Goal: Task Accomplishment & Management: Use online tool/utility

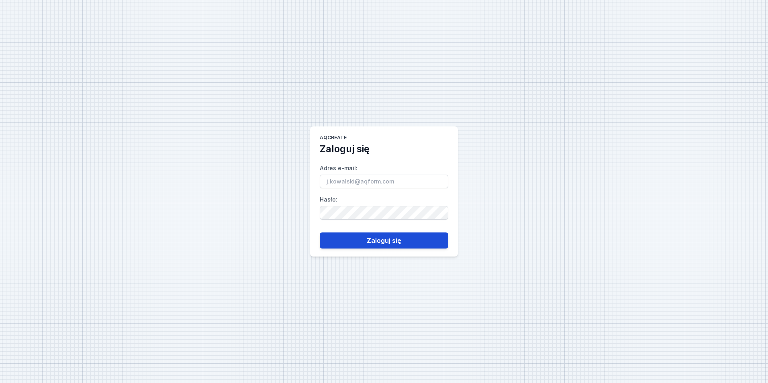
type input "[EMAIL_ADDRESS][DOMAIN_NAME]"
click at [385, 239] on button "Zaloguj się" at bounding box center [384, 241] width 129 height 16
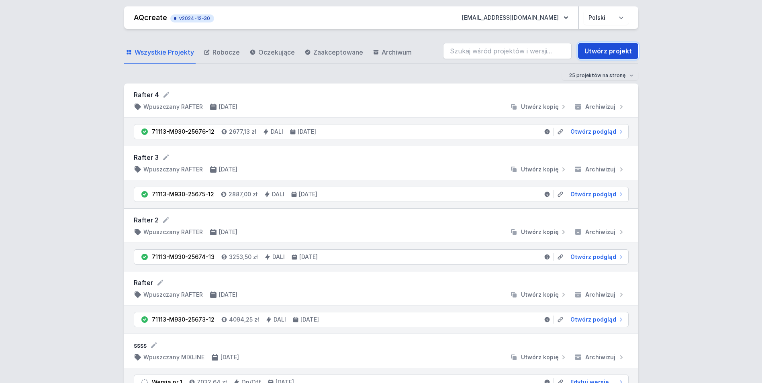
click at [604, 46] on link "Utwórz projekt" at bounding box center [608, 51] width 60 height 16
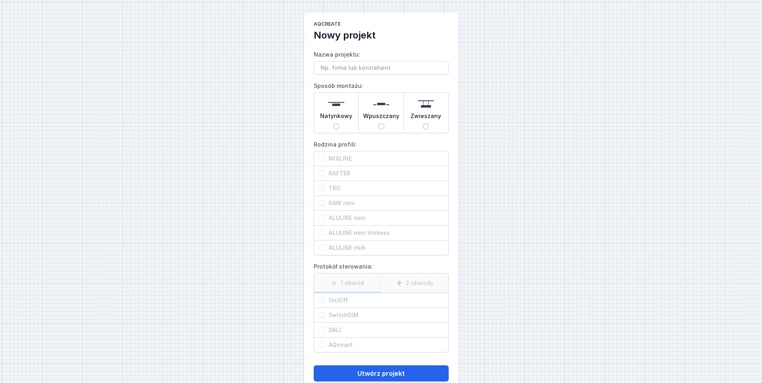
click at [337, 124] on input "Natynkowy" at bounding box center [336, 126] width 6 height 6
radio input "true"
click at [323, 158] on input "MIXLINE" at bounding box center [322, 159] width 6 height 6
radio input "true"
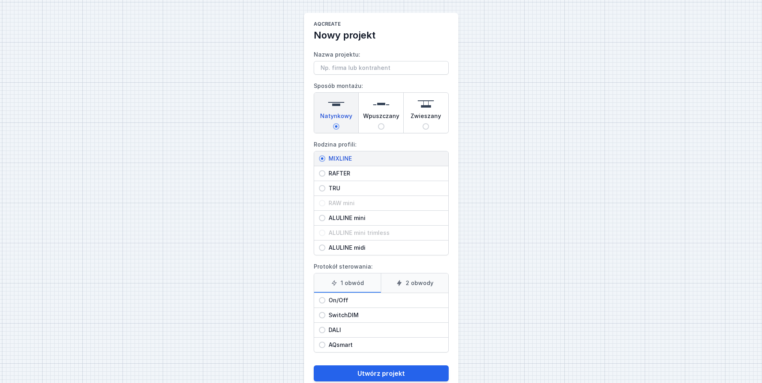
click at [321, 300] on input "On/Off" at bounding box center [322, 300] width 6 height 6
radio input "true"
click at [381, 373] on button "Utwórz projekt" at bounding box center [381, 374] width 135 height 16
click at [334, 69] on input "Nazwa projektu:" at bounding box center [381, 68] width 135 height 14
click at [351, 70] on input "Katarzyyna Sekuła" at bounding box center [381, 68] width 135 height 14
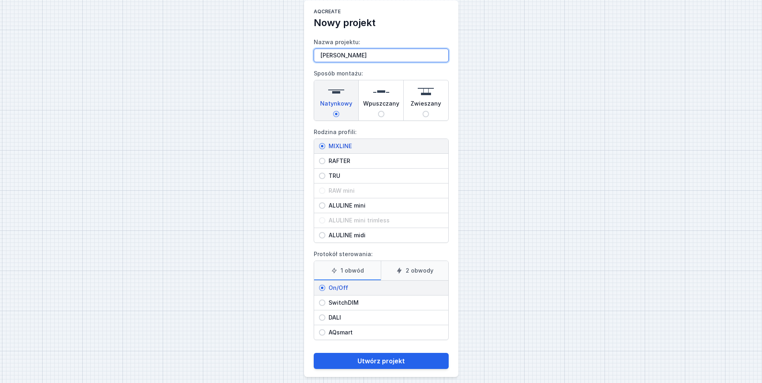
scroll to position [19, 0]
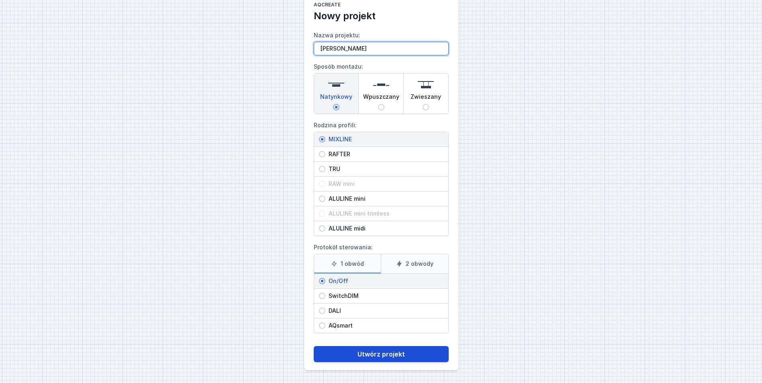
type input "[PERSON_NAME]"
click at [386, 355] on button "Utwórz projekt" at bounding box center [381, 354] width 135 height 16
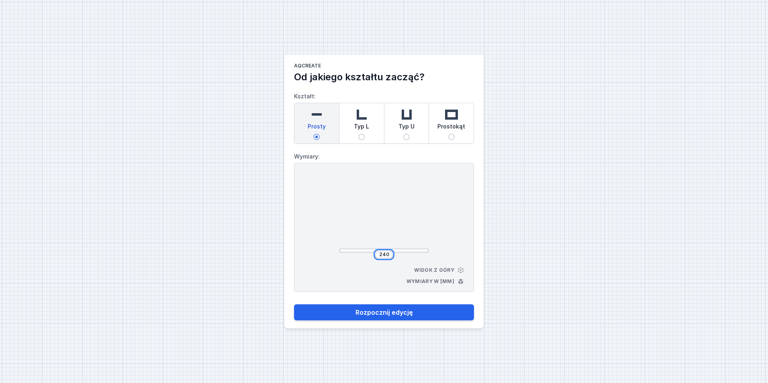
click at [390, 254] on input "240" at bounding box center [384, 255] width 13 height 6
click at [389, 313] on button "Rozpocznij edycję" at bounding box center [384, 313] width 180 height 16
type input "240"
click at [515, 241] on div "AQcreate Od jakiego kształtu zacząć? Kształt: Prosty Typ L Typ U Prostokąt Wymi…" at bounding box center [384, 191] width 768 height 383
click at [393, 313] on button "Rozpocznij edycję" at bounding box center [384, 313] width 180 height 16
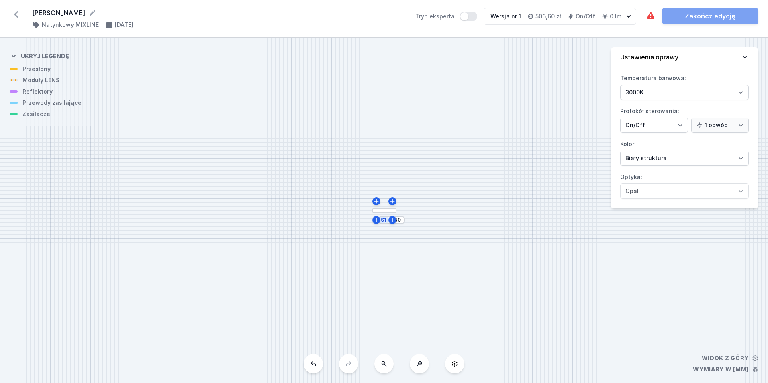
click at [383, 210] on div at bounding box center [385, 211] width 24 height 4
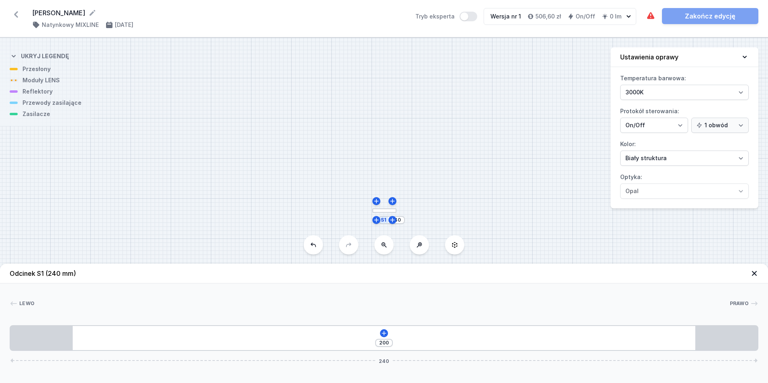
drag, startPoint x: 385, startPoint y: 344, endPoint x: 385, endPoint y: 362, distance: 18.1
click at [385, 362] on span "240" at bounding box center [384, 360] width 17 height 5
click at [387, 214] on div "S1 240" at bounding box center [384, 211] width 768 height 346
click at [16, 14] on icon at bounding box center [16, 14] width 4 height 6
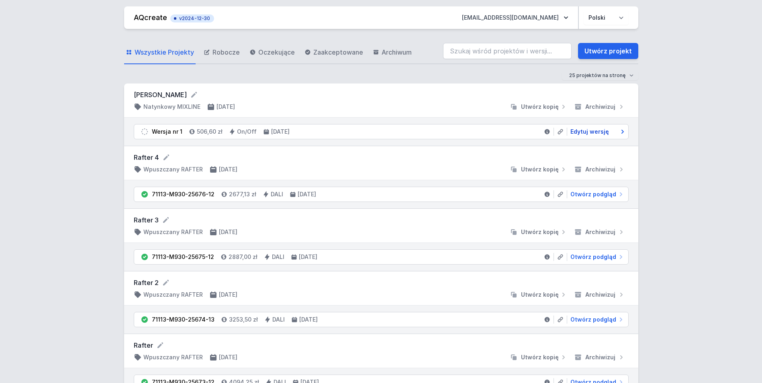
click at [597, 133] on span "Edytuj wersję" at bounding box center [590, 132] width 39 height 8
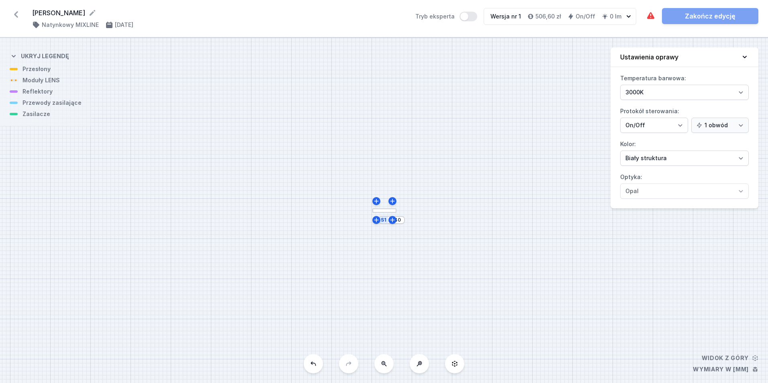
click at [402, 223] on div "S1 240" at bounding box center [392, 220] width 27 height 8
click at [500, 186] on div "S1 240" at bounding box center [384, 211] width 768 height 346
drag, startPoint x: 391, startPoint y: 221, endPoint x: 426, endPoint y: 219, distance: 35.8
click at [426, 219] on div "S1 240" at bounding box center [384, 211] width 768 height 346
click at [394, 220] on icon at bounding box center [392, 220] width 4 height 4
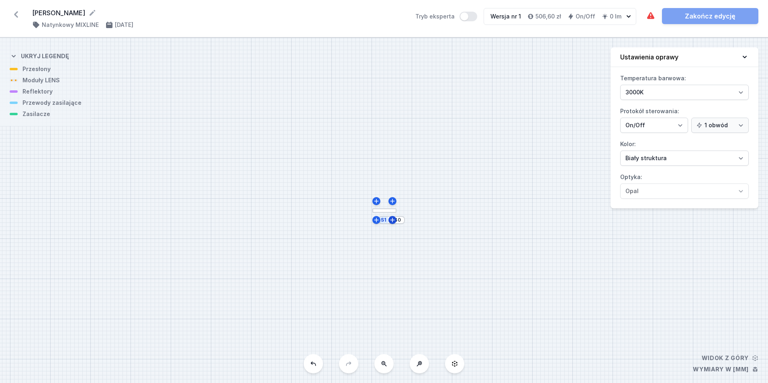
type input "252"
click at [315, 365] on icon at bounding box center [313, 364] width 6 height 6
click at [314, 364] on icon at bounding box center [313, 364] width 6 height 6
click at [314, 367] on icon at bounding box center [313, 364] width 6 height 6
click at [315, 364] on icon at bounding box center [313, 364] width 5 height 4
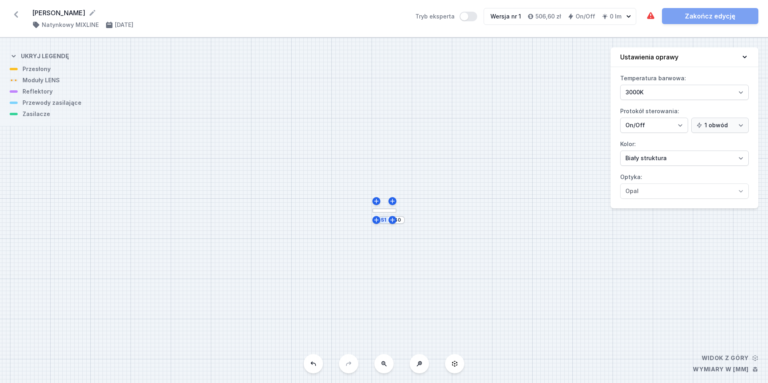
click at [387, 213] on div "S1 240" at bounding box center [384, 211] width 768 height 346
click at [401, 222] on input "240" at bounding box center [396, 220] width 13 height 6
type input "491"
type input "568"
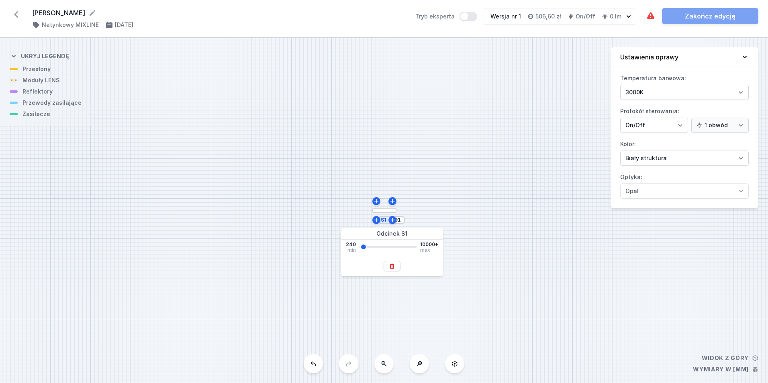
type input "568"
type input "644"
type input "796"
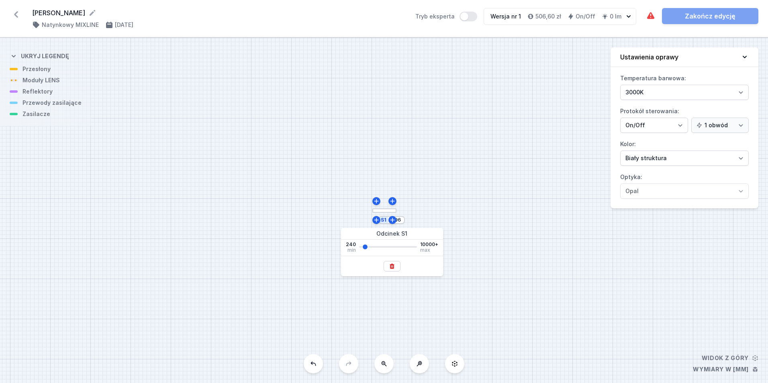
type input "949"
type input "1025"
type input "1101"
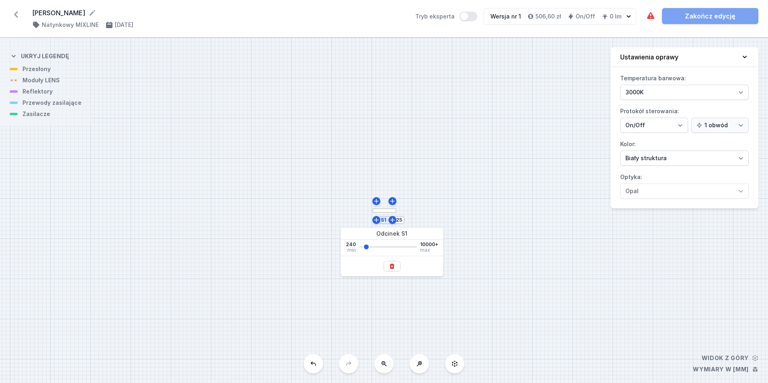
type input "1101"
type input "1178"
type input "1254"
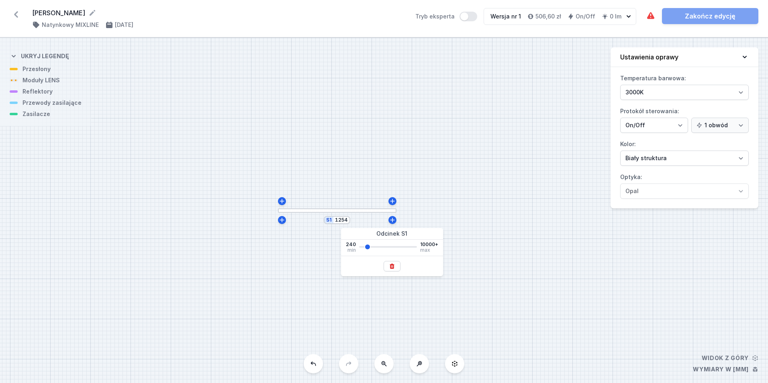
type input "1406"
type input "1711"
type input "2093"
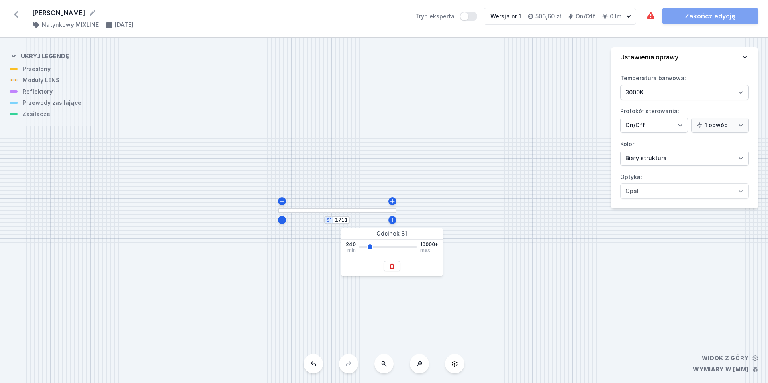
type input "2093"
type input "2474"
type input "2550"
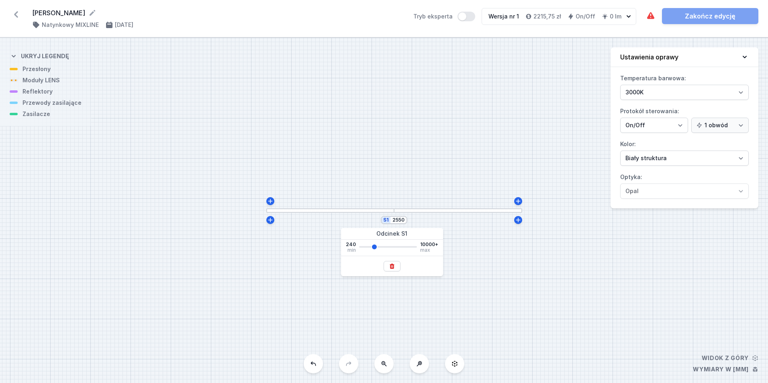
type input "2474"
type input "2398"
type input "2321"
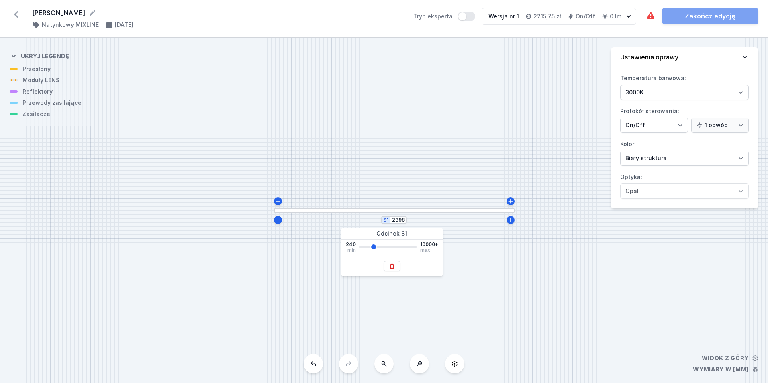
type input "2321"
type input "2245"
type input "2169"
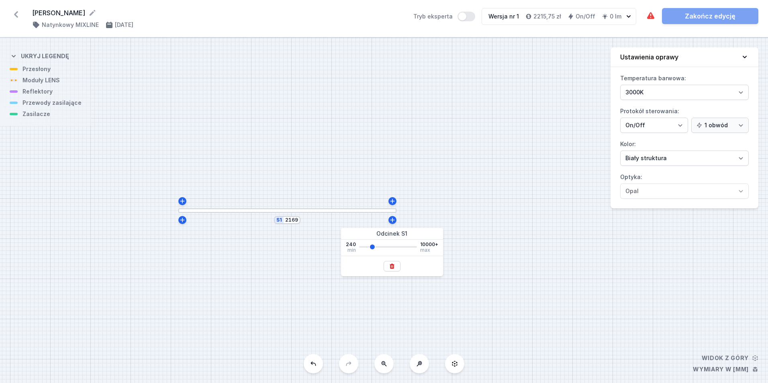
type input "2093"
type input "2016"
type input "1940"
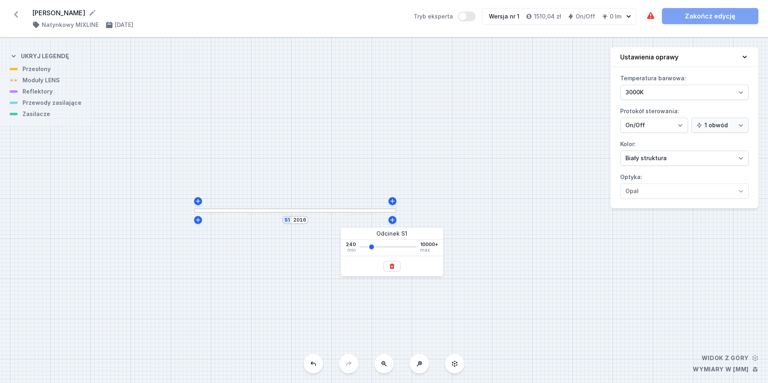
type input "1940"
type input "2016"
type input "1940"
drag, startPoint x: 360, startPoint y: 246, endPoint x: 371, endPoint y: 247, distance: 10.6
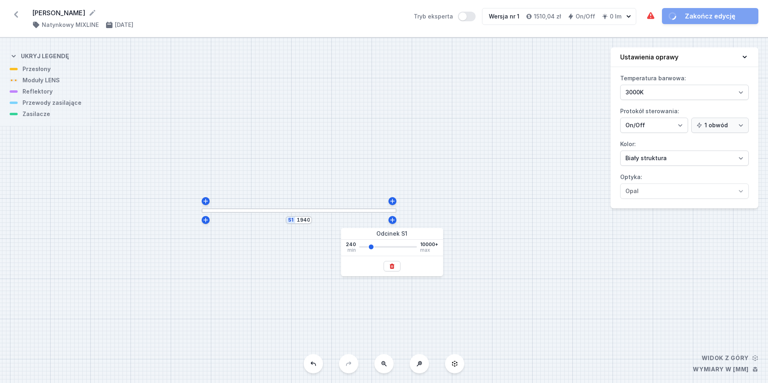
type input "1940"
click at [371, 247] on input "range" at bounding box center [388, 247] width 58 height 2
click at [457, 191] on div "S1 1940" at bounding box center [384, 211] width 768 height 346
click at [295, 212] on div at bounding box center [299, 211] width 195 height 4
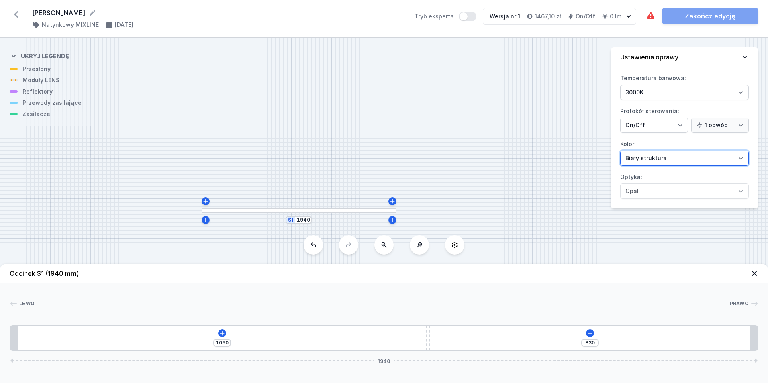
click at [741, 159] on select "[PERSON_NAME] struktura [PERSON_NAME] struktura Złoty struktura Miedziany [PERS…" at bounding box center [685, 158] width 129 height 15
select select "2"
click at [621, 151] on select "[PERSON_NAME] struktura [PERSON_NAME] struktura Złoty struktura Miedziany [PERS…" at bounding box center [685, 158] width 129 height 15
click at [519, 223] on div "S1 1940" at bounding box center [384, 211] width 768 height 346
click at [627, 226] on div "S1 1940" at bounding box center [384, 211] width 768 height 346
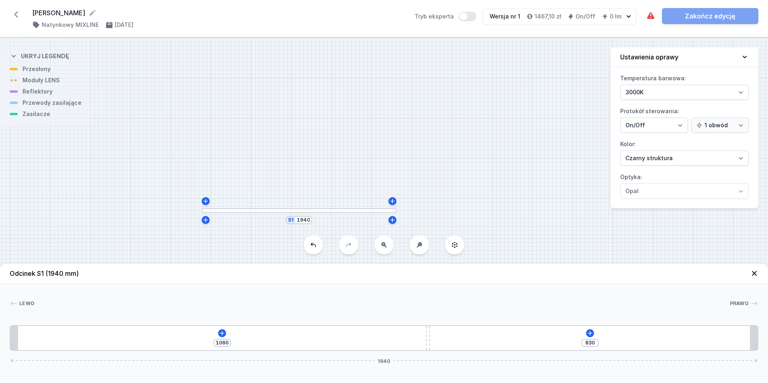
click at [39, 116] on div "S1 1940" at bounding box center [384, 211] width 768 height 346
click at [41, 117] on div "S1 1940" at bounding box center [384, 211] width 768 height 346
click at [694, 334] on div "1060 830 1940" at bounding box center [384, 339] width 749 height 26
click at [428, 338] on div at bounding box center [428, 338] width 4 height 24
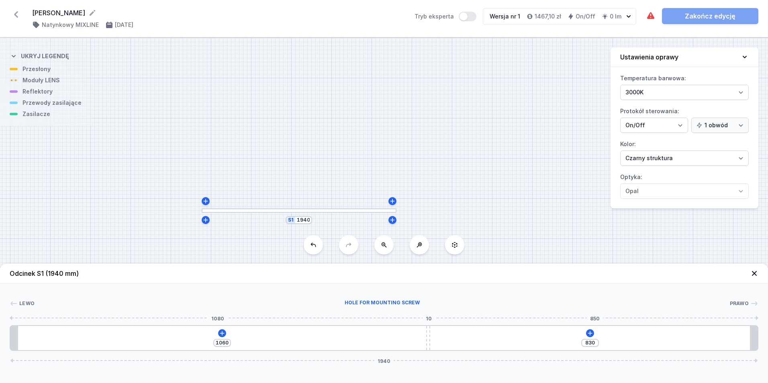
type input "1054"
type input "836"
type input "1047"
type input "843"
type input "1039"
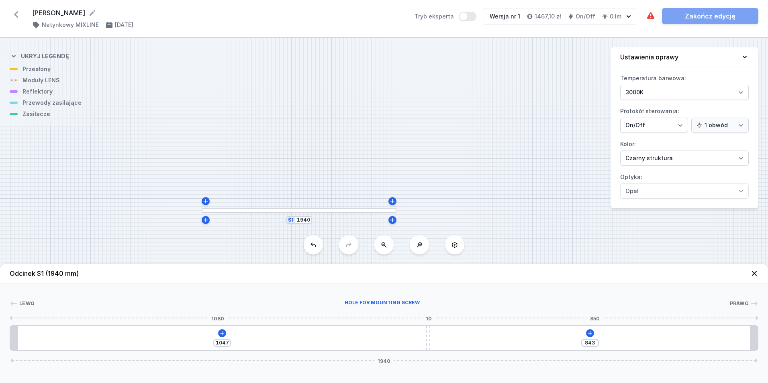
type input "851"
type input "1030"
type input "860"
type input "1020"
type input "870"
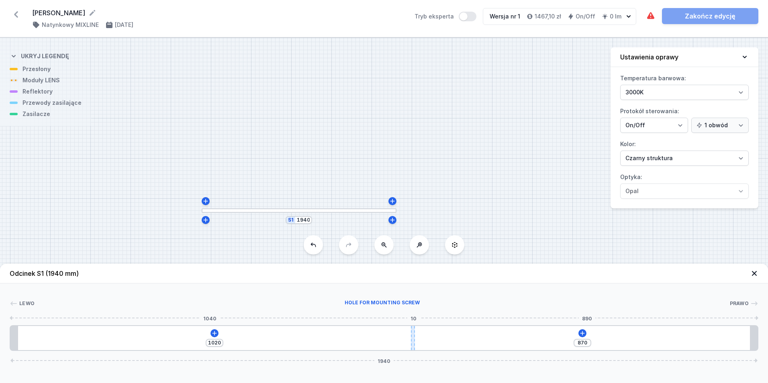
type input "1017"
type input "873"
type input "1010"
type input "880"
type input "1009"
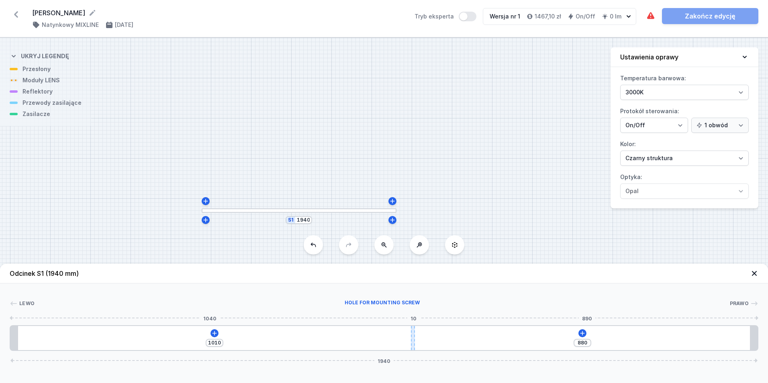
type input "881"
type input "1007"
type input "883"
type input "1006"
type input "884"
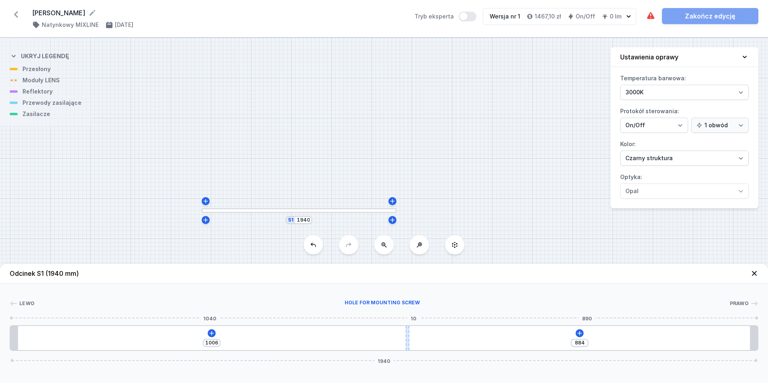
type input "1001"
type input "889"
type input "991"
type input "899"
type input "988"
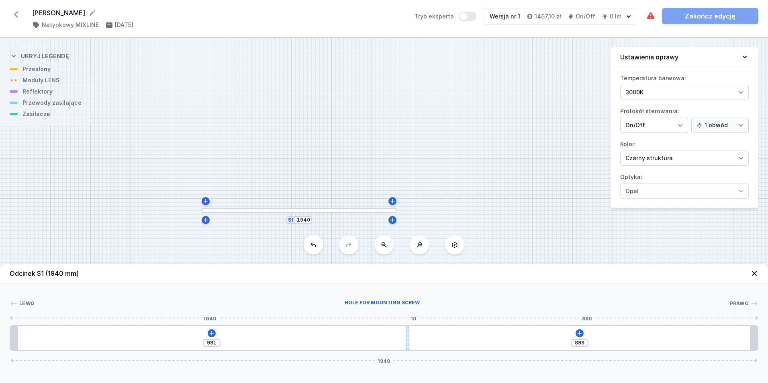
type input "902"
type input "974"
type input "916"
type input "970"
type input "920"
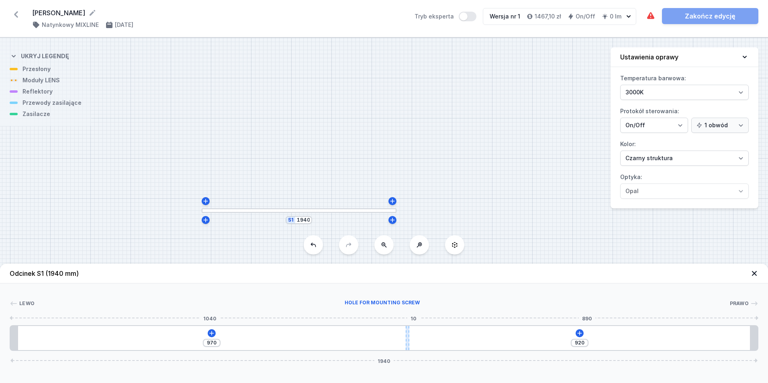
type input "964"
type input "926"
type input "963"
type input "927"
type input "962"
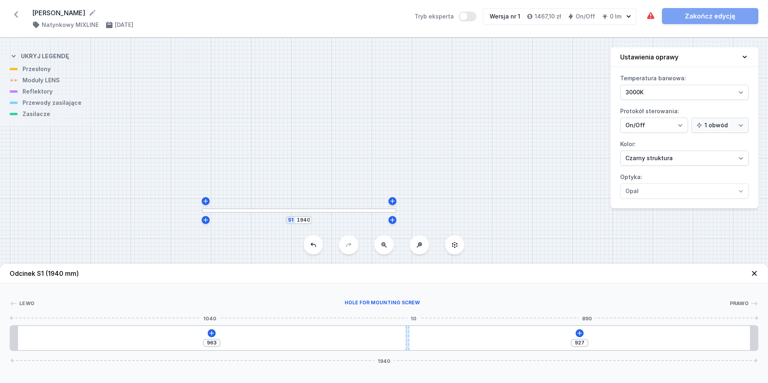
type input "928"
type input "957"
type input "933"
type input "955"
type input "935"
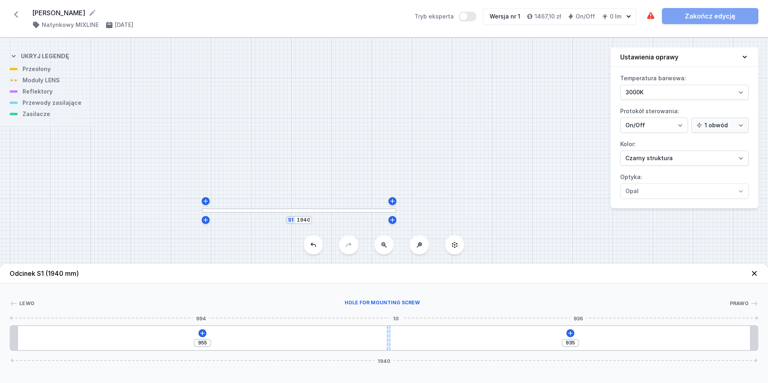
type input "949"
type input "941"
type input "946"
type input "944"
type input "945"
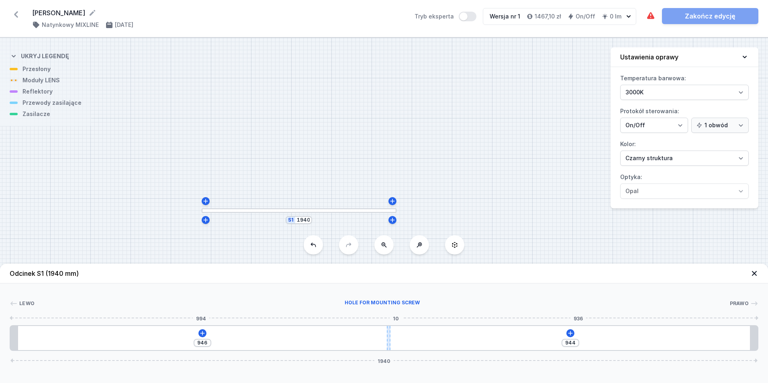
type input "945"
type input "944"
type input "946"
type input "943"
type input "947"
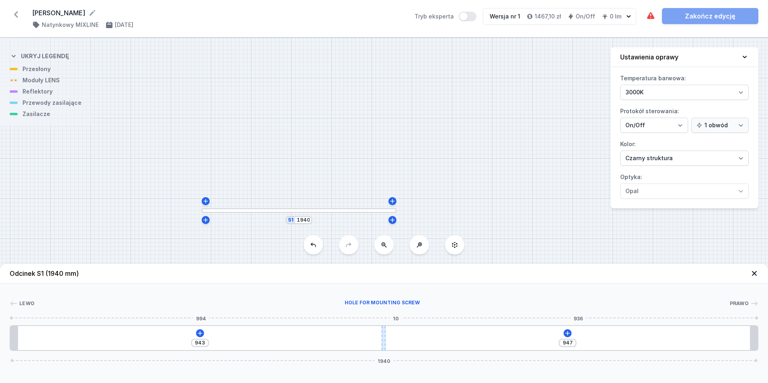
type input "942"
type input "948"
type input "941"
type input "949"
type input "940"
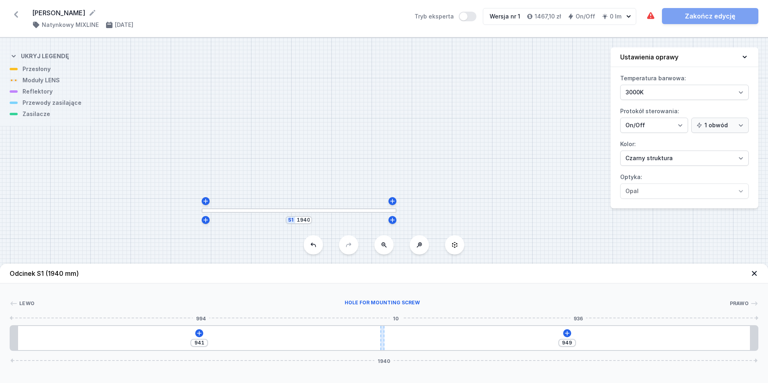
type input "950"
type input "939"
type input "951"
type input "938"
type input "952"
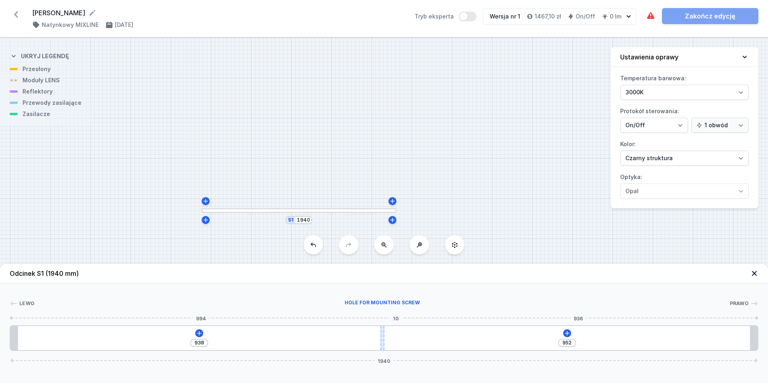
type input "937"
type input "953"
type input "936"
type input "954"
type input "937"
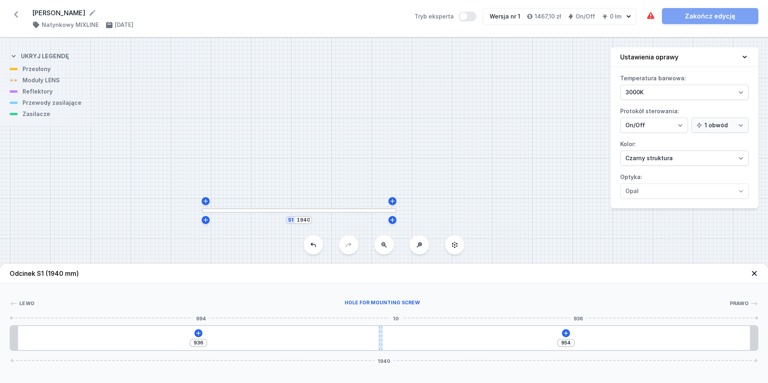
type input "953"
type input "938"
type input "952"
type input "939"
type input "951"
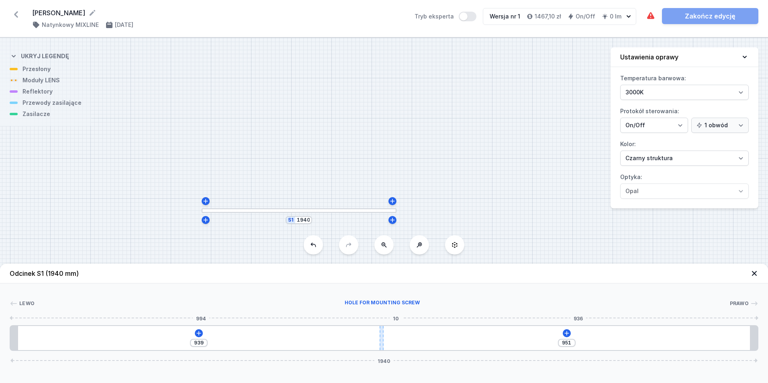
type input "938"
type input "952"
type input "937"
type input "953"
type input "936"
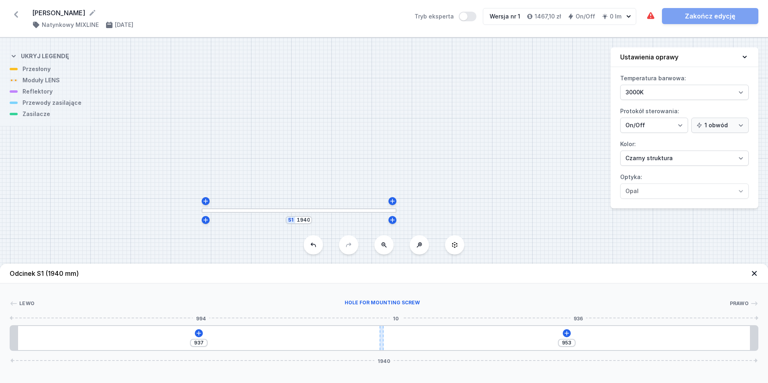
type input "954"
type input "934"
type input "956"
type input "933"
type input "957"
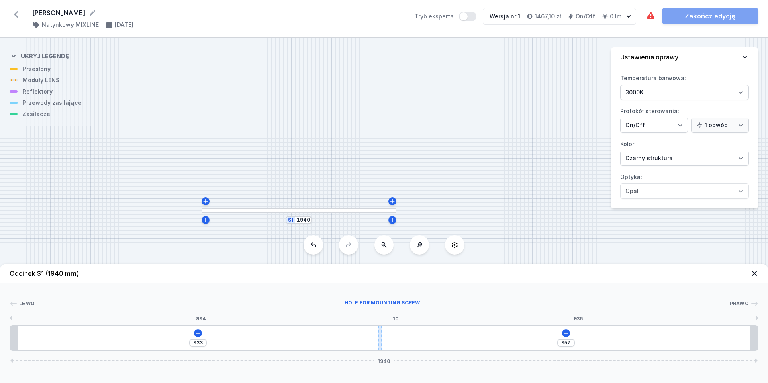
type input "932"
type input "958"
type input "930"
type input "960"
type input "927"
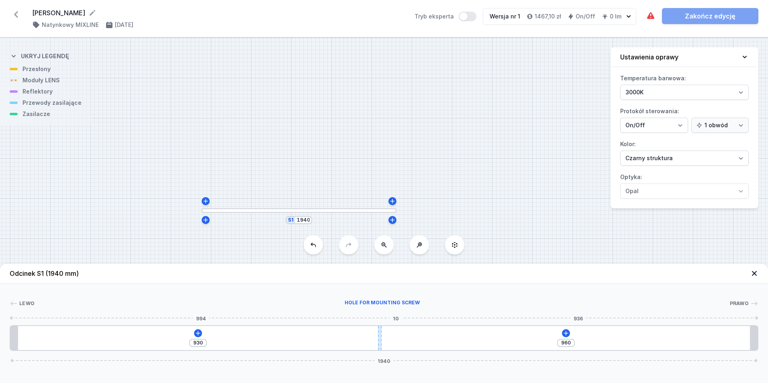
type input "963"
type input "926"
type input "964"
type input "924"
type input "966"
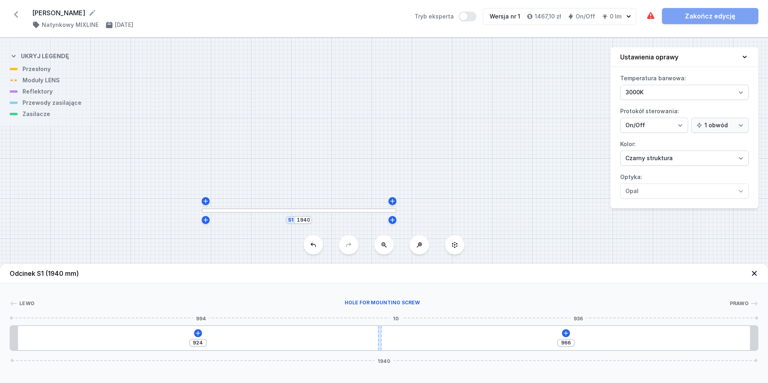
type input "923"
type input "967"
type input "921"
type input "969"
type input "919"
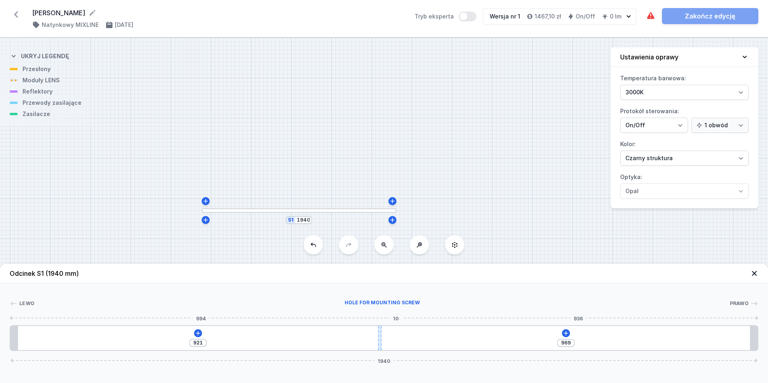
type input "971"
type input "918"
type input "972"
type input "917"
type input "973"
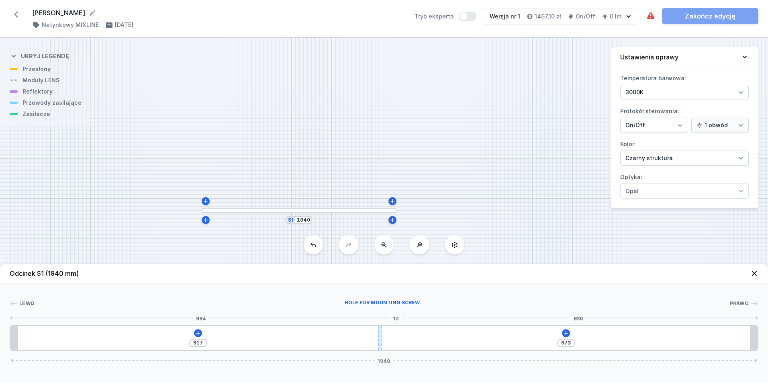
type input "916"
type input "974"
type input "917"
type input "973"
type input "918"
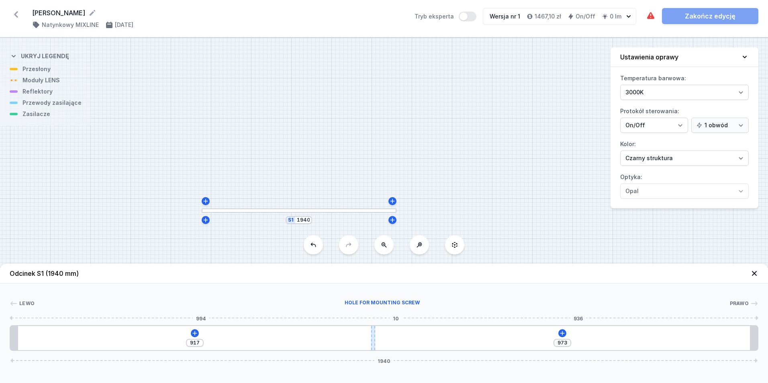
type input "972"
type input "919"
type input "971"
type input "920"
type input "970"
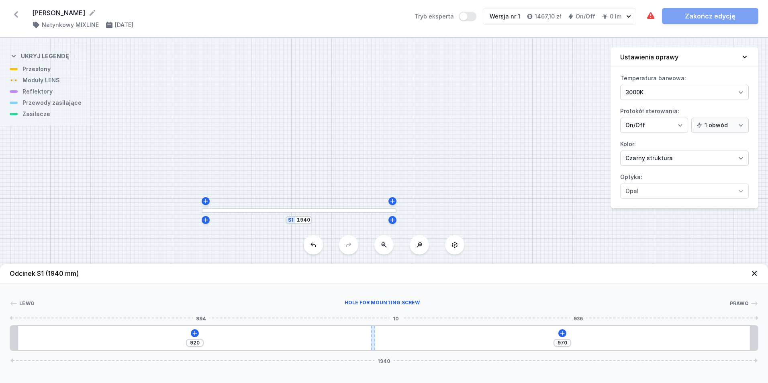
type input "921"
type input "969"
type input "922"
type input "968"
type input "923"
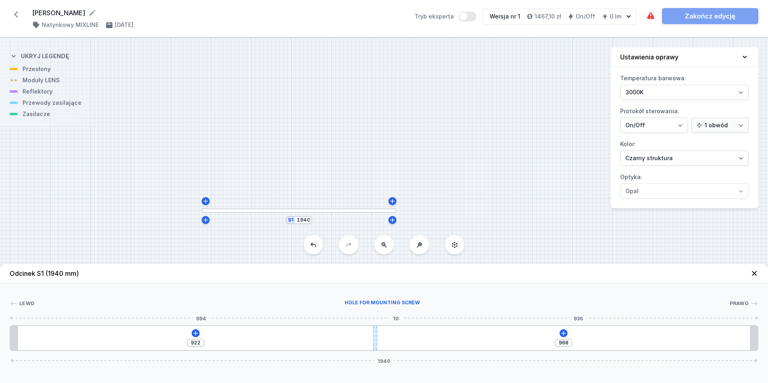
type input "967"
type input "924"
type input "966"
type input "925"
type input "965"
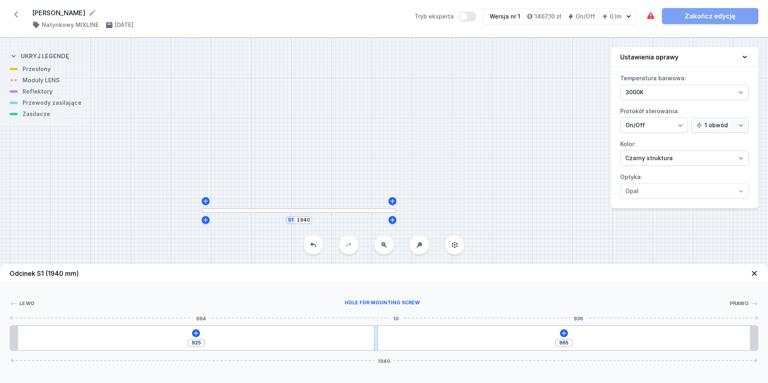
type input "926"
type input "964"
type input "927"
type input "963"
type input "928"
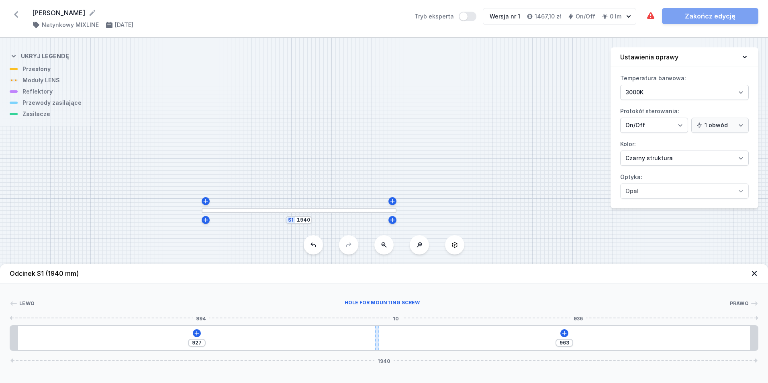
type input "962"
type input "929"
type input "961"
type input "930"
type input "960"
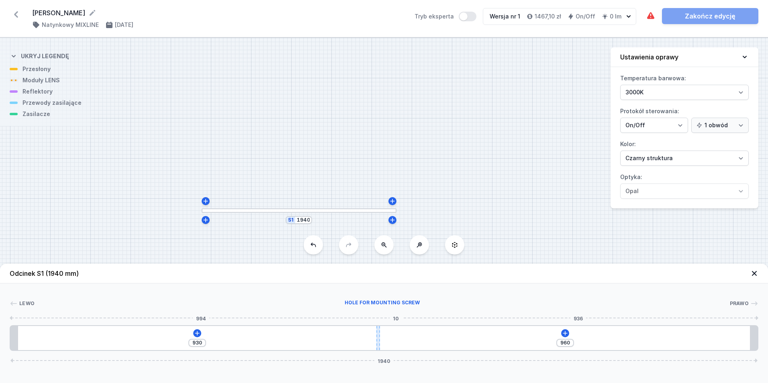
type input "929"
type input "961"
type input "928"
type input "962"
type input "926"
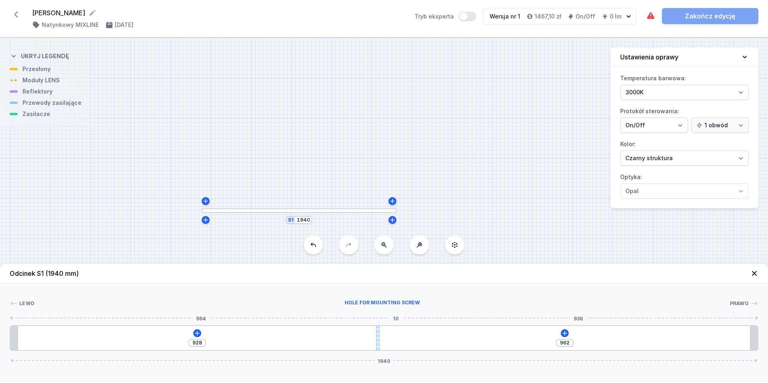
type input "964"
type input "925"
type input "965"
type input "924"
type input "966"
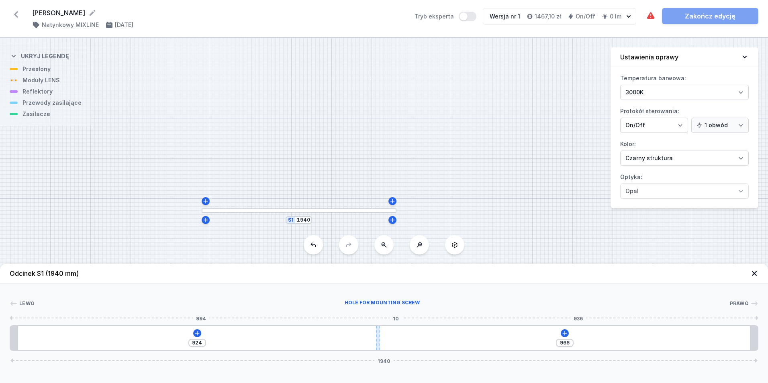
type input "922"
type input "968"
type input "920"
type input "970"
drag, startPoint x: 428, startPoint y: 339, endPoint x: 373, endPoint y: 353, distance: 57.6
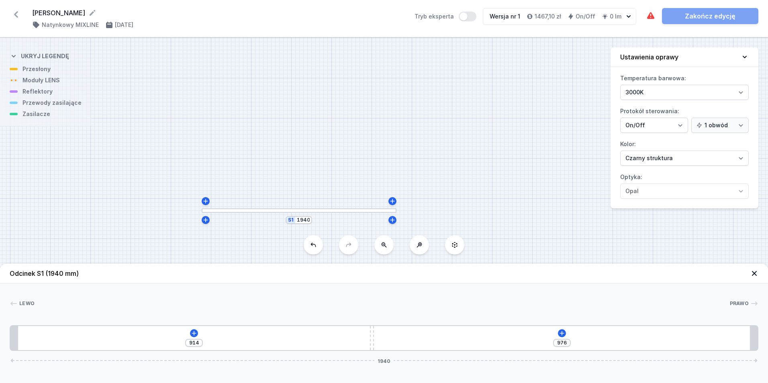
click at [373, 353] on div "Odcinek S1 (1940 mm) Lewo Prawo 1 2 1 914 976 1940 934 10 996 20 1900 20 1940" at bounding box center [384, 323] width 768 height 119
click at [426, 338] on div "914 976 1940" at bounding box center [384, 339] width 749 height 26
click at [195, 333] on icon at bounding box center [194, 333] width 6 height 6
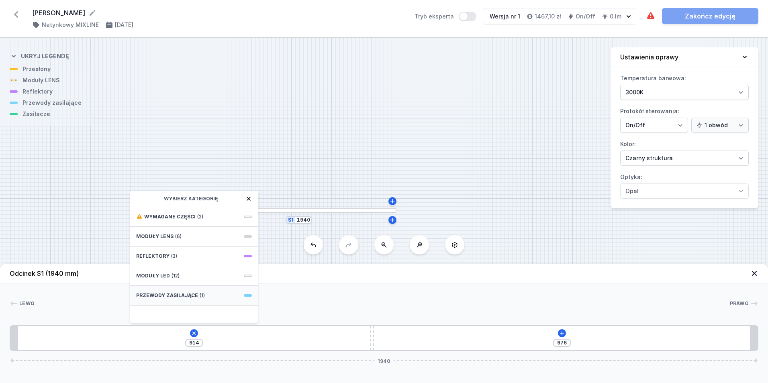
click at [160, 294] on span "Przewody zasilające" at bounding box center [167, 296] width 62 height 6
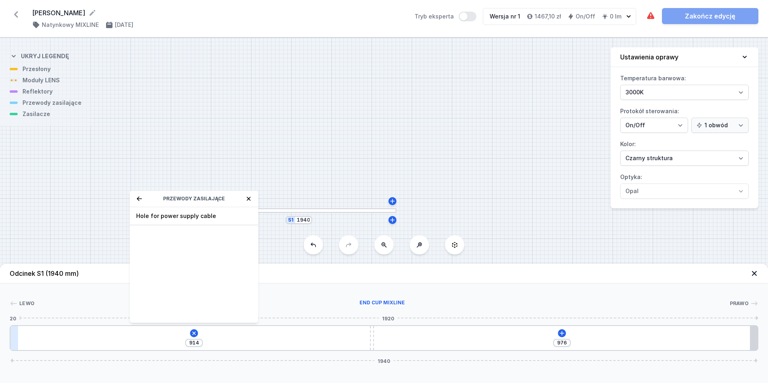
click at [13, 338] on div at bounding box center [14, 338] width 8 height 24
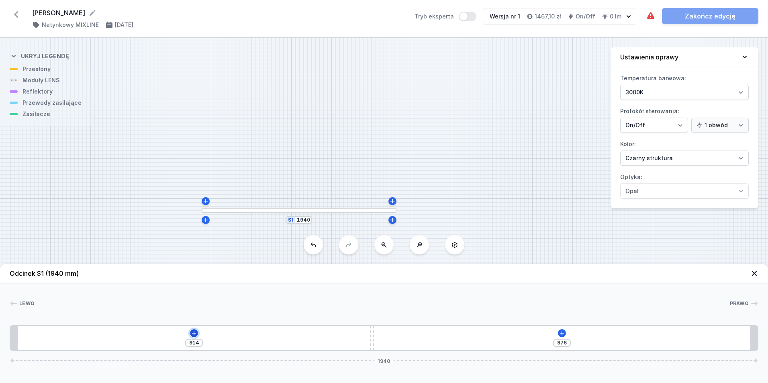
click at [195, 332] on icon at bounding box center [194, 333] width 6 height 6
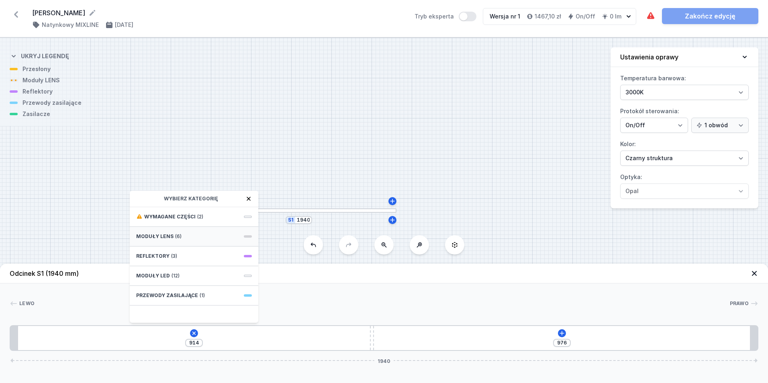
click at [159, 237] on span "Moduły LENS" at bounding box center [154, 237] width 37 height 6
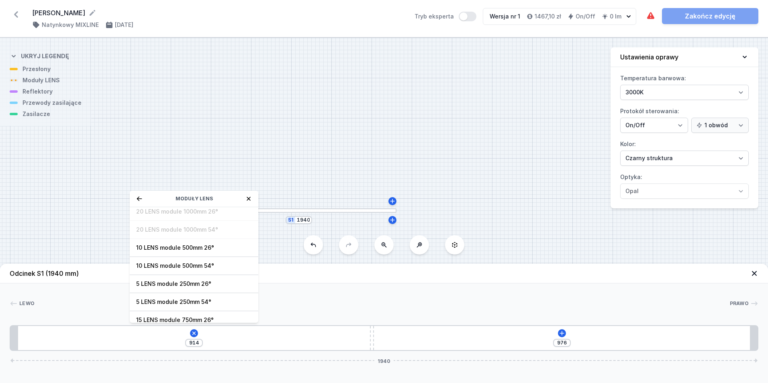
scroll to position [29, 0]
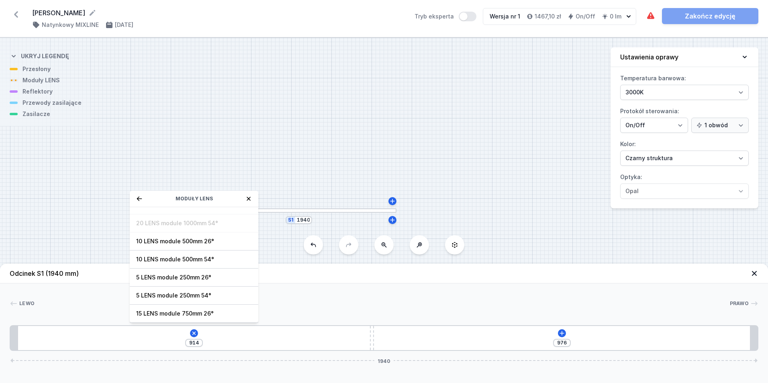
click at [181, 295] on span "5 LENS module 250mm 54°" at bounding box center [194, 296] width 116 height 8
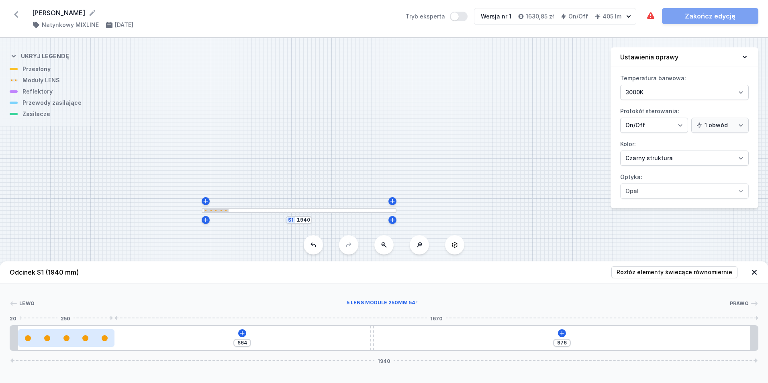
drag, startPoint x: 54, startPoint y: 342, endPoint x: 73, endPoint y: 342, distance: 19.3
click at [73, 342] on div at bounding box center [66, 339] width 96 height 18
click at [244, 332] on icon at bounding box center [242, 333] width 6 height 6
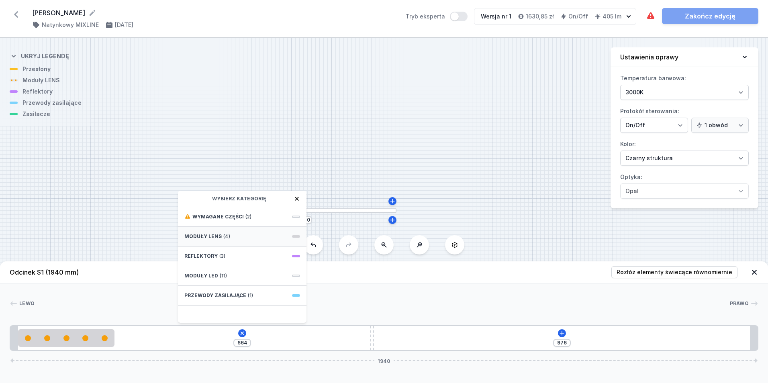
click at [210, 236] on span "Moduły LENS" at bounding box center [202, 237] width 37 height 6
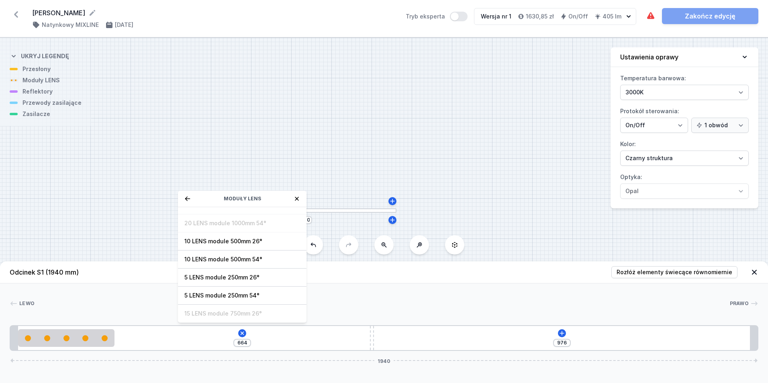
click at [226, 293] on span "5 LENS module 250mm 54°" at bounding box center [242, 296] width 116 height 8
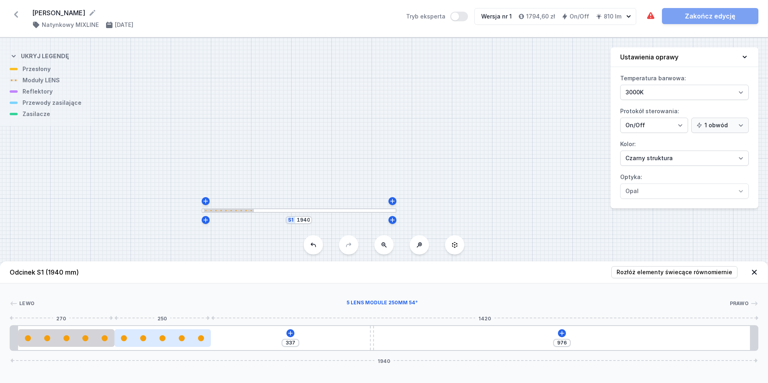
drag, startPoint x: 158, startPoint y: 340, endPoint x: 182, endPoint y: 342, distance: 25.0
click at [182, 342] on div at bounding box center [163, 339] width 96 height 18
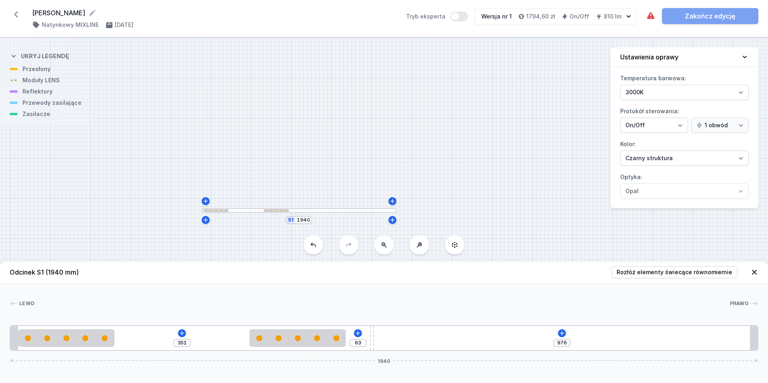
drag, startPoint x: 178, startPoint y: 340, endPoint x: 281, endPoint y: 349, distance: 103.6
click at [281, 349] on div "351 63 976 1940" at bounding box center [384, 339] width 749 height 26
click at [181, 332] on icon at bounding box center [182, 333] width 6 height 6
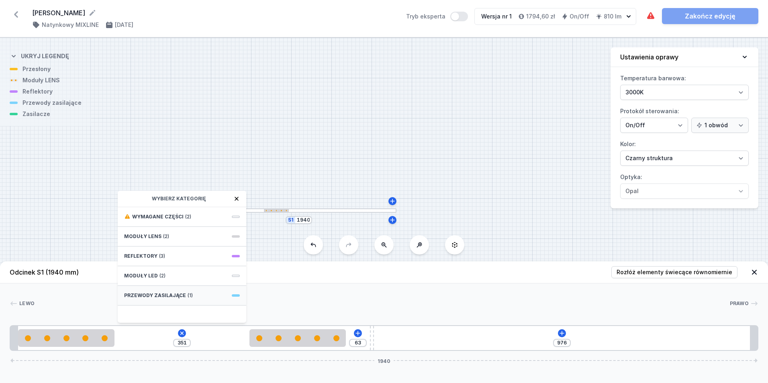
click at [188, 295] on span "(1)" at bounding box center [190, 296] width 5 height 6
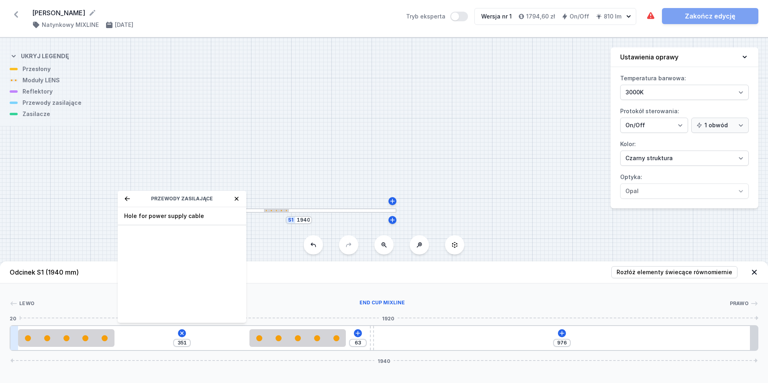
click at [16, 338] on div at bounding box center [14, 338] width 8 height 24
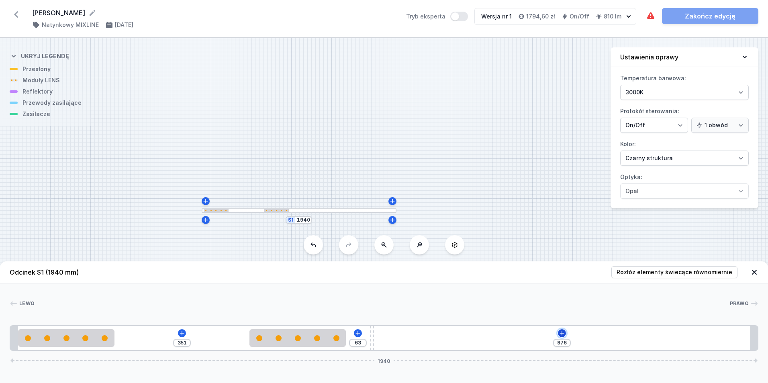
click at [562, 332] on icon at bounding box center [562, 333] width 4 height 4
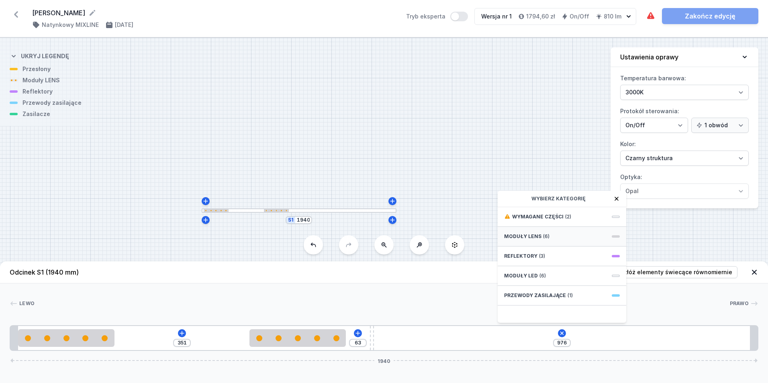
click at [615, 236] on span at bounding box center [616, 237] width 8 height 2
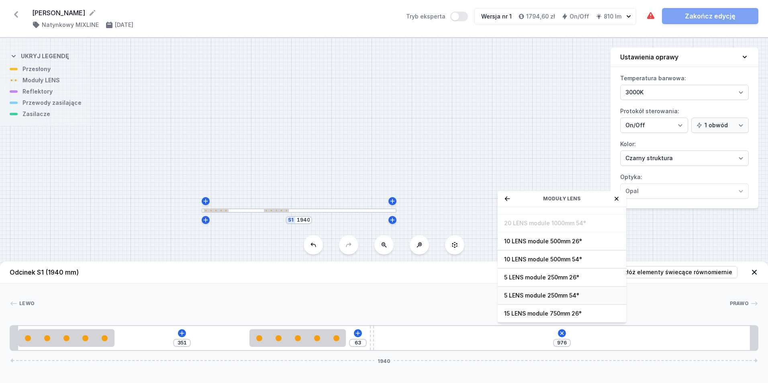
click at [537, 293] on span "5 LENS module 250mm 54°" at bounding box center [562, 296] width 116 height 8
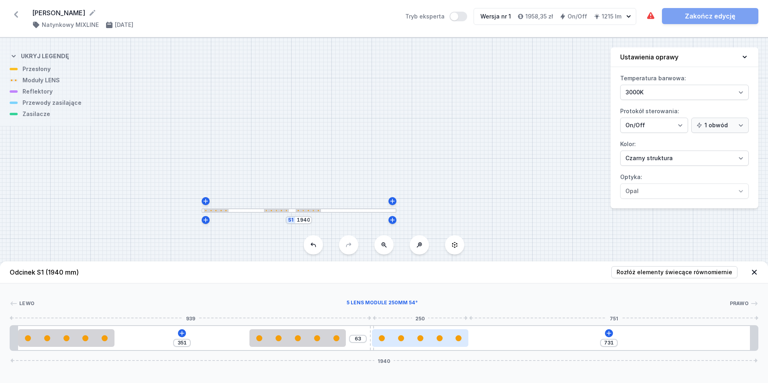
drag, startPoint x: 410, startPoint y: 340, endPoint x: 427, endPoint y: 340, distance: 17.3
click at [427, 340] on div at bounding box center [420, 339] width 96 height 6
click at [610, 334] on icon at bounding box center [609, 333] width 4 height 4
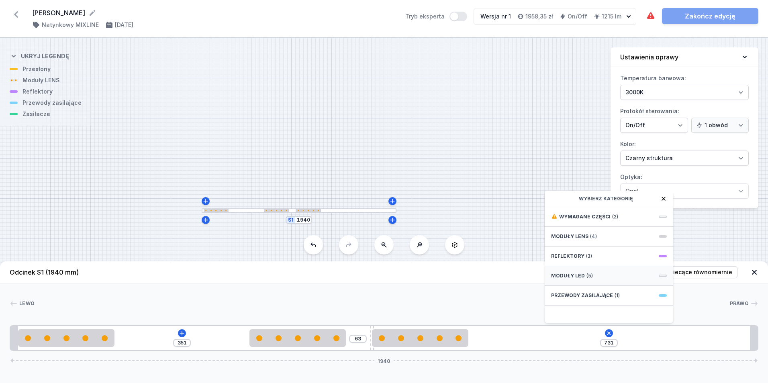
click at [579, 274] on span "Moduły LED" at bounding box center [568, 276] width 34 height 6
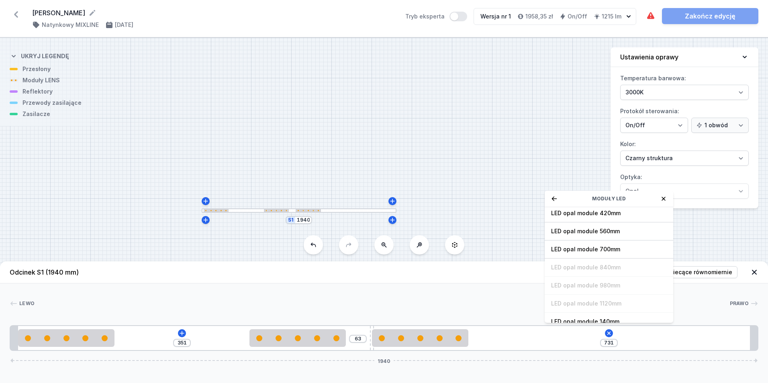
scroll to position [0, 0]
click at [556, 198] on icon at bounding box center [554, 199] width 6 height 6
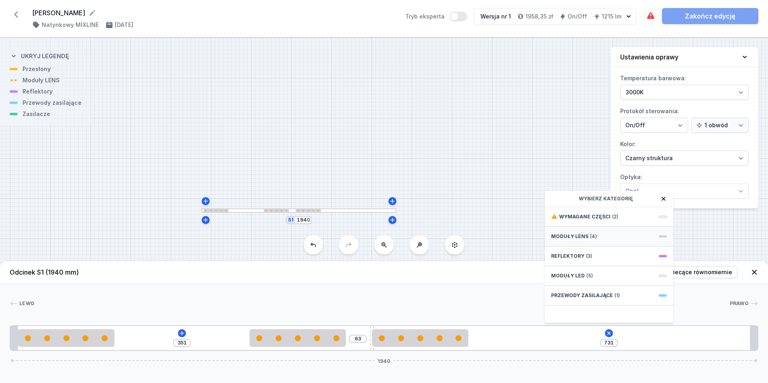
click at [581, 232] on div "Moduły LENS (4)" at bounding box center [609, 237] width 129 height 20
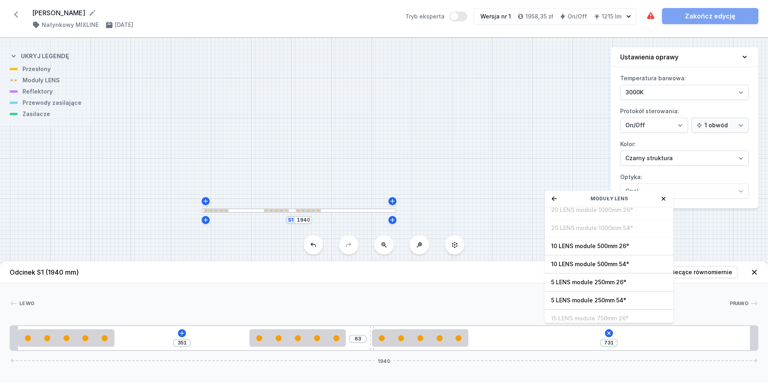
scroll to position [29, 0]
click at [599, 294] on span "5 LENS module 250mm 54°" at bounding box center [609, 296] width 116 height 8
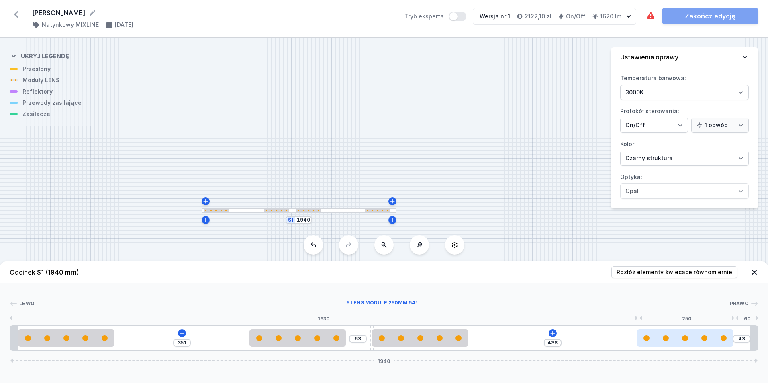
drag, startPoint x: 506, startPoint y: 340, endPoint x: 681, endPoint y: 344, distance: 175.7
click at [681, 344] on div at bounding box center [685, 339] width 96 height 18
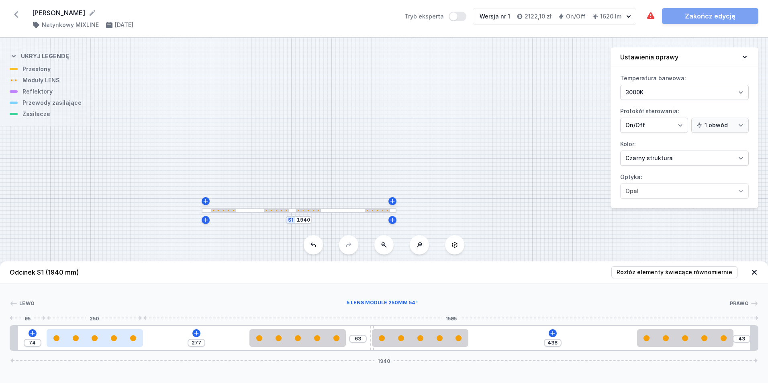
drag, startPoint x: 57, startPoint y: 342, endPoint x: 79, endPoint y: 340, distance: 21.3
click at [79, 340] on div at bounding box center [95, 339] width 96 height 18
click at [36, 342] on input "74" at bounding box center [32, 343] width 13 height 6
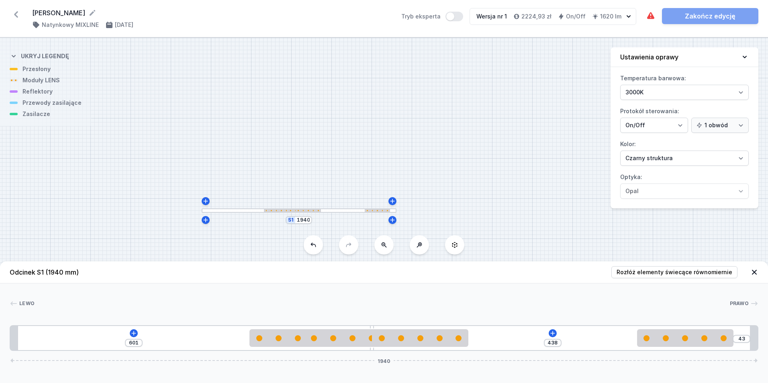
click at [165, 338] on div "601 438 43 1940" at bounding box center [384, 339] width 749 height 26
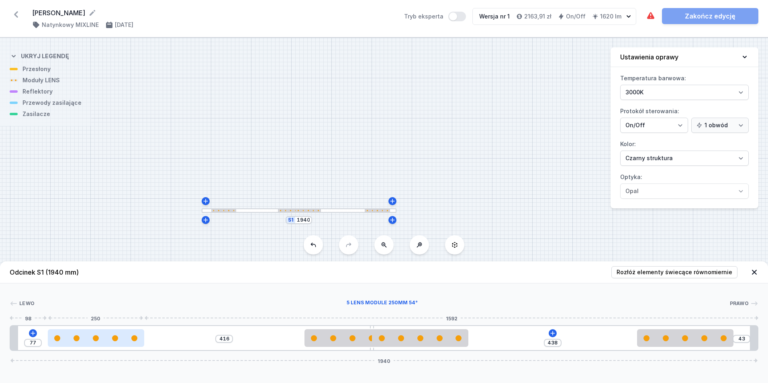
drag, startPoint x: 287, startPoint y: 343, endPoint x: 78, endPoint y: 340, distance: 209.0
click at [78, 340] on div at bounding box center [96, 339] width 96 height 18
click at [37, 344] on input "77" at bounding box center [33, 343] width 13 height 6
drag, startPoint x: 344, startPoint y: 345, endPoint x: 77, endPoint y: 334, distance: 267.9
click at [77, 334] on div at bounding box center [95, 339] width 96 height 18
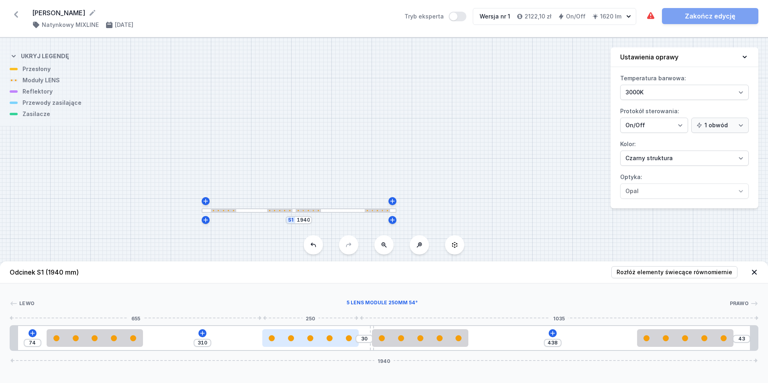
drag, startPoint x: 332, startPoint y: 338, endPoint x: 288, endPoint y: 336, distance: 44.3
click at [288, 336] on div at bounding box center [310, 339] width 96 height 6
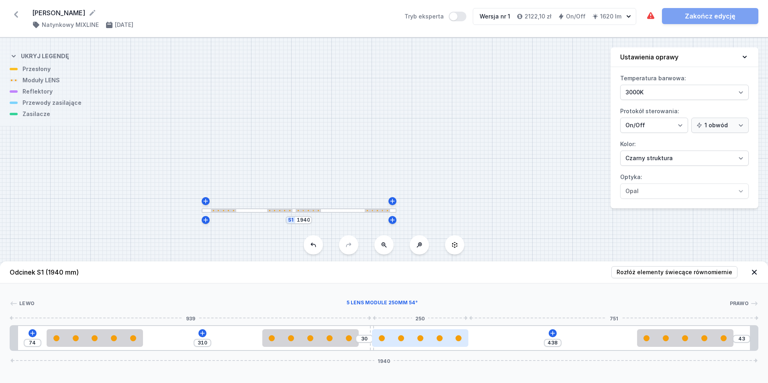
drag, startPoint x: 440, startPoint y: 337, endPoint x: 457, endPoint y: 337, distance: 16.9
click at [457, 337] on div at bounding box center [420, 339] width 96 height 6
drag, startPoint x: 412, startPoint y: 340, endPoint x: 427, endPoint y: 340, distance: 15.3
click at [427, 340] on div at bounding box center [420, 339] width 96 height 6
click at [32, 331] on icon at bounding box center [32, 333] width 6 height 6
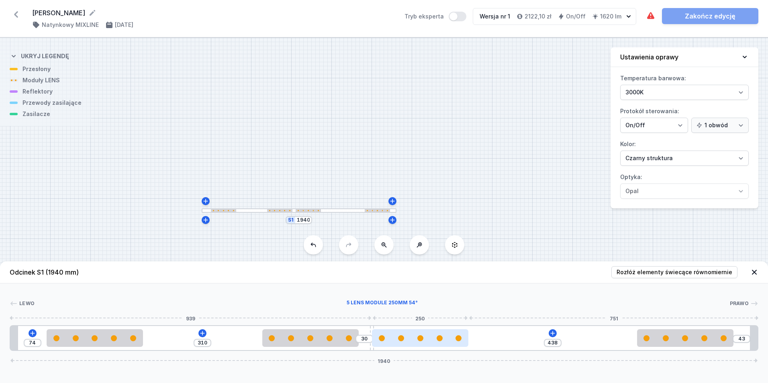
drag, startPoint x: 423, startPoint y: 338, endPoint x: 446, endPoint y: 338, distance: 23.3
click at [446, 338] on div at bounding box center [420, 339] width 96 height 6
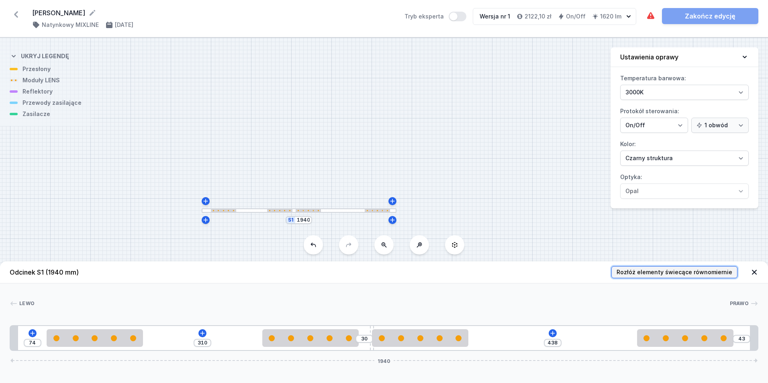
drag, startPoint x: 400, startPoint y: 296, endPoint x: 723, endPoint y: 272, distance: 323.6
click at [723, 272] on span "Rozłóż elementy świecące równomiernie" at bounding box center [675, 272] width 116 height 8
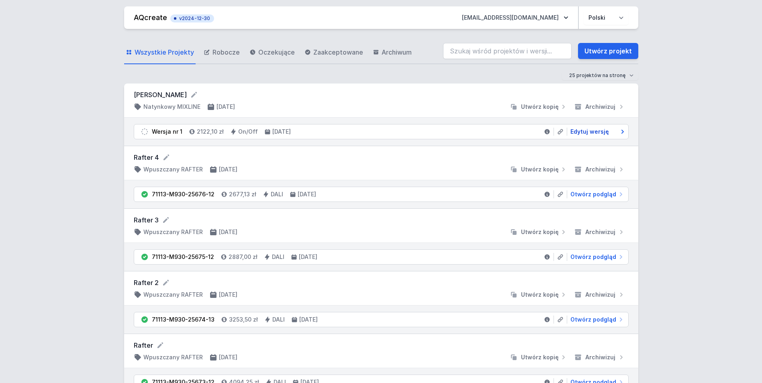
click at [582, 130] on span "Edytuj wersję" at bounding box center [590, 132] width 39 height 8
select select "2"
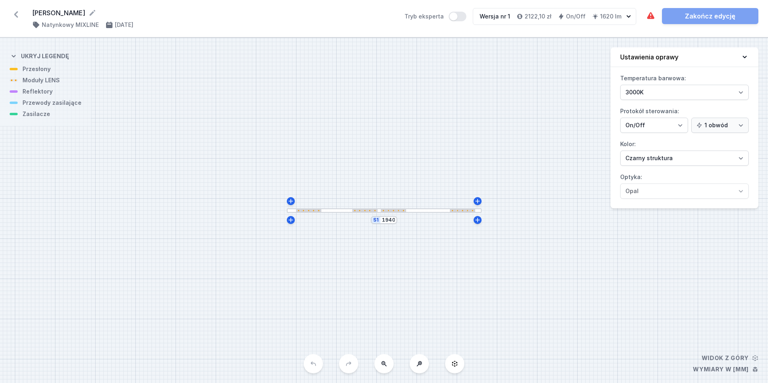
click at [367, 213] on div "S1 1940" at bounding box center [384, 211] width 768 height 346
click at [36, 96] on div "S1 1940" at bounding box center [384, 211] width 768 height 346
click at [364, 209] on div at bounding box center [384, 211] width 195 height 4
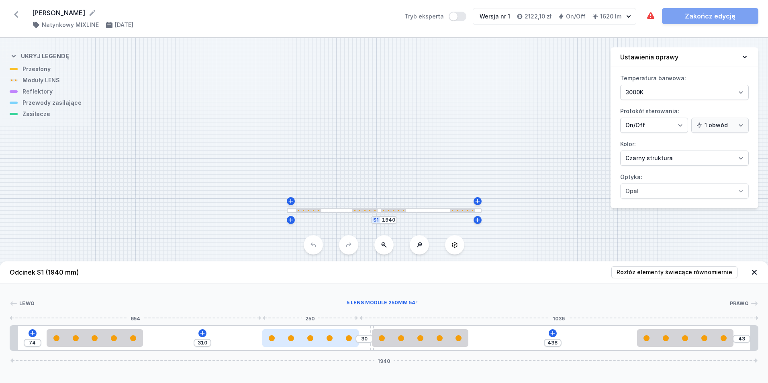
click at [305, 336] on div at bounding box center [310, 339] width 96 height 6
select select "1516"
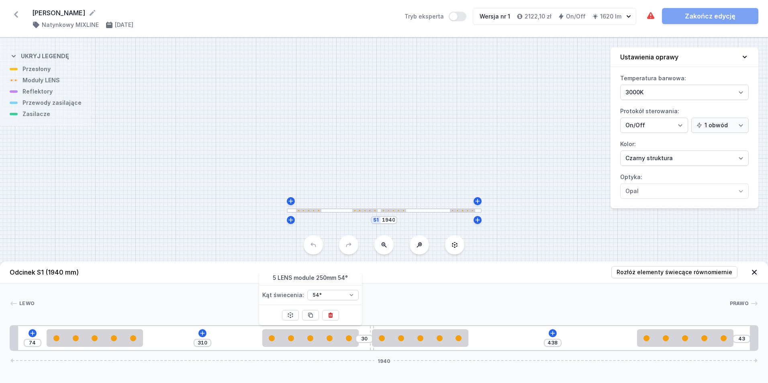
click at [198, 200] on div "S1 1940" at bounding box center [384, 211] width 768 height 346
drag, startPoint x: 301, startPoint y: 333, endPoint x: 301, endPoint y: 339, distance: 6.4
click at [301, 334] on div at bounding box center [310, 339] width 96 height 18
click at [37, 94] on div "S1 1940" at bounding box center [384, 211] width 768 height 346
click at [33, 118] on div "S1 1940" at bounding box center [384, 211] width 768 height 346
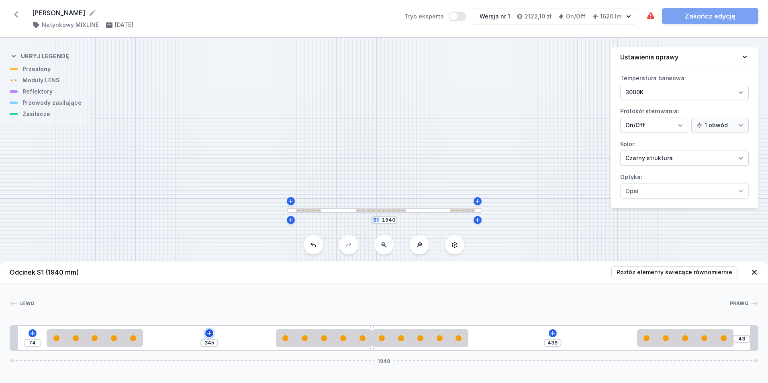
click at [209, 332] on icon at bounding box center [209, 333] width 6 height 6
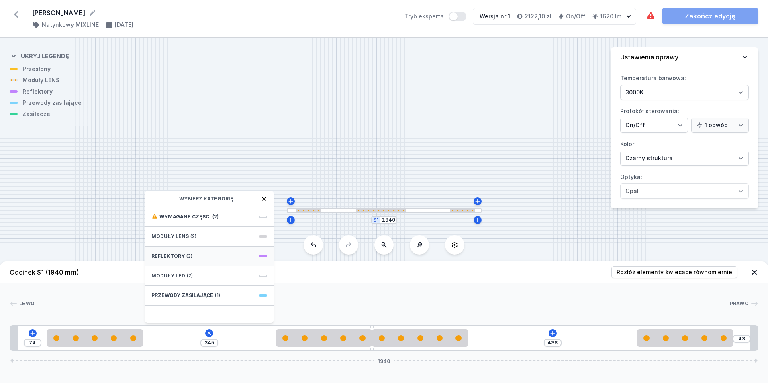
click at [264, 256] on span at bounding box center [263, 256] width 8 height 2
click at [184, 251] on span "PET next module 50°" at bounding box center [210, 252] width 116 height 8
type input "275"
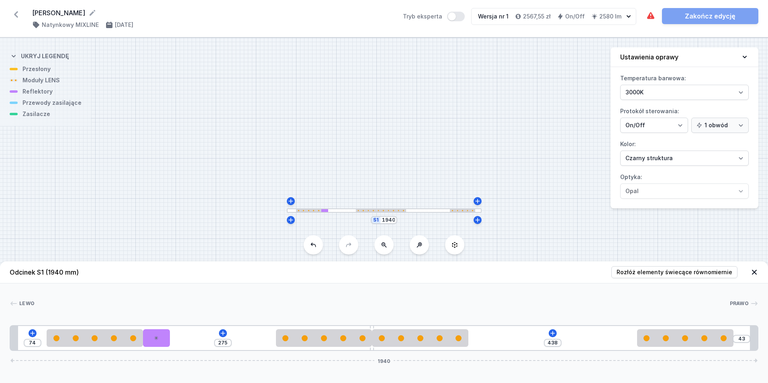
drag, startPoint x: 158, startPoint y: 341, endPoint x: 181, endPoint y: 339, distance: 23.0
click at [181, 339] on div "74 275 438 43 1940" at bounding box center [384, 339] width 749 height 26
click at [553, 334] on icon at bounding box center [553, 333] width 4 height 4
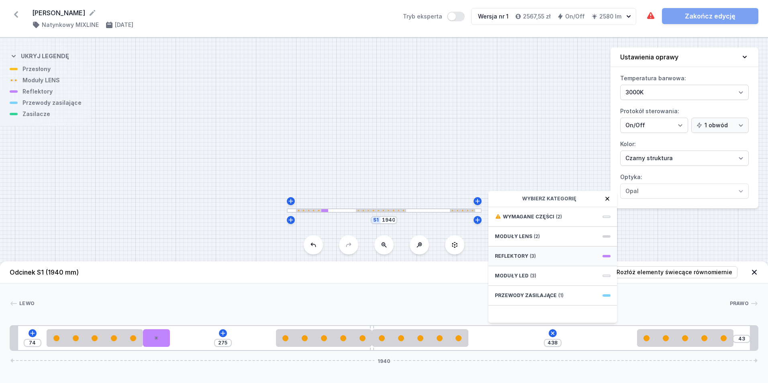
click at [528, 254] on div "Reflektory (3)" at bounding box center [553, 257] width 129 height 20
click at [529, 252] on span "PET next module 50°" at bounding box center [553, 252] width 116 height 8
type input "368"
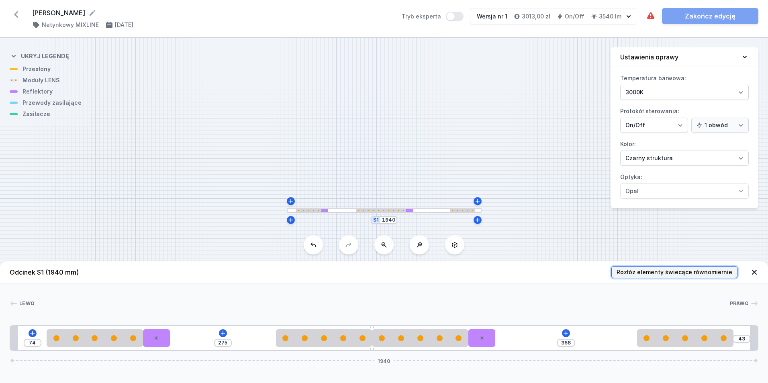
click at [670, 272] on span "Rozłóż elementy świecące równomiernie" at bounding box center [675, 272] width 116 height 8
type input "94"
type input "114"
type input "96"
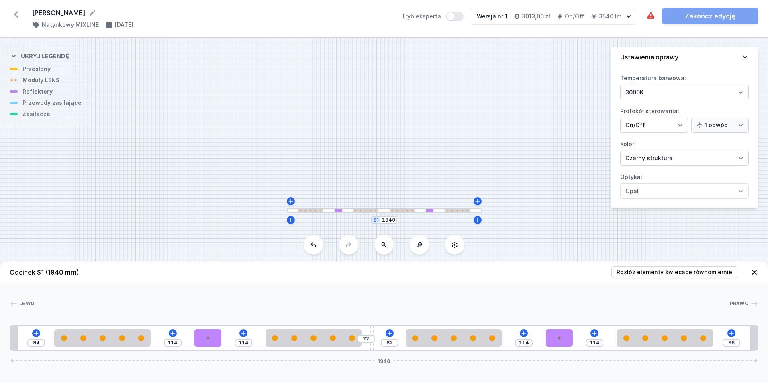
click at [40, 74] on div "S1 1940" at bounding box center [384, 211] width 768 height 346
click at [43, 107] on div "S1 1940" at bounding box center [384, 211] width 768 height 346
click at [207, 342] on div at bounding box center [208, 339] width 27 height 18
select select "1524"
click at [227, 315] on icon at bounding box center [228, 315] width 6 height 6
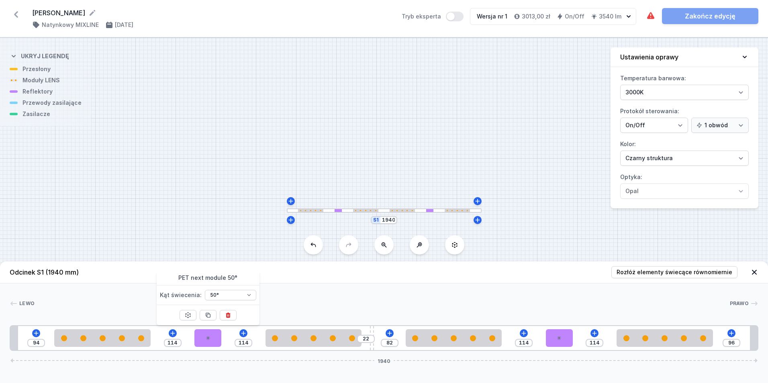
type input "298"
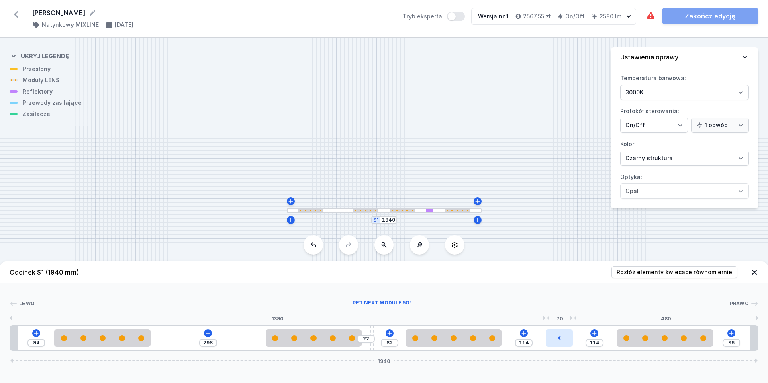
click at [559, 339] on icon at bounding box center [559, 338] width 4 height 4
select select "1524"
click at [580, 314] on icon at bounding box center [580, 315] width 4 height 5
type input "298"
click at [32, 117] on div "S1 1940" at bounding box center [384, 211] width 768 height 346
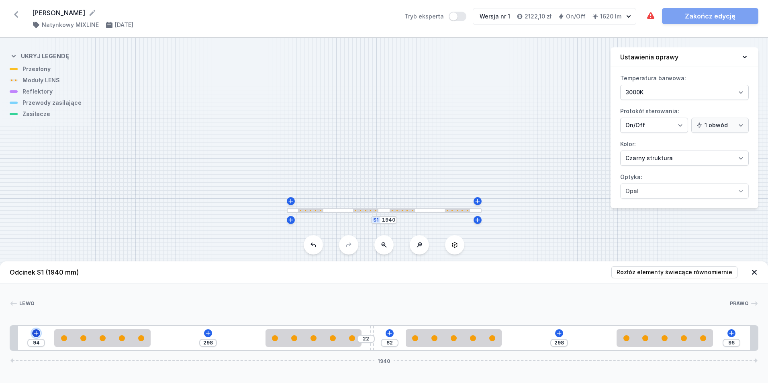
click at [37, 333] on icon at bounding box center [36, 333] width 4 height 4
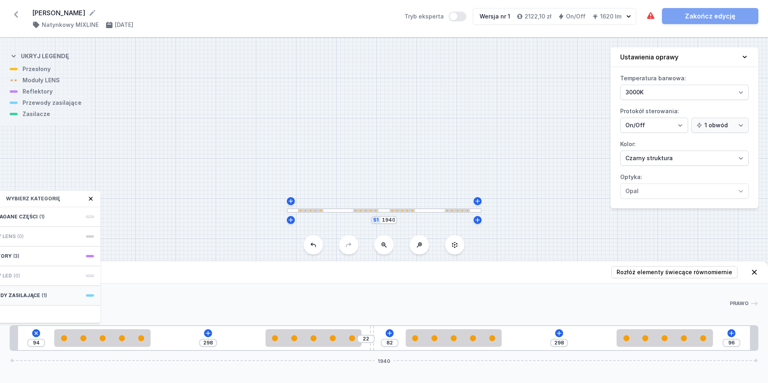
click at [16, 295] on span "Przewody zasilające" at bounding box center [9, 296] width 62 height 6
click at [35, 331] on icon at bounding box center [36, 333] width 9 height 9
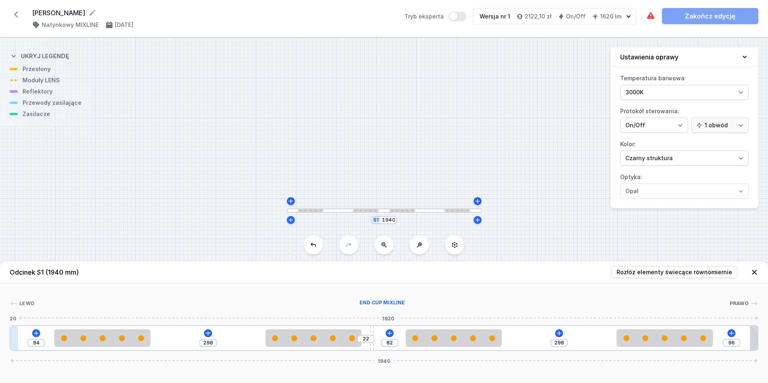
click at [13, 334] on div at bounding box center [14, 338] width 8 height 24
click at [36, 332] on icon at bounding box center [36, 333] width 4 height 4
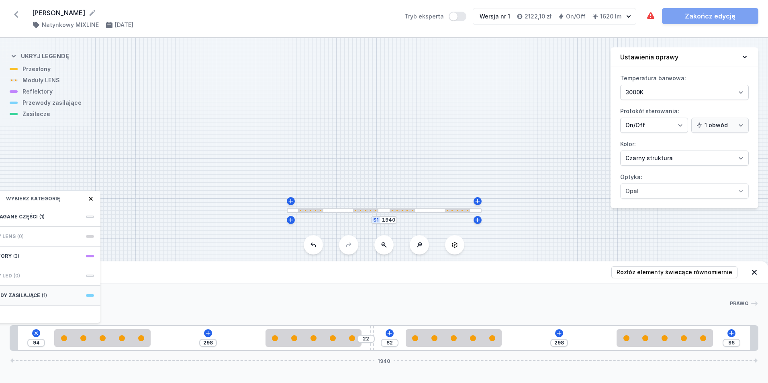
click at [26, 295] on span "Przewody zasilające" at bounding box center [9, 296] width 62 height 6
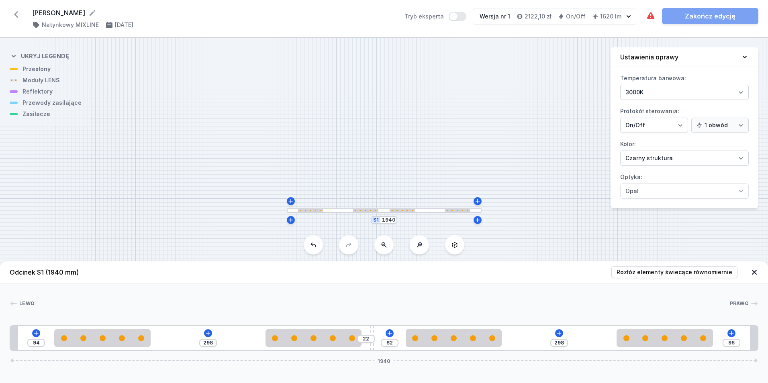
click at [374, 336] on div "22" at bounding box center [366, 339] width 18 height 8
click at [372, 333] on div at bounding box center [372, 338] width 4 height 24
click at [210, 333] on icon at bounding box center [208, 333] width 6 height 6
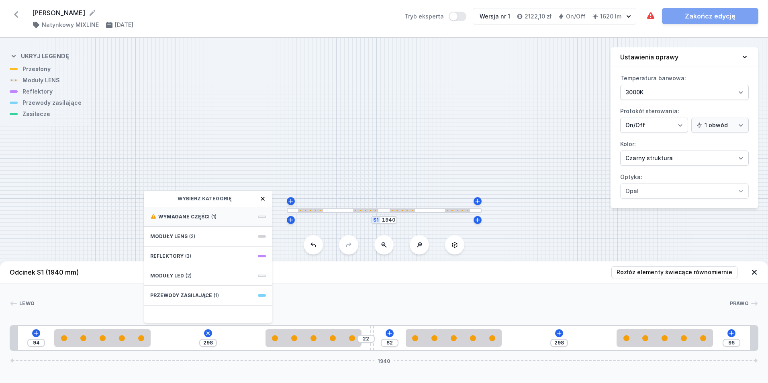
click at [200, 217] on span "Wymagane części" at bounding box center [183, 217] width 51 height 6
click at [205, 215] on span "Hole for power supply cable" at bounding box center [208, 216] width 116 height 8
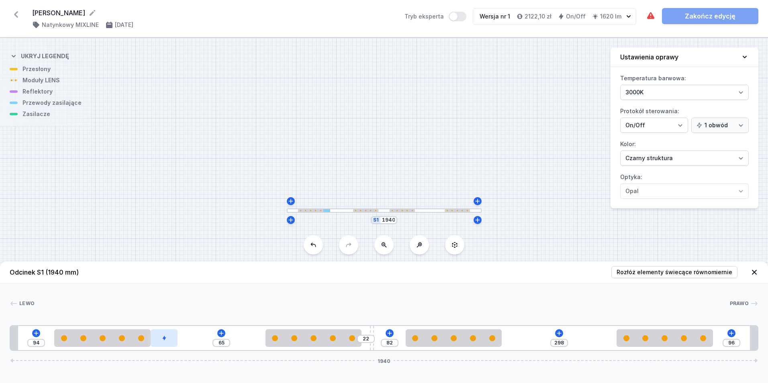
type input "55"
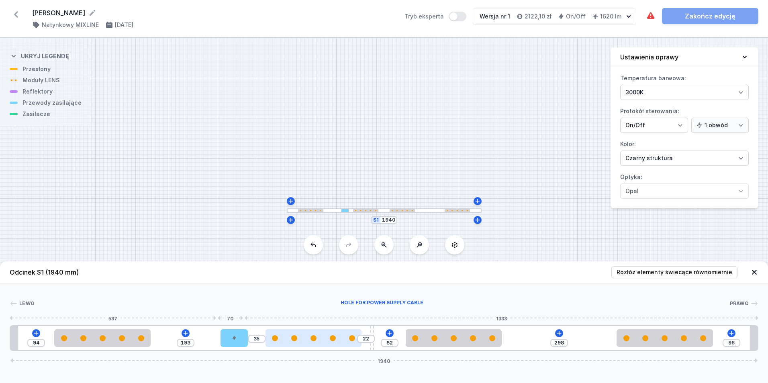
type input "228"
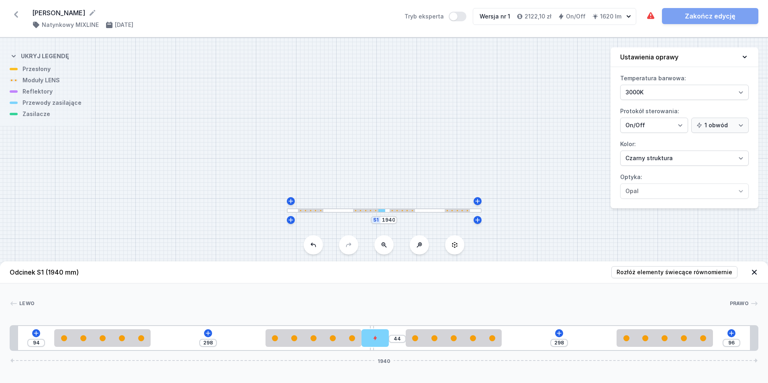
type input "12"
drag, startPoint x: 164, startPoint y: 342, endPoint x: 392, endPoint y: 348, distance: 228.0
click at [479, 267] on header "Odcinek S1 (1940 mm) Rozłóż elementy świecące równomiernie" at bounding box center [384, 273] width 768 height 22
click at [226, 283] on header "Odcinek S1 (1940 mm) Rozłóż elementy świecące równomiernie" at bounding box center [384, 273] width 768 height 22
click at [668, 269] on span "Rozłóż elementy świecące równomiernie" at bounding box center [675, 272] width 116 height 8
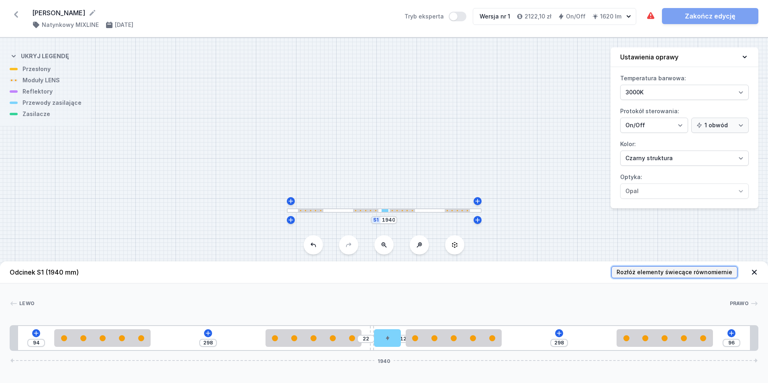
type input "168"
type input "188"
type input "168"
type input "50"
type input "188"
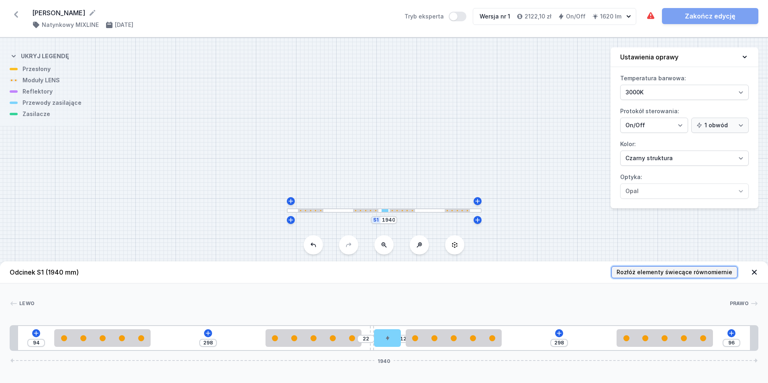
type input "58"
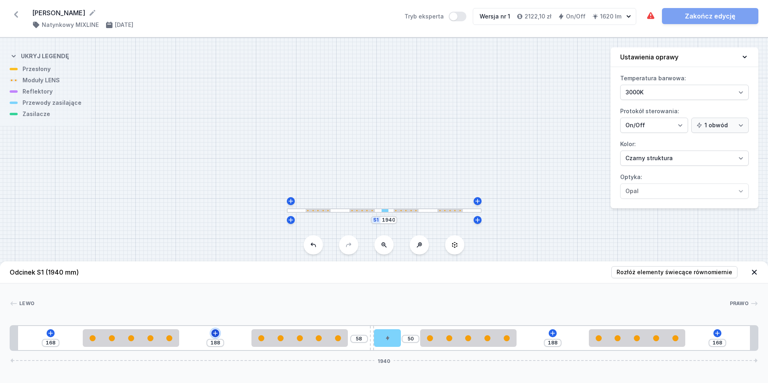
click at [215, 333] on icon at bounding box center [215, 333] width 6 height 6
click at [554, 334] on icon at bounding box center [553, 333] width 4 height 4
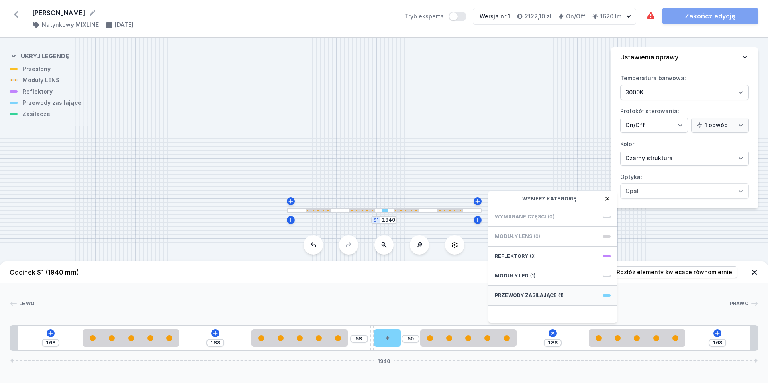
click at [560, 295] on span "(1)" at bounding box center [561, 296] width 5 height 6
click at [543, 213] on span "Hole for power supply cable" at bounding box center [553, 216] width 116 height 8
type input "118"
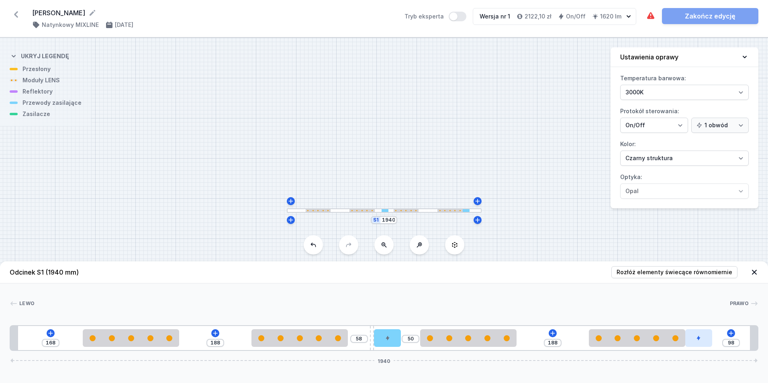
type input "10"
drag, startPoint x: 533, startPoint y: 340, endPoint x: 738, endPoint y: 335, distance: 205.8
click at [358, 286] on div "[PERSON_NAME] 1 2 2 3 4 2 2 4 1 168 188 58 50 188 88 10 1940 188 250 188 250 58…" at bounding box center [384, 318] width 768 height 68
click at [733, 340] on icon at bounding box center [732, 338] width 3 height 4
type input "120"
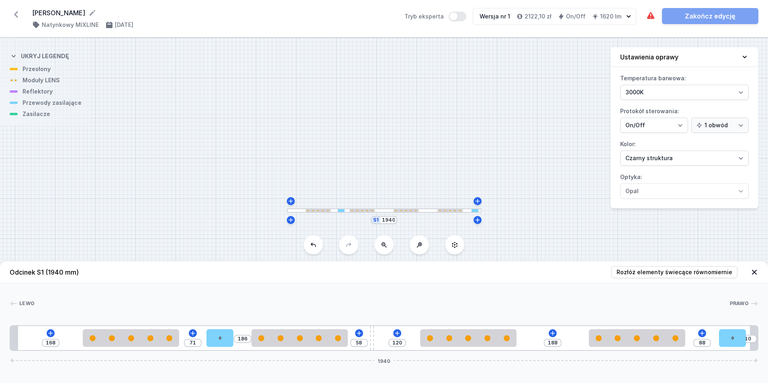
type input "188"
type input "10"
drag, startPoint x: 387, startPoint y: 341, endPoint x: 39, endPoint y: 343, distance: 347.6
click at [39, 343] on div at bounding box center [35, 339] width 27 height 18
click at [391, 284] on div "[PERSON_NAME] 1 2 3 3 4 3 3 2 1 10 88 188 58 120 188 88 10 1940 30 70 88 250 18…" at bounding box center [384, 318] width 768 height 68
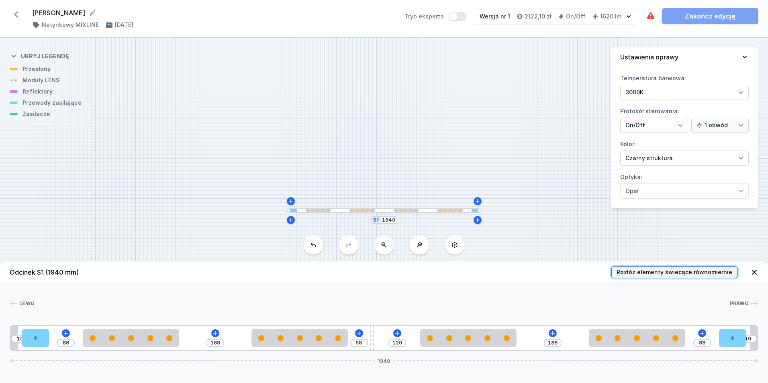
click at [694, 271] on span "Rozłóż elementy świecące równomiernie" at bounding box center [675, 272] width 116 height 8
click at [658, 273] on span "Rozłóż elementy świecące równomiernie" at bounding box center [675, 272] width 116 height 8
click at [295, 291] on div "[PERSON_NAME] 1 2 3 3 4 3 3 2 1 10 88 188 58 120 188 88 10 1940 30 70 88 250 18…" at bounding box center [384, 318] width 768 height 68
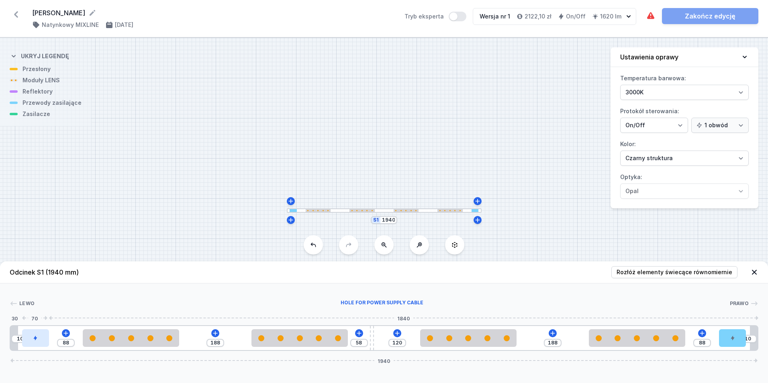
drag, startPoint x: 38, startPoint y: 342, endPoint x: 43, endPoint y: 342, distance: 5.6
click at [43, 342] on div at bounding box center [35, 339] width 27 height 18
click at [461, 305] on div at bounding box center [382, 304] width 695 height 8
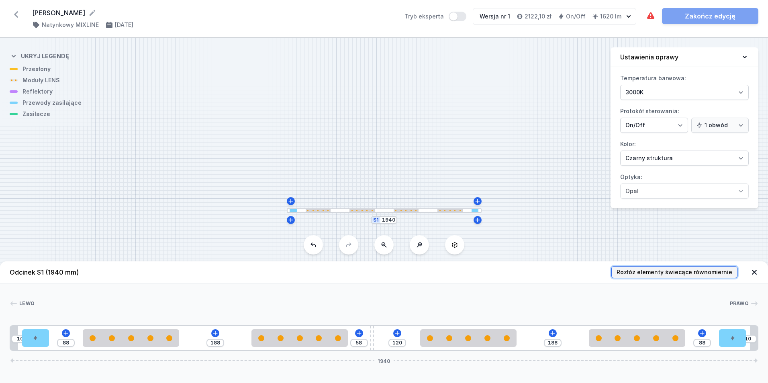
click at [672, 272] on span "Rozłóż elementy świecące równomiernie" at bounding box center [675, 272] width 116 height 8
drag, startPoint x: 457, startPoint y: 14, endPoint x: 468, endPoint y: 14, distance: 10.4
click at [467, 14] on button "Tryb eksperta" at bounding box center [458, 17] width 18 height 10
click at [436, 302] on div at bounding box center [382, 304] width 695 height 8
drag, startPoint x: 465, startPoint y: 16, endPoint x: 449, endPoint y: 18, distance: 15.5
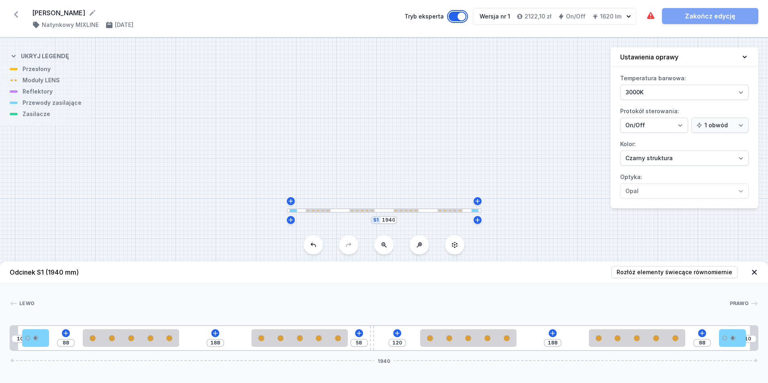
click at [449, 18] on label "Tryb eksperta" at bounding box center [436, 17] width 62 height 10
click at [449, 18] on button "Tryb eksperta" at bounding box center [458, 17] width 18 height 10
drag, startPoint x: 455, startPoint y: 14, endPoint x: 473, endPoint y: 15, distance: 17.8
click at [473, 15] on div "Tryb eksperta Wersja nr 1 2122,10 zł On/Off 1620 lm" at bounding box center [521, 16] width 232 height 17
click at [524, 25] on button "Wersja nr 1 2122,10 zł On/Off 1620 lm" at bounding box center [555, 16] width 164 height 17
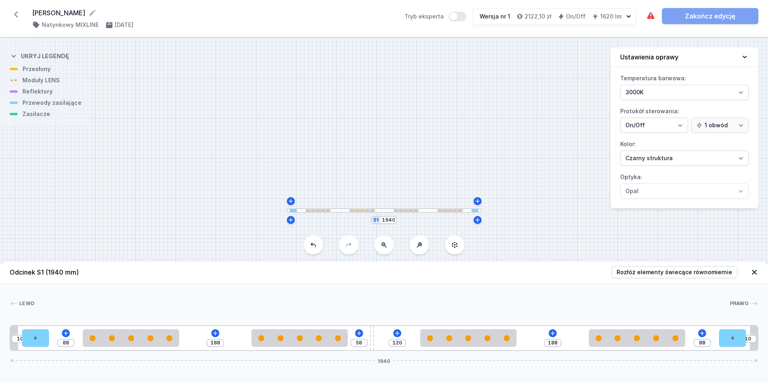
click at [710, 15] on div "Wymagane części nie zostały dodane. Zakończ edycję" at bounding box center [702, 16] width 113 height 16
click at [714, 16] on div "Wymagane części nie zostały dodane. Zakończ edycję" at bounding box center [702, 16] width 113 height 16
click at [713, 15] on div "Wymagane części nie zostały dodane. Zakończ edycję" at bounding box center [702, 16] width 113 height 16
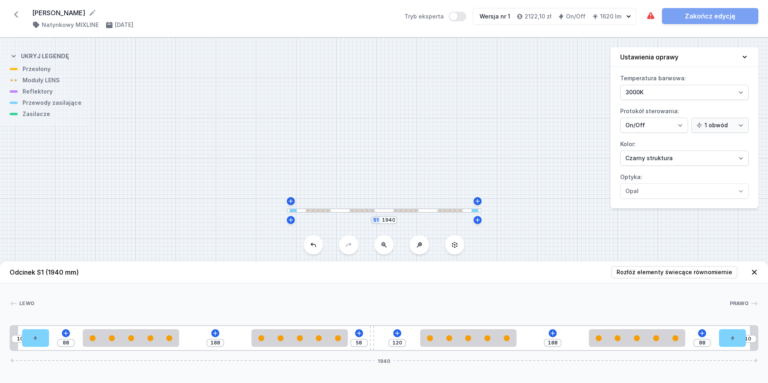
click at [502, 64] on div "S1 1940" at bounding box center [384, 211] width 768 height 346
click at [17, 14] on icon at bounding box center [16, 14] width 13 height 13
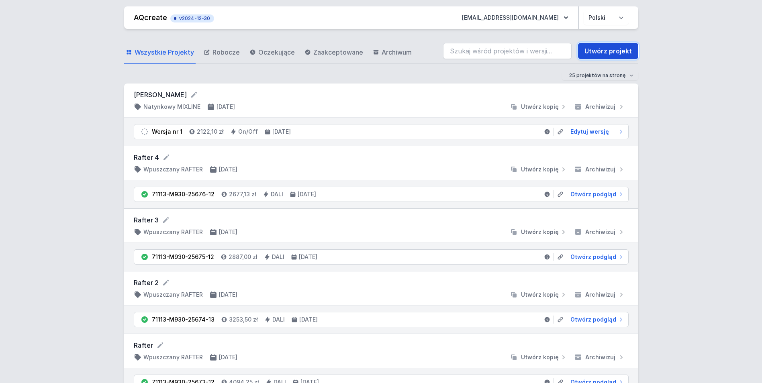
click at [605, 47] on link "Utwórz projekt" at bounding box center [608, 51] width 60 height 16
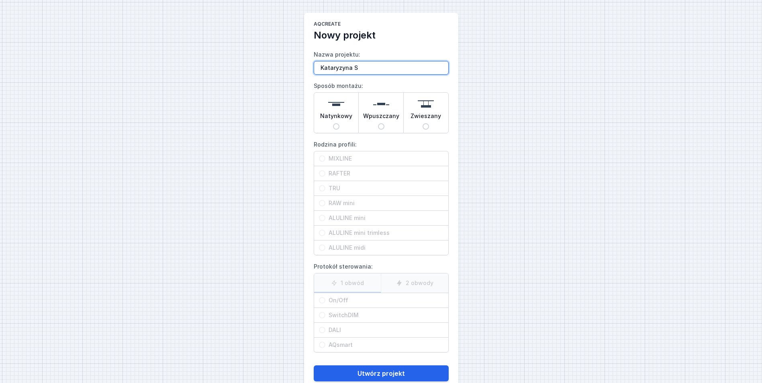
drag, startPoint x: 350, startPoint y: 70, endPoint x: 386, endPoint y: 69, distance: 35.4
click at [351, 70] on input "Kataryzyna S" at bounding box center [381, 68] width 135 height 14
click at [376, 68] on input "[PERSON_NAME] S" at bounding box center [381, 68] width 135 height 14
type input "[PERSON_NAME]"
click at [336, 126] on input "Natynkowy" at bounding box center [336, 126] width 6 height 6
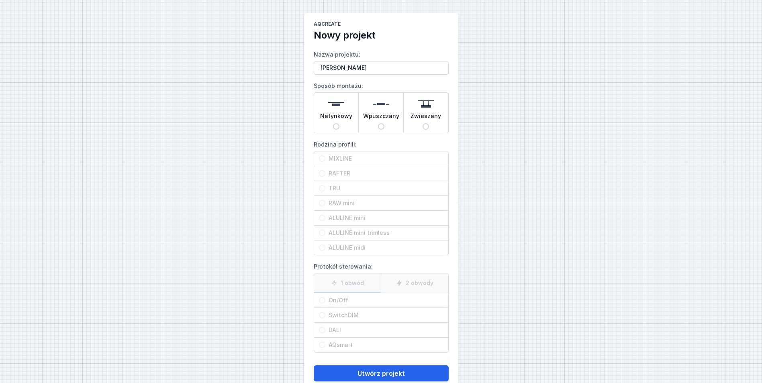
radio input "true"
click at [320, 158] on input "MIXLINE" at bounding box center [322, 159] width 6 height 6
radio input "true"
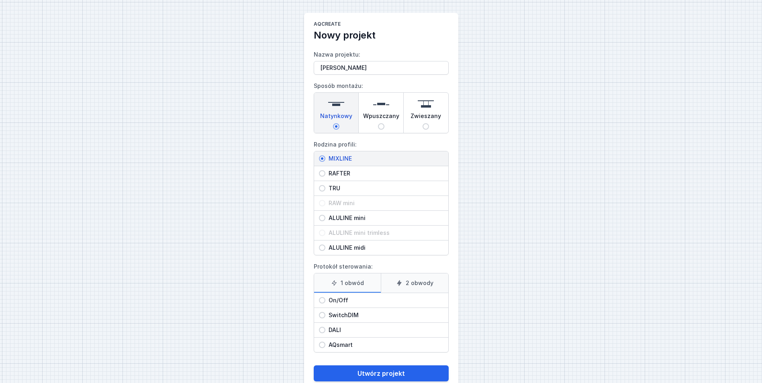
click at [322, 299] on input "On/Off" at bounding box center [322, 300] width 6 height 6
radio input "true"
click at [386, 375] on button "Utwórz projekt" at bounding box center [381, 374] width 135 height 16
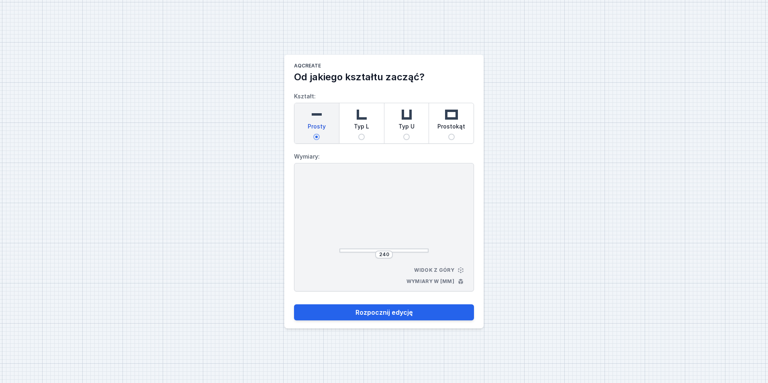
click at [450, 113] on img at bounding box center [452, 115] width 16 height 16
click at [450, 134] on input "Prostokąt" at bounding box center [452, 137] width 6 height 6
radio input "true"
click at [356, 213] on input "264" at bounding box center [350, 214] width 13 height 6
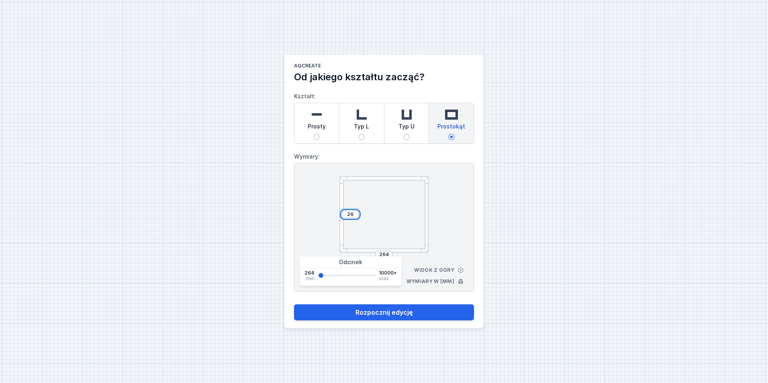
type input "2"
type input "4970"
click at [390, 256] on input "264" at bounding box center [384, 255] width 13 height 6
type input "2"
type input "4970"
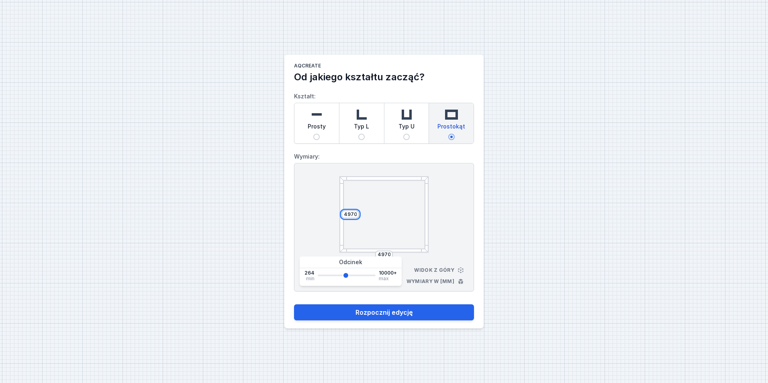
click at [356, 212] on input "4970" at bounding box center [350, 214] width 13 height 6
type input "4"
type input "3260"
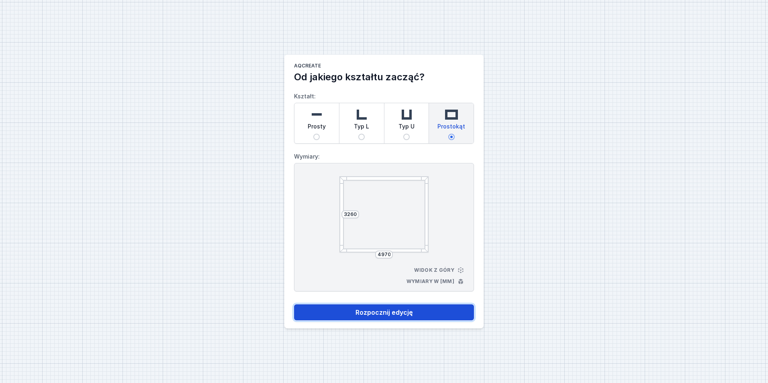
click at [389, 315] on button "Rozpocznij edycję" at bounding box center [384, 313] width 180 height 16
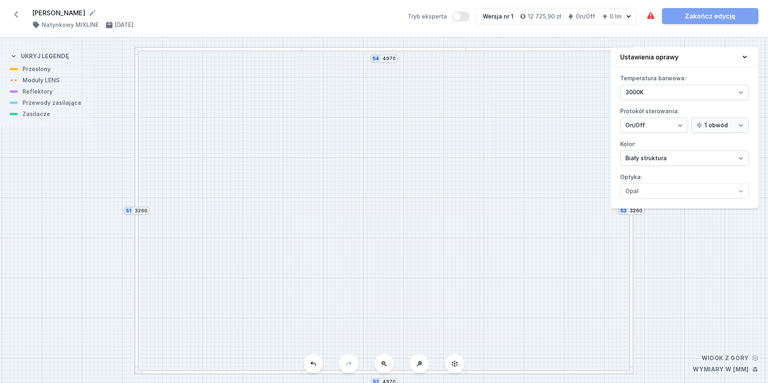
click at [719, 282] on div "S4 4970 S3 3260 S2 4970 S1 3260" at bounding box center [384, 211] width 768 height 346
click at [256, 49] on div at bounding box center [219, 49] width 168 height 4
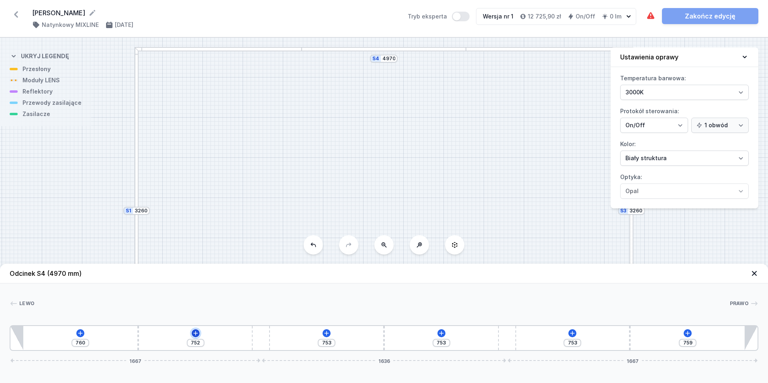
click at [196, 333] on icon at bounding box center [195, 333] width 4 height 4
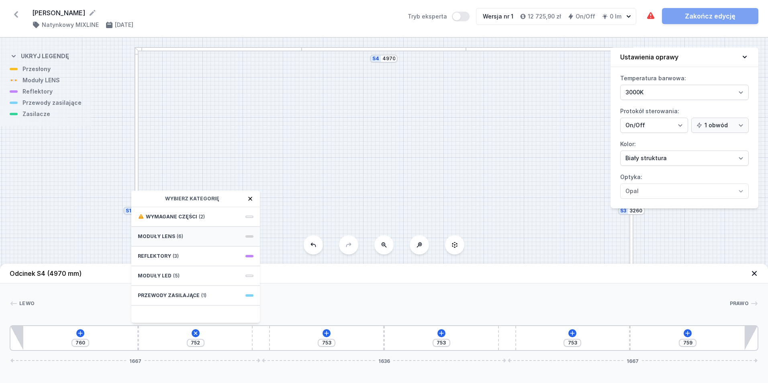
click at [171, 234] on span "Moduły LENS" at bounding box center [156, 237] width 37 height 6
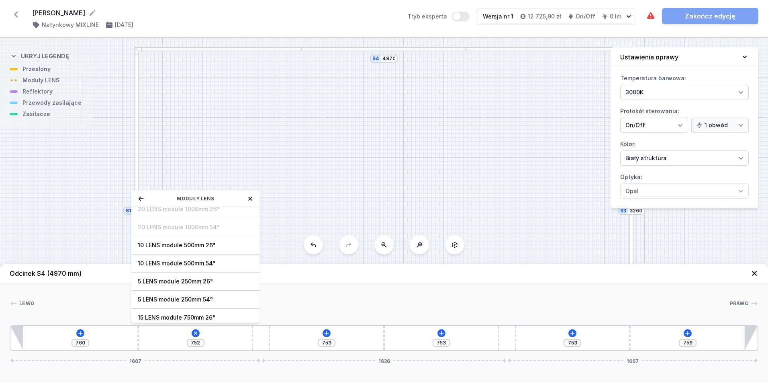
scroll to position [29, 0]
click at [185, 295] on span "5 LENS module 250mm 54°" at bounding box center [196, 296] width 116 height 8
type input "507"
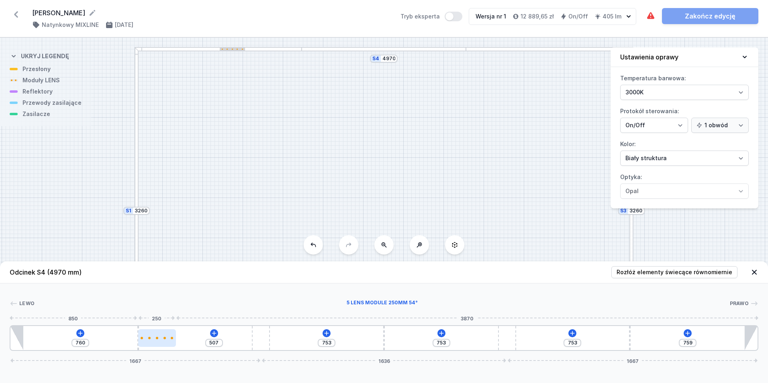
drag, startPoint x: 158, startPoint y: 340, endPoint x: 165, endPoint y: 340, distance: 7.3
click at [165, 340] on div at bounding box center [157, 339] width 38 height 18
click at [79, 334] on icon at bounding box center [80, 333] width 6 height 6
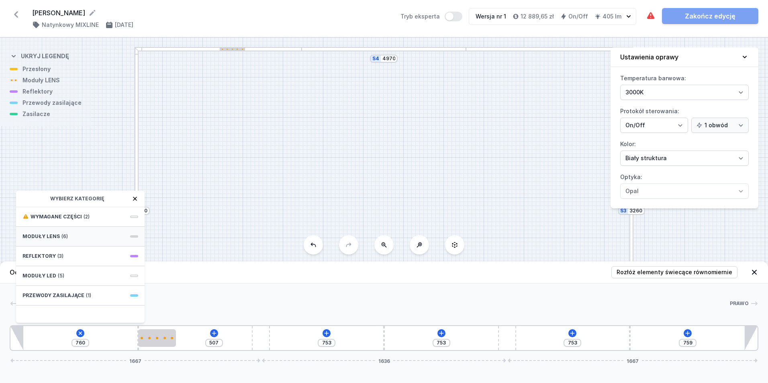
click at [133, 236] on span at bounding box center [134, 237] width 8 height 2
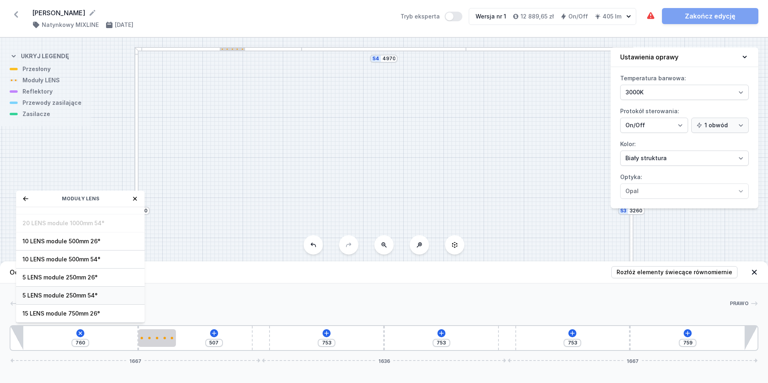
click at [64, 295] on span "5 LENS module 250mm 54°" at bounding box center [81, 296] width 116 height 8
type input "510"
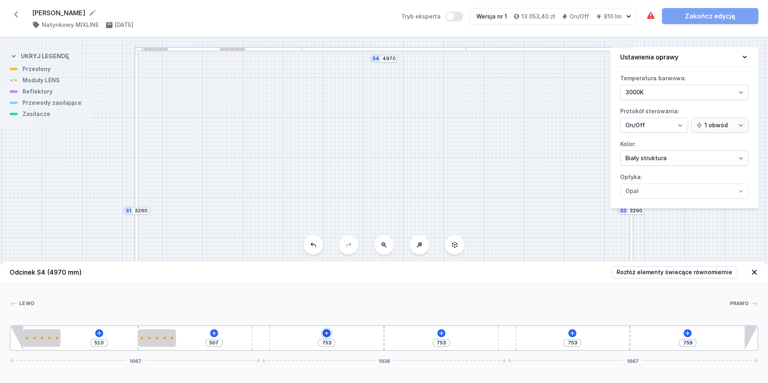
click at [327, 333] on icon at bounding box center [327, 333] width 4 height 4
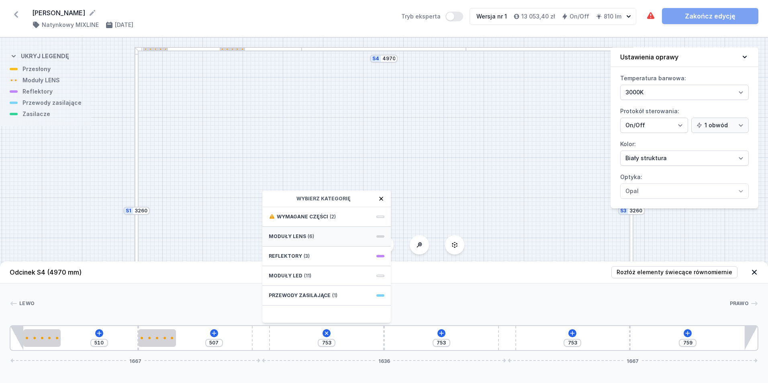
click at [380, 235] on div "Moduły LENS (6)" at bounding box center [326, 237] width 129 height 20
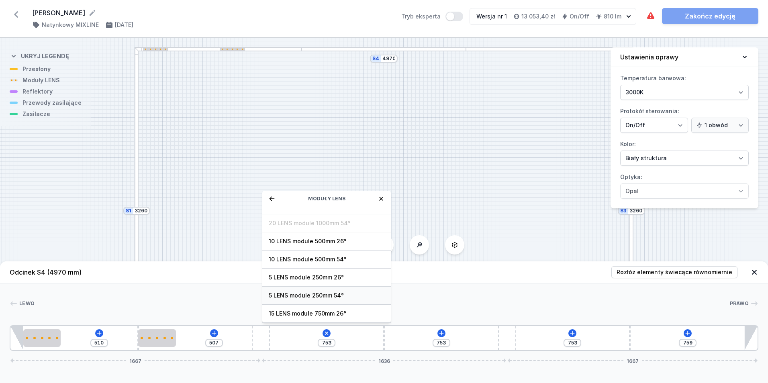
click at [313, 293] on span "5 LENS module 250mm 54°" at bounding box center [327, 296] width 116 height 8
type input "503"
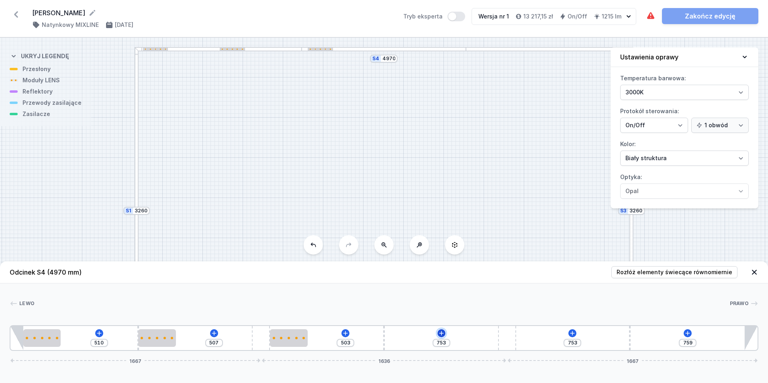
click at [440, 334] on icon at bounding box center [441, 333] width 4 height 4
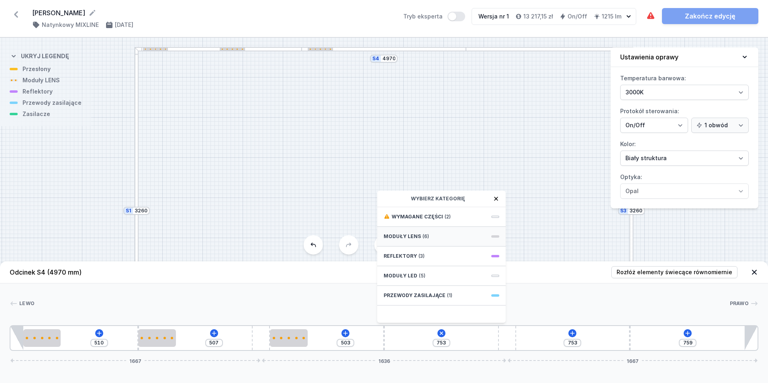
click at [496, 236] on span at bounding box center [496, 237] width 8 height 2
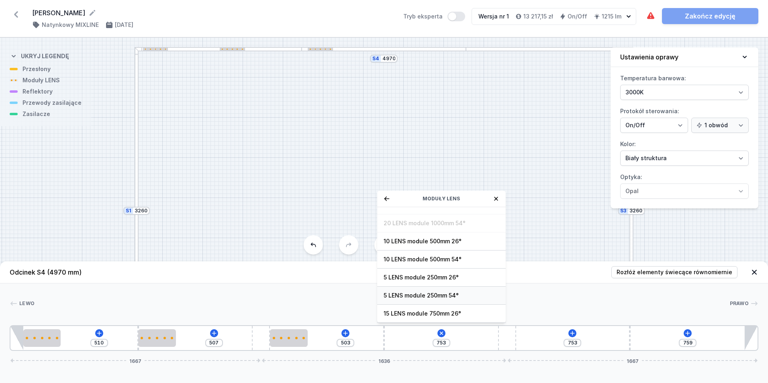
click at [433, 294] on span "5 LENS module 250mm 54°" at bounding box center [442, 296] width 116 height 8
type input "508"
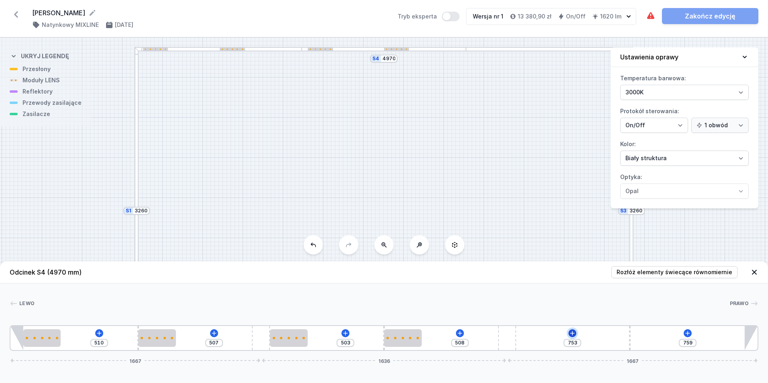
click at [572, 332] on icon at bounding box center [572, 333] width 6 height 6
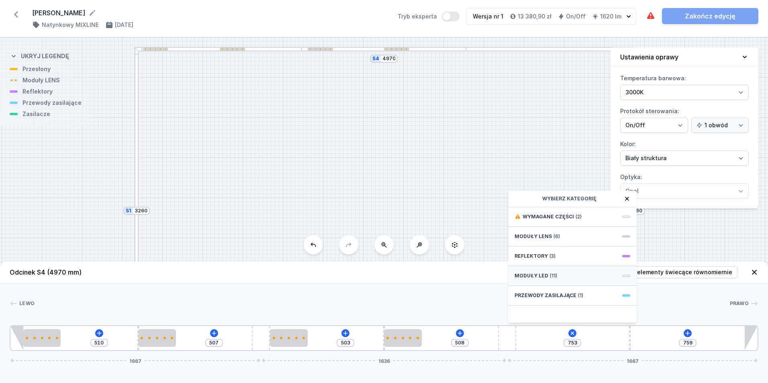
click at [626, 275] on span at bounding box center [627, 276] width 8 height 2
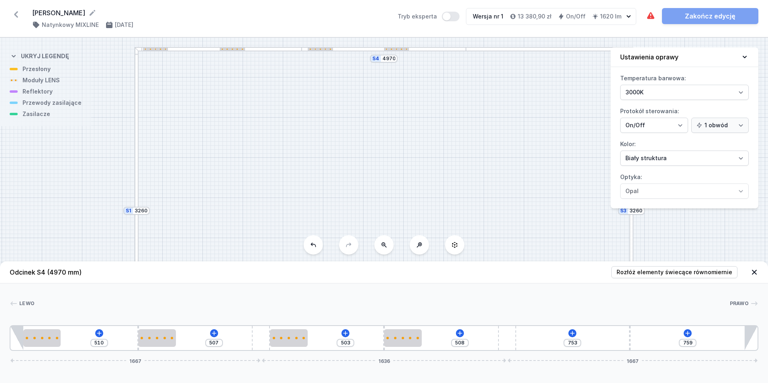
click at [427, 161] on div "S4 4970 S3 3260 S2 4970 S1 3260" at bounding box center [384, 211] width 768 height 346
click at [571, 335] on icon at bounding box center [572, 333] width 6 height 6
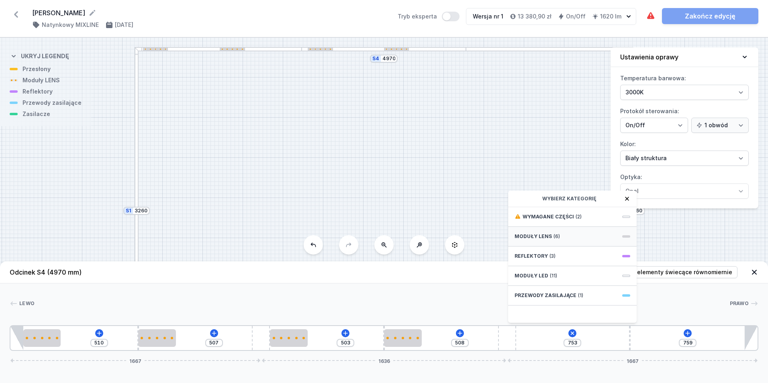
click at [541, 237] on span "Moduły LENS" at bounding box center [533, 237] width 37 height 6
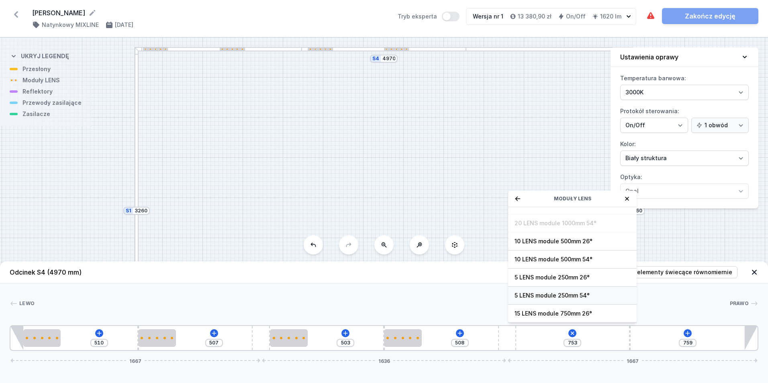
click at [559, 295] on span "5 LENS module 250mm 54°" at bounding box center [573, 296] width 116 height 8
type input "503"
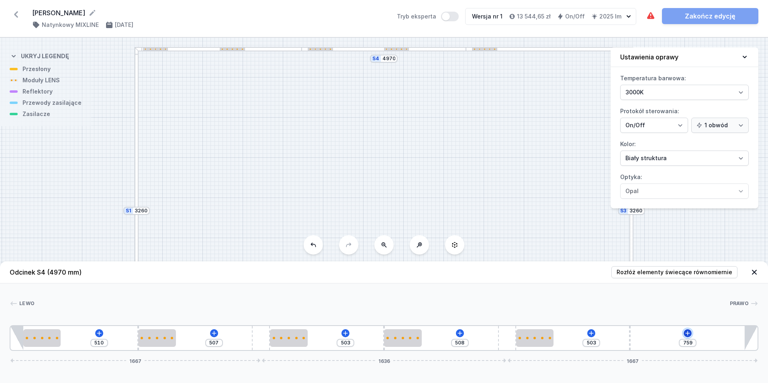
click at [690, 333] on icon at bounding box center [688, 333] width 6 height 6
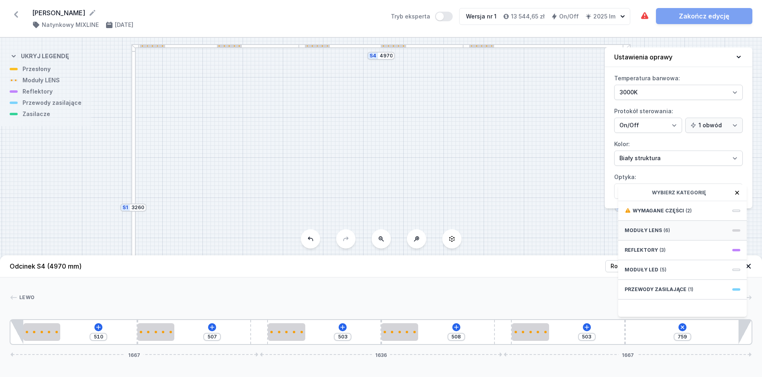
click at [637, 234] on span "Moduły LENS" at bounding box center [643, 230] width 37 height 6
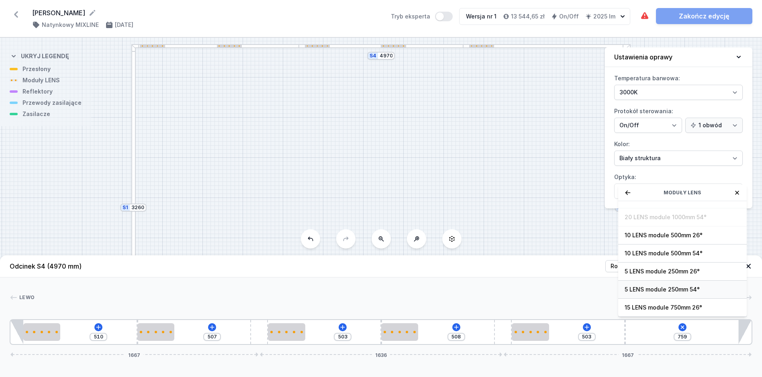
click at [682, 294] on span "5 LENS module 250mm 54°" at bounding box center [683, 290] width 116 height 8
type input "514"
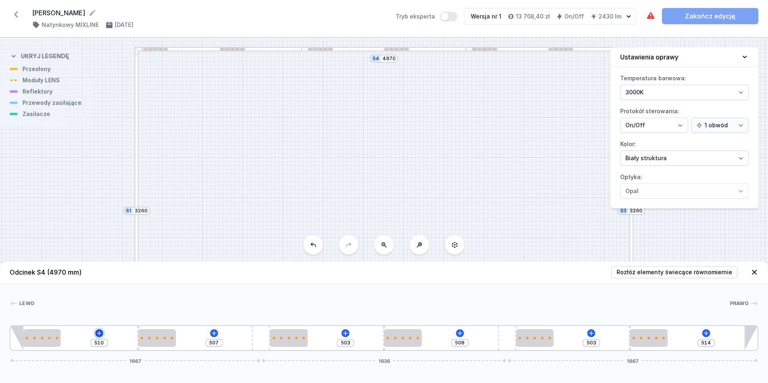
click at [99, 332] on icon at bounding box center [99, 333] width 4 height 4
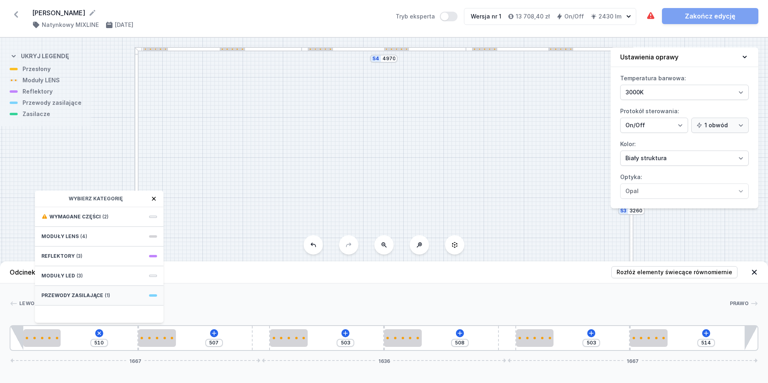
click at [95, 294] on span "Przewody zasilające" at bounding box center [72, 296] width 62 height 6
click at [98, 333] on icon at bounding box center [98, 333] width 9 height 9
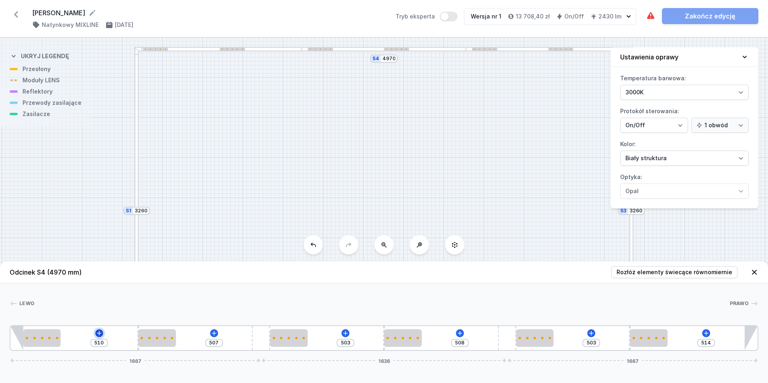
click at [98, 333] on icon at bounding box center [99, 333] width 6 height 6
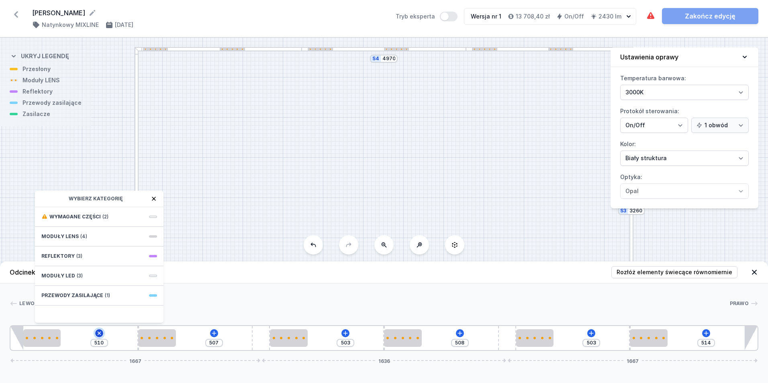
click at [98, 333] on icon at bounding box center [98, 333] width 9 height 9
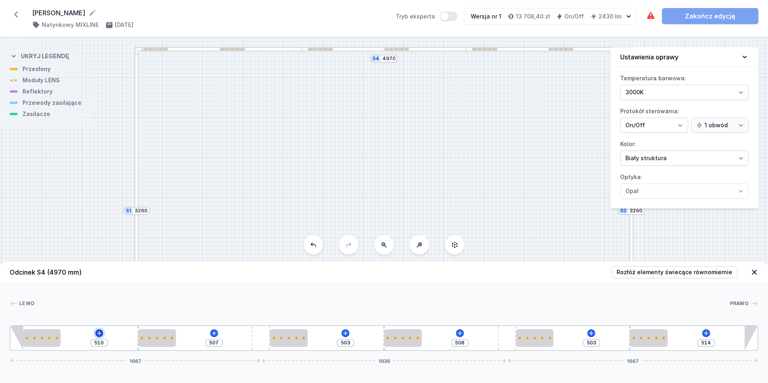
click at [98, 333] on icon at bounding box center [99, 333] width 6 height 6
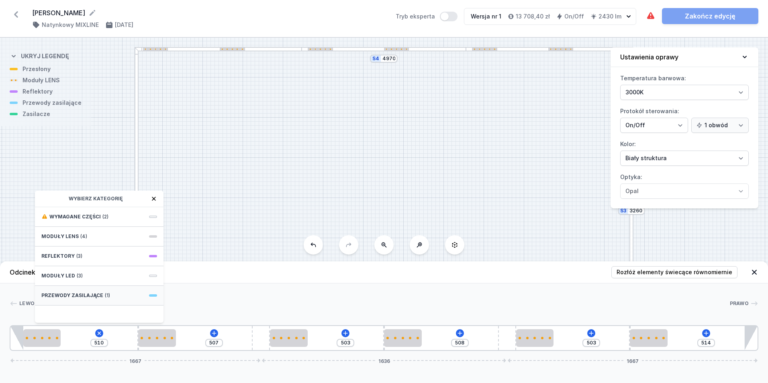
click at [151, 294] on div "Przewody zasilające (1)" at bounding box center [99, 296] width 129 height 20
click at [63, 216] on span "Hole for power supply cable" at bounding box center [99, 216] width 116 height 8
type input "440"
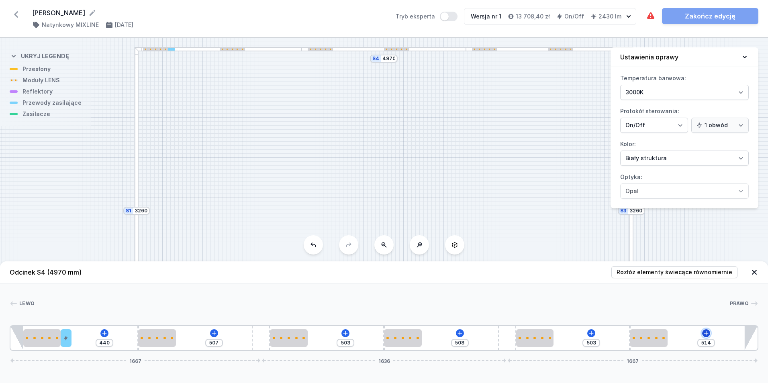
click at [706, 332] on icon at bounding box center [706, 333] width 6 height 6
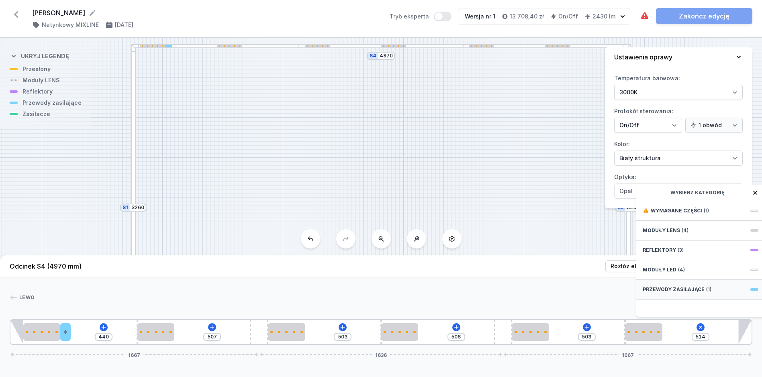
click at [707, 293] on span "(1)" at bounding box center [709, 290] width 5 height 6
click at [678, 214] on span "Hole for power supply cable" at bounding box center [701, 210] width 116 height 8
type input "444"
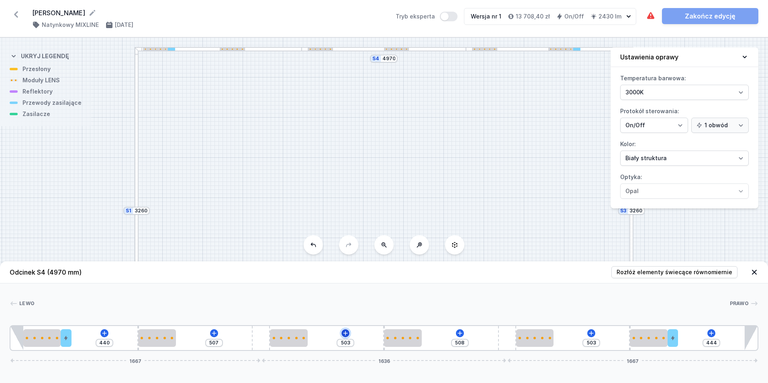
click at [344, 334] on icon at bounding box center [345, 333] width 6 height 6
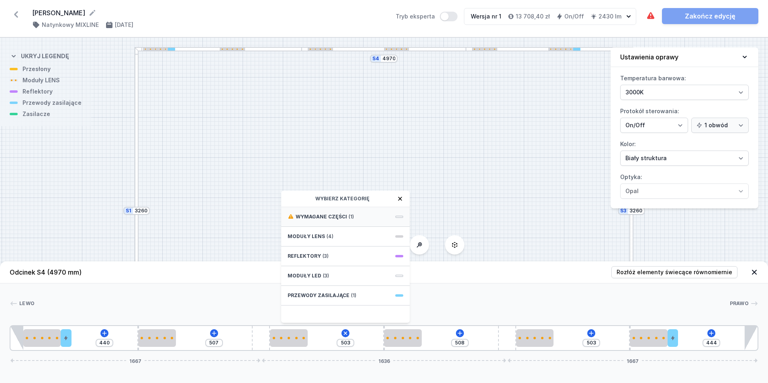
click at [343, 215] on span "Wymagane części" at bounding box center [321, 217] width 51 height 6
click at [323, 215] on span "ON/OFF Driver - up to 32W" at bounding box center [346, 216] width 116 height 8
type input "203"
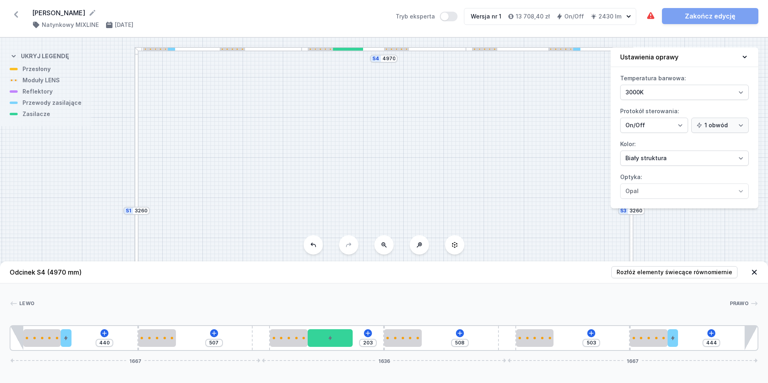
click at [323, 215] on div "S4 4970 S3 3260 S2 4970 S1 3260" at bounding box center [384, 211] width 768 height 346
click at [744, 56] on icon at bounding box center [745, 57] width 8 height 8
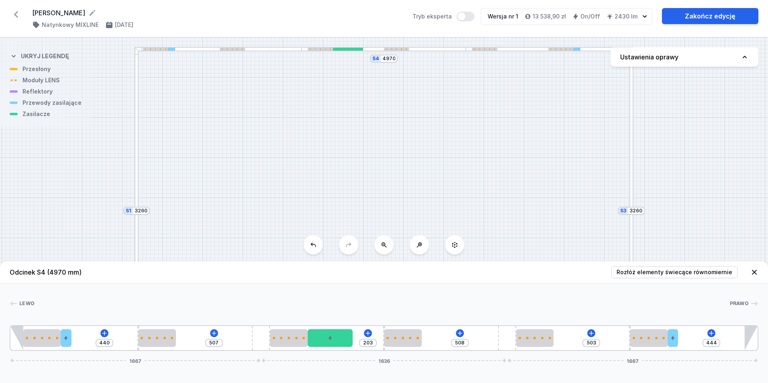
drag, startPoint x: 679, startPoint y: 53, endPoint x: 682, endPoint y: 57, distance: 4.6
click at [682, 57] on button "Ustawienia oprawy" at bounding box center [685, 56] width 148 height 19
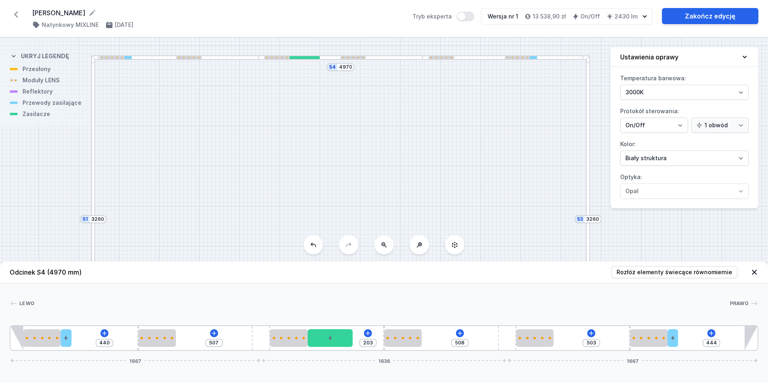
drag, startPoint x: 551, startPoint y: 126, endPoint x: 508, endPoint y: 135, distance: 44.2
click at [508, 135] on div "S4 4970 S3 3260 S2 4970 S1 3260" at bounding box center [384, 211] width 768 height 346
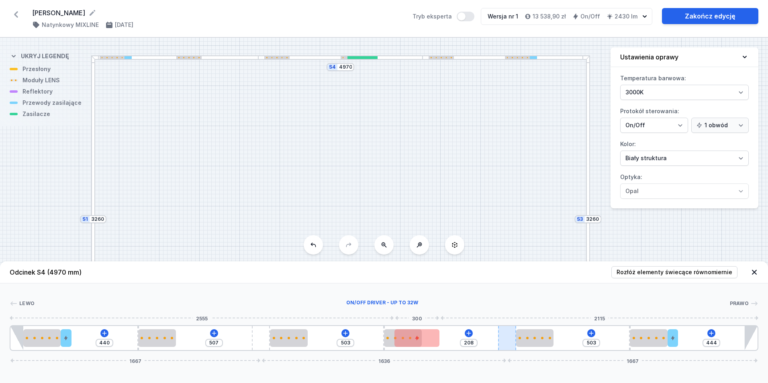
type input "156"
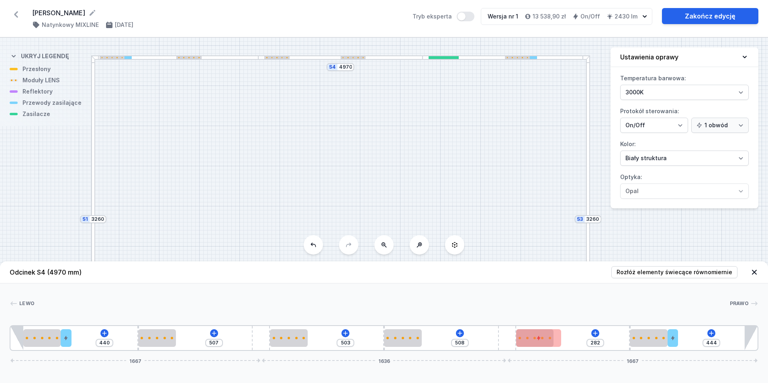
type input "203"
type input "144"
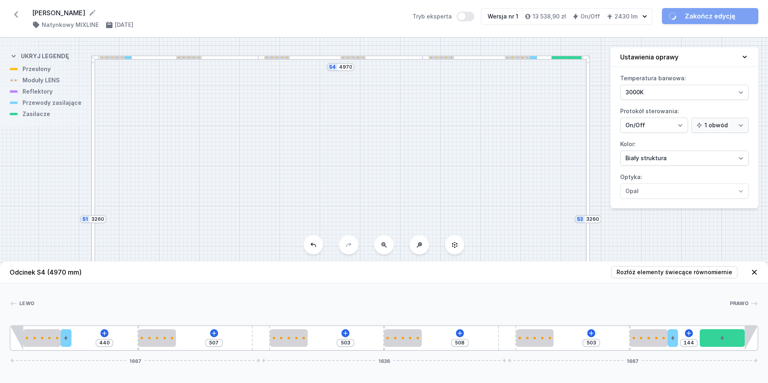
drag, startPoint x: 341, startPoint y: 339, endPoint x: 741, endPoint y: 358, distance: 400.7
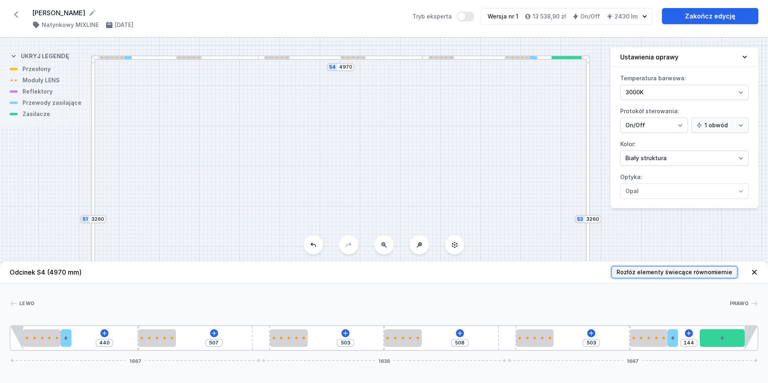
click at [696, 270] on span "Rozłóż elementy świecące równomiernie" at bounding box center [675, 272] width 116 height 8
type input "99"
type input "115"
type input "242"
type input "259"
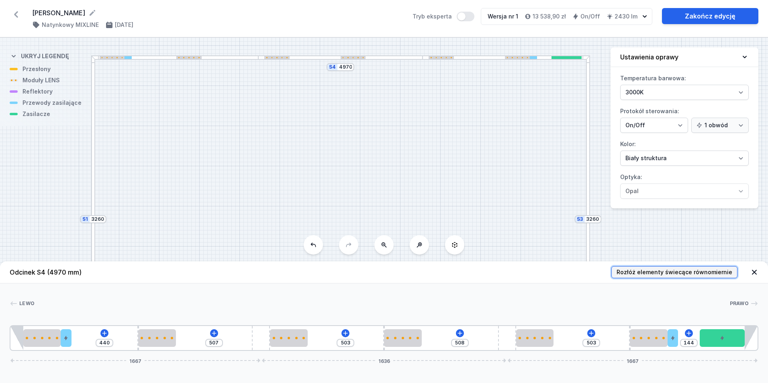
type input "386"
type input "109"
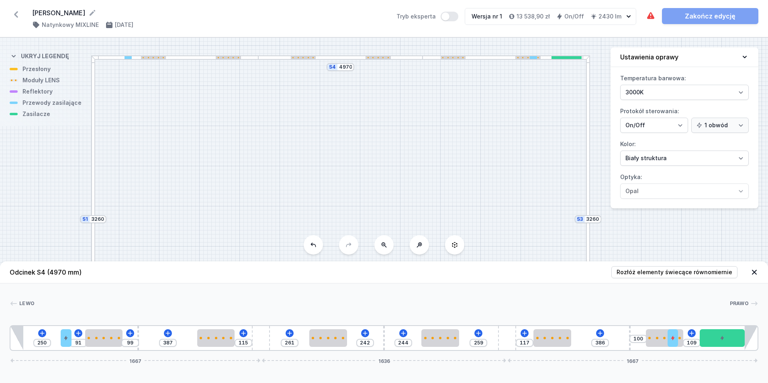
click at [92, 127] on div at bounding box center [93, 137] width 4 height 164
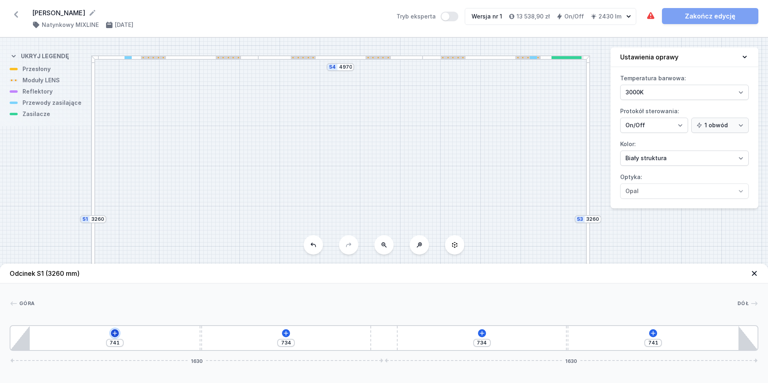
click at [115, 333] on icon at bounding box center [115, 333] width 4 height 4
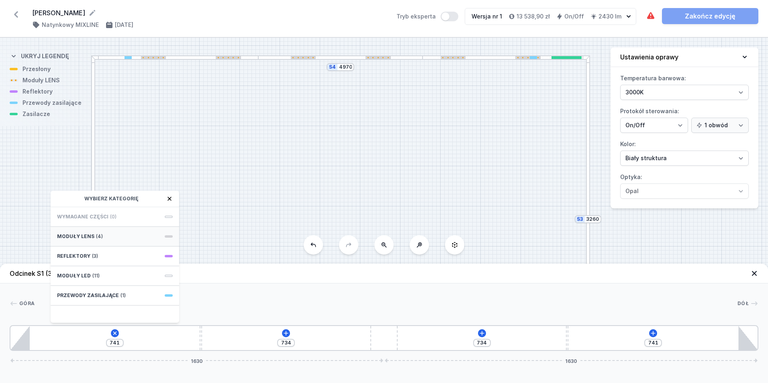
click at [171, 234] on div "Moduły LENS (4)" at bounding box center [115, 237] width 129 height 20
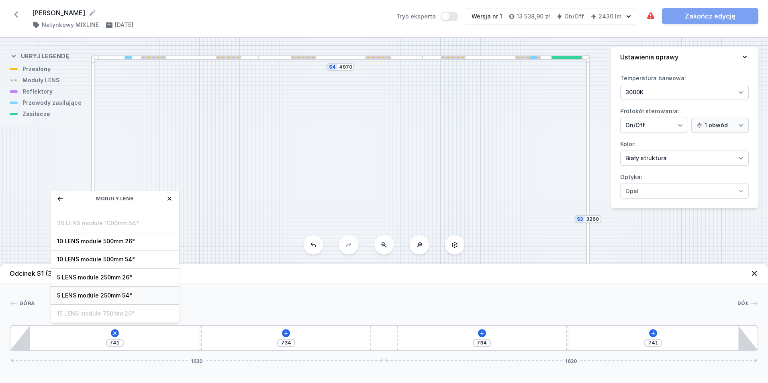
click at [82, 295] on span "5 LENS module 250mm 54°" at bounding box center [115, 296] width 116 height 8
type input "491"
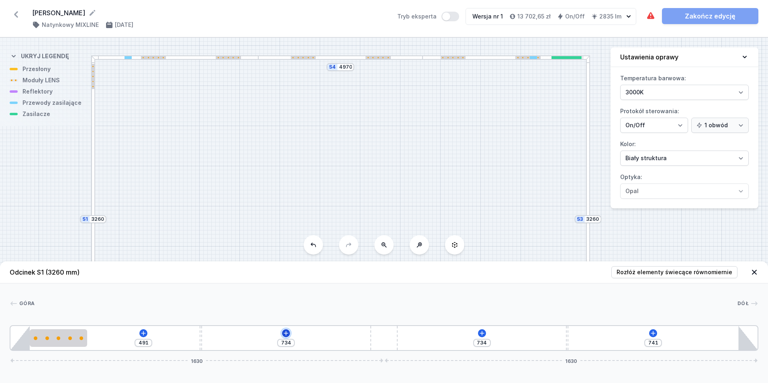
click at [286, 333] on icon at bounding box center [286, 333] width 4 height 4
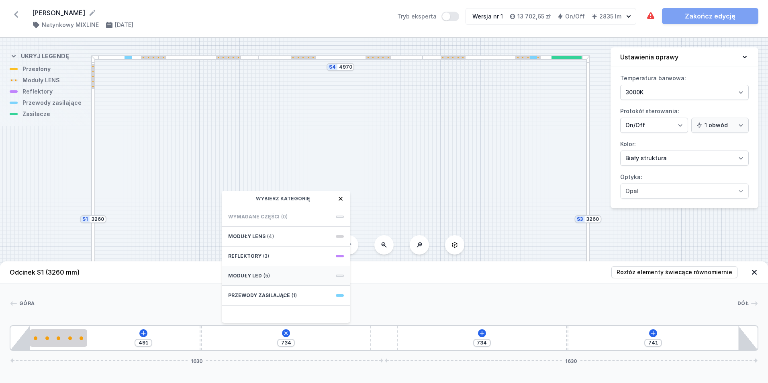
click at [341, 273] on div "Moduły LED (5)" at bounding box center [286, 276] width 129 height 20
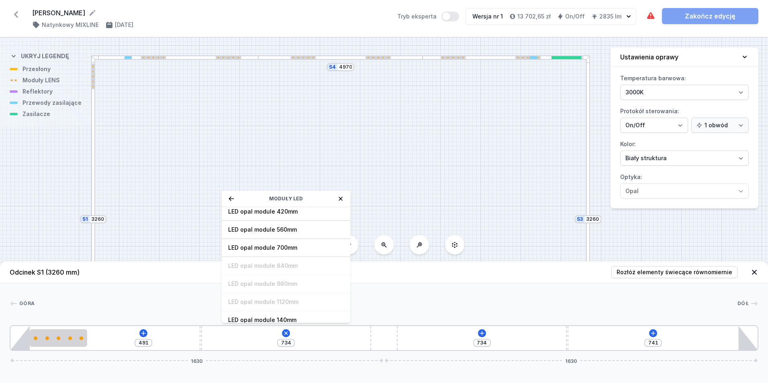
scroll to position [0, 0]
click at [339, 197] on icon at bounding box center [341, 199] width 6 height 6
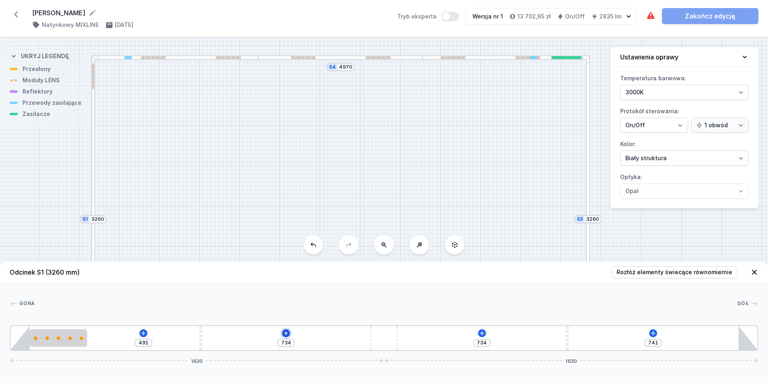
click at [287, 333] on icon at bounding box center [286, 333] width 4 height 4
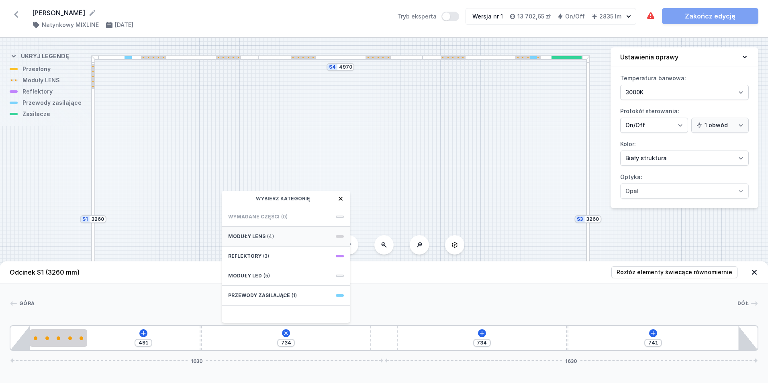
click at [339, 237] on span at bounding box center [340, 237] width 8 height 2
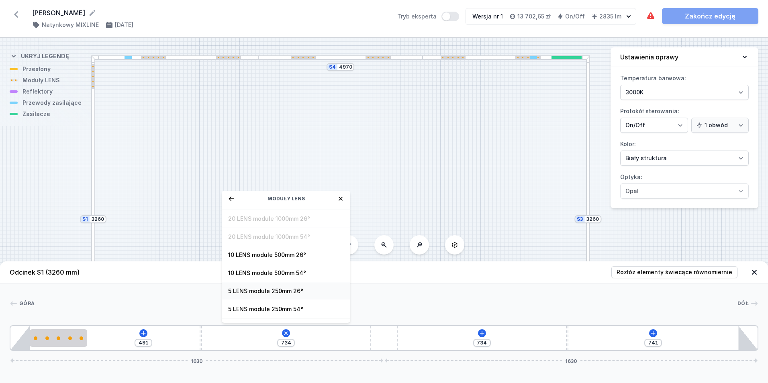
scroll to position [29, 0]
click at [268, 291] on div "5 LENS module 250mm 54°" at bounding box center [286, 296] width 129 height 18
type input "489"
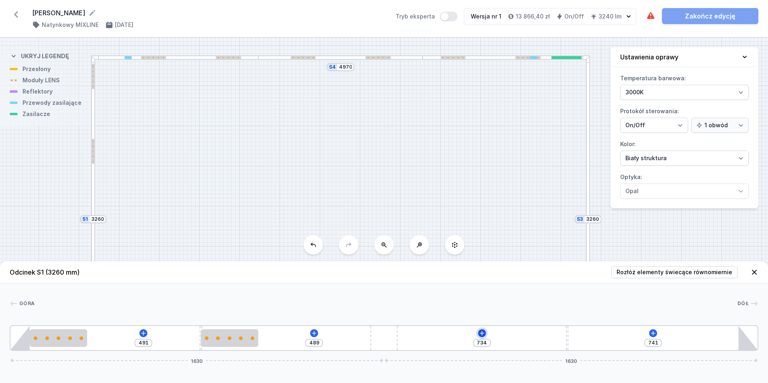
click at [481, 331] on icon at bounding box center [482, 333] width 6 height 6
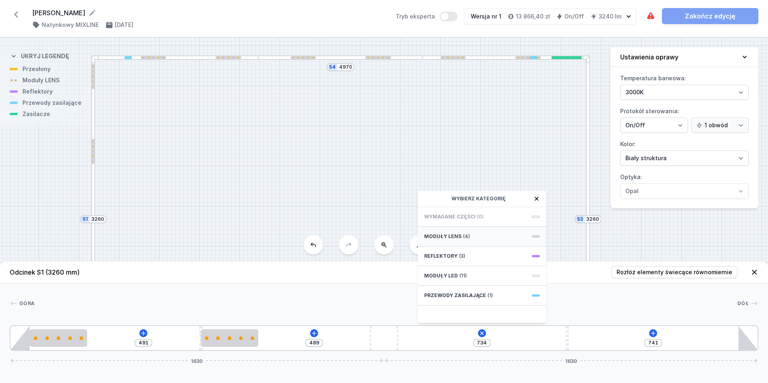
click at [458, 234] on span "Moduły LENS" at bounding box center [442, 237] width 37 height 6
click at [486, 294] on span "5 LENS module 250mm 54°" at bounding box center [482, 296] width 116 height 8
type input "484"
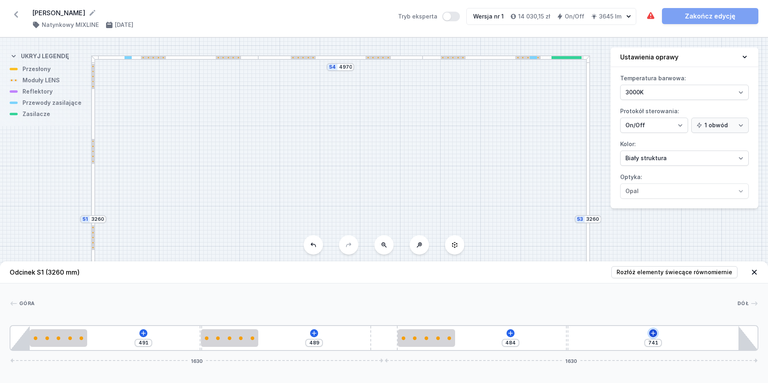
click at [653, 333] on icon at bounding box center [653, 333] width 4 height 4
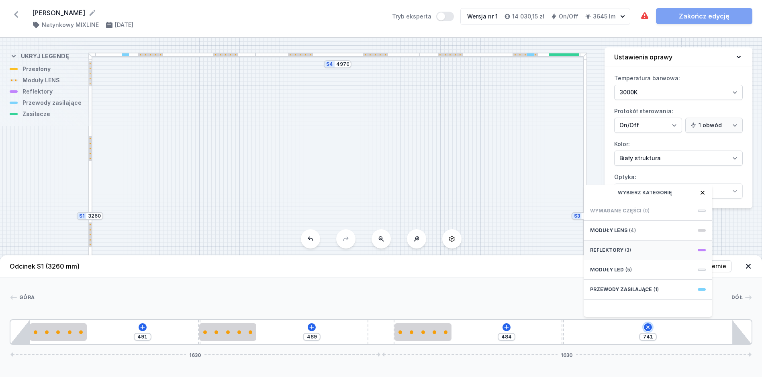
scroll to position [6, 0]
click at [614, 266] on div "Moduły LED (5)" at bounding box center [648, 270] width 129 height 20
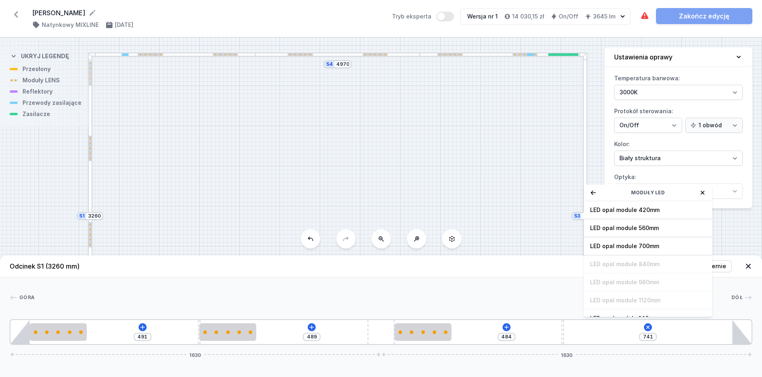
click at [705, 192] on icon at bounding box center [703, 193] width 6 height 6
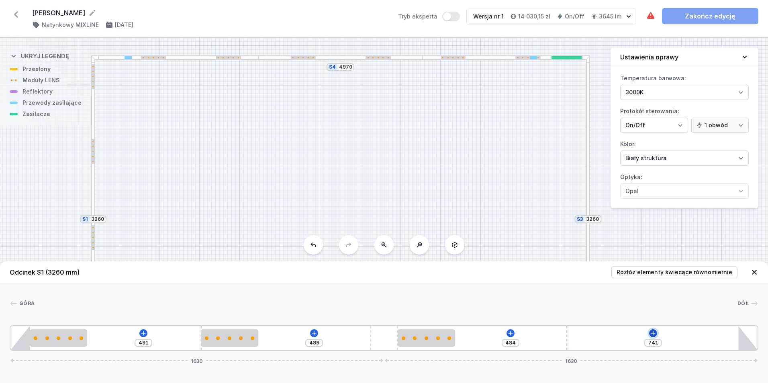
click at [652, 332] on icon at bounding box center [653, 333] width 6 height 6
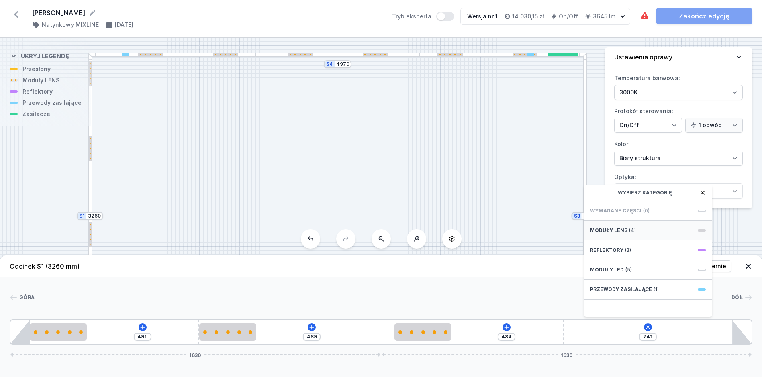
click at [616, 234] on span "Moduły LENS" at bounding box center [608, 230] width 37 height 6
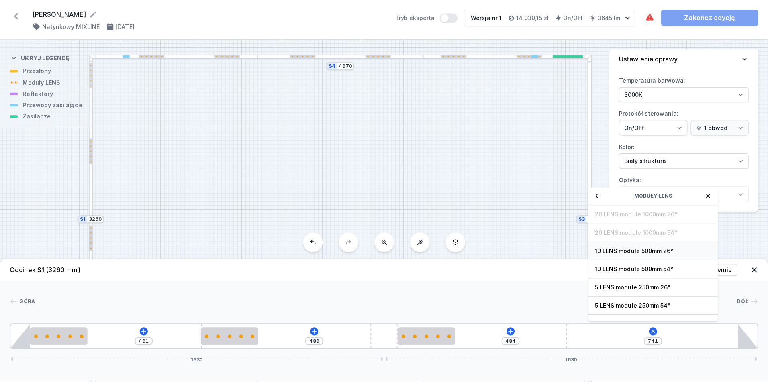
scroll to position [29, 0]
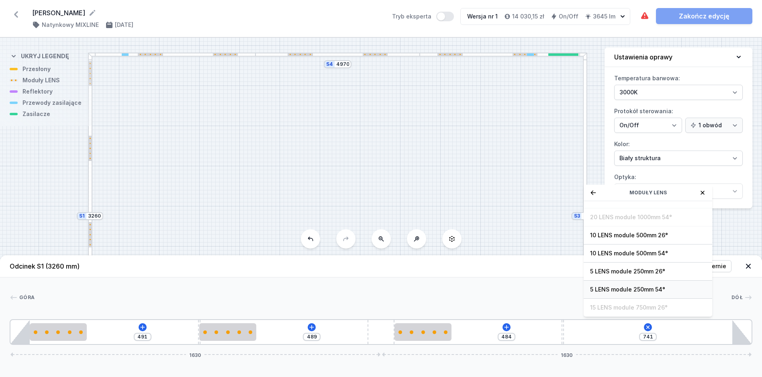
click at [646, 293] on span "5 LENS module 250mm 54°" at bounding box center [648, 290] width 116 height 8
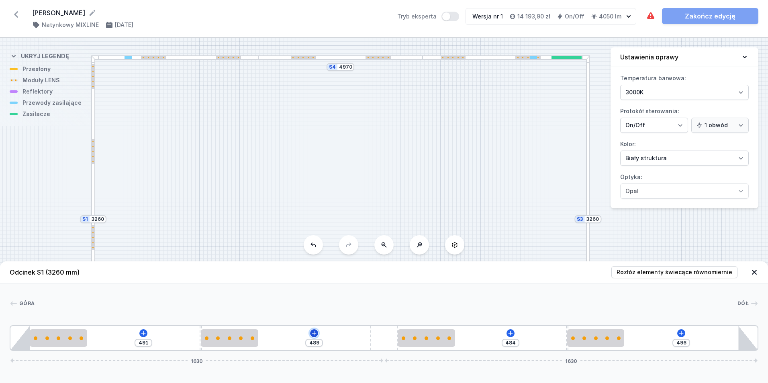
click at [314, 334] on icon at bounding box center [314, 333] width 4 height 4
click at [480, 298] on div "Góra Dół 1 2 3 2 4 2 3 2 1 491 489 484 496 1630 1630 85 250 491 10 250 609 250 …" at bounding box center [384, 318] width 768 height 68
click at [590, 109] on div "S4 4970 S3 3260 S2 4970 S1 3260" at bounding box center [384, 211] width 768 height 346
click at [588, 120] on div at bounding box center [588, 137] width 4 height 164
type input "741"
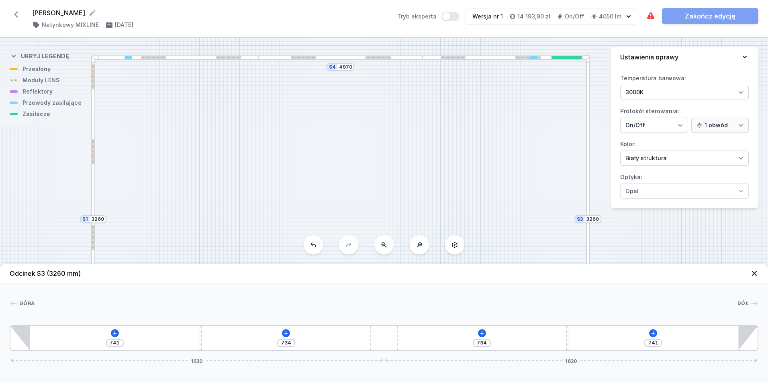
click at [588, 120] on div at bounding box center [588, 137] width 4 height 164
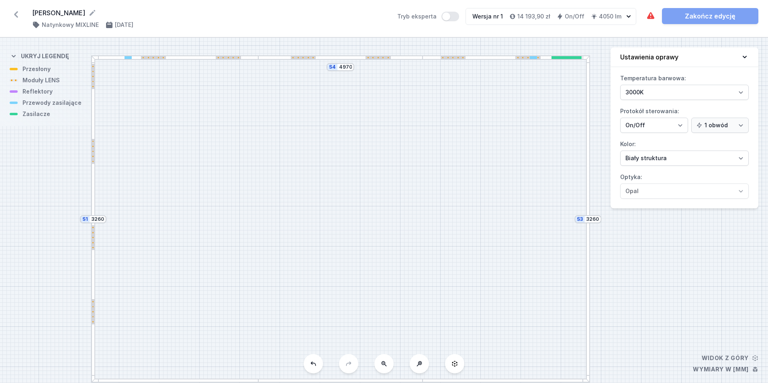
click at [588, 120] on div at bounding box center [588, 137] width 4 height 164
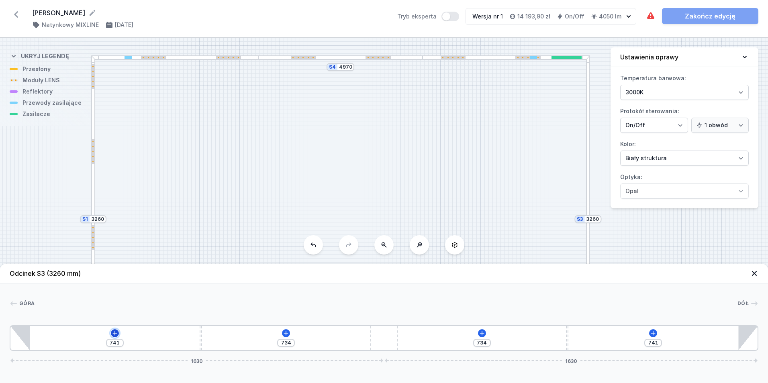
click at [115, 333] on icon at bounding box center [115, 333] width 4 height 4
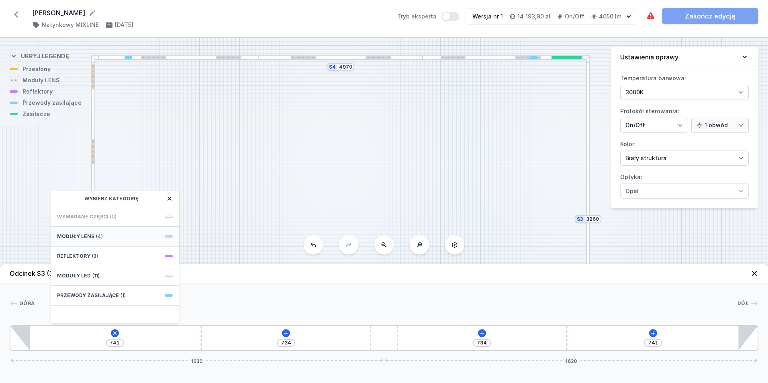
click at [168, 235] on div "Moduły LENS (4)" at bounding box center [115, 237] width 129 height 20
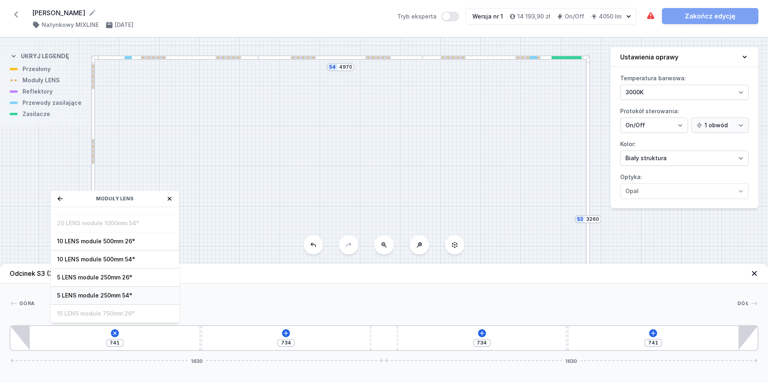
click at [108, 295] on span "5 LENS module 250mm 54°" at bounding box center [115, 296] width 116 height 8
type input "491"
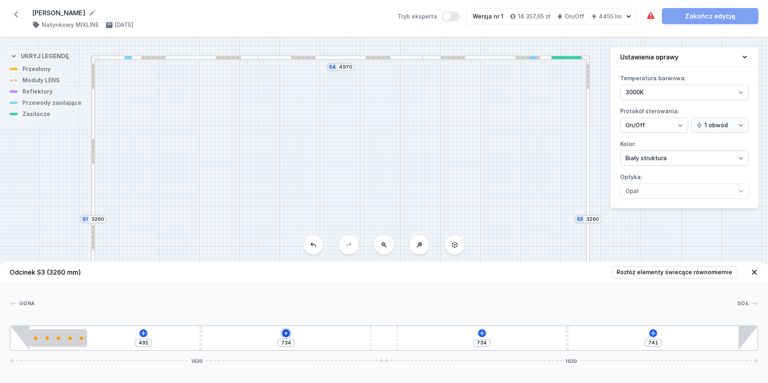
click at [286, 331] on icon at bounding box center [286, 333] width 6 height 6
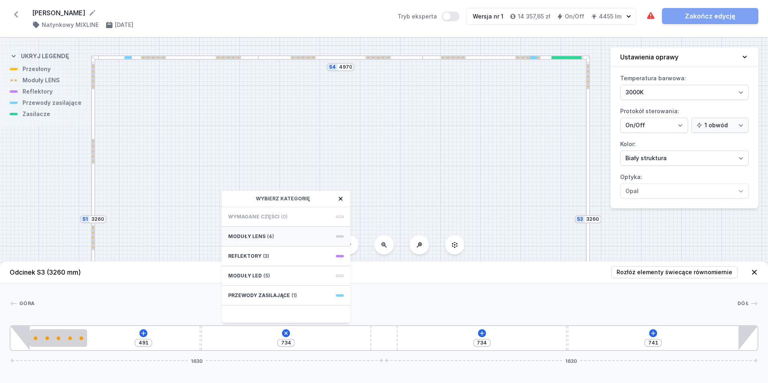
click at [267, 235] on span "(4)" at bounding box center [270, 237] width 7 height 6
click at [270, 296] on span "5 LENS module 250mm 54°" at bounding box center [286, 296] width 116 height 8
type input "489"
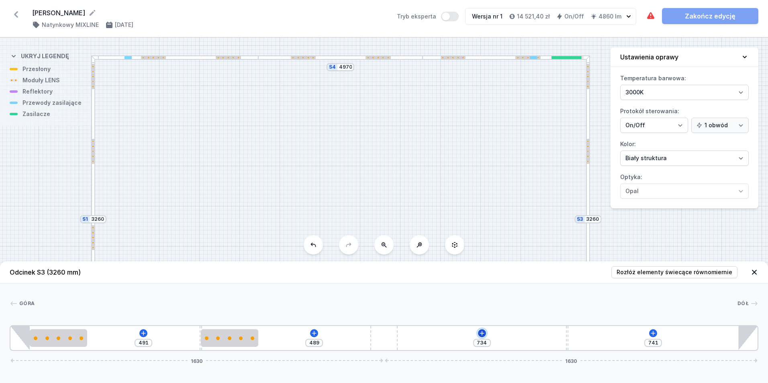
click at [483, 334] on icon at bounding box center [482, 333] width 6 height 6
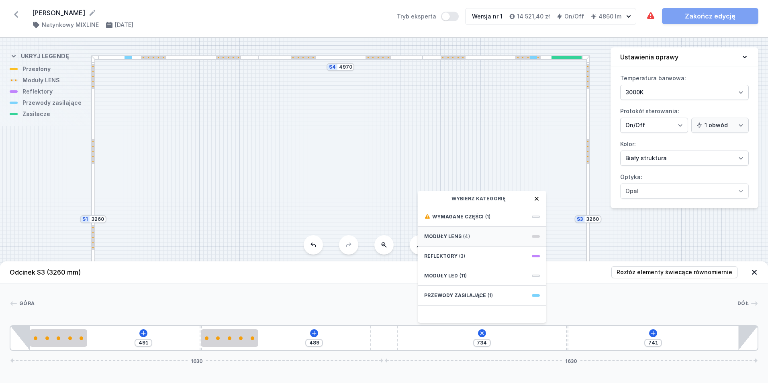
click at [442, 235] on span "Moduły LENS" at bounding box center [442, 237] width 37 height 6
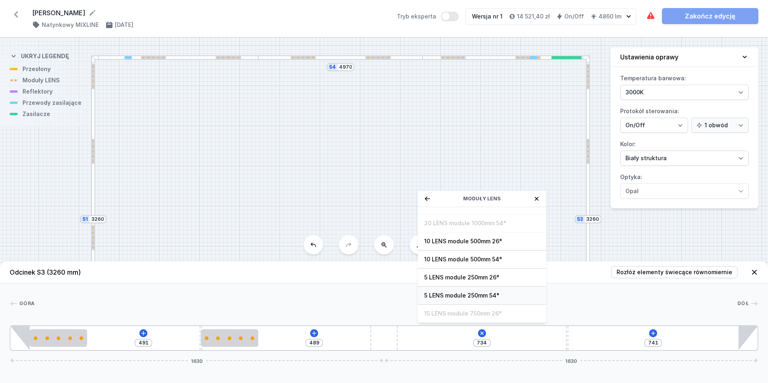
click at [457, 293] on span "5 LENS module 250mm 54°" at bounding box center [482, 296] width 116 height 8
type input "484"
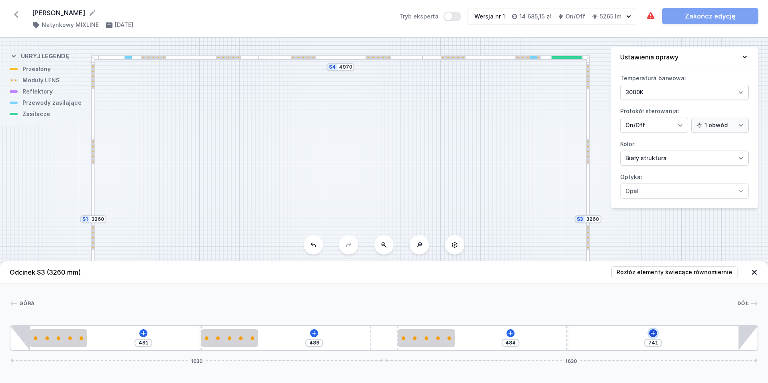
click at [653, 332] on icon at bounding box center [653, 333] width 6 height 6
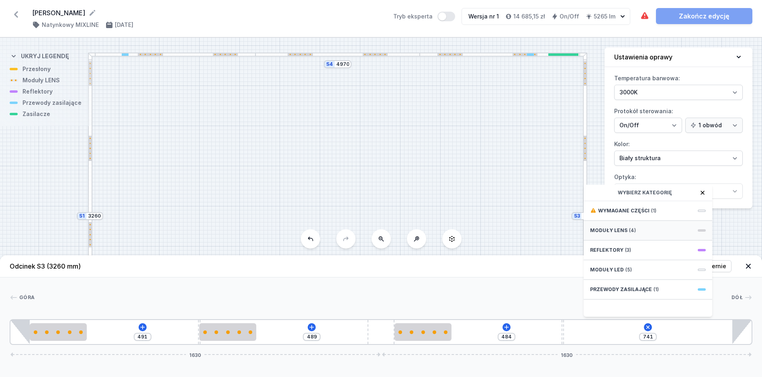
click at [611, 234] on span "Moduły LENS" at bounding box center [608, 230] width 37 height 6
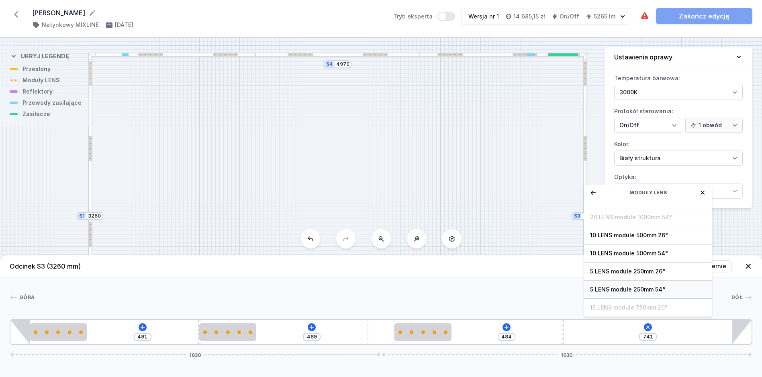
click at [626, 294] on span "5 LENS module 250mm 54°" at bounding box center [648, 290] width 116 height 8
type input "496"
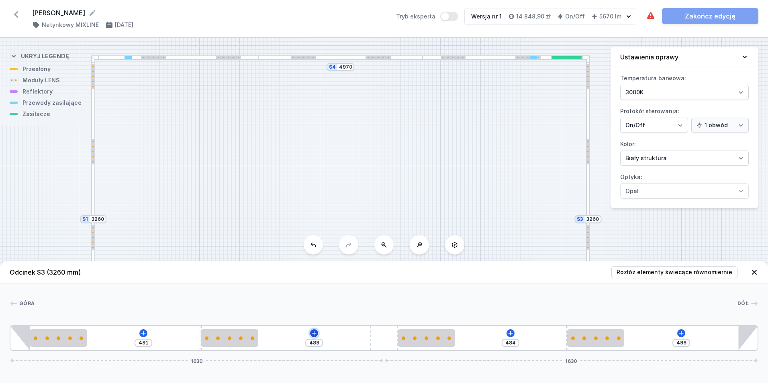
click at [314, 334] on icon at bounding box center [314, 333] width 4 height 4
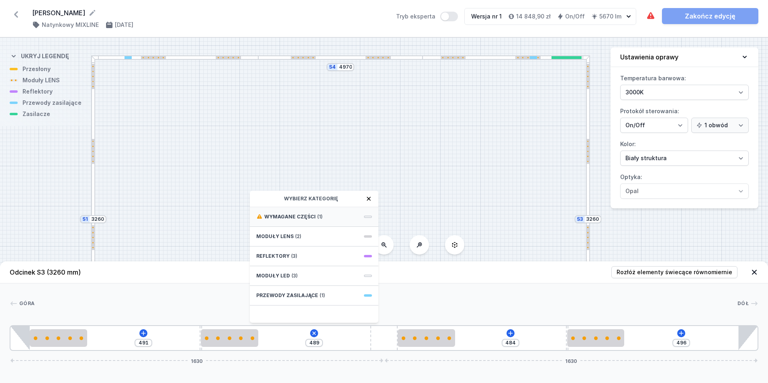
click at [310, 215] on span "Wymagane części" at bounding box center [289, 217] width 51 height 6
click at [312, 216] on span "ON/OFF Driver - up to 16W" at bounding box center [314, 216] width 116 height 8
type input "189"
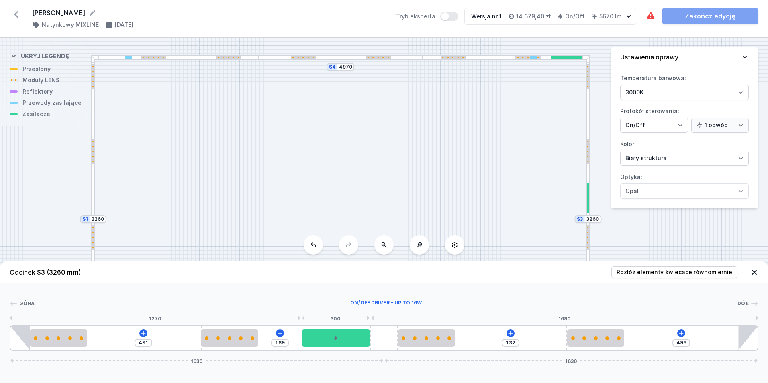
type input "62"
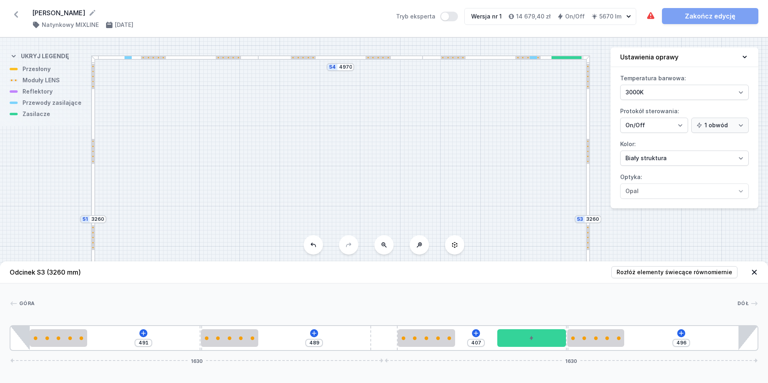
type input "436"
type input "477"
type input "458"
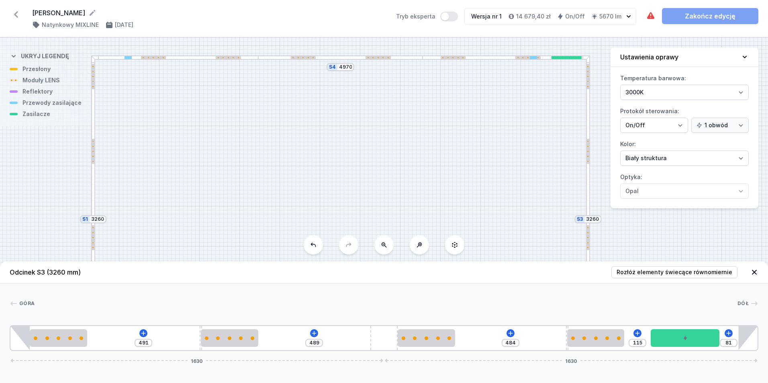
type input "75"
type input "121"
type input "74"
type input "122"
type input "72"
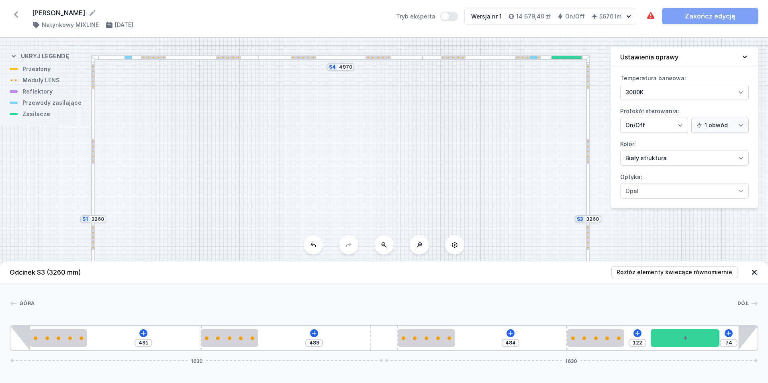
type input "124"
type input "69"
type input "127"
type input "57"
type input "139"
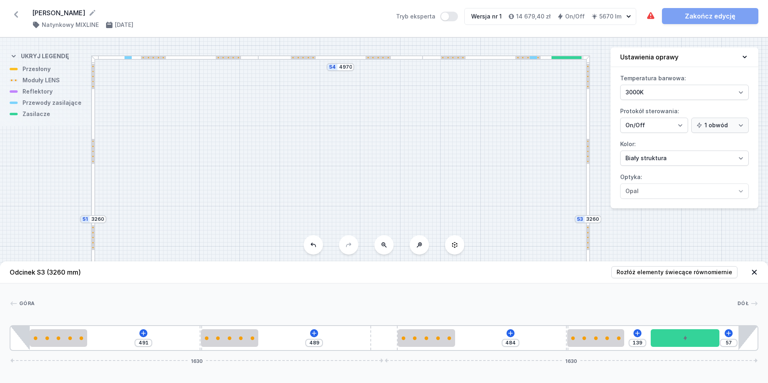
type input "53"
type input "143"
type input "51"
type input "196"
drag, startPoint x: 300, startPoint y: 337, endPoint x: 719, endPoint y: 363, distance: 419.6
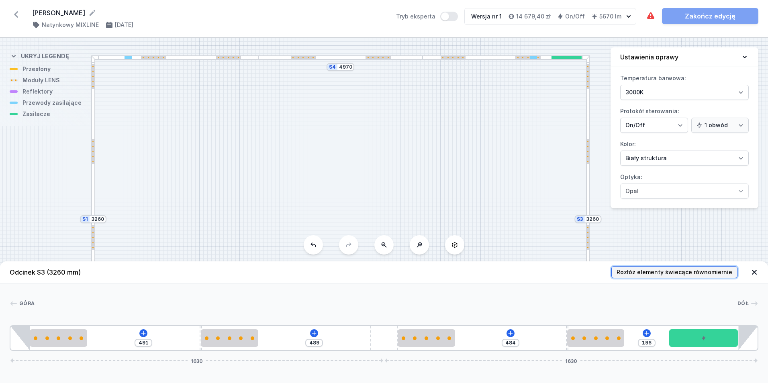
click at [676, 270] on span "Rozłóż elementy świecące równomiernie" at bounding box center [675, 272] width 116 height 8
type input "124"
type input "166"
type input "318"
type input "67"
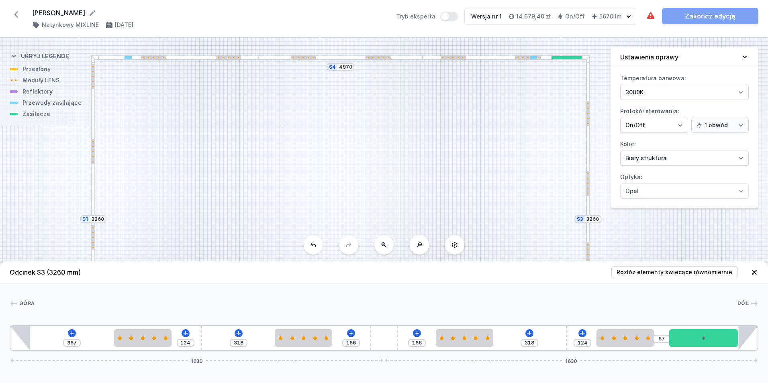
click at [383, 244] on icon at bounding box center [384, 245] width 6 height 6
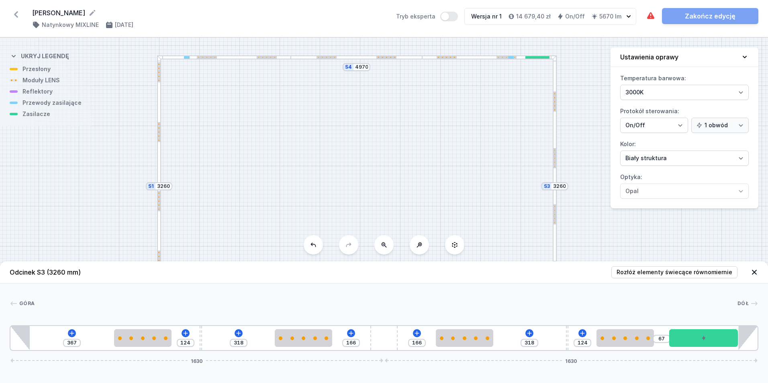
click at [383, 244] on icon at bounding box center [384, 245] width 6 height 6
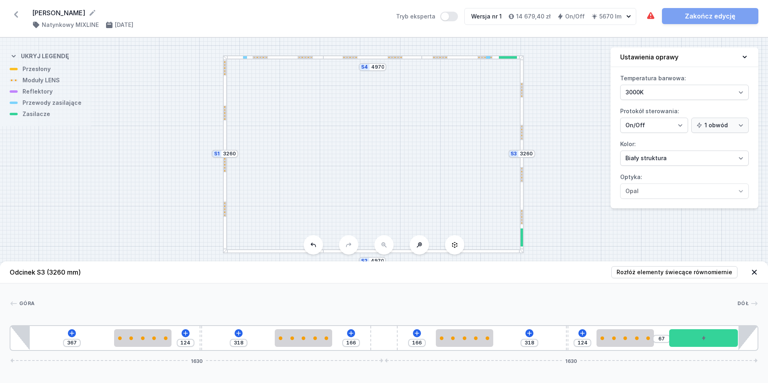
click at [287, 251] on div at bounding box center [273, 252] width 100 height 4
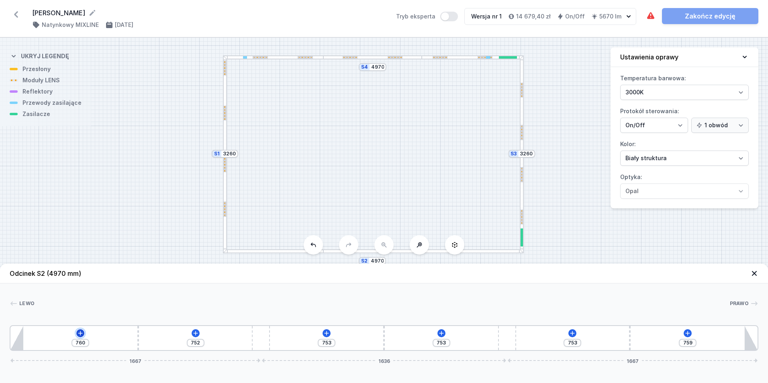
click at [80, 332] on icon at bounding box center [80, 333] width 4 height 4
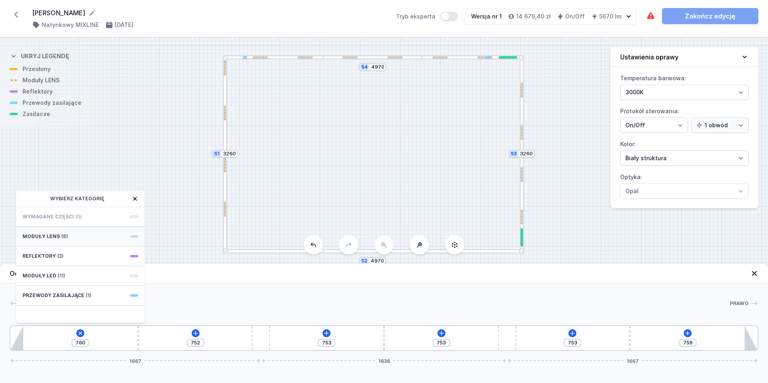
click at [135, 235] on div "Moduły LENS (6)" at bounding box center [80, 237] width 129 height 20
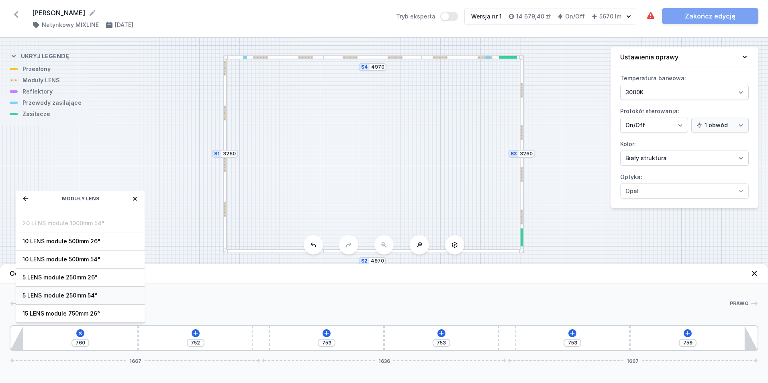
click at [55, 293] on span "5 LENS module 250mm 54°" at bounding box center [81, 296] width 116 height 8
type input "510"
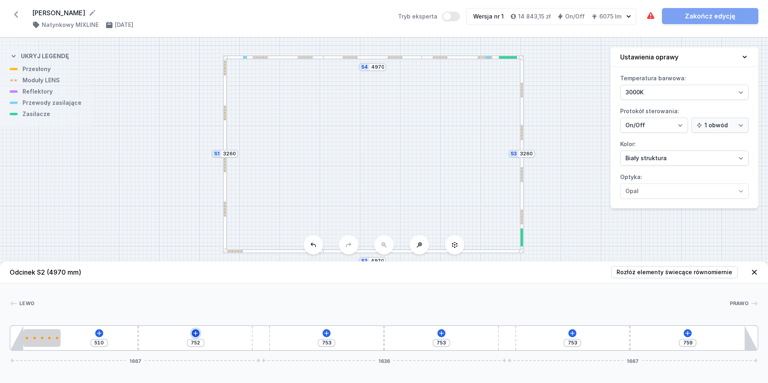
click at [194, 334] on icon at bounding box center [195, 333] width 4 height 4
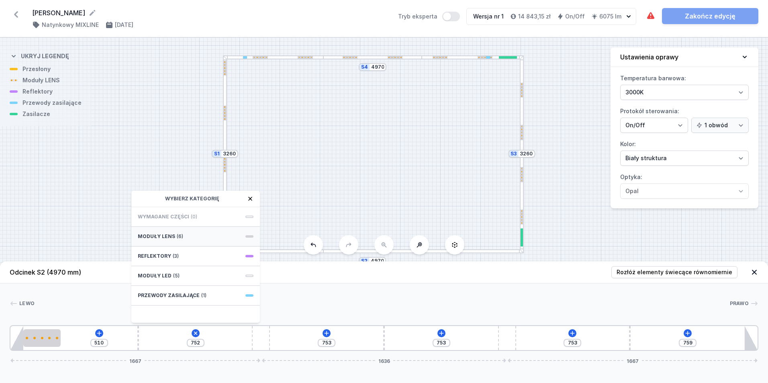
click at [163, 237] on span "Moduły LENS" at bounding box center [156, 237] width 37 height 6
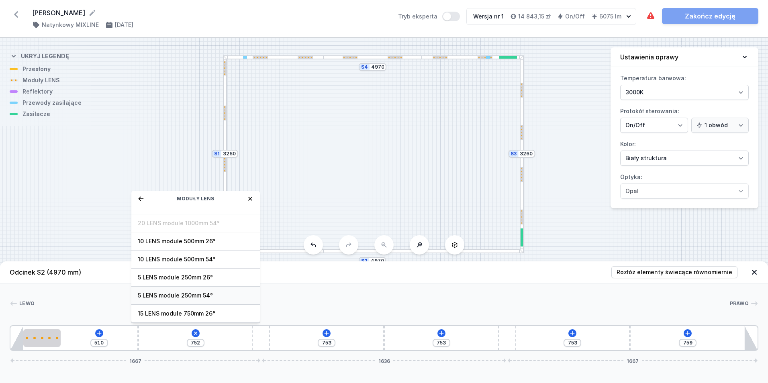
click at [192, 294] on span "5 LENS module 250mm 54°" at bounding box center [196, 296] width 116 height 8
type input "507"
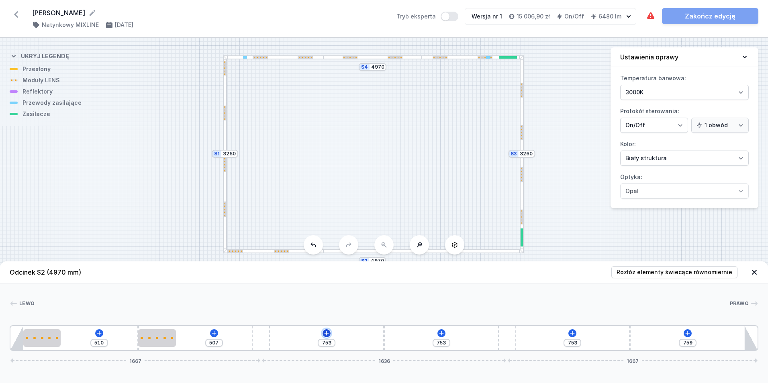
click at [328, 334] on icon at bounding box center [327, 333] width 6 height 6
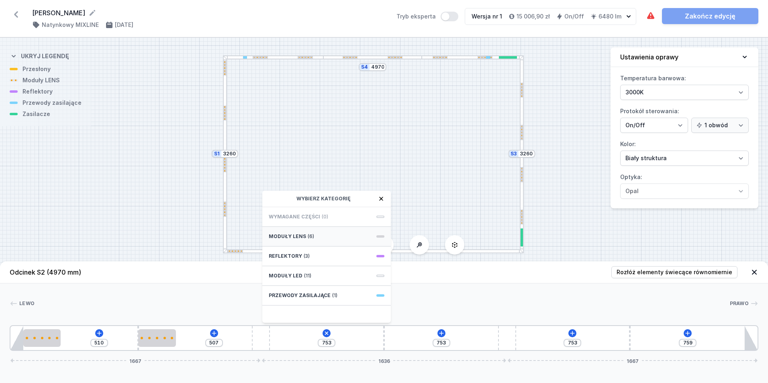
click at [300, 236] on span "Moduły LENS" at bounding box center [287, 237] width 37 height 6
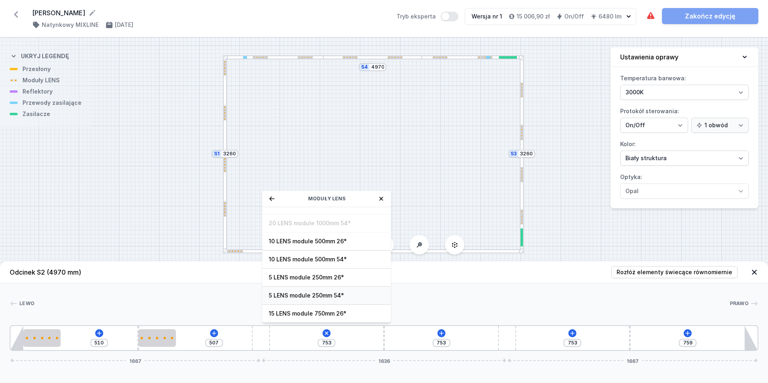
click at [323, 292] on span "5 LENS module 250mm 54°" at bounding box center [327, 296] width 116 height 8
type input "503"
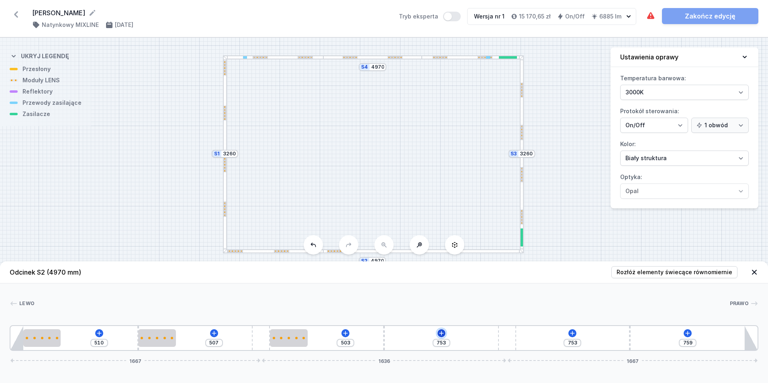
click at [442, 334] on icon at bounding box center [441, 333] width 6 height 6
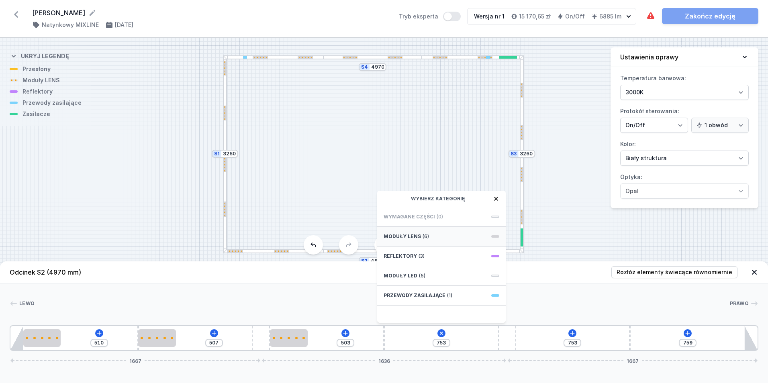
click at [411, 237] on span "Moduły LENS" at bounding box center [402, 237] width 37 height 6
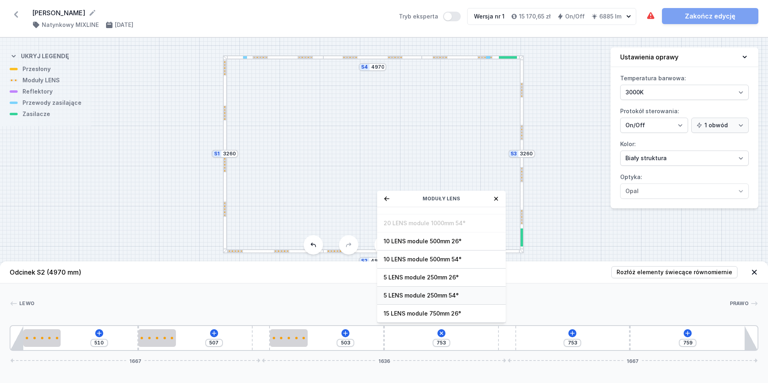
click at [421, 295] on span "5 LENS module 250mm 54°" at bounding box center [442, 296] width 116 height 8
type input "508"
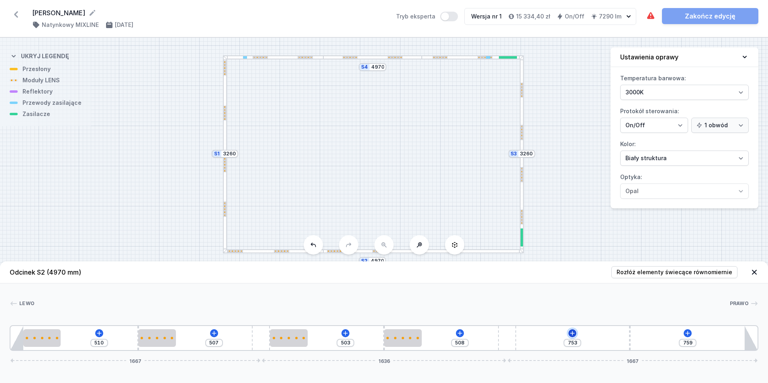
click at [572, 334] on icon at bounding box center [573, 333] width 4 height 4
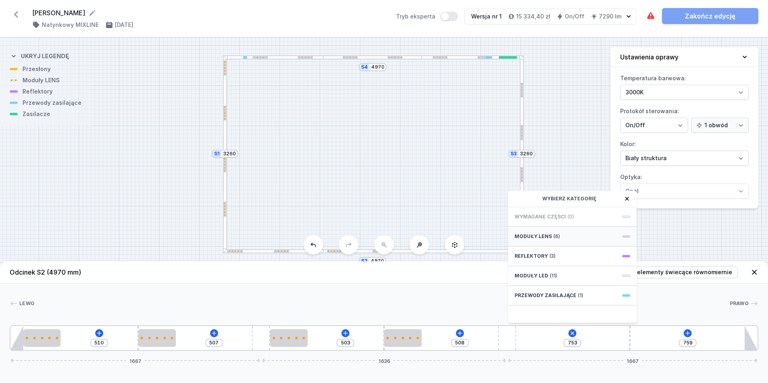
click at [531, 234] on span "Moduły LENS" at bounding box center [533, 237] width 37 height 6
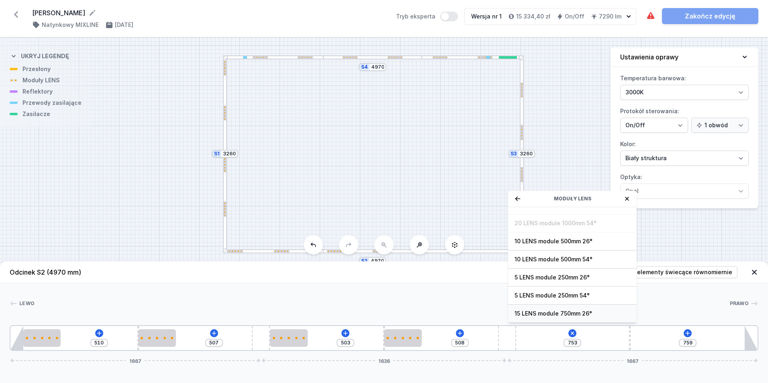
click at [560, 313] on span "15 LENS module 750mm 26°" at bounding box center [573, 314] width 116 height 8
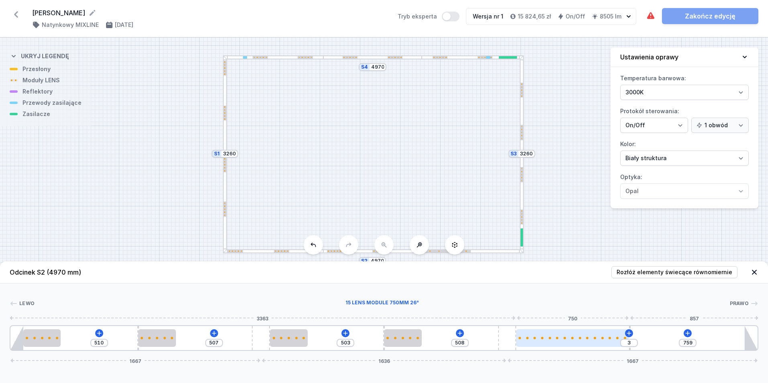
click at [587, 339] on div at bounding box center [587, 338] width 2 height 2
drag, startPoint x: 588, startPoint y: 336, endPoint x: 561, endPoint y: 337, distance: 27.4
click at [561, 337] on div at bounding box center [572, 339] width 113 height 18
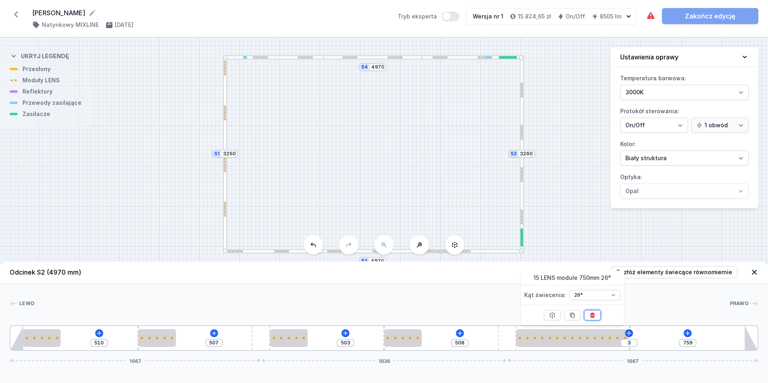
click at [592, 316] on icon at bounding box center [593, 315] width 6 height 6
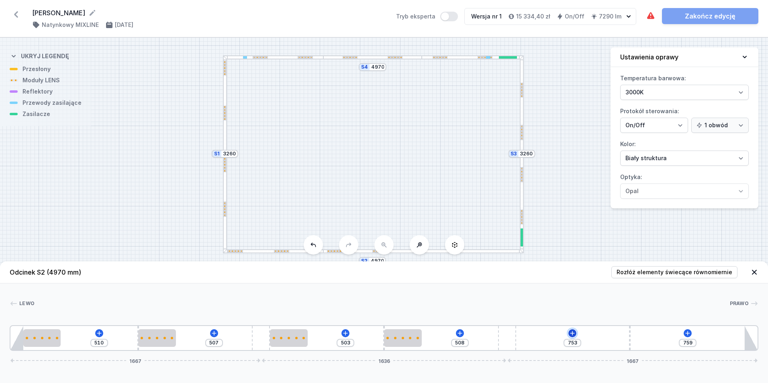
click at [573, 333] on icon at bounding box center [573, 333] width 4 height 4
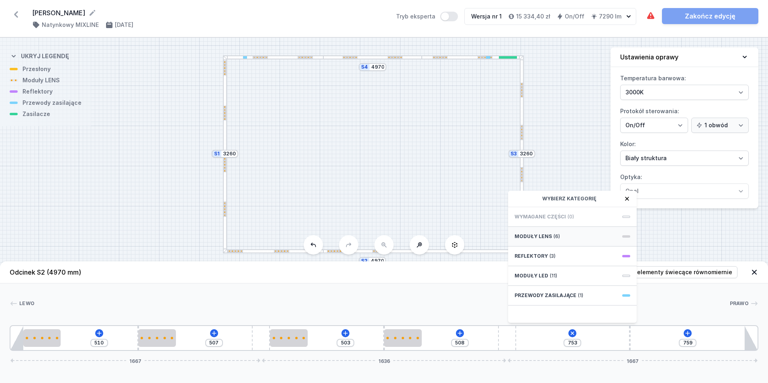
click at [554, 234] on span "(6)" at bounding box center [557, 237] width 6 height 6
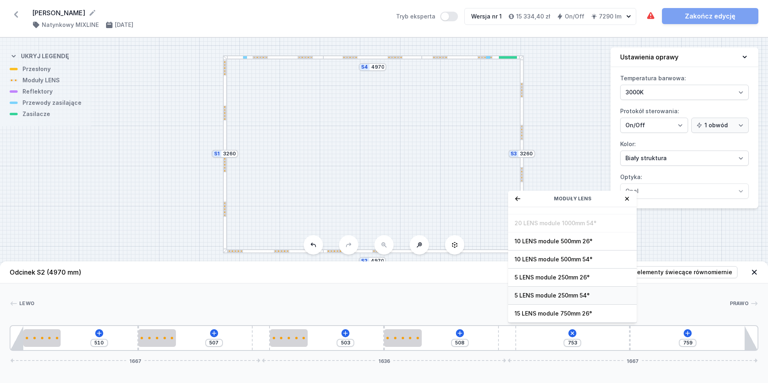
click at [574, 295] on span "5 LENS module 250mm 54°" at bounding box center [573, 296] width 116 height 8
type input "503"
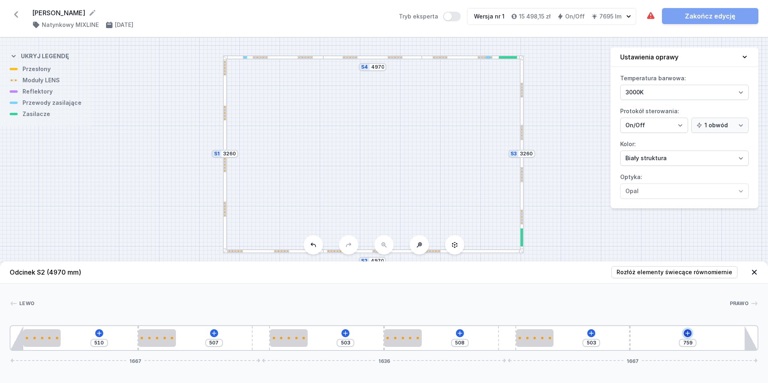
click at [688, 333] on icon at bounding box center [688, 333] width 6 height 6
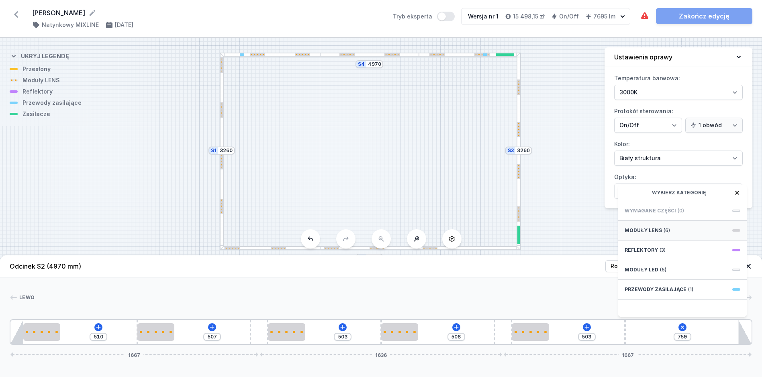
click at [647, 234] on span "Moduły LENS" at bounding box center [643, 230] width 37 height 6
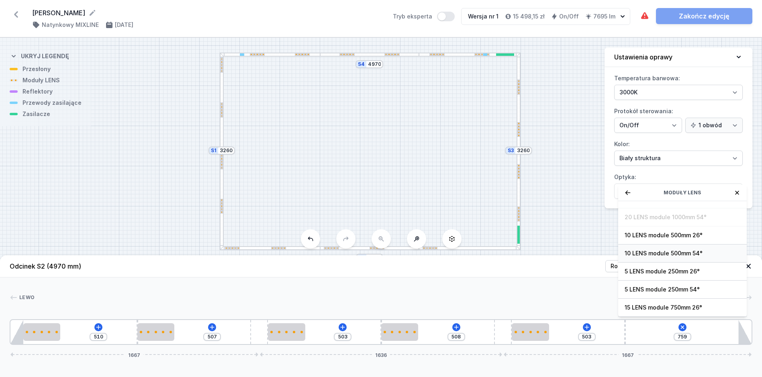
scroll to position [6, 0]
click at [664, 287] on span "5 LENS module 250mm 54°" at bounding box center [683, 290] width 116 height 8
type input "514"
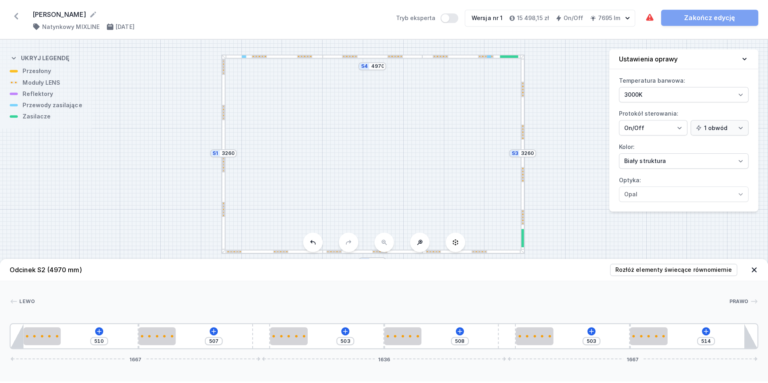
scroll to position [0, 0]
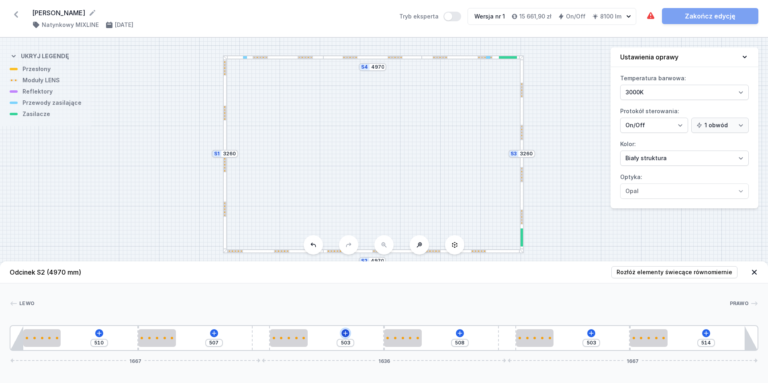
click at [347, 333] on icon at bounding box center [345, 333] width 6 height 6
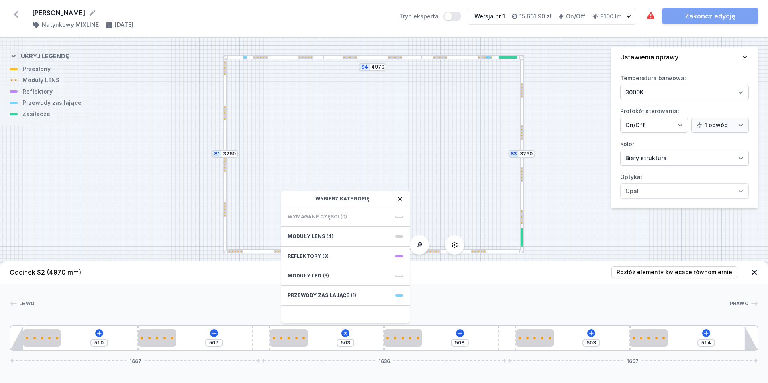
click at [512, 300] on div at bounding box center [382, 304] width 695 height 8
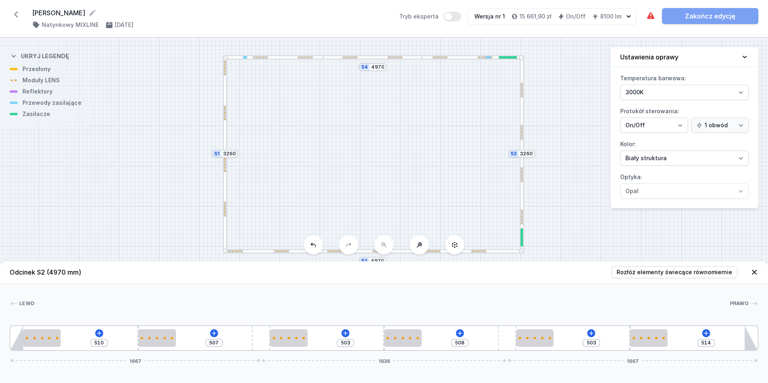
click at [445, 61] on div "S4 4970 S3 3260 S2 4970 S1 3260" at bounding box center [384, 211] width 768 height 346
click at [305, 59] on div at bounding box center [273, 57] width 100 height 4
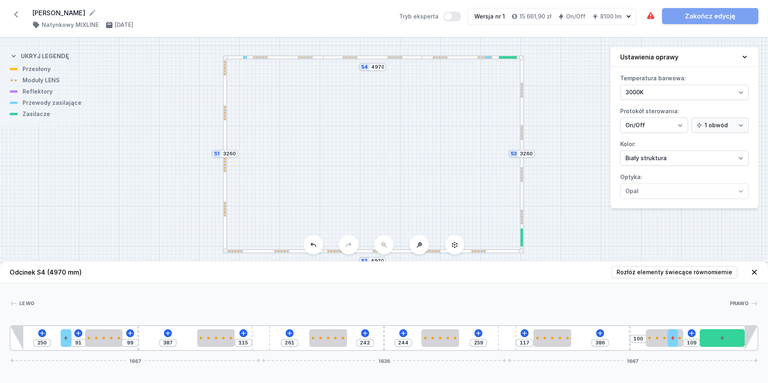
click at [305, 59] on div at bounding box center [273, 57] width 100 height 4
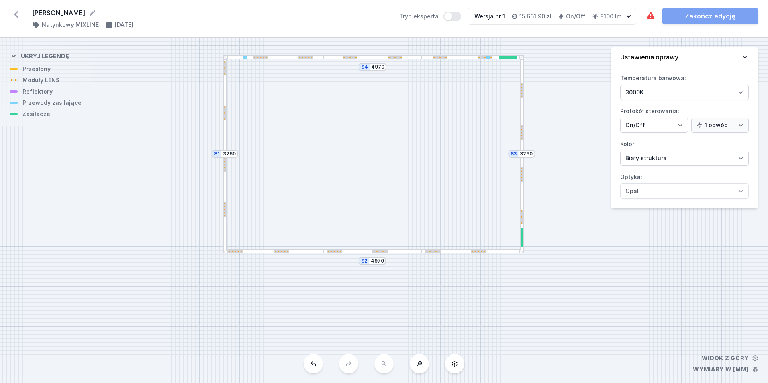
click at [305, 57] on div at bounding box center [305, 57] width 1 height 1
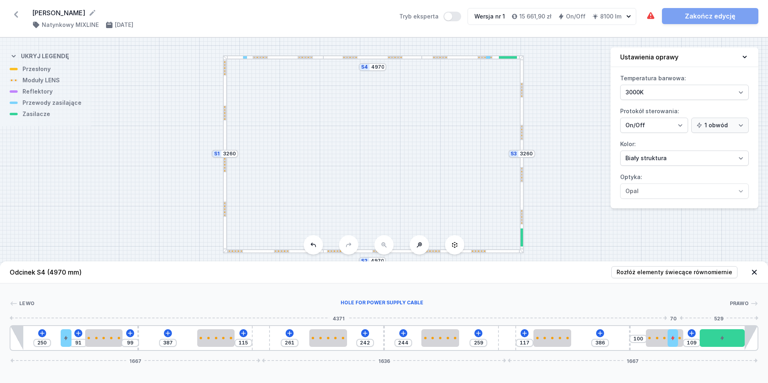
type input "39"
drag, startPoint x: 672, startPoint y: 341, endPoint x: 703, endPoint y: 341, distance: 30.9
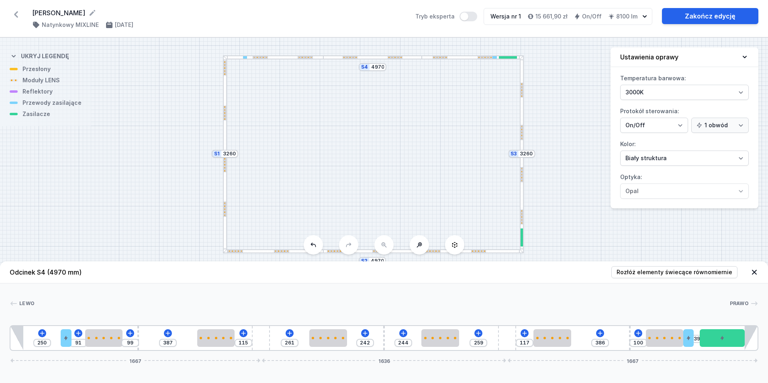
click at [639, 228] on div "S4 4970 S3 3260 S2 4970 S1 3260" at bounding box center [384, 211] width 768 height 346
click at [684, 269] on span "Rozłóż elementy świecące równomiernie" at bounding box center [675, 272] width 116 height 8
click at [685, 270] on span "Rozłóż elementy świecące równomiernie" at bounding box center [675, 272] width 116 height 8
click at [65, 344] on div at bounding box center [66, 339] width 10 height 18
click at [65, 313] on icon at bounding box center [66, 315] width 6 height 6
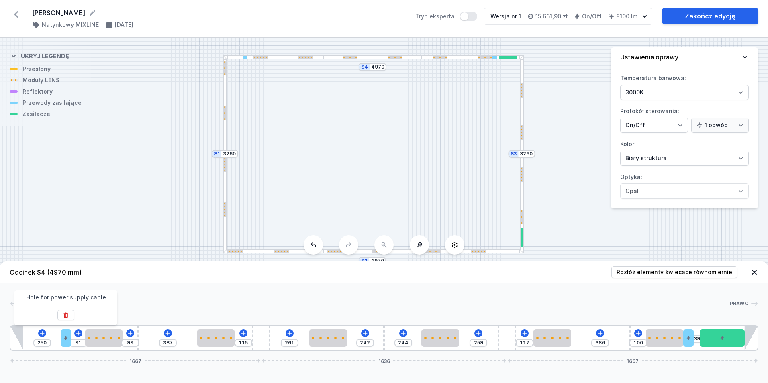
type input "411"
click at [366, 336] on icon at bounding box center [365, 333] width 6 height 6
click at [260, 294] on div "Lewo Prawo 1 2 3 2 4 2 3 2 4 2 3 2 5 6 1 411 99 387 115 261 242 244 259 117 386…" at bounding box center [384, 318] width 768 height 68
click at [236, 255] on div "S4 4970 S3 3260 S2 4970 S1 3260" at bounding box center [384, 211] width 768 height 346
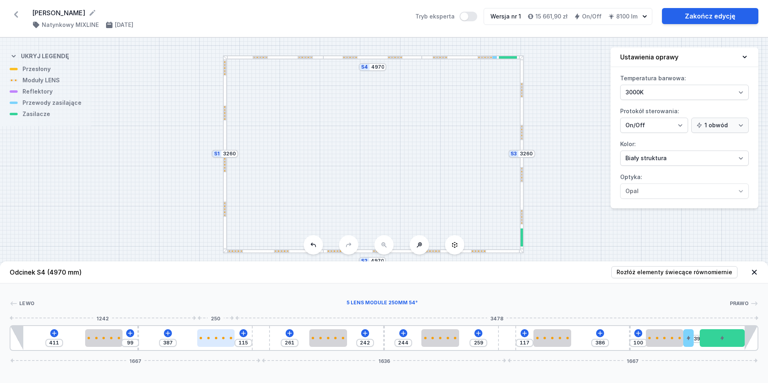
type input "400"
type input "102"
click at [220, 342] on div at bounding box center [218, 339] width 38 height 18
type input "413"
type input "89"
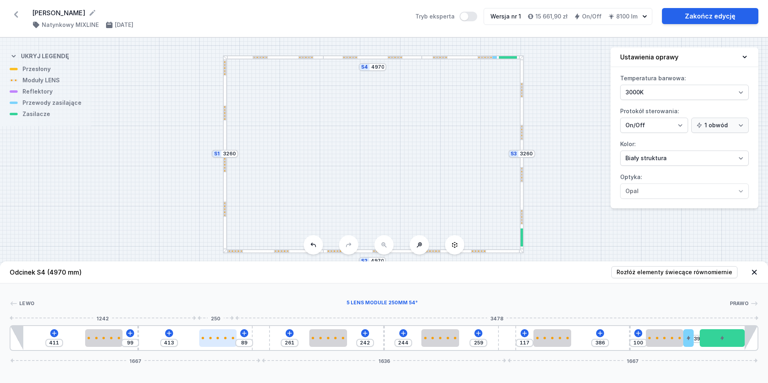
drag, startPoint x: 220, startPoint y: 342, endPoint x: 210, endPoint y: 337, distance: 10.8
click at [210, 337] on div at bounding box center [218, 339] width 38 height 18
click at [210, 337] on div at bounding box center [220, 339] width 38 height 18
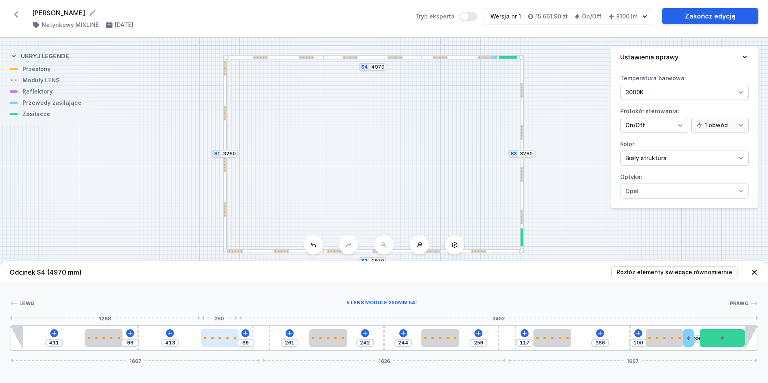
select select "1516"
click at [238, 315] on icon at bounding box center [240, 315] width 6 height 6
type input "752"
type input "203"
type input "300"
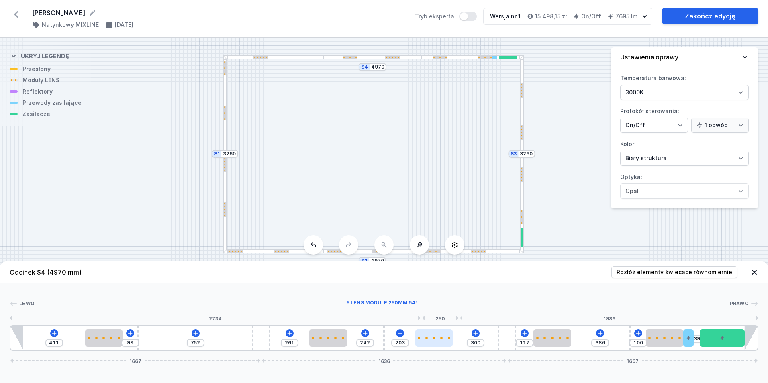
click at [442, 342] on div at bounding box center [435, 339] width 38 height 18
click at [442, 340] on div at bounding box center [435, 339] width 38 height 18
select select "1516"
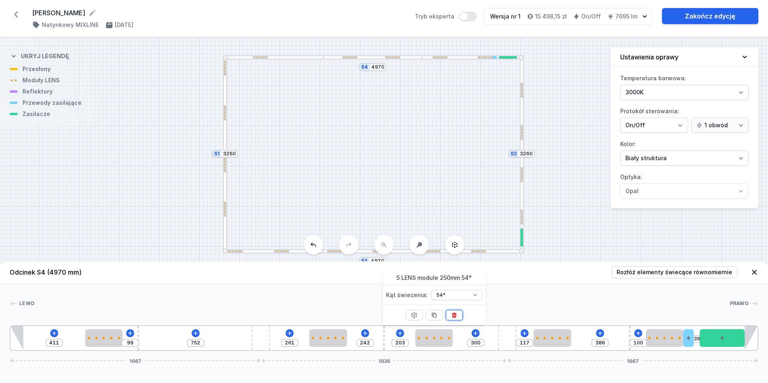
click at [455, 314] on icon at bounding box center [454, 315] width 4 height 5
type input "753"
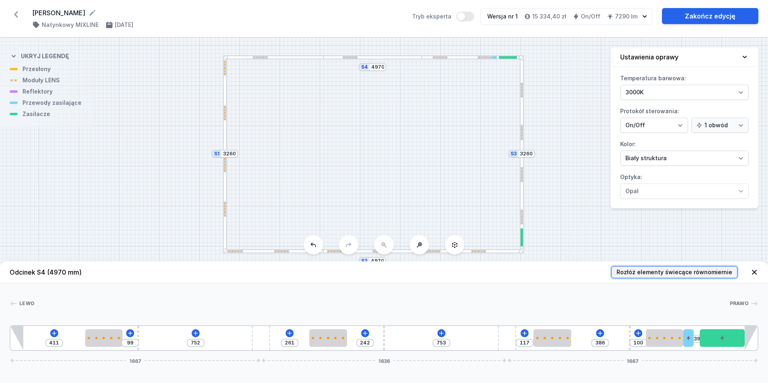
click at [671, 270] on span "Rozłóż elementy świecące równomiernie" at bounding box center [675, 272] width 116 height 8
type input "709"
type input "563"
type input "111"
type input "392"
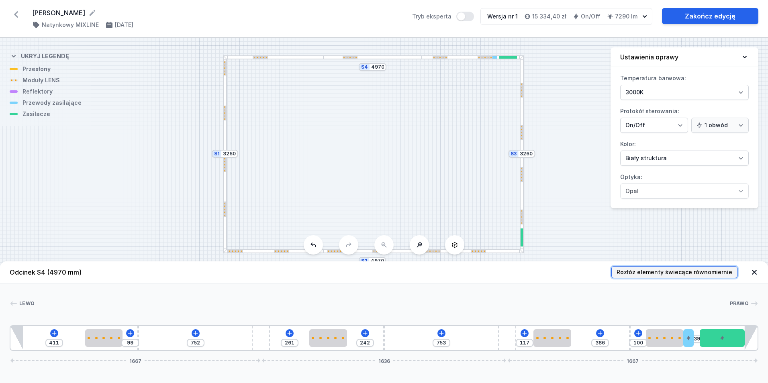
type input "111"
type input "392"
type input "563"
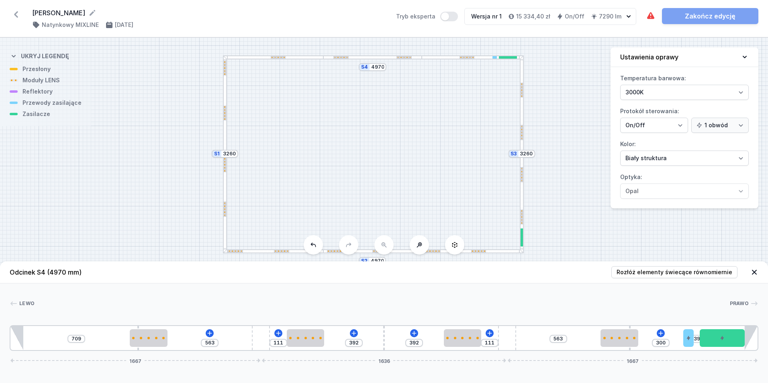
click at [224, 113] on div at bounding box center [225, 113] width 2 height 15
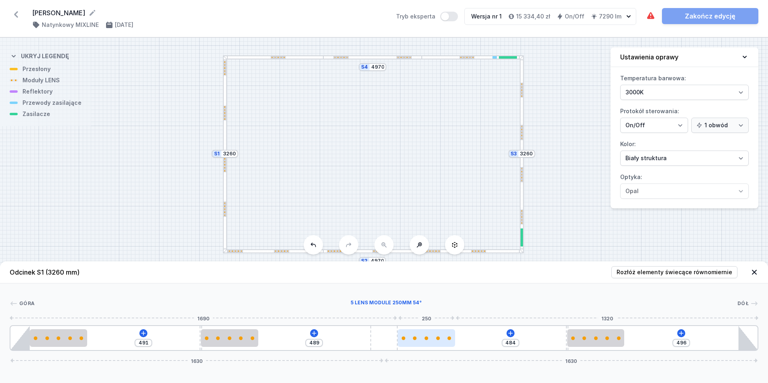
click at [434, 341] on div at bounding box center [426, 339] width 57 height 18
select select "1516"
click at [449, 314] on icon at bounding box center [447, 315] width 6 height 6
type input "734"
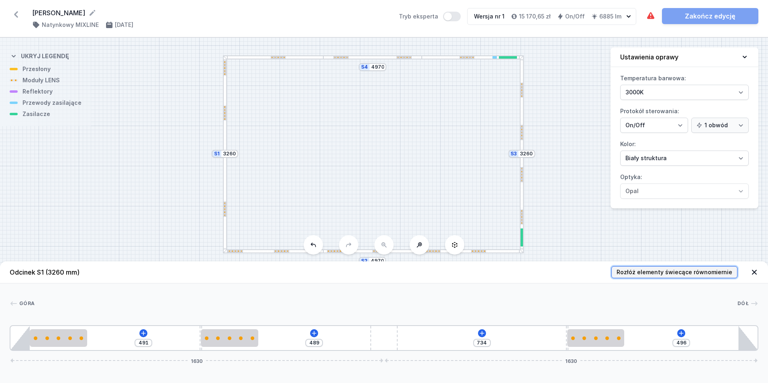
click at [660, 272] on span "Rozłóż elementy świecące równomiernie" at bounding box center [675, 272] width 116 height 8
type input "541"
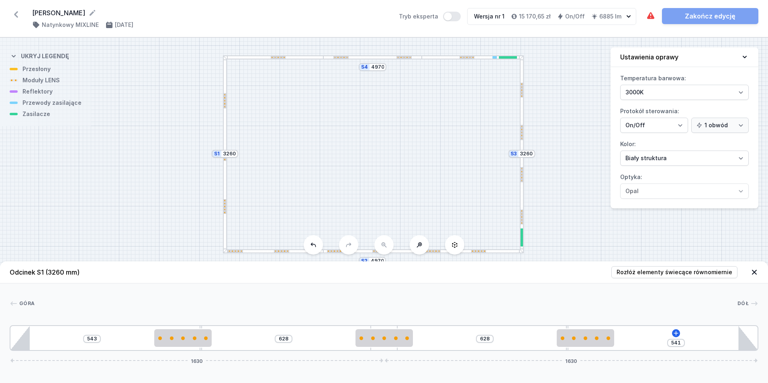
click at [521, 134] on div at bounding box center [522, 132] width 2 height 15
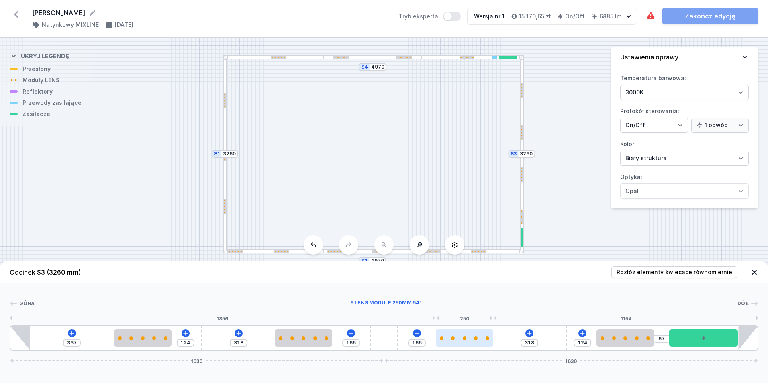
click at [469, 341] on div at bounding box center [464, 339] width 57 height 18
select select "1516"
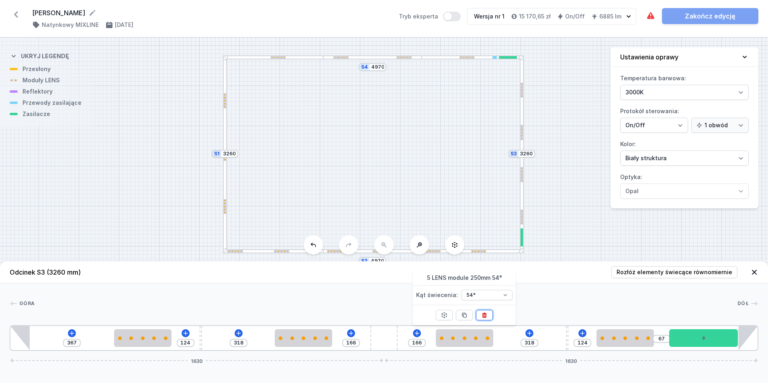
click at [485, 313] on icon at bounding box center [485, 315] width 4 height 5
type input "734"
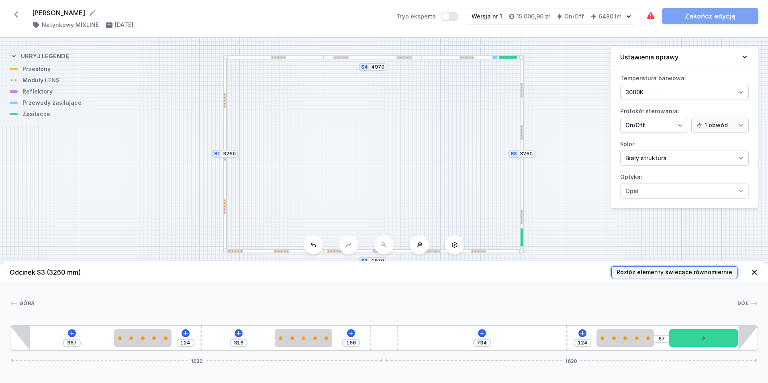
click at [698, 271] on span "Rozłóż elementy świecące równomiernie" at bounding box center [675, 272] width 116 height 8
type input "543"
type input "628"
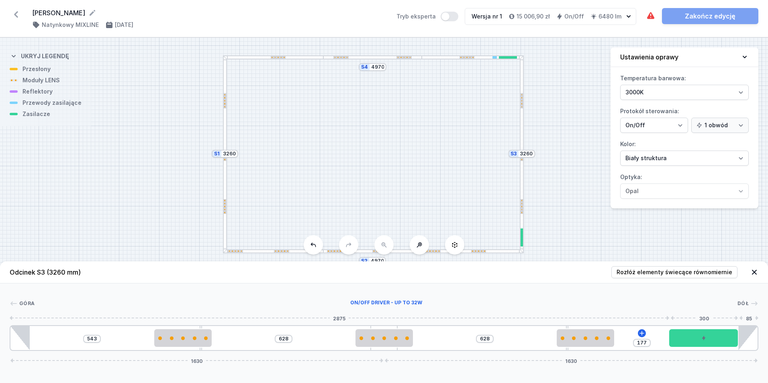
type input "172"
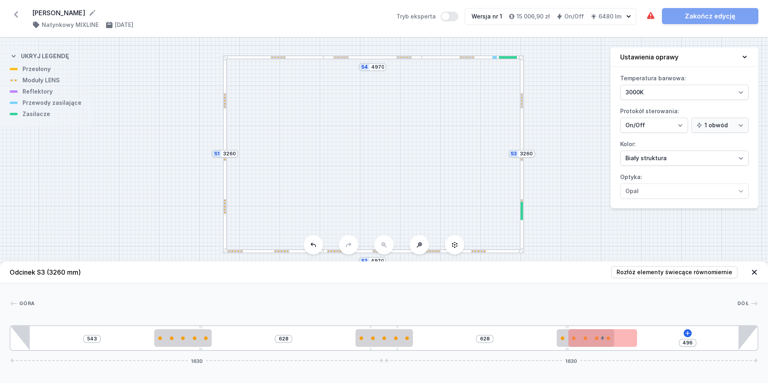
type input "541"
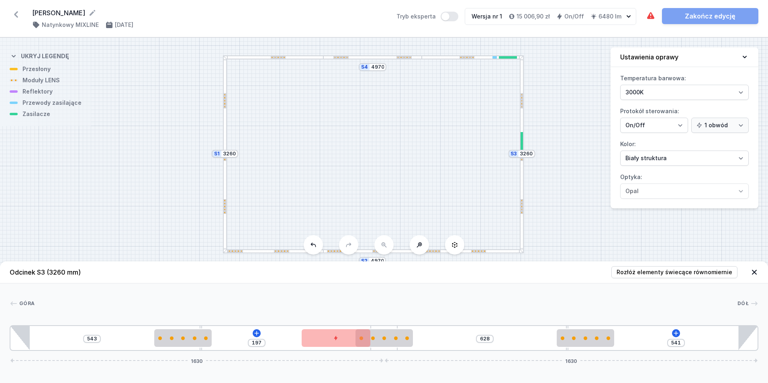
type input "134"
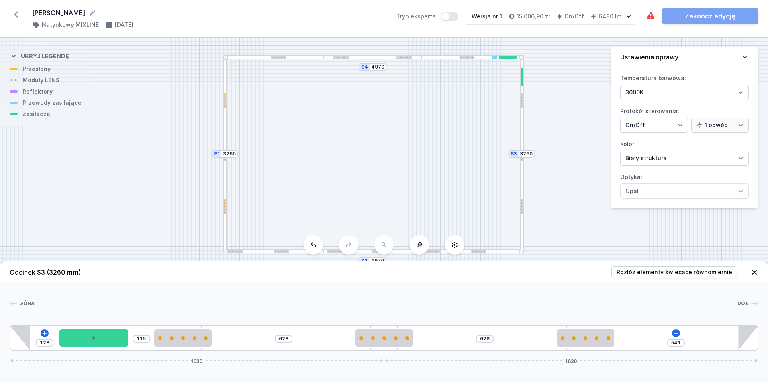
type input "122"
type input "121"
type input "114"
type input "129"
type input "107"
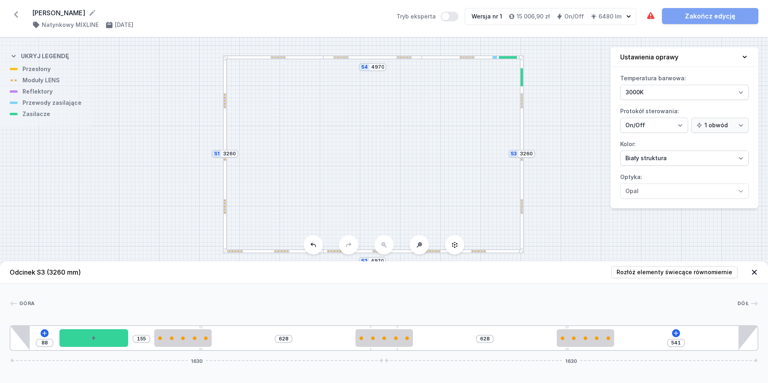
type input "243"
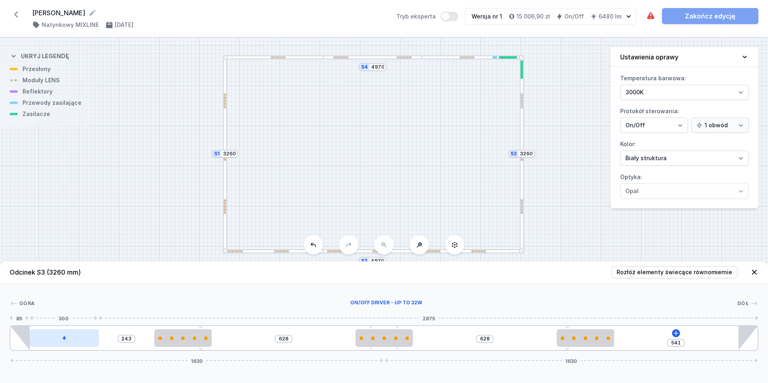
drag, startPoint x: 706, startPoint y: 340, endPoint x: 51, endPoint y: 346, distance: 654.7
click at [51, 346] on div at bounding box center [64, 339] width 69 height 18
click at [566, 291] on div "Góra Dół 1 2 3 4 5 4 3 4 1 243 628 628 541 1630 1630 85 300 441 10 250 628 250 …" at bounding box center [384, 318] width 768 height 68
click at [482, 252] on div at bounding box center [481, 251] width 1 height 1
type input "514"
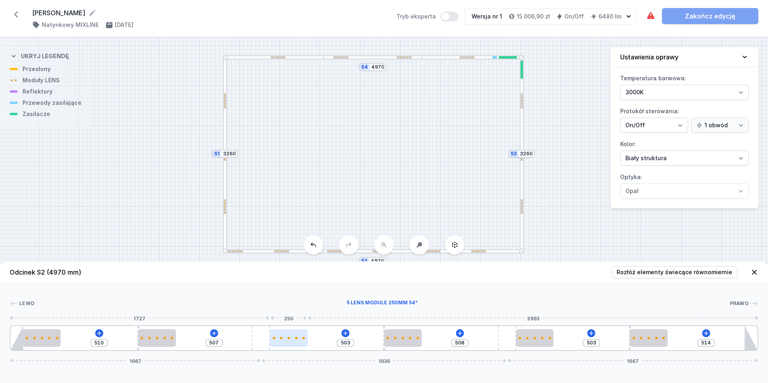
click at [289, 341] on div at bounding box center [289, 339] width 38 height 18
select select "1516"
click at [308, 313] on icon at bounding box center [309, 315] width 6 height 6
type input "753"
click at [535, 341] on div at bounding box center [535, 339] width 38 height 18
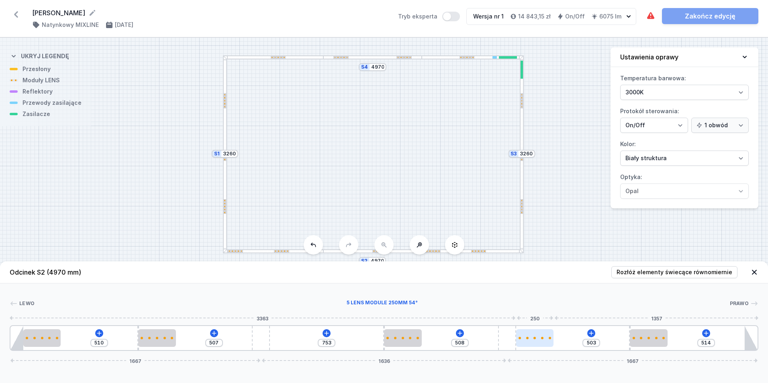
select select "1516"
click at [555, 313] on icon at bounding box center [555, 315] width 6 height 6
type input "753"
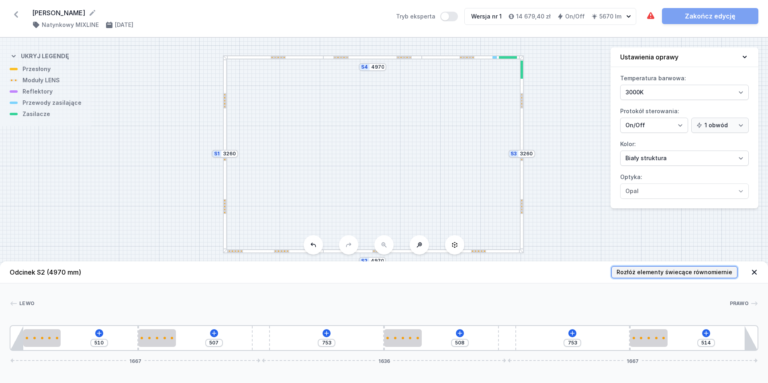
click at [704, 274] on span "Rozłóż elementy świecące równomiernie" at bounding box center [675, 272] width 116 height 8
type input "709"
type input "563"
type input "392"
type input "111"
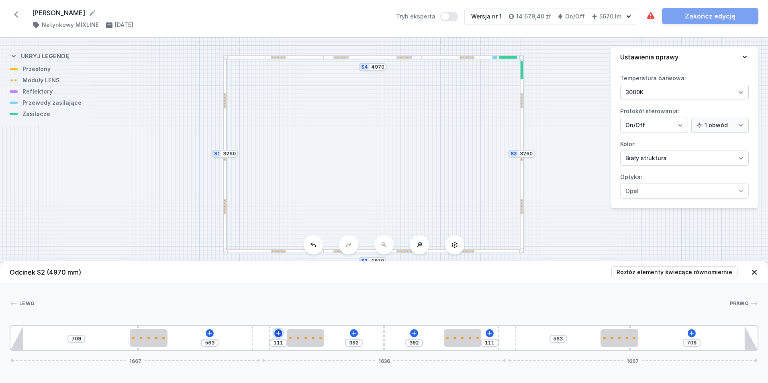
click at [278, 334] on icon at bounding box center [278, 333] width 4 height 4
click at [582, 267] on header "Odcinek S2 (4970 mm) Rozłóż elementy świecące równomiernie" at bounding box center [384, 273] width 768 height 22
click at [649, 15] on icon at bounding box center [650, 15] width 7 height 7
click at [448, 61] on div "S4 4970 S3 3260 S2 4970 S1 3260" at bounding box center [384, 211] width 768 height 346
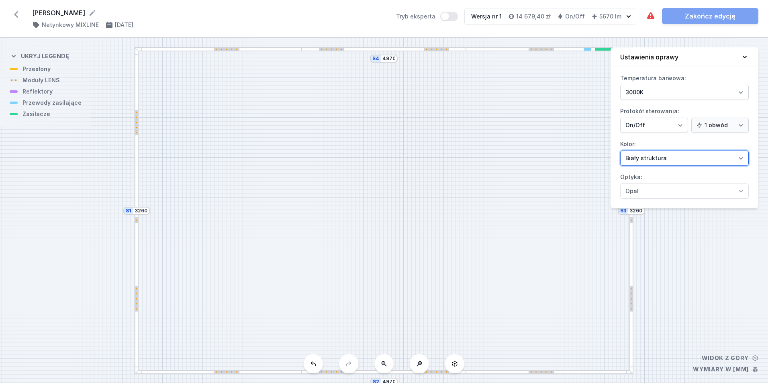
click at [743, 158] on select "Biały struktura Czarny struktura Złoty struktura Miedziany Szary Inny (z palety…" at bounding box center [685, 158] width 129 height 15
select select "2"
click at [621, 151] on select "Biały struktura Czarny struktura Złoty struktura Miedziany Szary Inny (z palety…" at bounding box center [685, 158] width 129 height 15
click at [720, 237] on div "S4 4970 S3 3260 S2 4970 S1 3260" at bounding box center [384, 211] width 768 height 346
click at [717, 15] on div "Oprawa zawiera kolizje elementów. Zakończ edycję" at bounding box center [702, 16] width 113 height 16
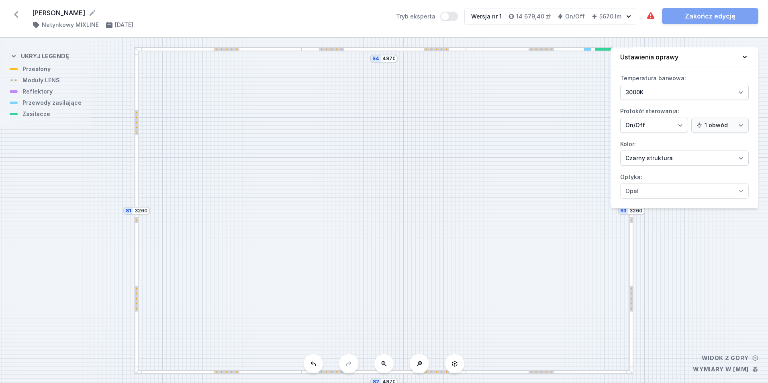
click at [707, 14] on div "Oprawa zawiera kolizje elementów. Zakończ edycję" at bounding box center [702, 16] width 113 height 16
click at [494, 125] on div "S4 4970 S3 3260 S2 4970 S1 3260" at bounding box center [384, 211] width 768 height 346
click at [493, 125] on div "S4 4970 S3 3260 S2 4970 S1 3260" at bounding box center [384, 211] width 768 height 346
click at [76, 27] on h4 "Natynkowy MIXLINE" at bounding box center [70, 25] width 57 height 8
click at [397, 151] on div "S4 4970 S3 3260 S2 4970 S1 3260" at bounding box center [384, 211] width 768 height 346
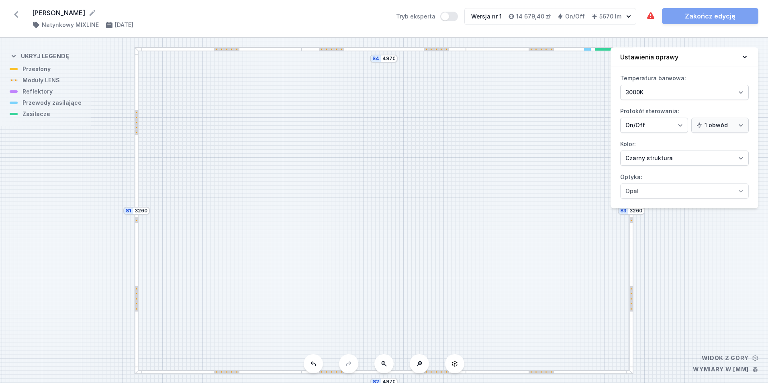
click at [397, 151] on div "S4 4970 S3 3260 S2 4970 S1 3260" at bounding box center [384, 211] width 768 height 346
click at [727, 229] on div "S4 4970 S3 3260 S2 4970 S1 3260" at bounding box center [384, 211] width 768 height 346
click at [746, 56] on icon at bounding box center [745, 57] width 8 height 8
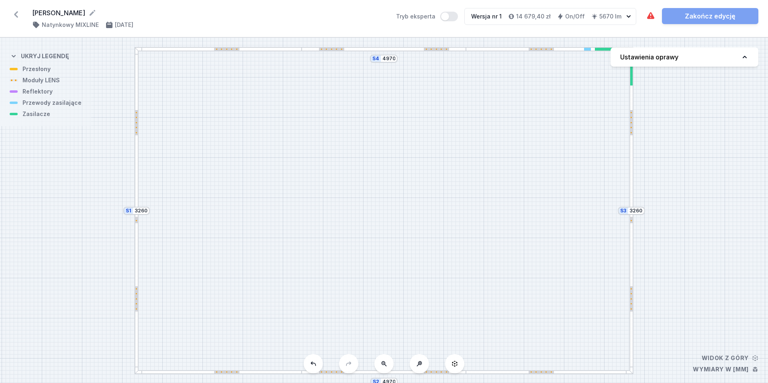
click at [453, 363] on icon at bounding box center [455, 364] width 5 height 6
click at [438, 147] on div "S4 4970 S3 3260 S2 4970 S1 3260" at bounding box center [384, 211] width 768 height 346
click at [725, 17] on div "Oprawa zawiera kolizje elementów. Zakończ edycję" at bounding box center [702, 16] width 113 height 16
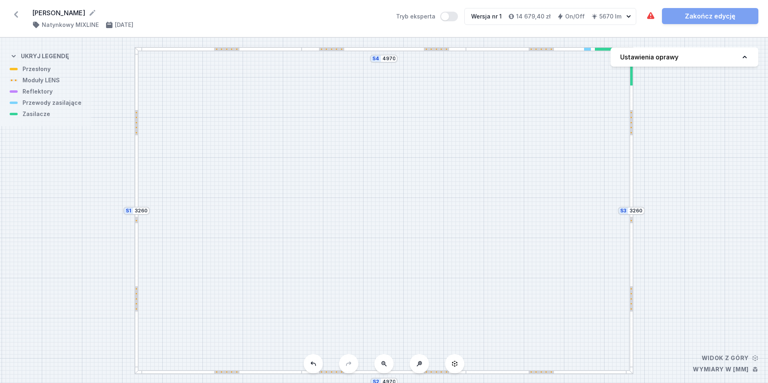
drag, startPoint x: 725, startPoint y: 17, endPoint x: 707, endPoint y: 16, distance: 17.7
click at [707, 16] on div "Oprawa zawiera kolizje elementów. Zakończ edycję" at bounding box center [702, 16] width 113 height 16
click at [705, 13] on div "Oprawa zawiera kolizje elementów. Zakończ edycję" at bounding box center [702, 16] width 113 height 16
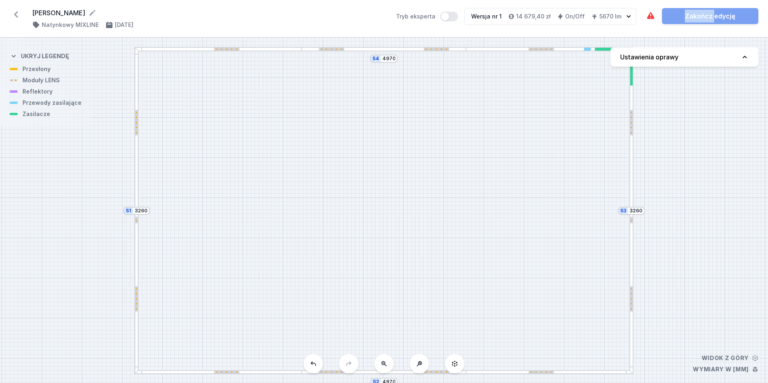
click at [705, 13] on div "Oprawa zawiera kolizje elementów. Zakończ edycję" at bounding box center [702, 16] width 113 height 16
click at [713, 176] on div "S4 4970 S3 3260 S2 4970 S1 3260" at bounding box center [384, 211] width 768 height 346
click at [701, 15] on div "Oprawa zawiera kolizje elementów. Zakończ edycję" at bounding box center [702, 16] width 113 height 16
click at [719, 16] on div "Oprawa zawiera kolizje elementów. Zakończ edycję" at bounding box center [702, 16] width 113 height 16
click at [652, 13] on icon at bounding box center [650, 15] width 7 height 7
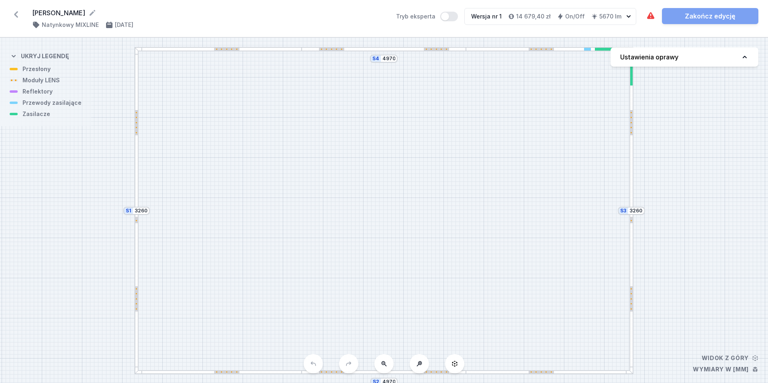
click at [649, 110] on div "S4 4970 S3 3260 S2 4970 S1 3260" at bounding box center [384, 211] width 768 height 346
drag, startPoint x: 737, startPoint y: 126, endPoint x: 614, endPoint y: 21, distance: 161.4
click at [736, 125] on div "S4 4970 S3 3260 S2 4970 S1 3260" at bounding box center [384, 211] width 768 height 346
click at [570, 48] on div at bounding box center [550, 48] width 168 height 4
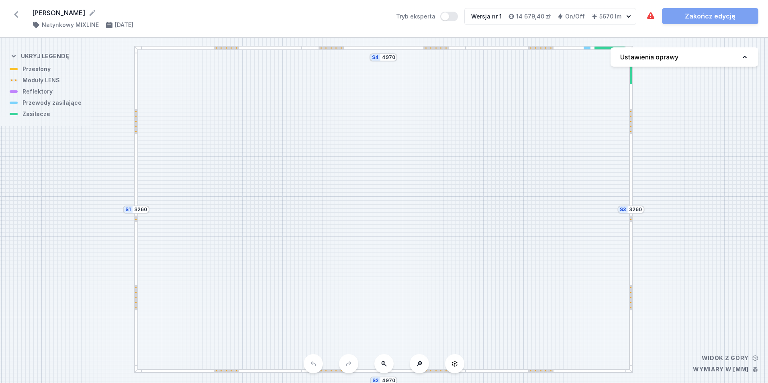
click at [570, 48] on div at bounding box center [550, 48] width 168 height 4
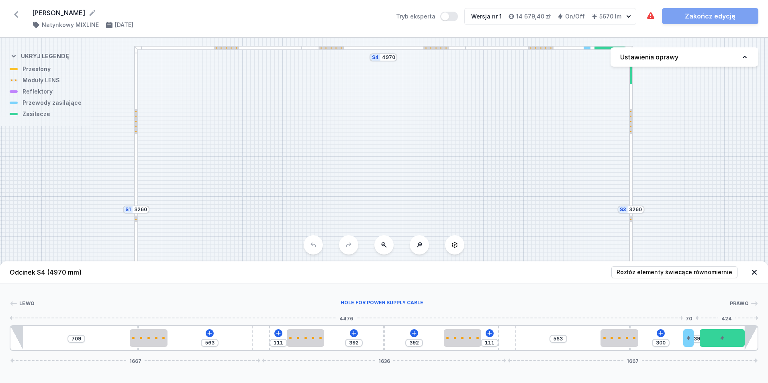
type input "233"
type input "106"
type input "235"
type input "104"
type input "238"
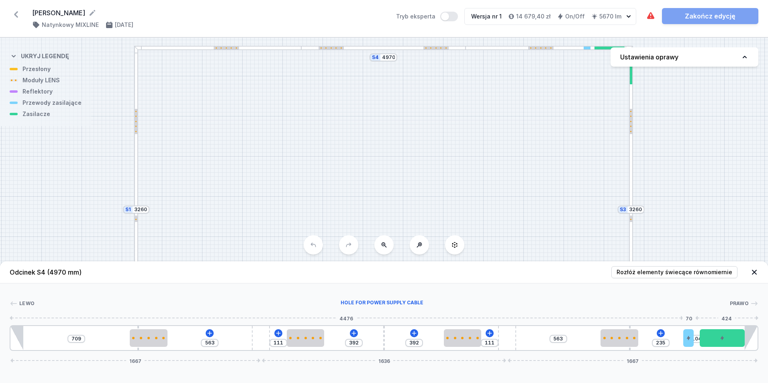
type input "101"
type input "241"
type input "98"
type input "243"
type input "96"
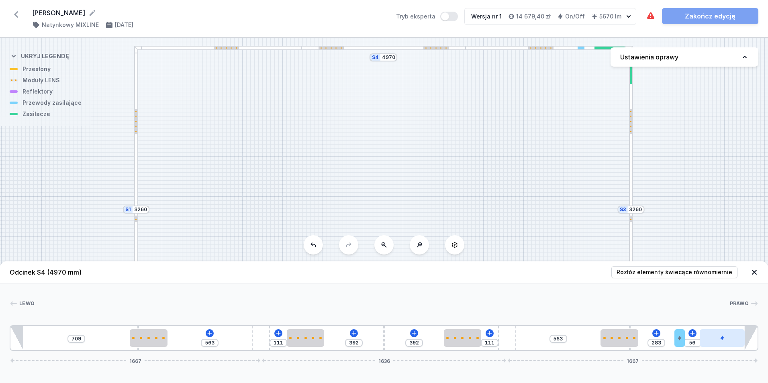
type input "339"
drag, startPoint x: 690, startPoint y: 343, endPoint x: 751, endPoint y: 343, distance: 61.5
click at [752, 343] on div "709 563 111 392 392 111 563 409 1667 1636 1667" at bounding box center [384, 339] width 749 height 26
type input "206"
drag, startPoint x: 725, startPoint y: 340, endPoint x: 705, endPoint y: 341, distance: 20.6
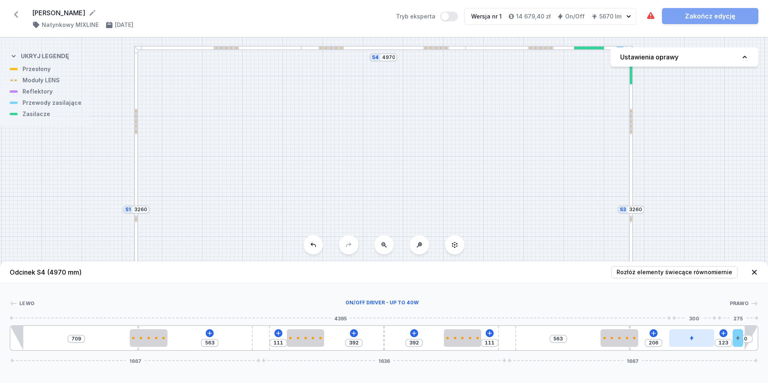
click at [705, 341] on div at bounding box center [692, 339] width 45 height 18
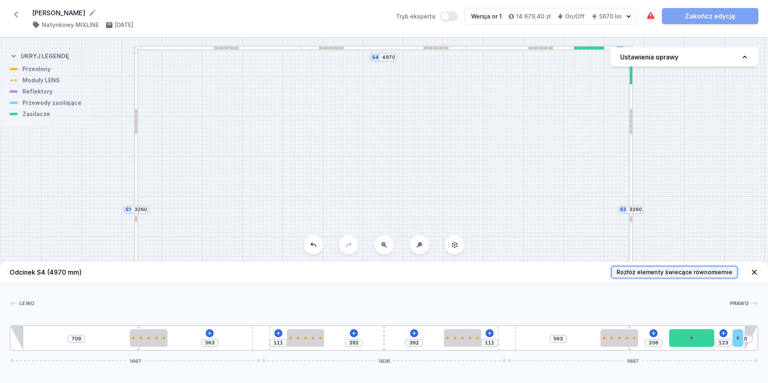
click at [688, 273] on span "Rozłóż elementy świecące równomiernie" at bounding box center [675, 272] width 116 height 8
click at [694, 186] on div "S4 4970 S3 3260 S2 4970 S1 3260" at bounding box center [384, 211] width 768 height 346
click at [714, 15] on div "Oprawa zawiera kolizje elementów. Zakończ edycję" at bounding box center [702, 16] width 113 height 16
click at [137, 52] on div at bounding box center [136, 52] width 4 height 4
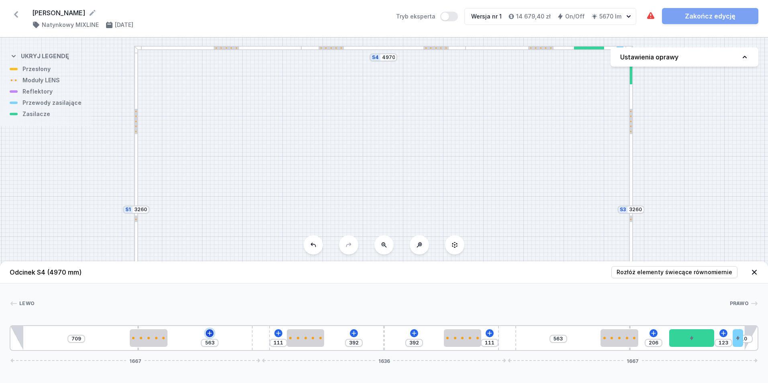
click at [210, 331] on icon at bounding box center [210, 333] width 6 height 6
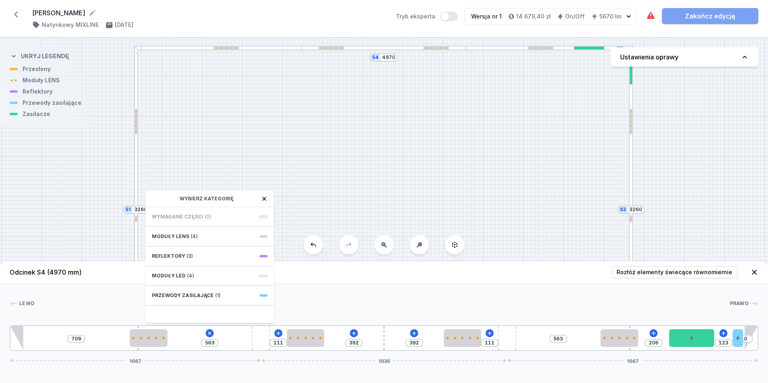
click at [265, 197] on icon at bounding box center [264, 199] width 6 height 6
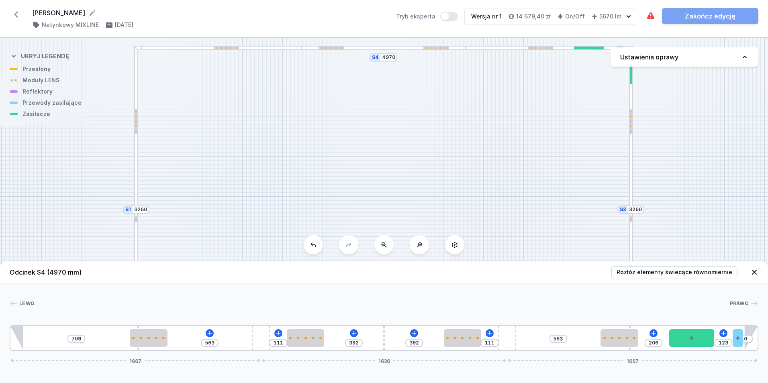
click at [754, 272] on icon at bounding box center [754, 272] width 5 height 5
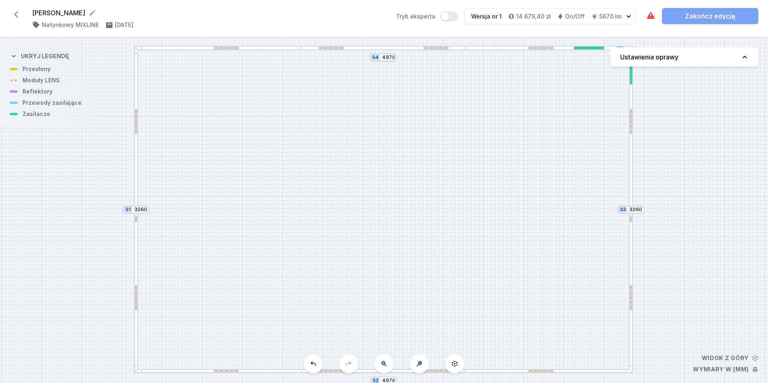
click at [721, 12] on div "Oprawa zawiera kolizje elementów. Zakończ edycję" at bounding box center [702, 16] width 113 height 16
click at [651, 12] on icon at bounding box center [650, 15] width 7 height 7
click at [650, 17] on icon at bounding box center [650, 15] width 7 height 7
drag, startPoint x: 450, startPoint y: 14, endPoint x: 462, endPoint y: 14, distance: 12.5
click at [458, 14] on button "Tryb eksperta" at bounding box center [449, 17] width 18 height 10
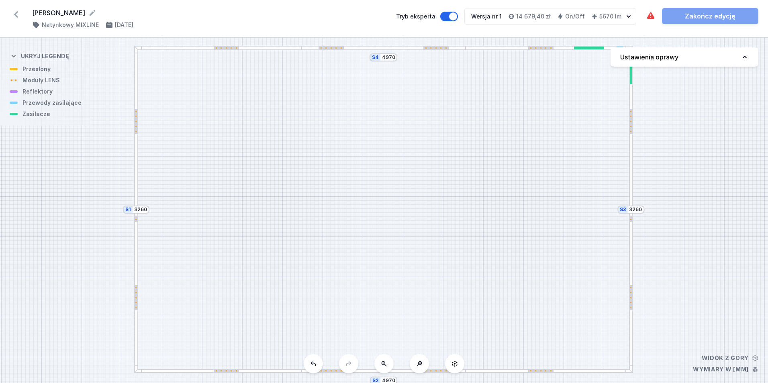
click at [446, 63] on div "S4 4970 S3 3260 S2 4970 S1 3260" at bounding box center [384, 211] width 768 height 346
click at [453, 220] on div "S4 4970 S3 3260 S2 4970 S1 3260" at bounding box center [384, 211] width 768 height 346
drag, startPoint x: 457, startPoint y: 15, endPoint x: 449, endPoint y: 16, distance: 8.1
click at [449, 16] on button "Tryb eksperta" at bounding box center [449, 17] width 18 height 10
drag, startPoint x: 451, startPoint y: 16, endPoint x: 463, endPoint y: 16, distance: 11.3
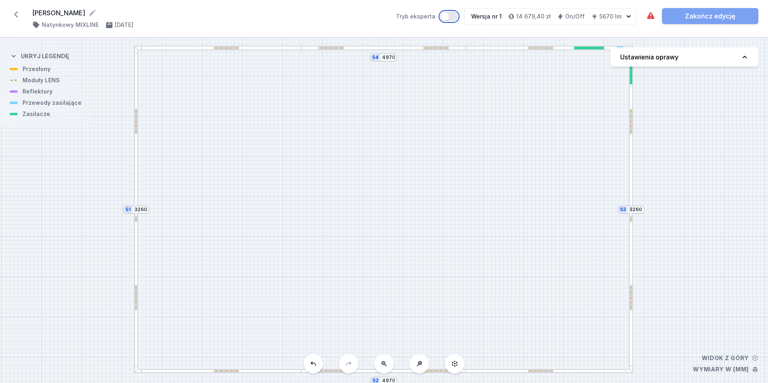
click at [458, 16] on button "Tryb eksperta" at bounding box center [449, 17] width 18 height 10
click at [725, 16] on div "Oprawa zawiera kolizje elementów. Zakończ edycję" at bounding box center [702, 16] width 113 height 16
click at [711, 16] on div "Oprawa zawiera kolizje elementów. Zakończ edycję" at bounding box center [702, 16] width 113 height 16
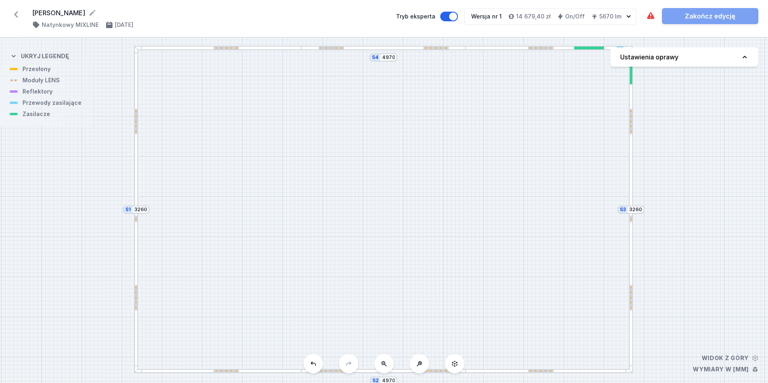
click at [711, 16] on div "Oprawa zawiera kolizje elementów. Zakończ edycję" at bounding box center [702, 16] width 113 height 16
click at [135, 219] on div at bounding box center [136, 209] width 3 height 25
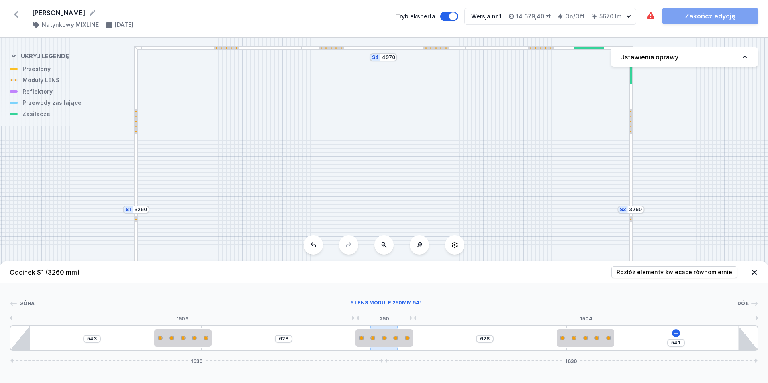
type input "442"
type input "694"
drag, startPoint x: 393, startPoint y: 343, endPoint x: 378, endPoint y: 341, distance: 15.8
click at [378, 341] on div "543 442 694 541 1630 1630" at bounding box center [384, 339] width 749 height 26
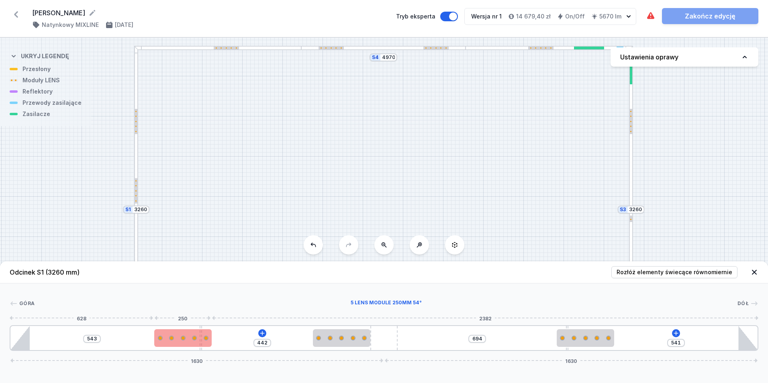
type input "496"
type input "484"
type input "318"
type input "173"
type input "301"
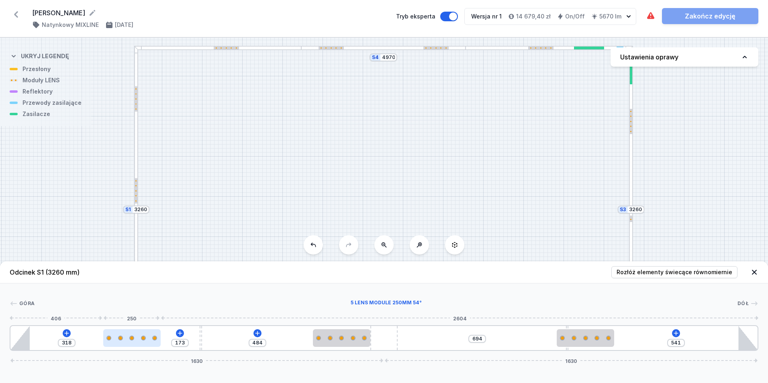
type input "190"
type input "289"
type input "202"
type input "282"
type input "209"
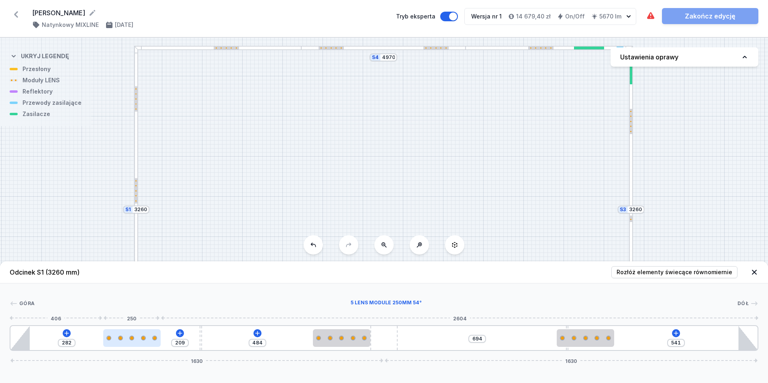
type input "273"
type input "218"
type input "265"
type input "226"
type input "258"
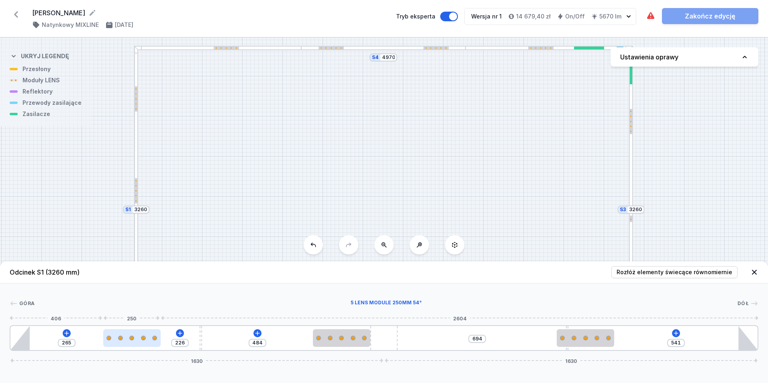
type input "233"
type input "254"
type input "237"
type input "251"
type input "240"
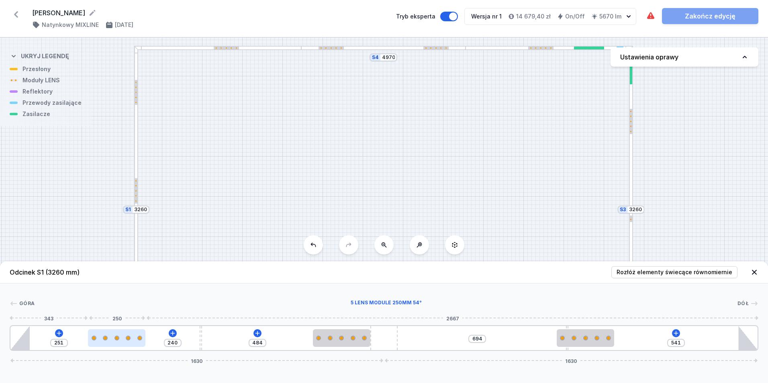
type input "249"
type input "242"
type input "248"
type input "243"
type input "246"
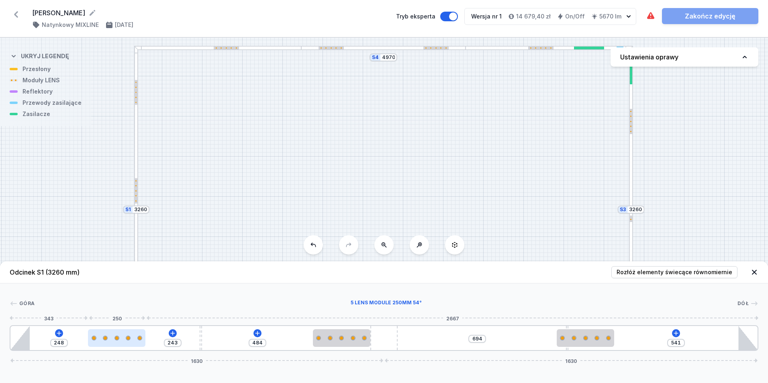
type input "245"
type input "244"
type input "247"
type input "242"
type input "249"
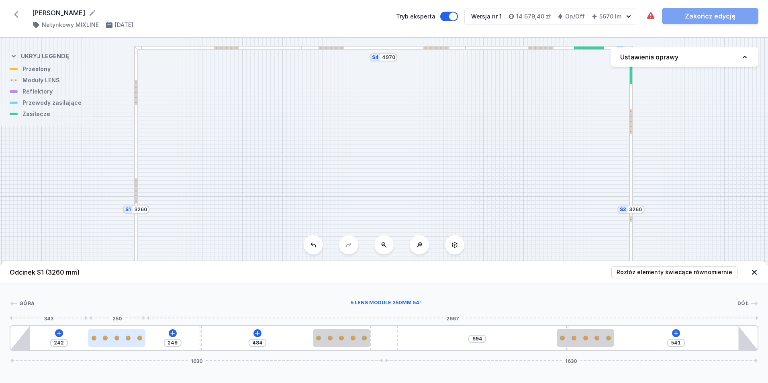
type input "241"
type input "250"
type input "239"
type input "252"
type input "234"
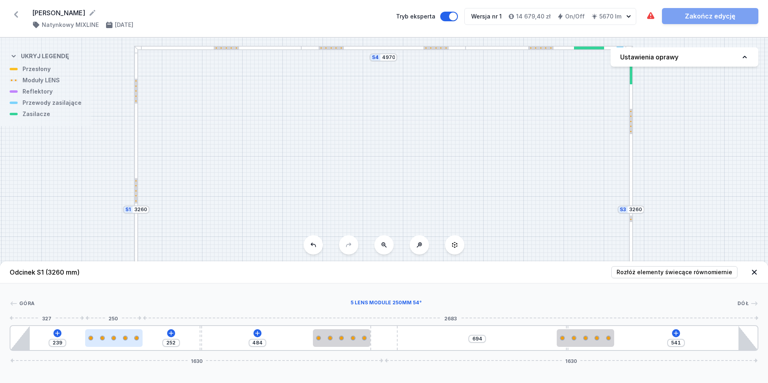
type input "257"
type input "230"
type input "261"
drag, startPoint x: 190, startPoint y: 337, endPoint x: 113, endPoint y: 335, distance: 77.6
click at [113, 335] on div at bounding box center [111, 339] width 57 height 18
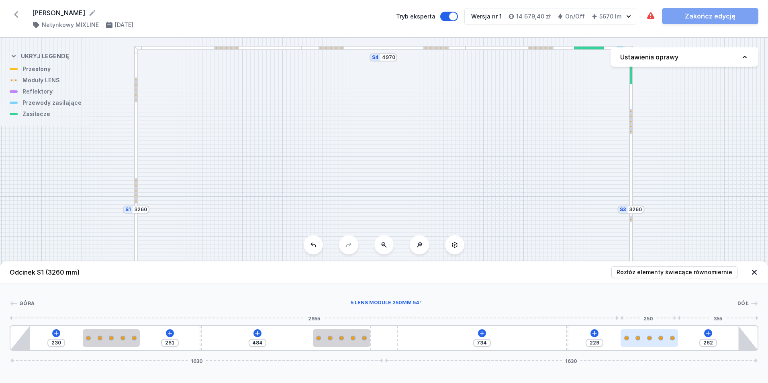
type input "260"
type input "231"
type input "258"
type input "233"
type input "255"
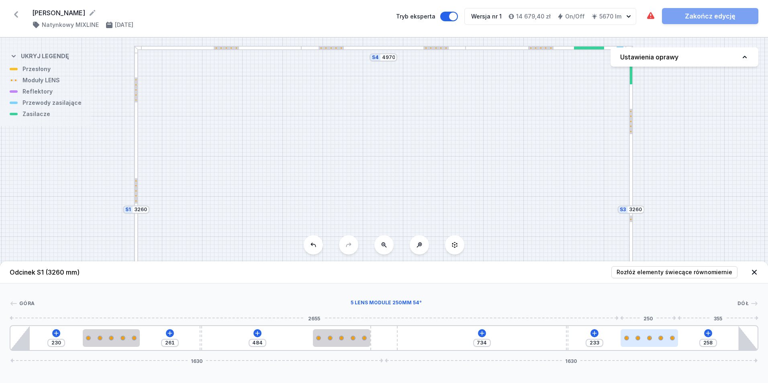
type input "236"
type input "248"
type input "243"
type input "240"
type input "251"
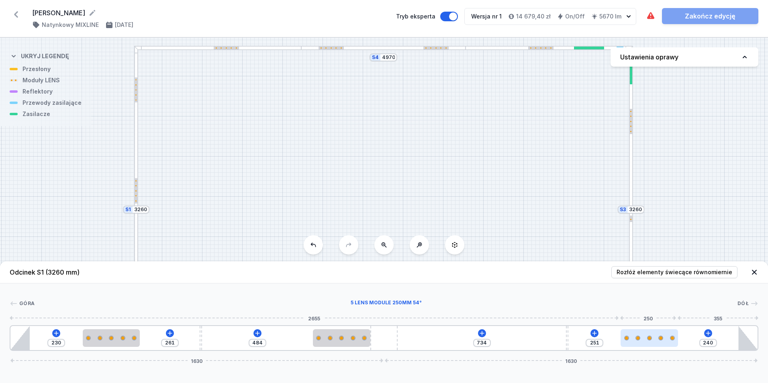
type input "229"
type input "262"
type input "221"
type input "270"
type input "210"
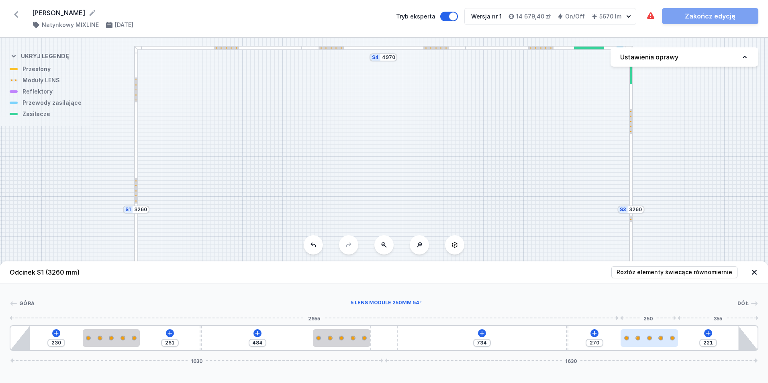
type input "281"
type input "202"
type input "289"
type input "198"
type input "293"
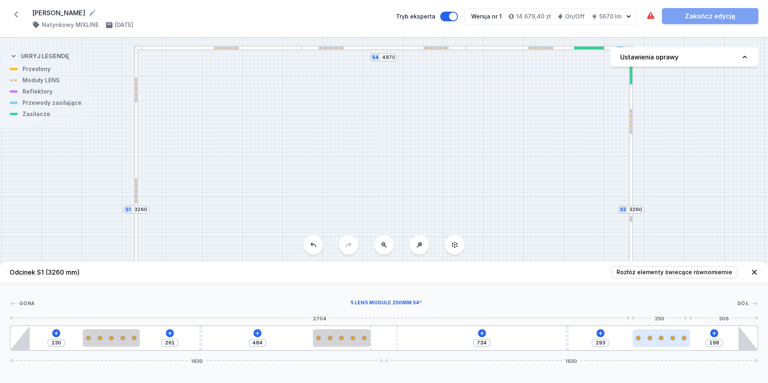
type input "195"
type input "296"
type input "192"
type input "299"
type input "190"
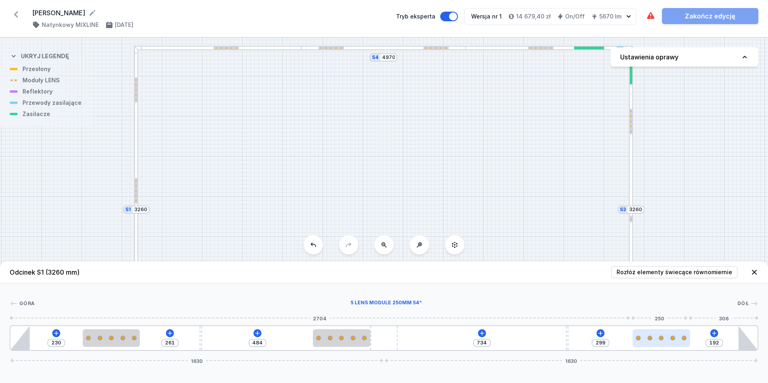
type input "301"
type input "183"
type input "308"
type input "181"
type input "310"
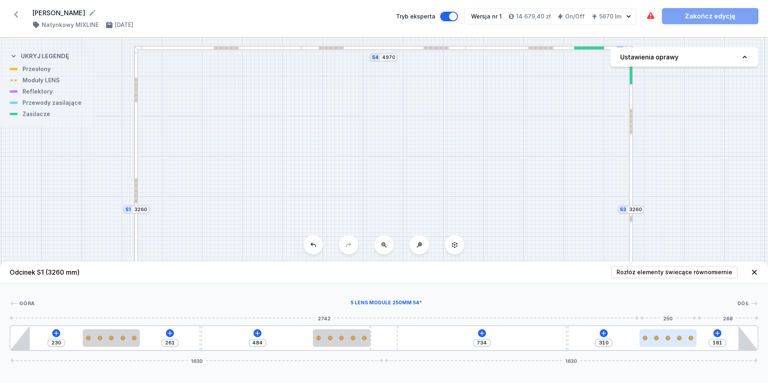
drag, startPoint x: 589, startPoint y: 339, endPoint x: 685, endPoint y: 343, distance: 96.5
click at [685, 343] on div at bounding box center [668, 339] width 57 height 18
type input "402"
type input "82"
type input "398"
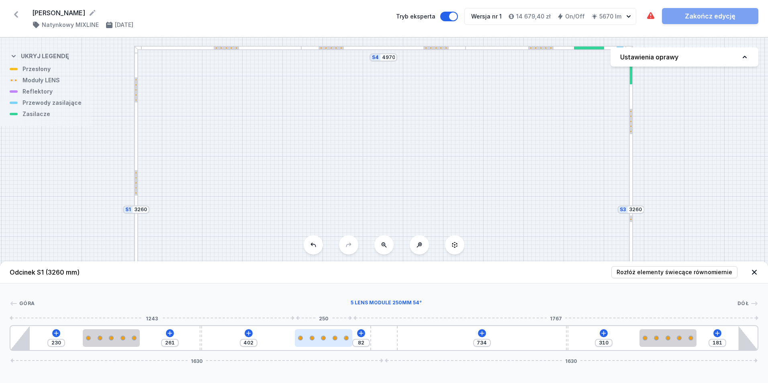
type input "86"
type input "393"
type input "91"
type input "384"
type input "100"
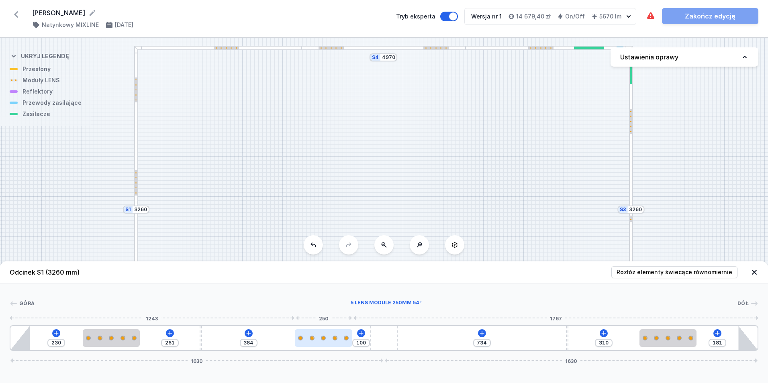
type input "374"
type input "110"
type input "364"
type input "120"
type input "345"
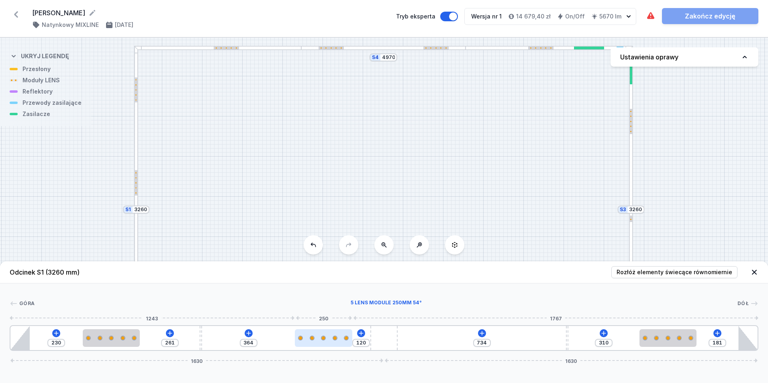
type input "139"
type input "335"
type input "149"
type input "328"
type input "156"
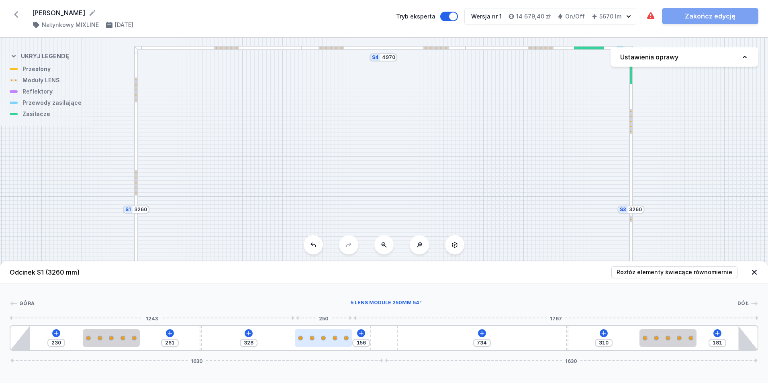
type input "323"
type input "161"
type input "319"
type input "165"
type input "316"
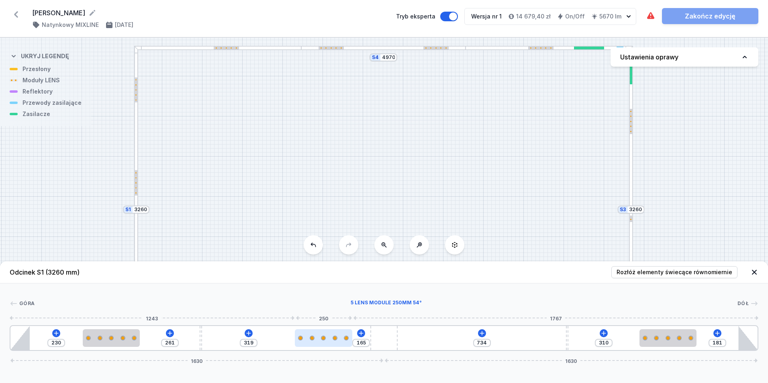
type input "168"
type input "311"
type input "173"
type input "304"
type input "180"
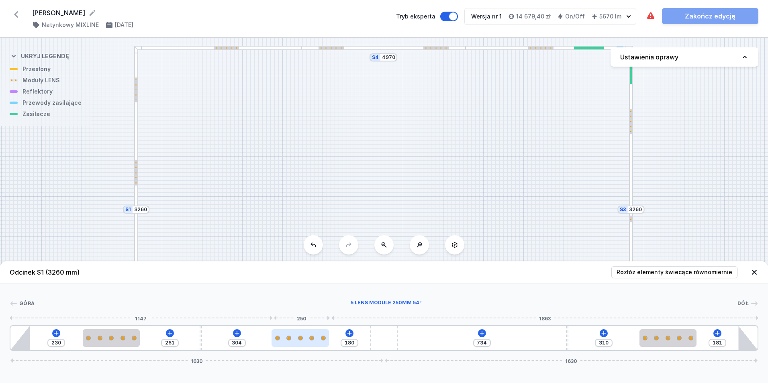
type input "297"
type input "187"
type input "292"
type input "192"
drag, startPoint x: 354, startPoint y: 343, endPoint x: 308, endPoint y: 342, distance: 45.8
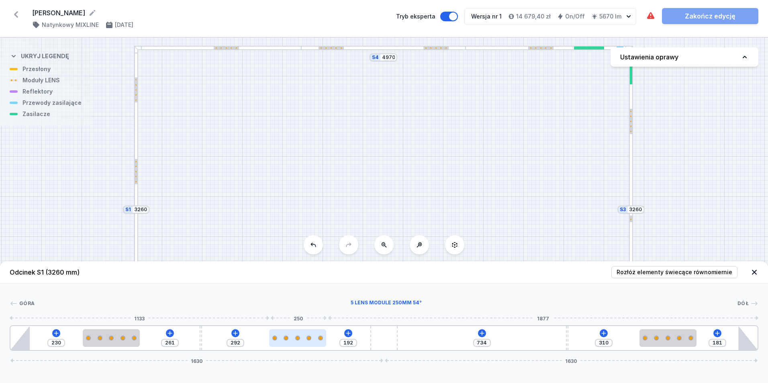
click at [308, 342] on div at bounding box center [297, 339] width 57 height 18
click at [482, 333] on icon at bounding box center [482, 333] width 4 height 4
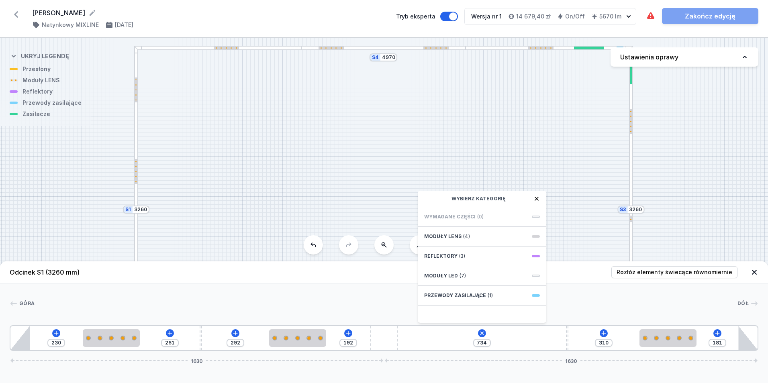
click at [630, 298] on div "Góra Dół 1 2 3 2 4 3 2 1 230 261 292 192 734 Wybierz kategorię Wymagane części …" at bounding box center [384, 318] width 768 height 68
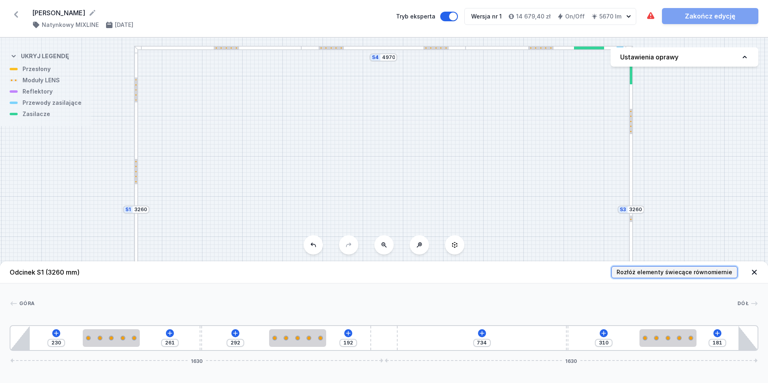
click at [700, 270] on span "Rozłóż elementy świecące równomiernie" at bounding box center [675, 272] width 116 height 8
type input "543"
type input "628"
type input "541"
type input "628"
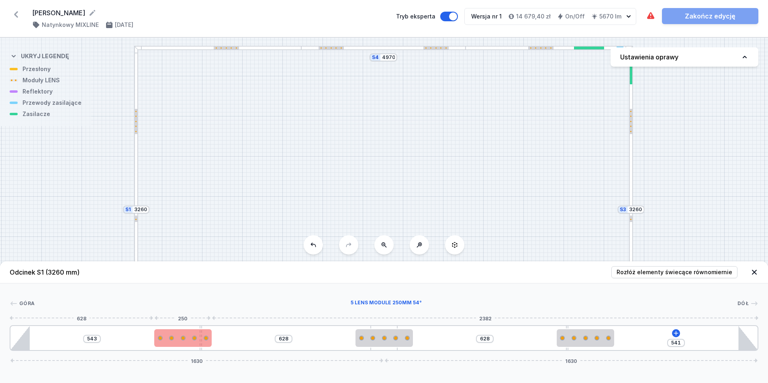
type input "496"
type input "670"
type input "393"
type input "98"
type input "386"
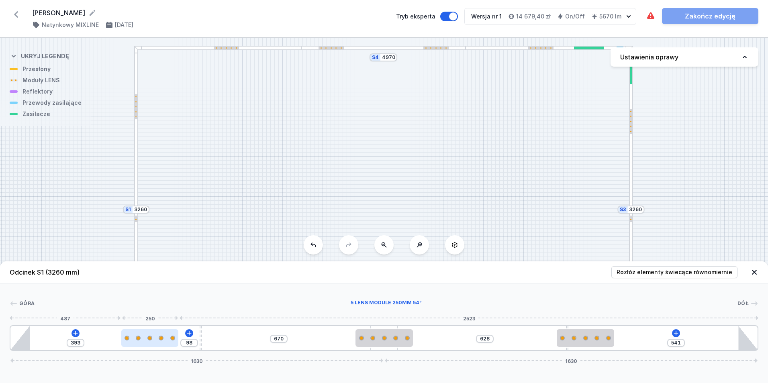
type input "105"
type input "380"
type input "111"
type input "376"
type input "115"
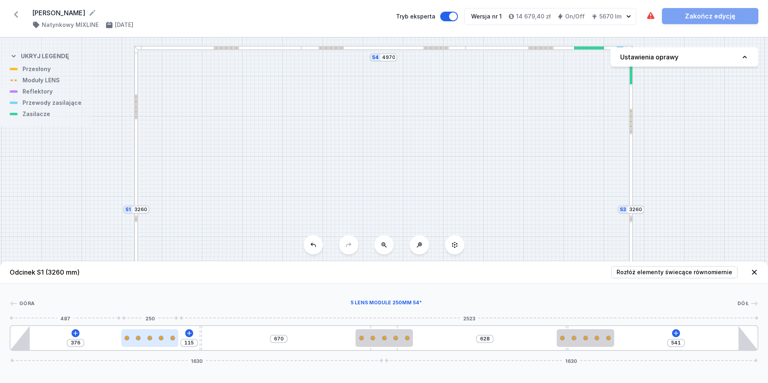
type input "369"
type input "122"
type input "362"
type input "129"
type input "347"
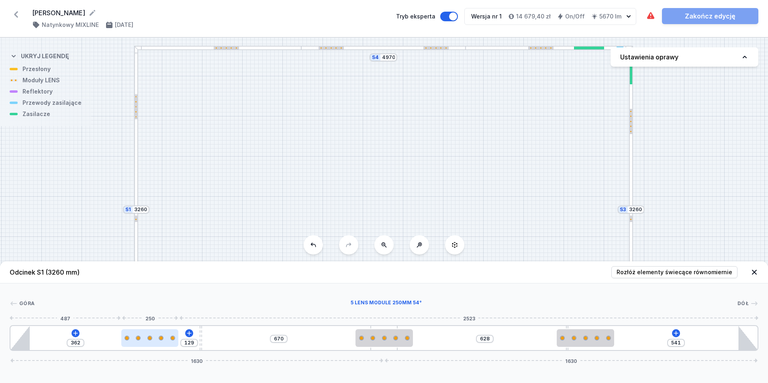
type input "144"
type input "340"
type input "151"
type input "337"
type input "154"
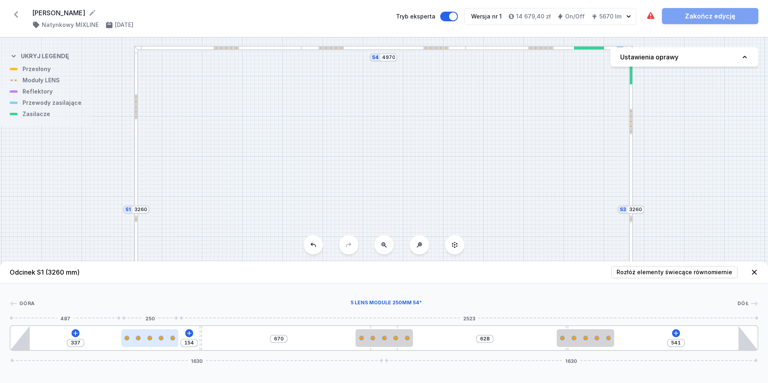
type input "335"
type input "156"
type input "333"
type input "158"
type input "330"
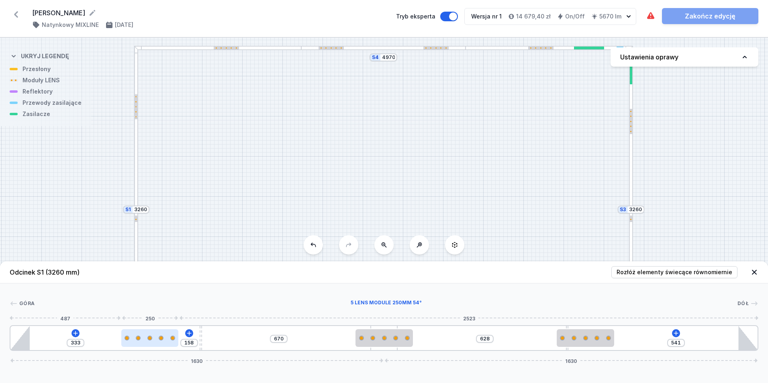
type input "161"
type input "323"
type input "168"
type input "314"
type input "177"
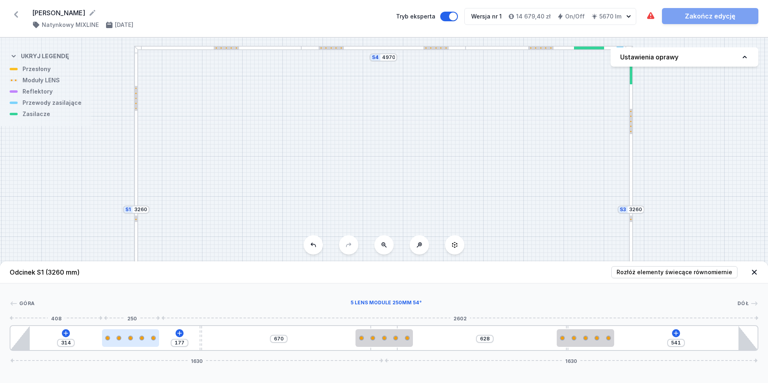
type input "299"
type input "192"
type input "292"
type input "199"
type input "285"
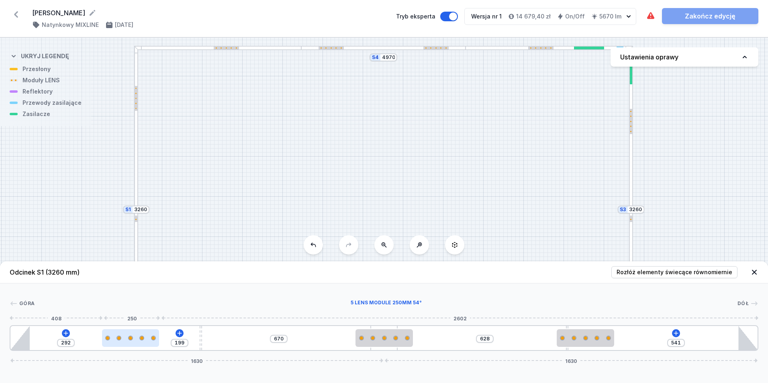
type input "206"
type input "280"
type input "211"
type input "275"
type input "216"
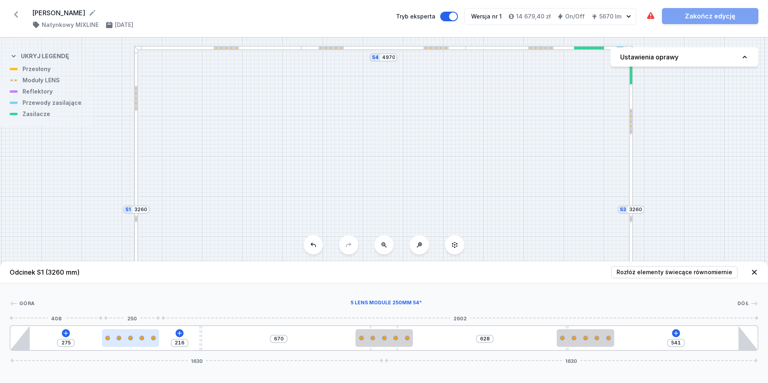
type input "272"
type input "219"
type input "270"
type input "221"
type input "266"
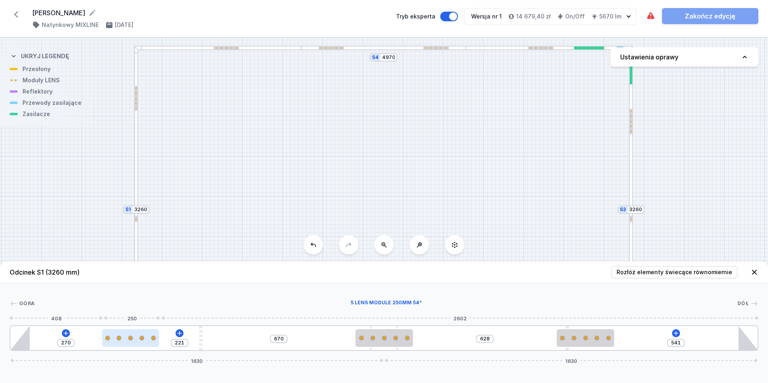
type input "225"
type input "258"
type input "233"
type input "253"
type input "238"
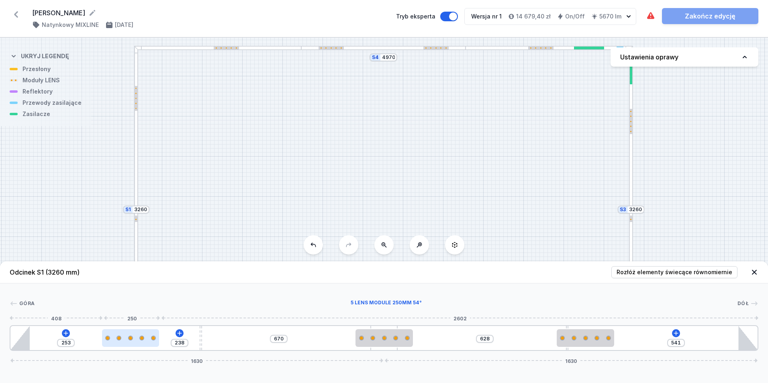
type input "244"
type input "247"
type input "237"
type input "254"
type input "232"
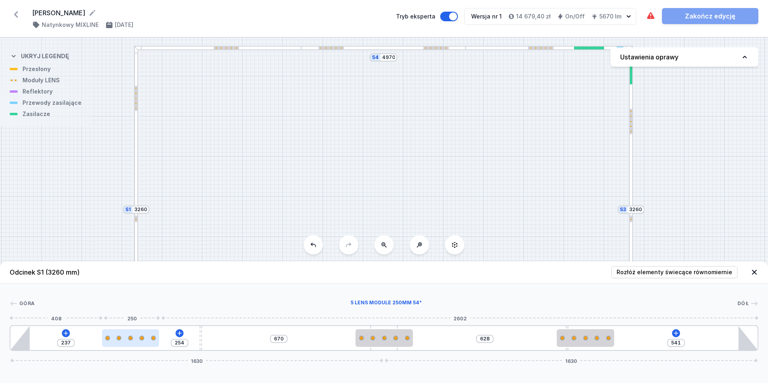
type input "259"
type input "229"
type input "262"
type input "227"
type input "264"
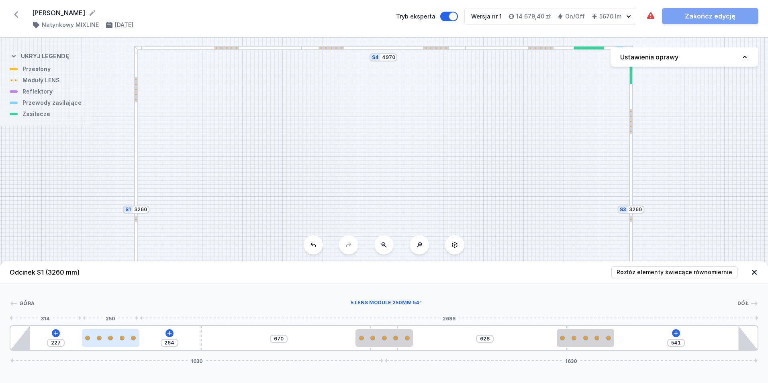
type input "225"
type input "266"
type input "215"
type input "276"
type input "205"
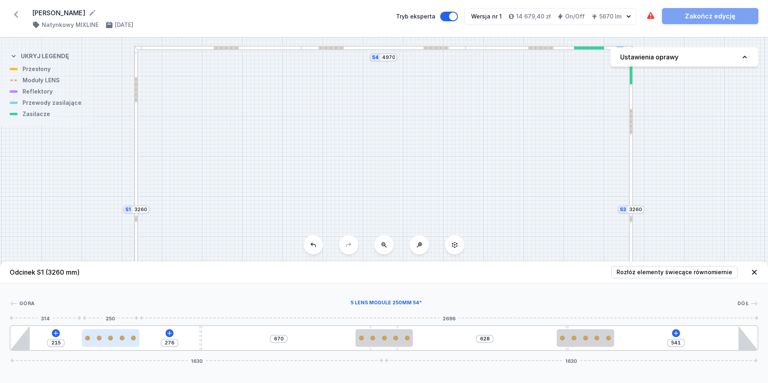
type input "286"
type input "200"
type input "291"
type input "196"
type input "295"
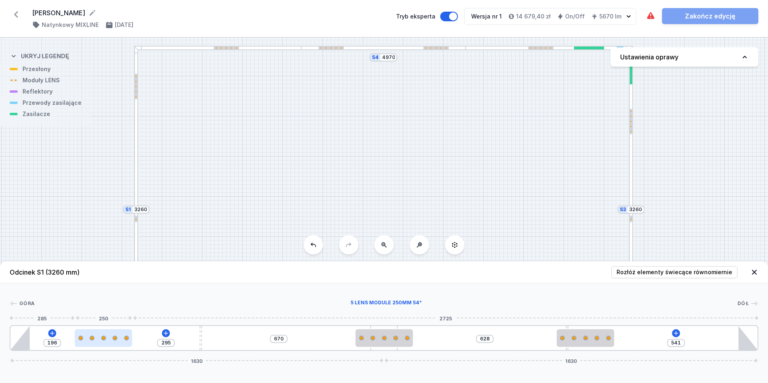
type input "194"
type input "297"
type input "193"
type input "298"
type input "191"
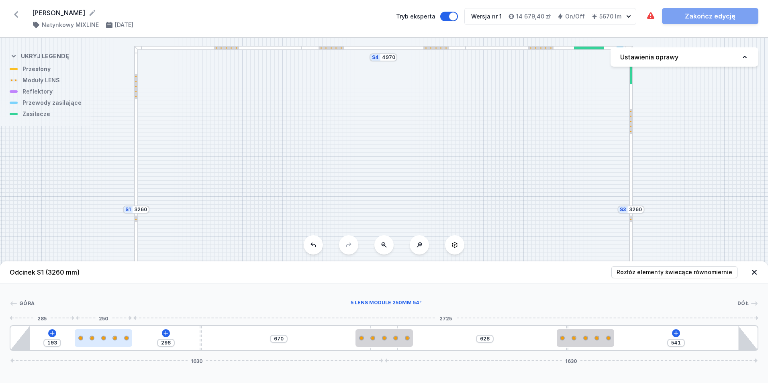
type input "300"
type input "189"
type input "302"
type input "188"
type input "303"
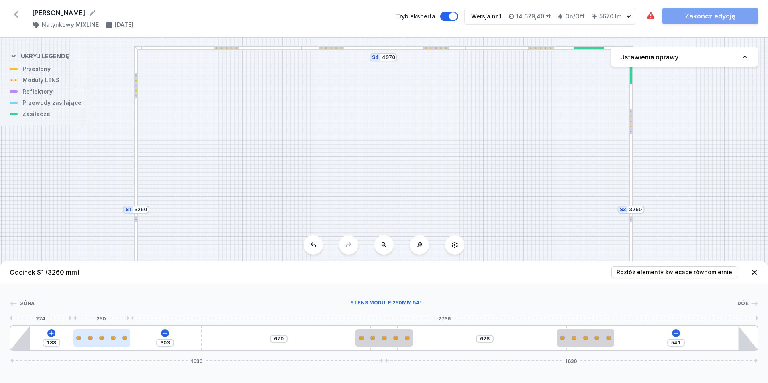
type input "189"
type input "302"
drag, startPoint x: 195, startPoint y: 340, endPoint x: 109, endPoint y: 342, distance: 86.0
click at [109, 342] on div at bounding box center [102, 339] width 57 height 18
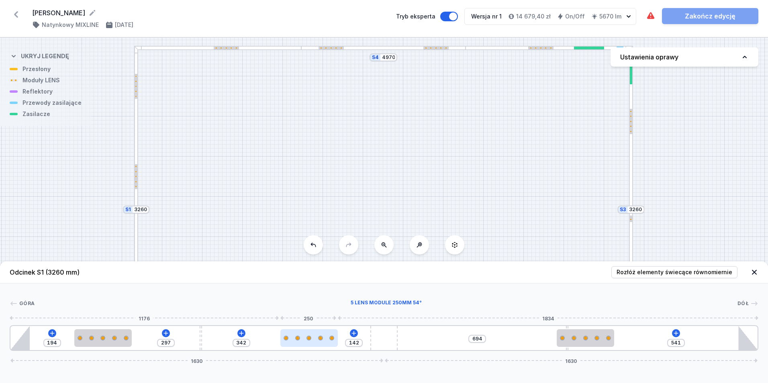
drag, startPoint x: 395, startPoint y: 338, endPoint x: 318, endPoint y: 344, distance: 76.9
click at [318, 344] on div at bounding box center [309, 339] width 57 height 18
click at [311, 339] on div at bounding box center [311, 338] width 5 height 5
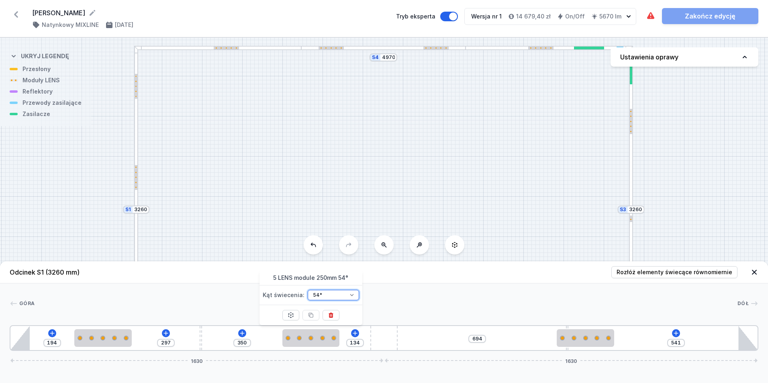
click at [352, 294] on select "26° 54°" at bounding box center [333, 295] width 51 height 10
click at [308, 290] on select "26° 54°" at bounding box center [333, 295] width 51 height 10
click at [313, 343] on div at bounding box center [311, 339] width 57 height 18
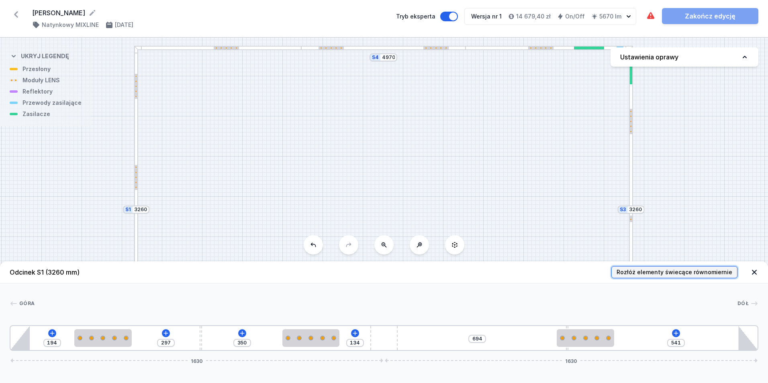
click at [699, 271] on span "Rozłóż elementy świecące równomiernie" at bounding box center [675, 272] width 116 height 8
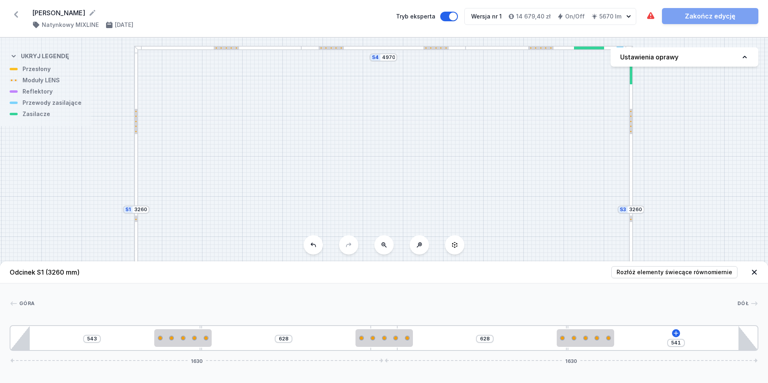
click at [755, 272] on icon at bounding box center [754, 272] width 5 height 5
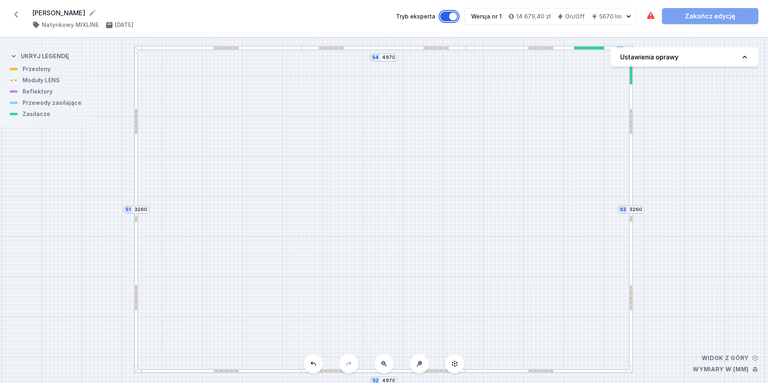
drag, startPoint x: 456, startPoint y: 16, endPoint x: 439, endPoint y: 18, distance: 17.4
click at [439, 18] on label "Tryb eksperta" at bounding box center [427, 17] width 62 height 10
click at [440, 18] on button "Tryb eksperta" at bounding box center [449, 17] width 18 height 10
drag, startPoint x: 453, startPoint y: 14, endPoint x: 459, endPoint y: 15, distance: 5.7
click at [458, 15] on button "Tryb eksperta" at bounding box center [449, 17] width 18 height 10
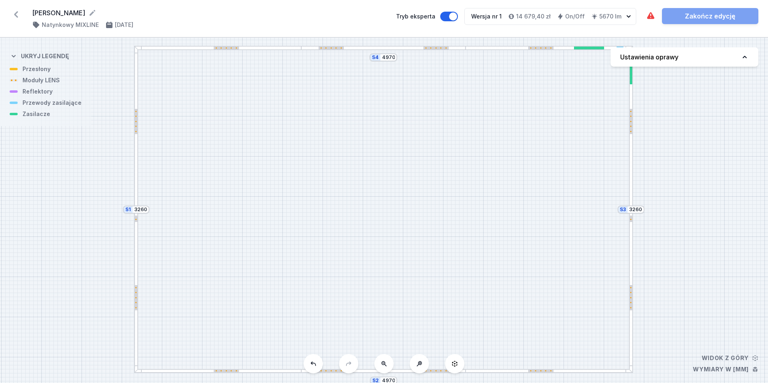
click at [730, 12] on div "Oprawa zawiera kolizje elementów. Zakończ edycję" at bounding box center [702, 16] width 113 height 16
click at [712, 17] on div "Oprawa zawiera kolizje elementów. Zakończ edycję" at bounding box center [702, 16] width 113 height 16
click at [82, 24] on h4 "Natynkowy MIXLINE" at bounding box center [70, 25] width 57 height 8
click at [714, 11] on div "Oprawa zawiera kolizje elementów. Zakończ edycję" at bounding box center [702, 16] width 113 height 16
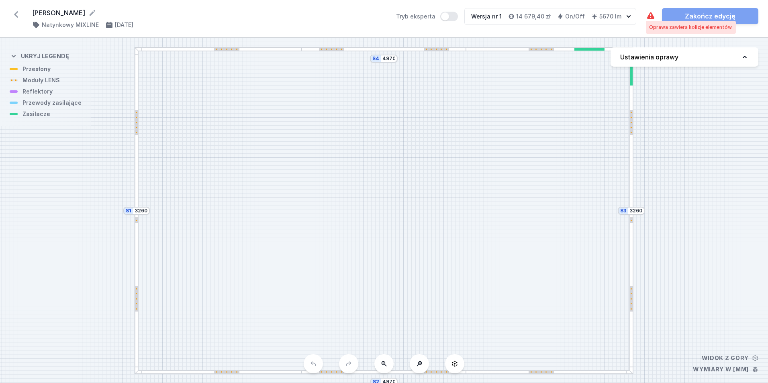
click at [653, 14] on icon at bounding box center [650, 15] width 7 height 7
click at [379, 51] on div at bounding box center [384, 49] width 164 height 4
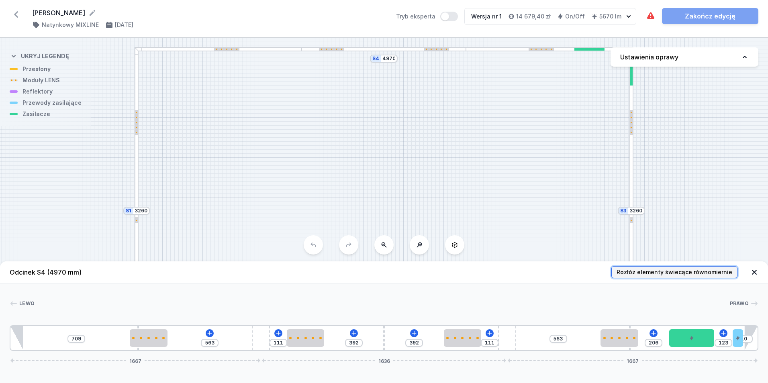
click at [710, 271] on span "Rozłóż elementy świecące równomiernie" at bounding box center [675, 272] width 116 height 8
click at [447, 121] on div "S4 4970 S3 3260 S2 4970 S1 3260" at bounding box center [384, 211] width 768 height 346
click at [707, 16] on div "Oprawa zawiera kolizje elementów. Zakończ edycję" at bounding box center [702, 16] width 113 height 16
click at [674, 14] on div "Oprawa zawiera kolizje elementów. Zakończ edycję" at bounding box center [702, 16] width 113 height 16
click at [754, 272] on icon at bounding box center [754, 272] width 5 height 5
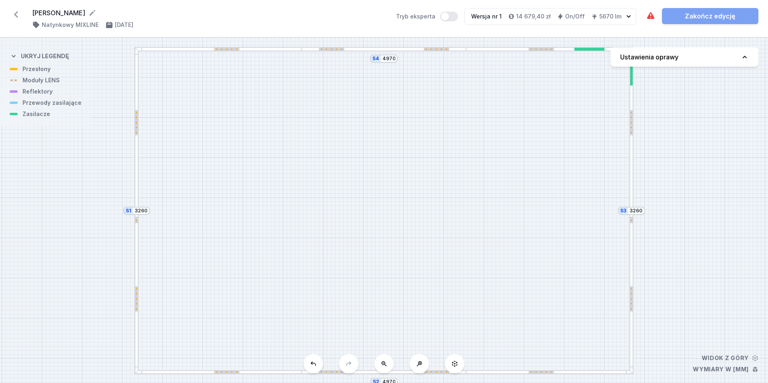
click at [18, 15] on icon at bounding box center [16, 14] width 13 height 13
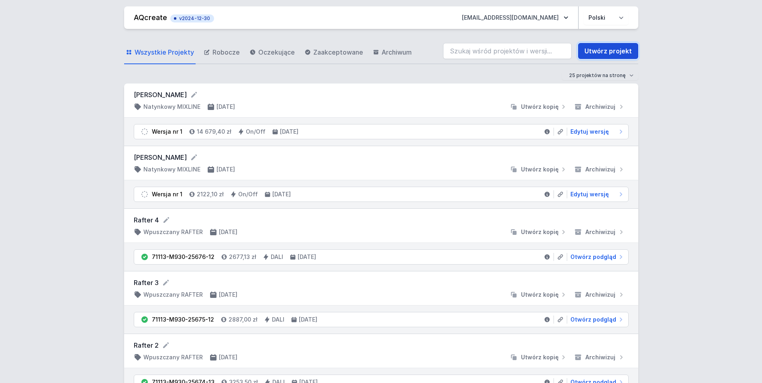
click at [608, 49] on link "Utwórz projekt" at bounding box center [608, 51] width 60 height 16
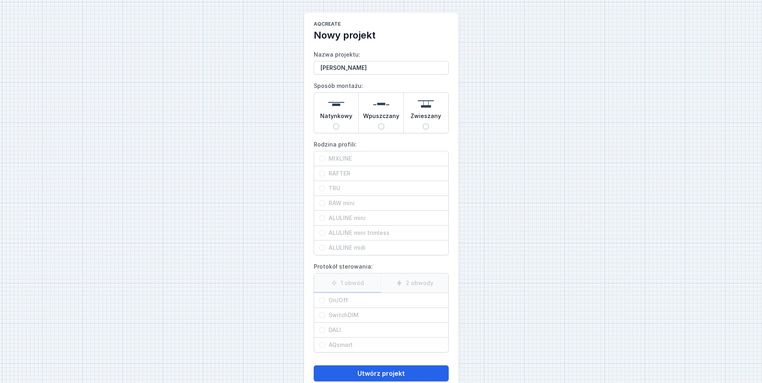
type input "[PERSON_NAME]"
click at [337, 127] on input "Natynkowy" at bounding box center [336, 126] width 6 height 6
radio input "true"
click at [323, 157] on input "MIXLINE" at bounding box center [322, 159] width 6 height 6
radio input "true"
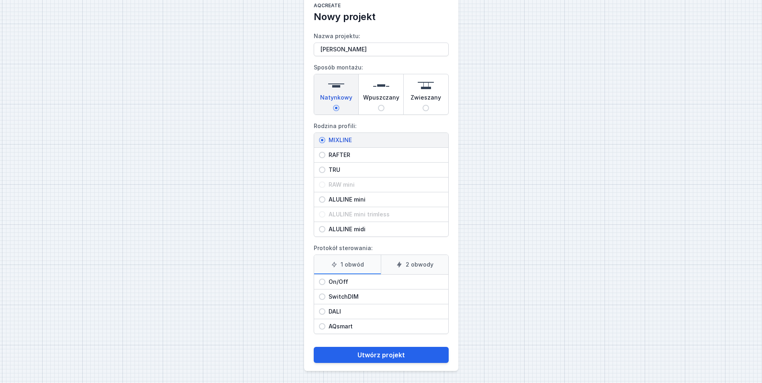
scroll to position [19, 0]
click at [322, 283] on input "On/Off" at bounding box center [322, 281] width 6 height 6
radio input "true"
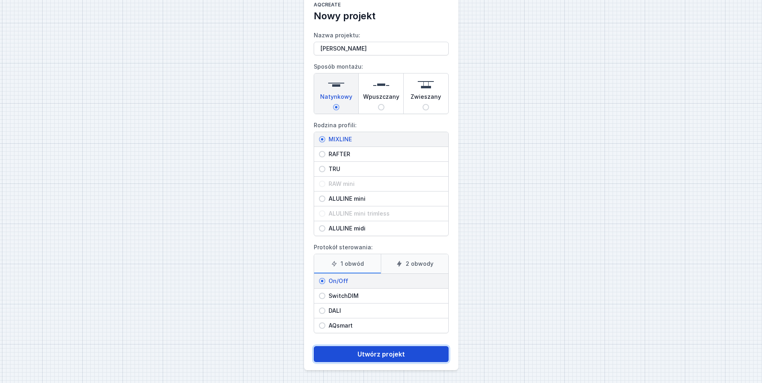
click at [387, 351] on button "Utwórz projekt" at bounding box center [381, 354] width 135 height 16
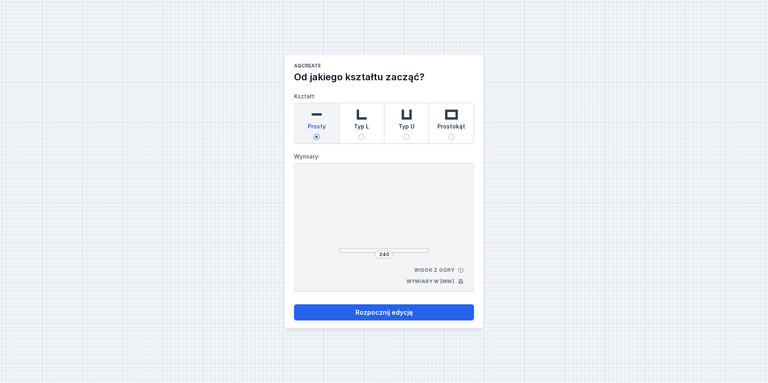
click at [317, 115] on img at bounding box center [317, 115] width 16 height 16
click at [317, 134] on input "Prosty" at bounding box center [316, 137] width 6 height 6
click at [391, 253] on div "240" at bounding box center [384, 255] width 18 height 8
click at [388, 255] on input "240" at bounding box center [384, 255] width 13 height 6
type input "2"
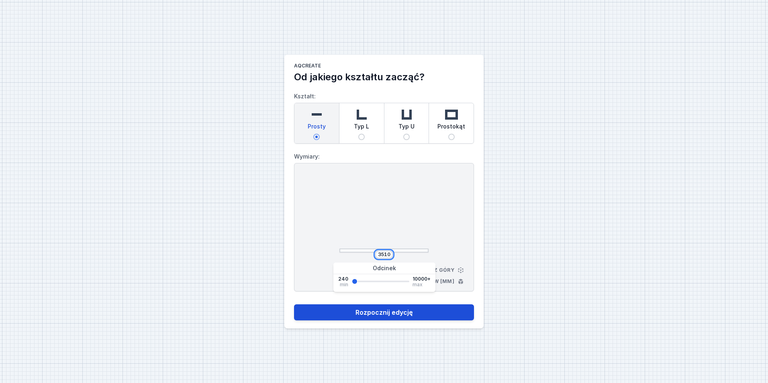
type input "3510"
click at [384, 312] on button "Rozpocznij edycję" at bounding box center [384, 313] width 180 height 16
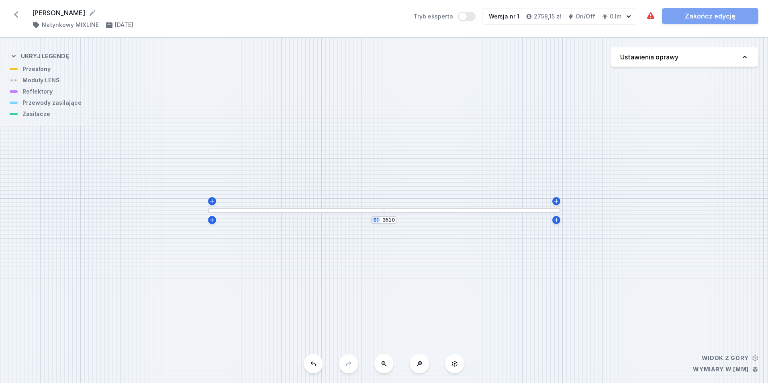
click at [311, 211] on div at bounding box center [296, 211] width 176 height 4
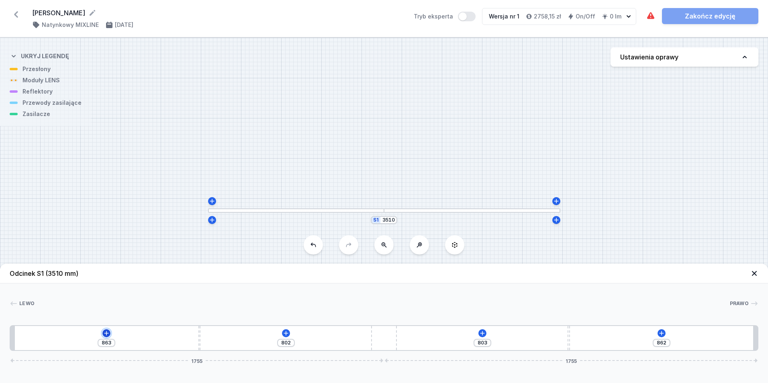
click at [105, 334] on icon at bounding box center [106, 333] width 4 height 4
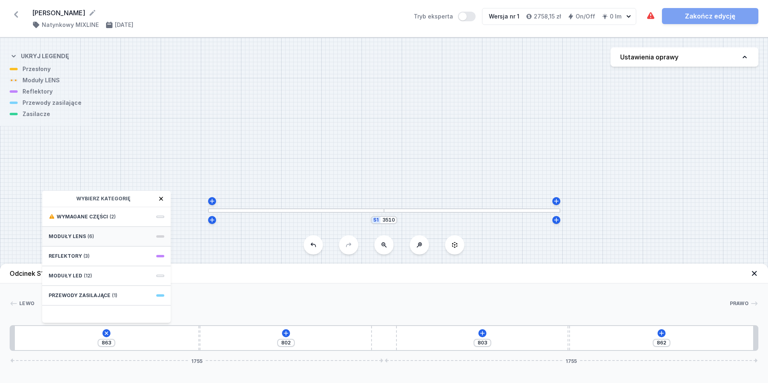
click at [158, 235] on div "Moduły LENS (6)" at bounding box center [106, 237] width 129 height 20
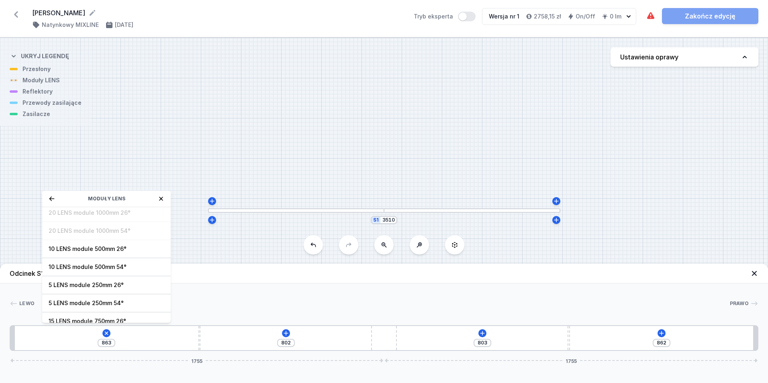
scroll to position [29, 0]
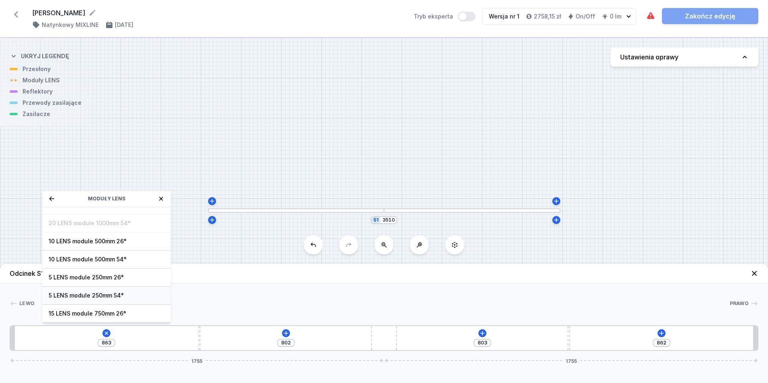
click at [85, 293] on span "5 LENS module 250mm 54°" at bounding box center [107, 296] width 116 height 8
type input "613"
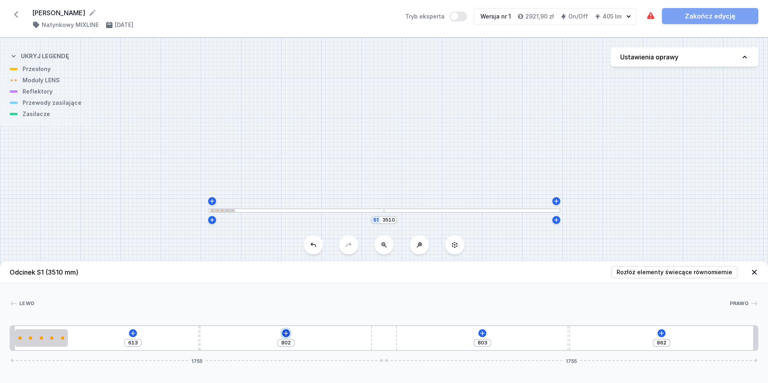
click at [283, 334] on icon at bounding box center [286, 333] width 6 height 6
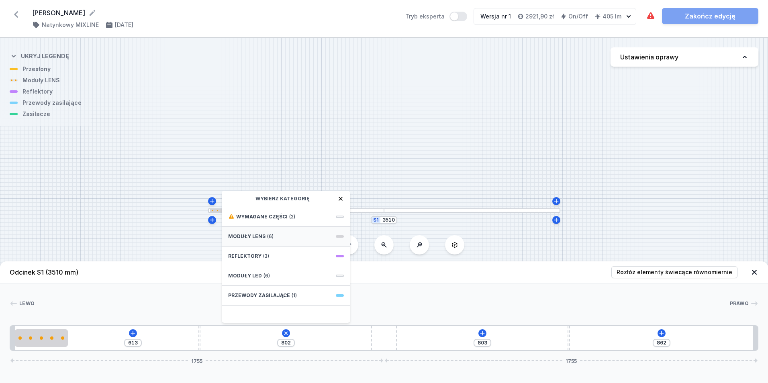
click at [344, 236] on div "Moduły LENS (6)" at bounding box center [286, 237] width 129 height 20
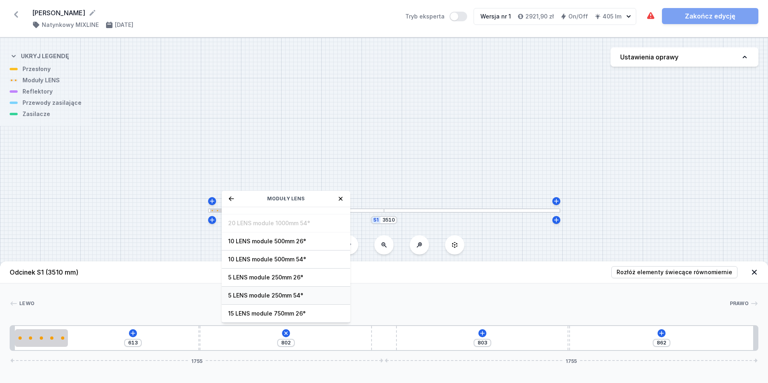
click at [270, 295] on span "5 LENS module 250mm 54°" at bounding box center [286, 296] width 116 height 8
type input "557"
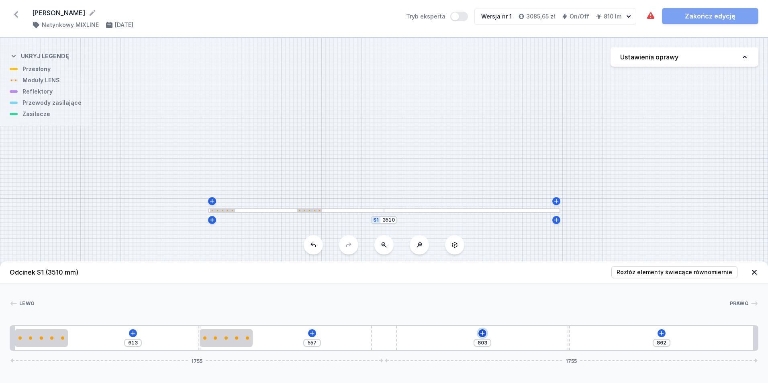
click at [483, 332] on icon at bounding box center [482, 333] width 6 height 6
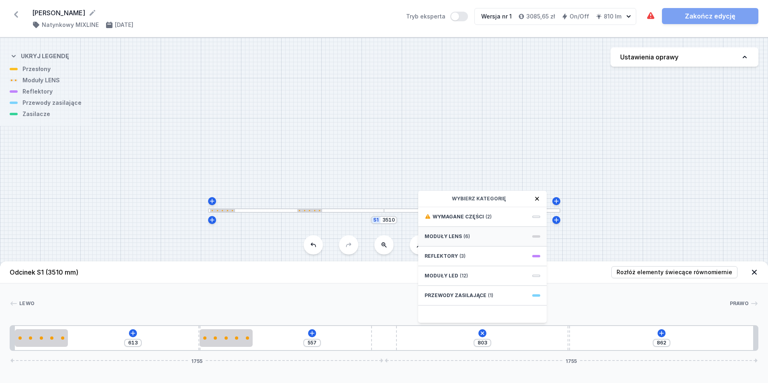
click at [457, 234] on span "Moduły LENS" at bounding box center [443, 237] width 37 height 6
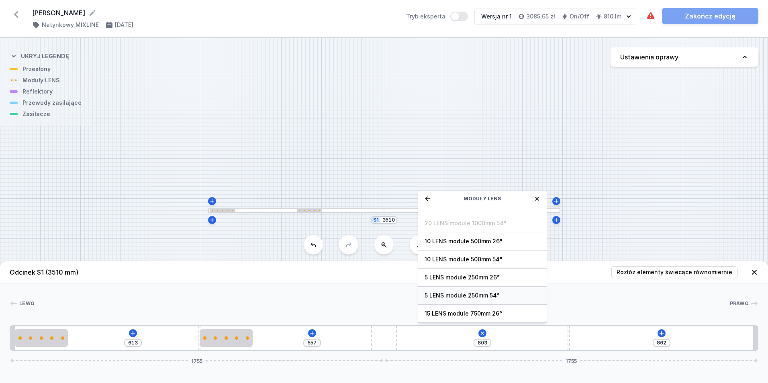
click at [476, 295] on span "5 LENS module 250mm 54°" at bounding box center [483, 296] width 116 height 8
type input "553"
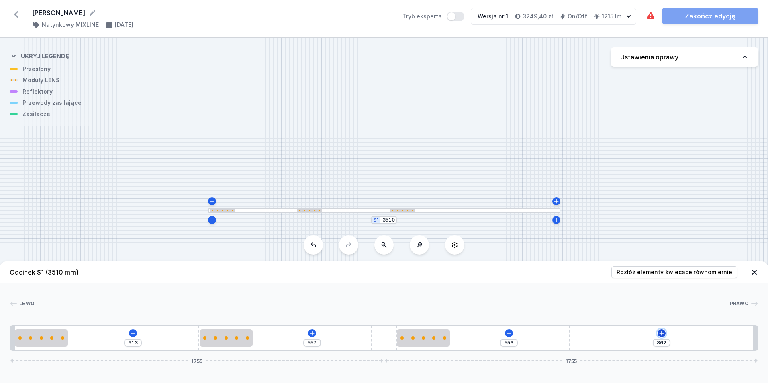
click at [662, 333] on icon at bounding box center [662, 333] width 6 height 6
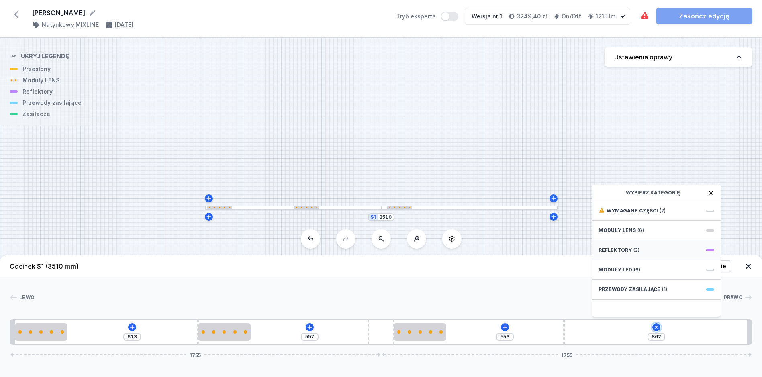
scroll to position [6, 0]
click at [624, 228] on span "Moduły LENS" at bounding box center [617, 230] width 37 height 6
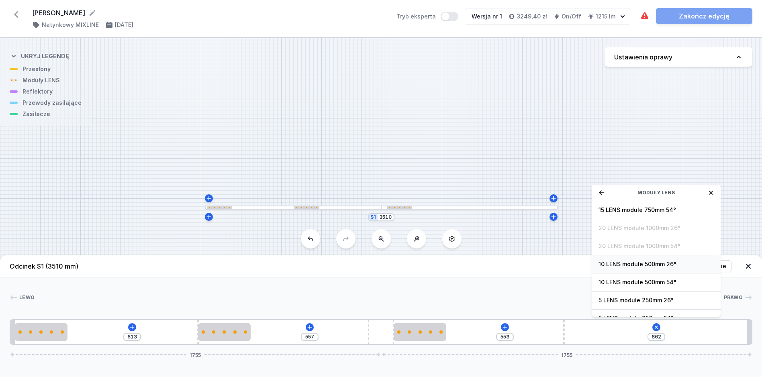
scroll to position [29, 0]
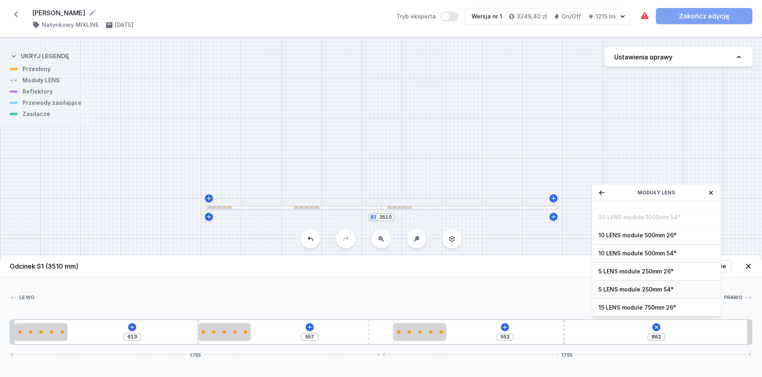
click at [645, 288] on span "5 LENS module 250mm 54°" at bounding box center [657, 290] width 116 height 8
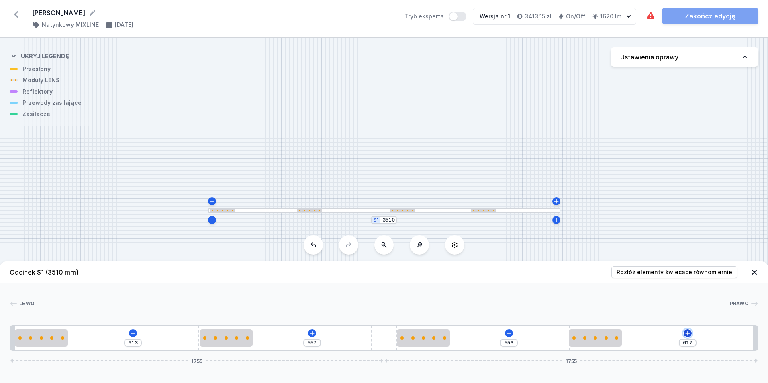
click at [689, 334] on icon at bounding box center [688, 333] width 4 height 4
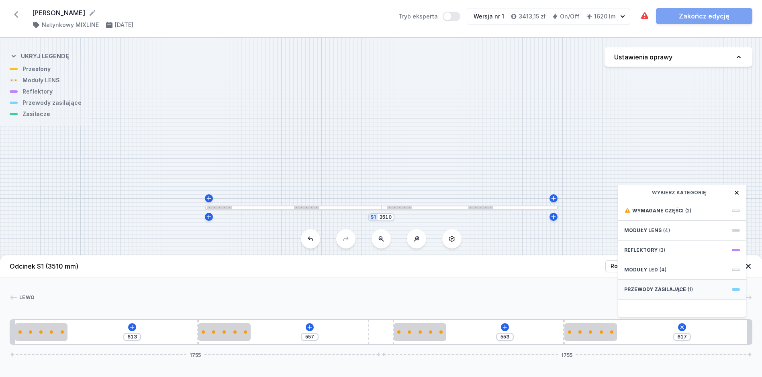
click at [667, 293] on span "Przewody zasilające" at bounding box center [656, 290] width 62 height 6
click at [654, 214] on span "Hole for power supply cable" at bounding box center [683, 210] width 116 height 8
type input "547"
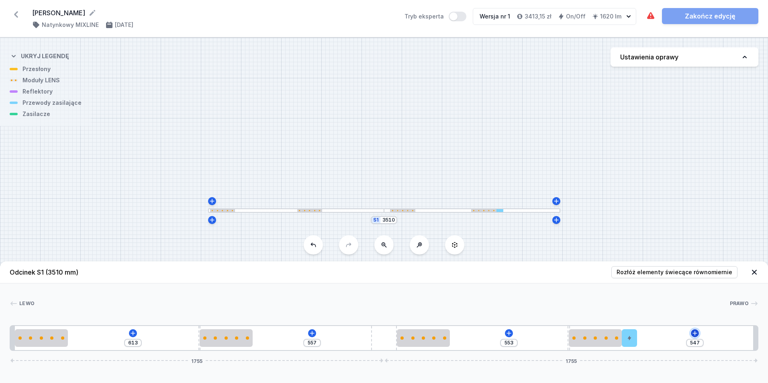
click at [696, 333] on icon at bounding box center [695, 333] width 4 height 4
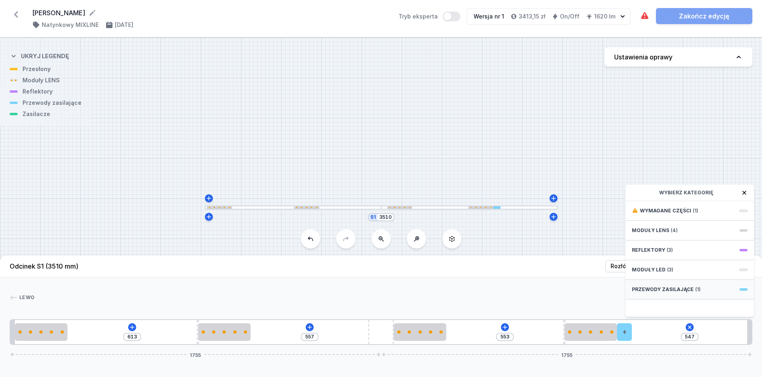
click at [687, 293] on span "Przewody zasilające" at bounding box center [663, 290] width 62 height 6
click at [687, 293] on div "Wymagane części (1) Moduły LENS (4) Reflektory (3) Moduły LED (3) Przewody zasi…" at bounding box center [690, 259] width 129 height 116
click at [620, 166] on div "S1 3510" at bounding box center [381, 208] width 762 height 340
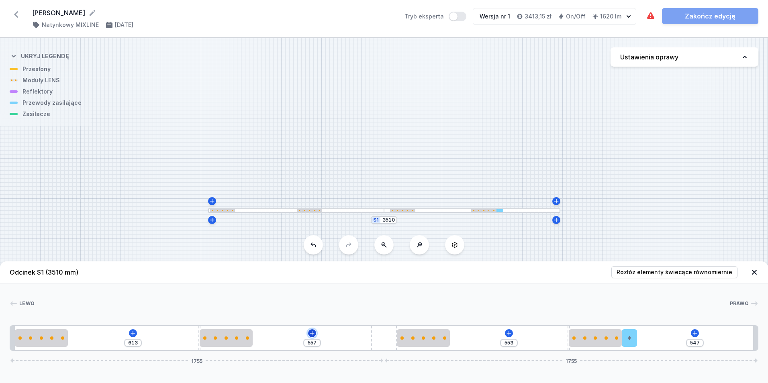
click at [312, 332] on icon at bounding box center [312, 333] width 4 height 4
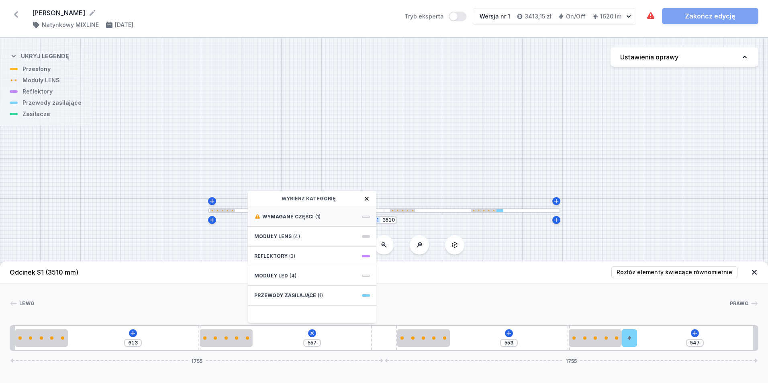
click at [304, 215] on span "Wymagane części" at bounding box center [287, 217] width 51 height 6
click at [304, 215] on span "ON/OFF Driver - up to 16W" at bounding box center [312, 216] width 116 height 8
type input "257"
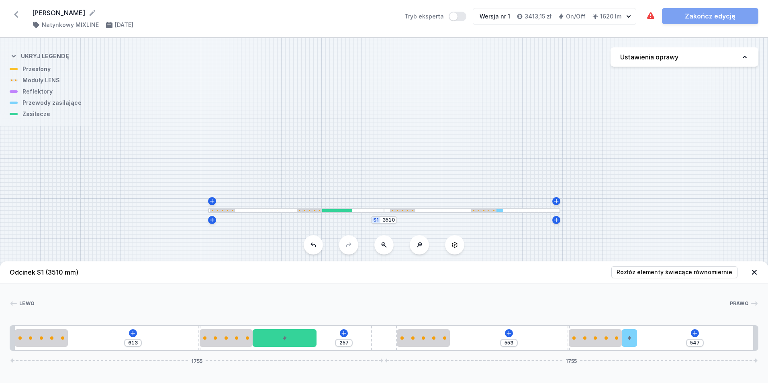
click at [304, 215] on div "S1 3510" at bounding box center [384, 211] width 768 height 346
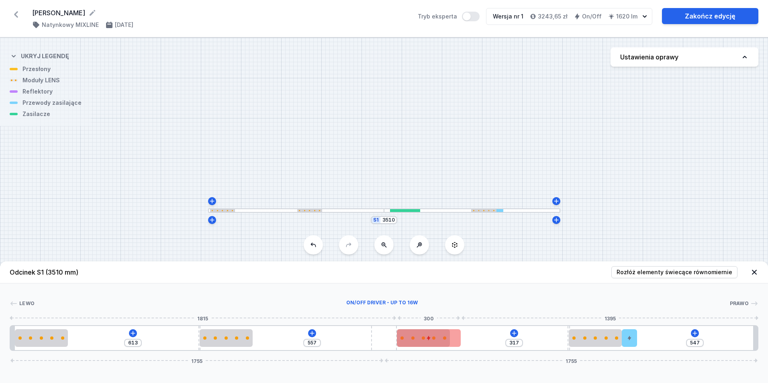
type input "253"
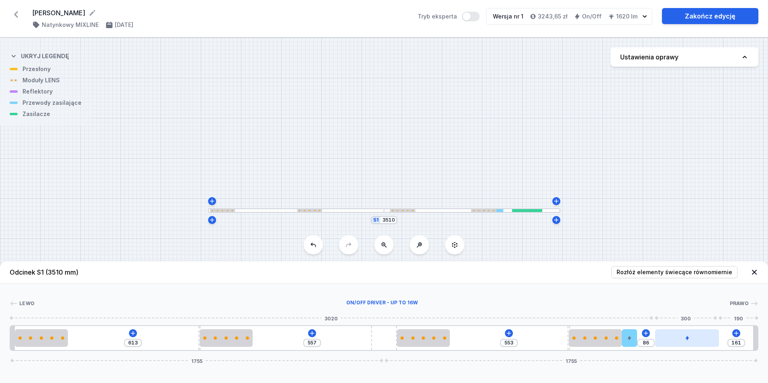
type input "150"
type input "97"
type input "137"
type input "110"
type input "126"
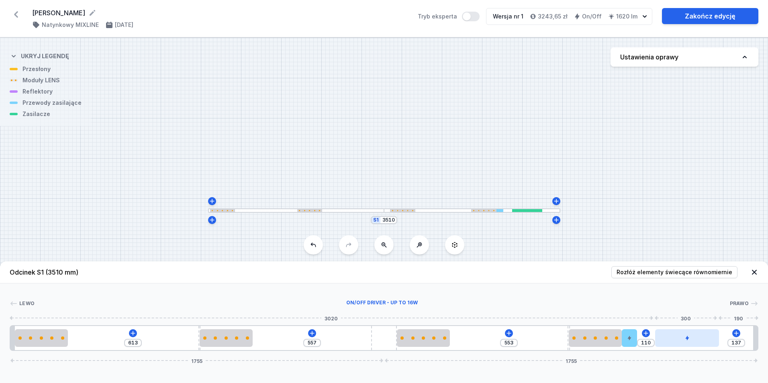
type input "121"
type input "122"
type input "125"
type input "120"
type input "153"
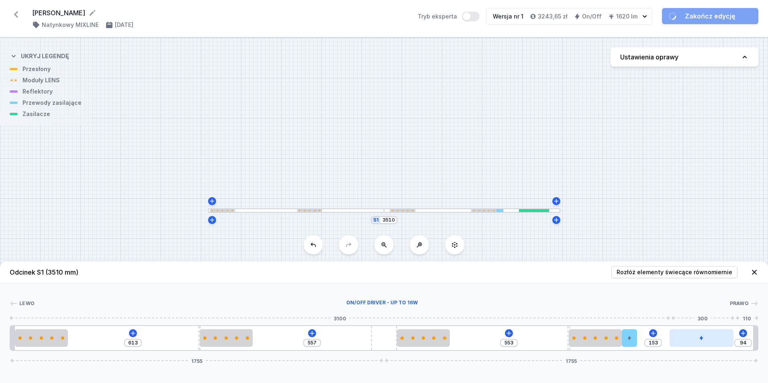
drag, startPoint x: 297, startPoint y: 340, endPoint x: 723, endPoint y: 339, distance: 426.0
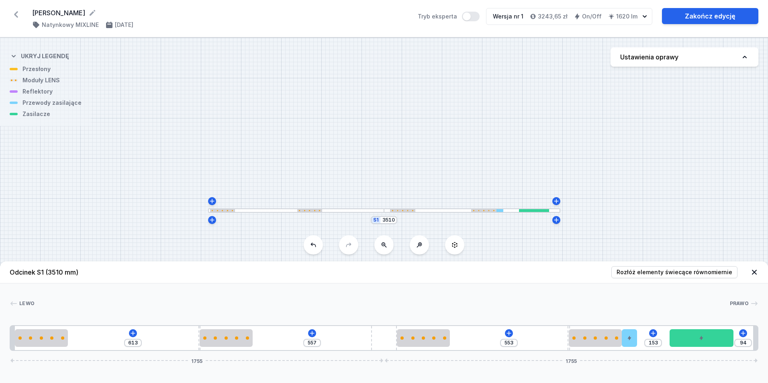
click at [631, 216] on div "S1 3510" at bounding box center [384, 211] width 768 height 346
click at [703, 271] on span "Rozłóż elementy świecące równomiernie" at bounding box center [675, 272] width 116 height 8
type input "131"
type input "191"
type input "362"
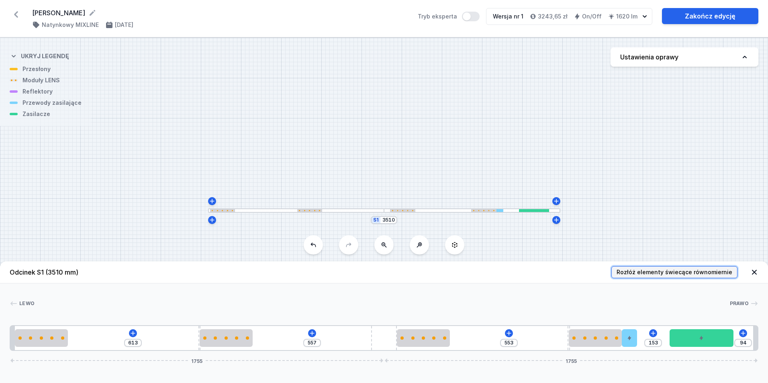
type input "88"
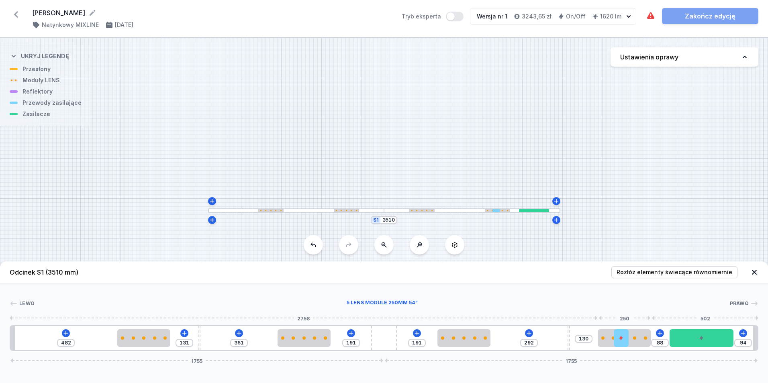
type input "362"
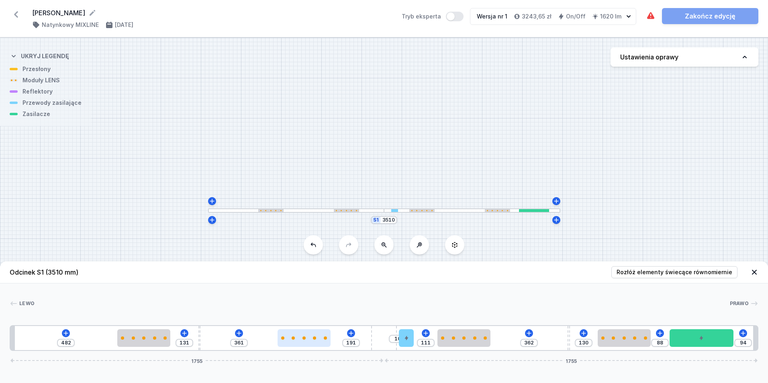
type input "10"
type input "191"
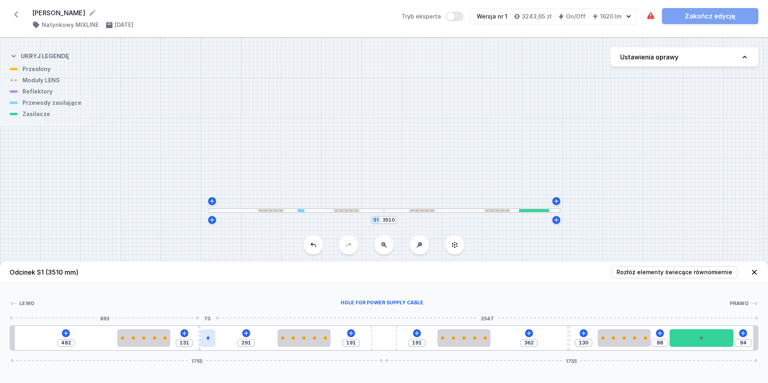
type input "361"
type input "222"
type input "190"
type input "213"
type input "199"
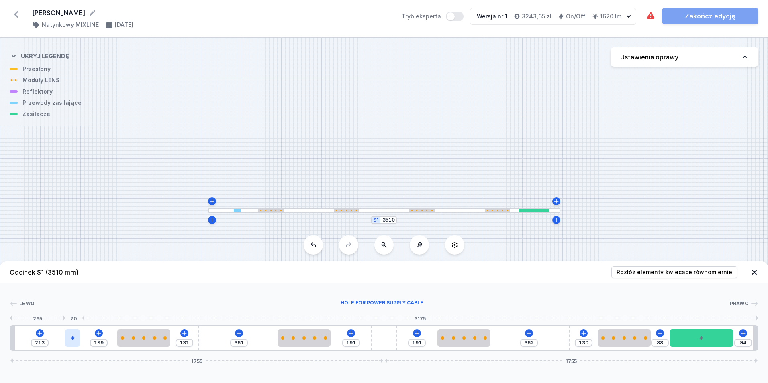
type input "198"
type input "214"
type input "191"
type input "221"
type input "183"
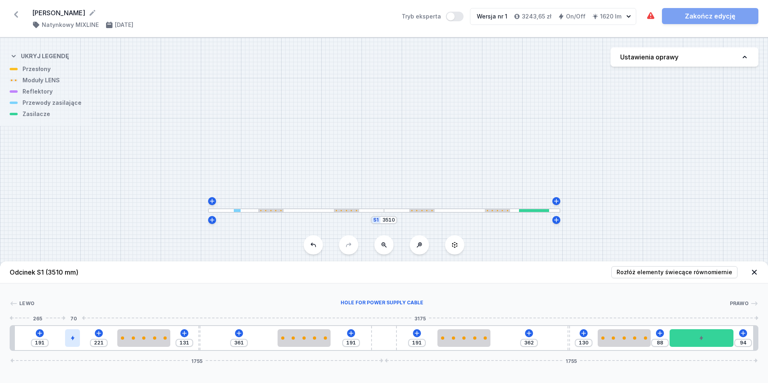
type input "229"
type input "172"
type input "240"
type input "161"
type input "251"
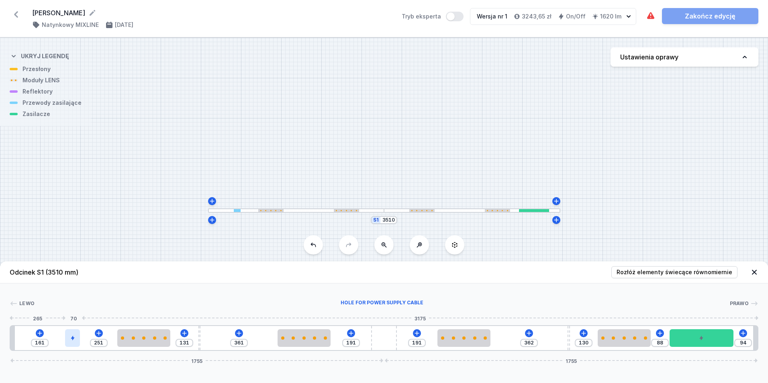
type input "150"
type input "262"
type input "140"
type input "272"
type input "131"
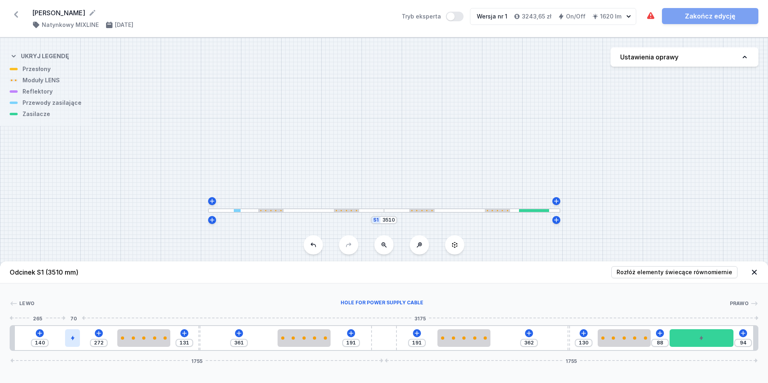
type input "281"
type input "120"
type input "292"
type input "99"
type input "313"
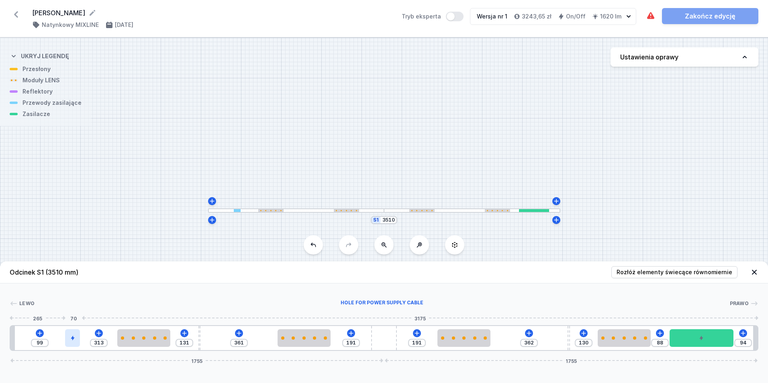
type input "85"
type input "327"
type input "10"
type input "402"
type input "81"
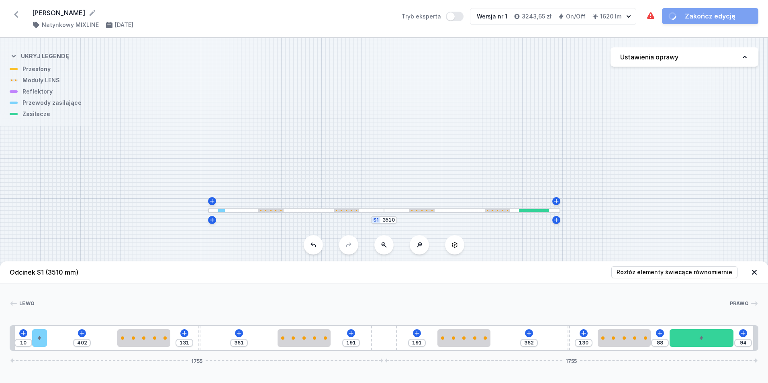
type input "331"
type input "83"
type input "329"
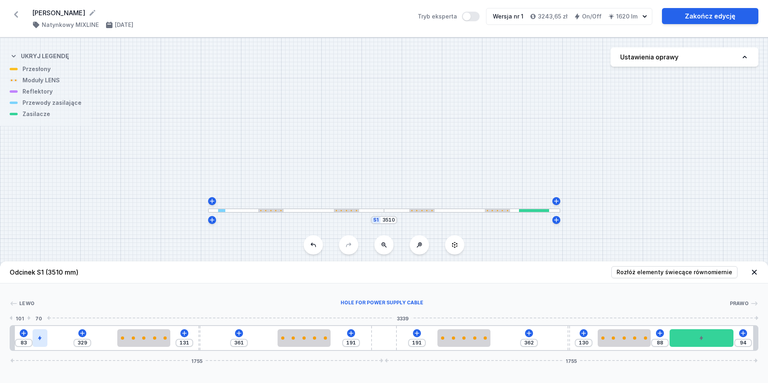
drag, startPoint x: 630, startPoint y: 343, endPoint x: 36, endPoint y: 345, distance: 594.0
click at [36, 345] on div at bounding box center [40, 339] width 15 height 18
click at [571, 262] on header "Odcinek S1 (3510 mm) Rozłóż elementy świecące równomiernie" at bounding box center [384, 273] width 768 height 22
click at [715, 272] on span "Rozłóż elementy świecące równomiernie" at bounding box center [675, 272] width 116 height 8
click at [683, 191] on div "S1 3510" at bounding box center [384, 211] width 768 height 346
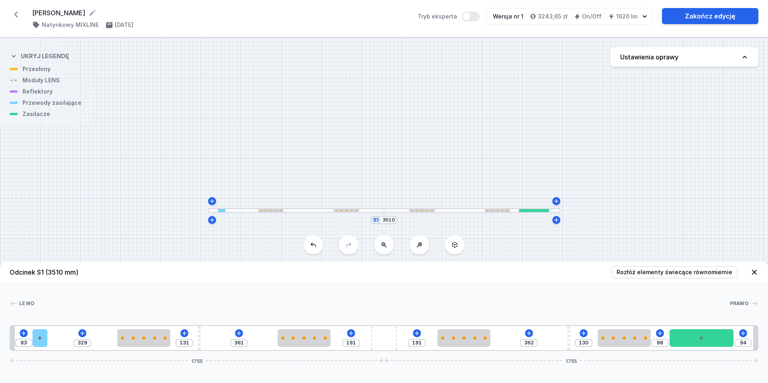
click at [16, 15] on icon at bounding box center [16, 14] width 13 height 13
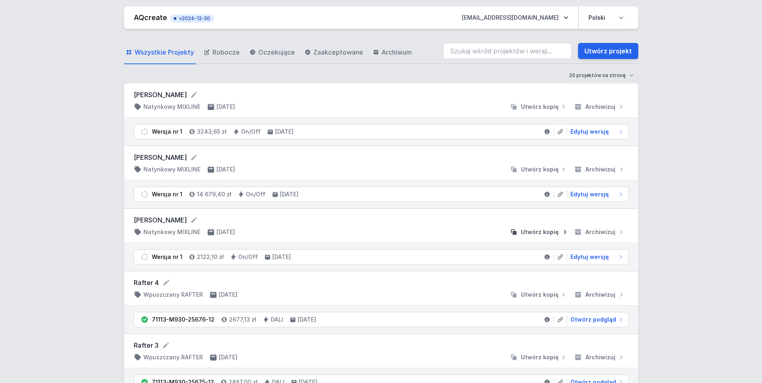
click at [528, 231] on span "Utwórz kopię" at bounding box center [540, 232] width 38 height 8
click at [592, 258] on span "Edytuj wersję" at bounding box center [590, 257] width 39 height 8
click at [587, 193] on span "Edytuj wersję" at bounding box center [590, 194] width 39 height 8
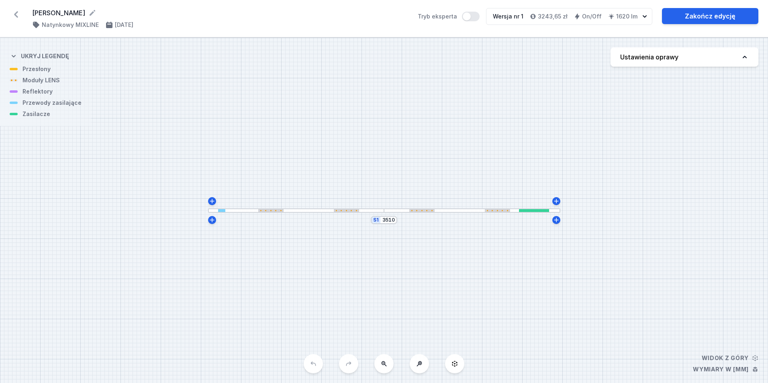
click at [744, 55] on icon at bounding box center [745, 57] width 8 height 8
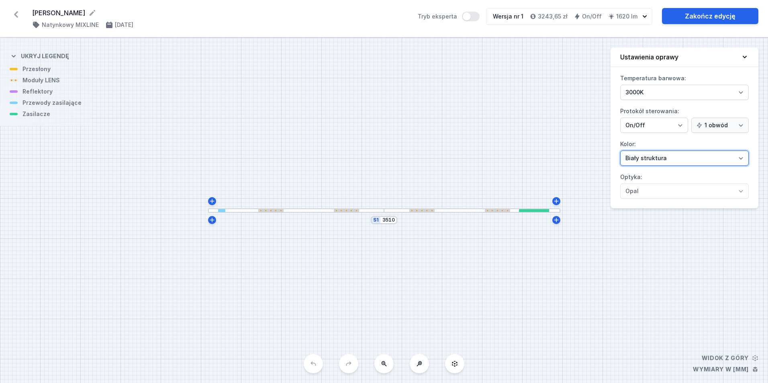
click at [740, 158] on select "[PERSON_NAME] struktura [PERSON_NAME] struktura Złoty struktura Miedziany [PERS…" at bounding box center [685, 158] width 129 height 15
select select "2"
click at [621, 151] on select "[PERSON_NAME] struktura [PERSON_NAME] struktura Złoty struktura Miedziany [PERS…" at bounding box center [685, 158] width 129 height 15
click at [514, 75] on div "S1 3510" at bounding box center [384, 211] width 768 height 346
click at [16, 12] on icon at bounding box center [16, 14] width 13 height 13
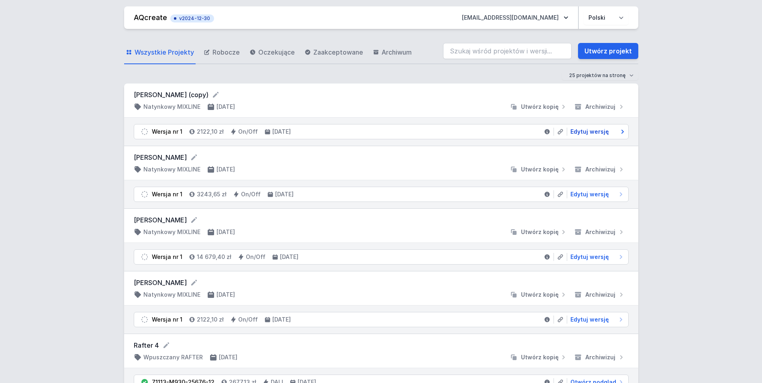
click at [590, 130] on span "Edytuj wersję" at bounding box center [590, 132] width 39 height 8
select select "2"
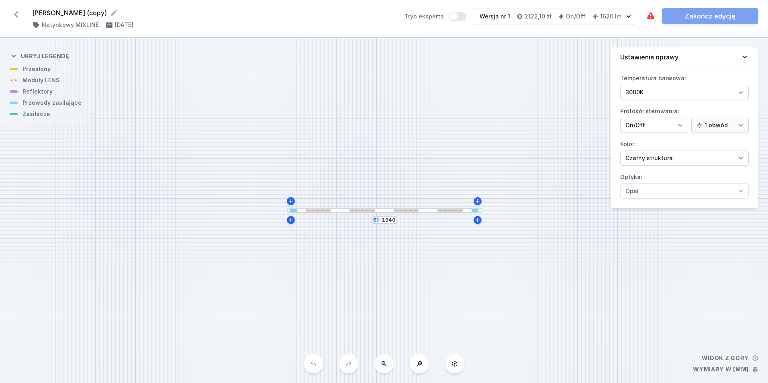
click at [400, 215] on div "S1 1940" at bounding box center [384, 211] width 768 height 346
click at [398, 214] on div "S1 1940" at bounding box center [384, 211] width 768 height 346
click at [388, 209] on div at bounding box center [384, 211] width 195 height 4
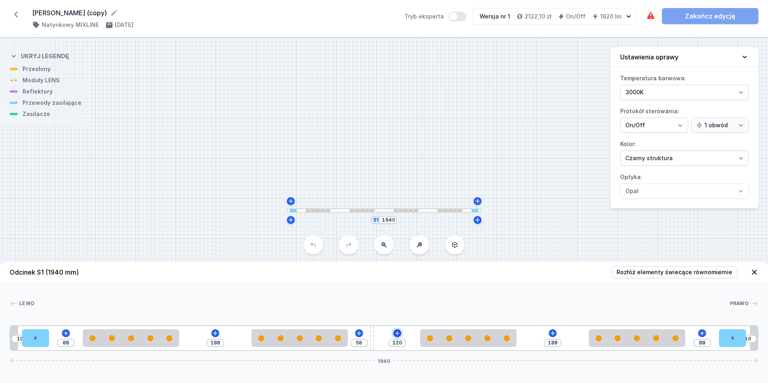
click at [395, 332] on icon at bounding box center [397, 333] width 6 height 6
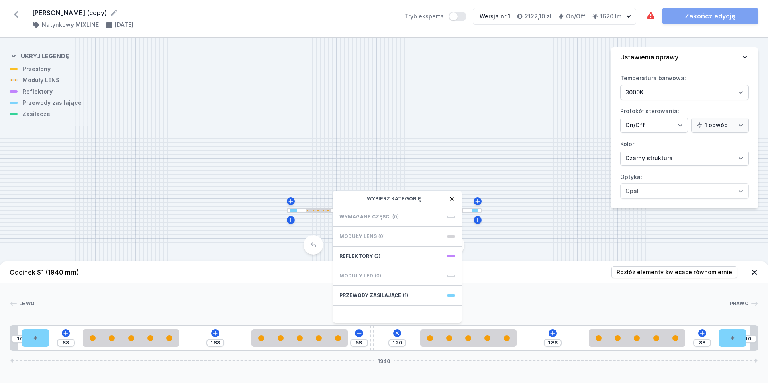
click at [451, 196] on icon at bounding box center [452, 199] width 6 height 6
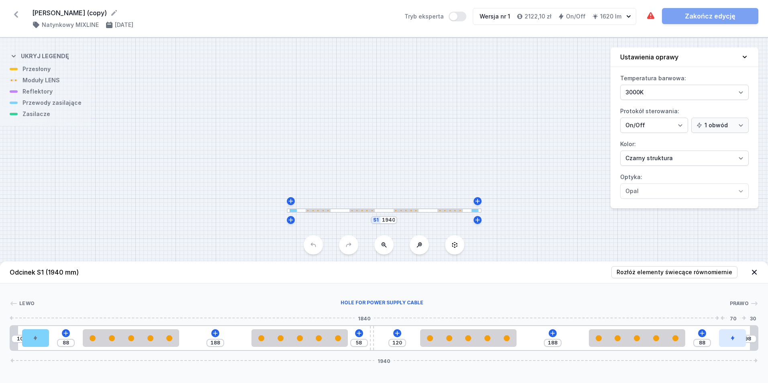
click at [730, 340] on div "10 88 188 58 120 188 88 98 1940" at bounding box center [384, 339] width 749 height 26
click at [700, 334] on div at bounding box center [699, 339] width 27 height 18
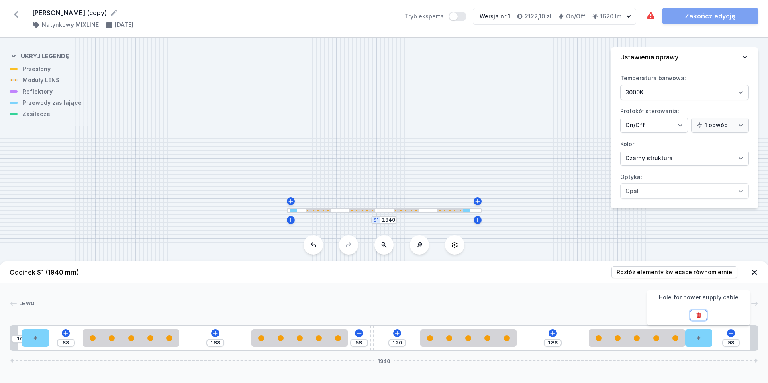
click at [696, 315] on icon at bounding box center [699, 315] width 6 height 6
type input "168"
click at [718, 333] on icon at bounding box center [718, 333] width 4 height 4
click at [550, 332] on icon at bounding box center [553, 333] width 6 height 6
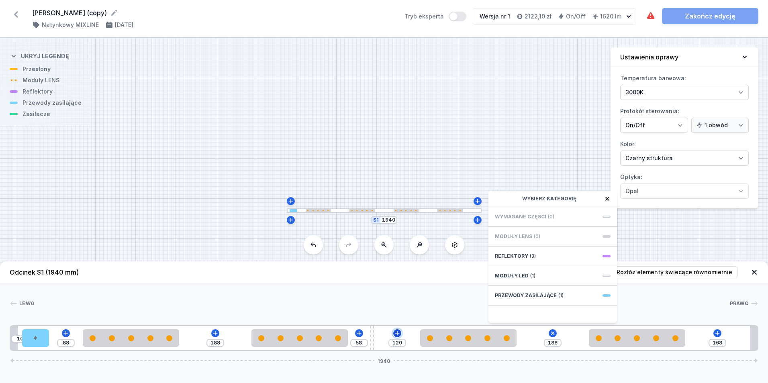
click at [399, 330] on icon at bounding box center [397, 333] width 6 height 6
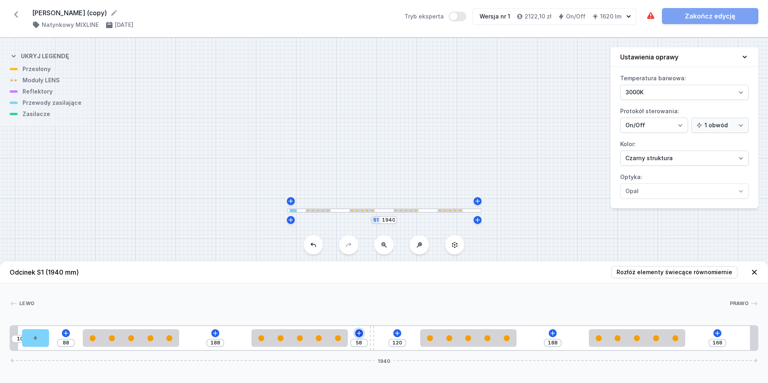
click at [359, 335] on icon at bounding box center [359, 333] width 4 height 4
click at [214, 332] on icon at bounding box center [215, 333] width 6 height 6
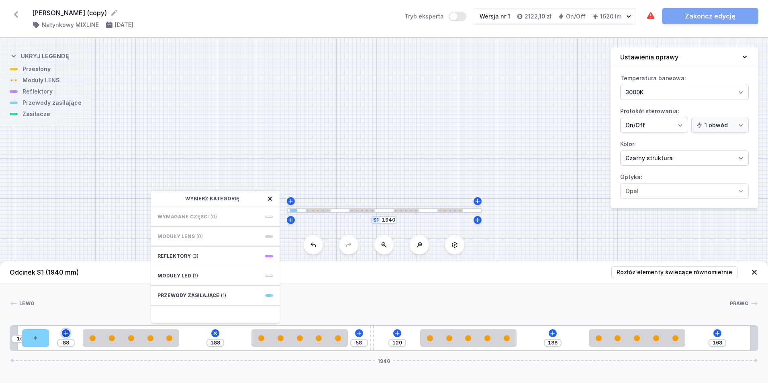
click at [66, 333] on icon at bounding box center [66, 333] width 6 height 6
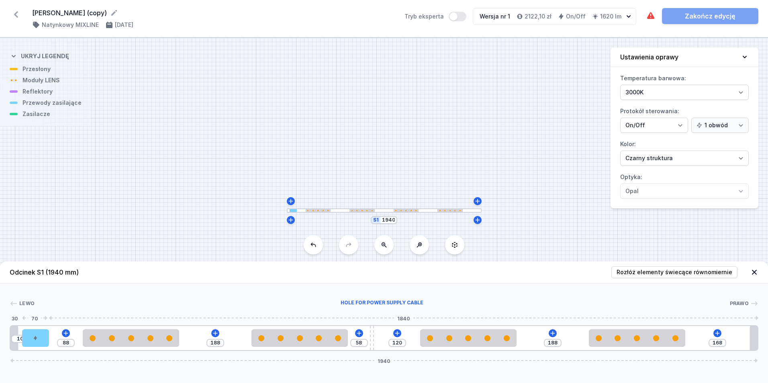
type input "98"
drag, startPoint x: 33, startPoint y: 338, endPoint x: 59, endPoint y: 338, distance: 26.1
click at [59, 338] on div at bounding box center [69, 339] width 27 height 18
click at [313, 286] on div "Lewo Prawo 1 2 3 3 4 3 3 1 98 188 58 120 188 168 1940 118 70 250 188 250 58 10 …" at bounding box center [384, 318] width 768 height 68
click at [465, 93] on div "S1 1940" at bounding box center [384, 211] width 768 height 346
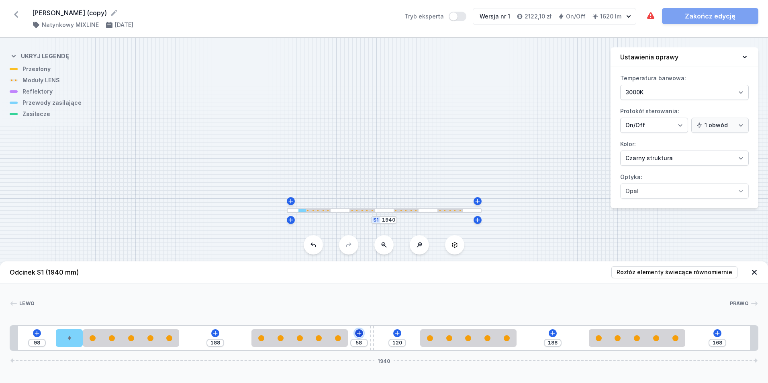
click at [360, 331] on icon at bounding box center [359, 333] width 6 height 6
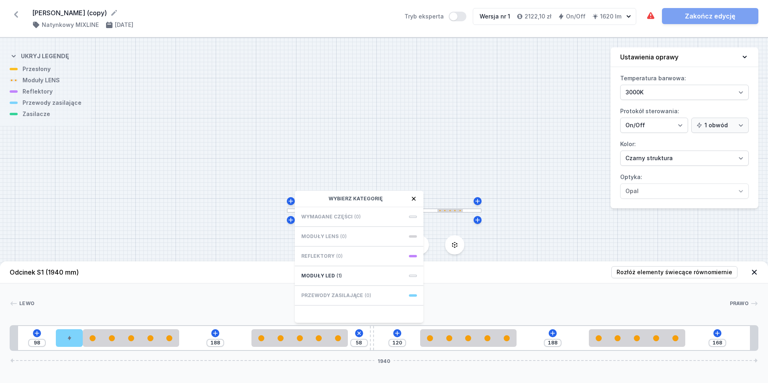
click at [413, 197] on icon at bounding box center [414, 199] width 6 height 6
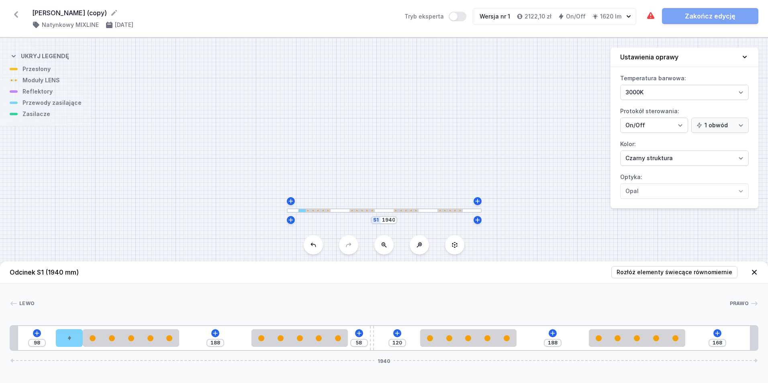
click at [419, 245] on icon at bounding box center [419, 245] width 6 height 6
click at [384, 244] on icon at bounding box center [384, 245] width 6 height 6
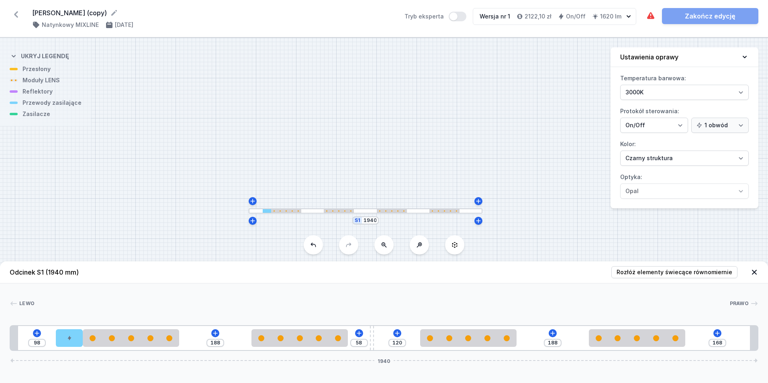
click at [384, 244] on icon at bounding box center [384, 245] width 6 height 6
drag, startPoint x: 422, startPoint y: 166, endPoint x: 407, endPoint y: 103, distance: 65.0
click at [407, 103] on div "S1 1940" at bounding box center [384, 211] width 768 height 346
click at [14, 14] on icon at bounding box center [16, 14] width 13 height 13
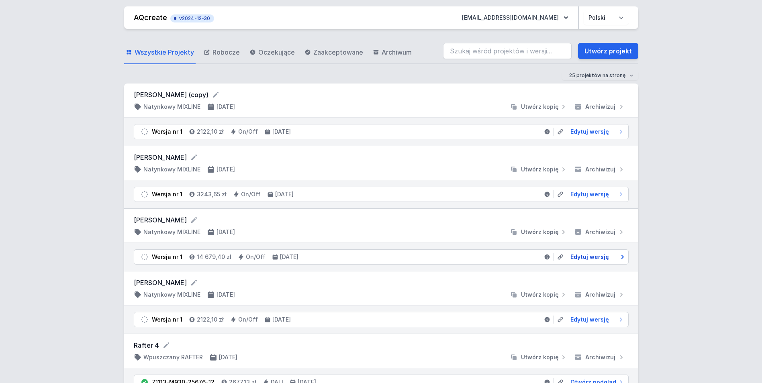
click at [595, 256] on span "Edytuj wersję" at bounding box center [590, 257] width 39 height 8
select select "2"
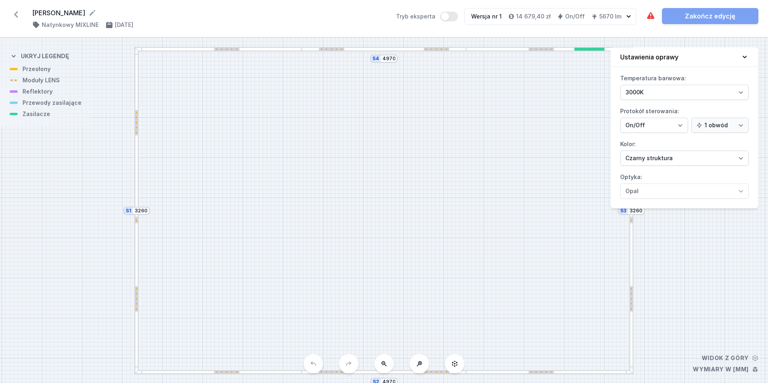
click at [744, 54] on icon at bounding box center [745, 57] width 8 height 8
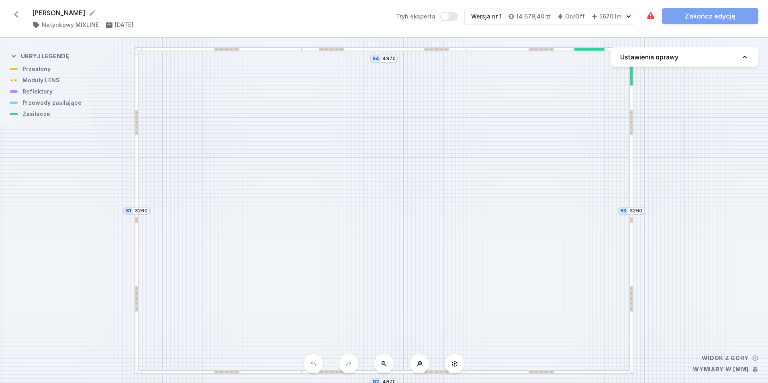
click at [386, 365] on icon at bounding box center [384, 364] width 6 height 6
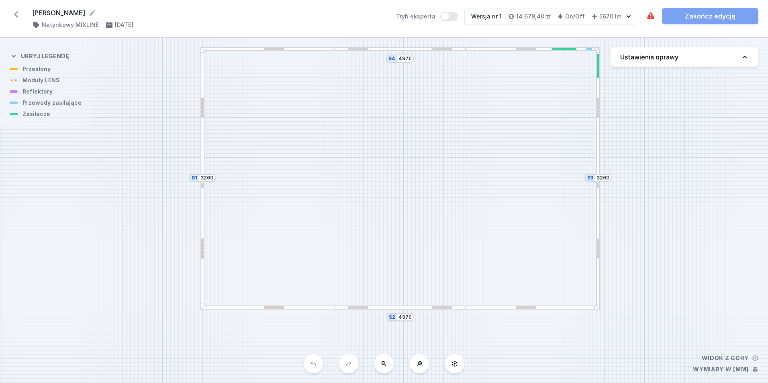
click at [383, 363] on icon at bounding box center [384, 364] width 6 height 6
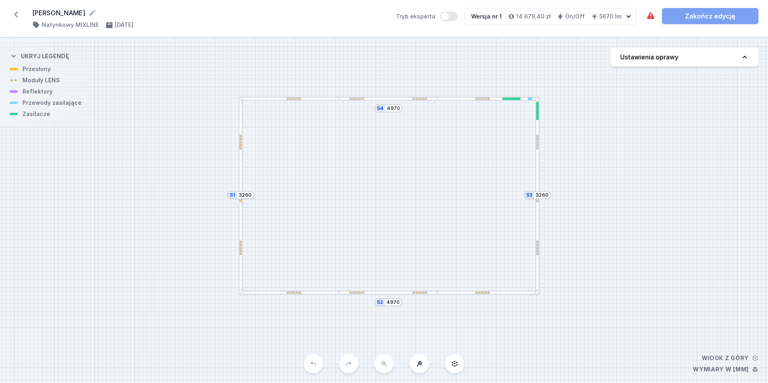
drag, startPoint x: 422, startPoint y: 146, endPoint x: 394, endPoint y: 196, distance: 57.0
click at [394, 196] on div "S4 4970 S3 3260 S2 4970 S1 3260" at bounding box center [384, 211] width 768 height 346
click at [13, 12] on icon at bounding box center [16, 14] width 13 height 13
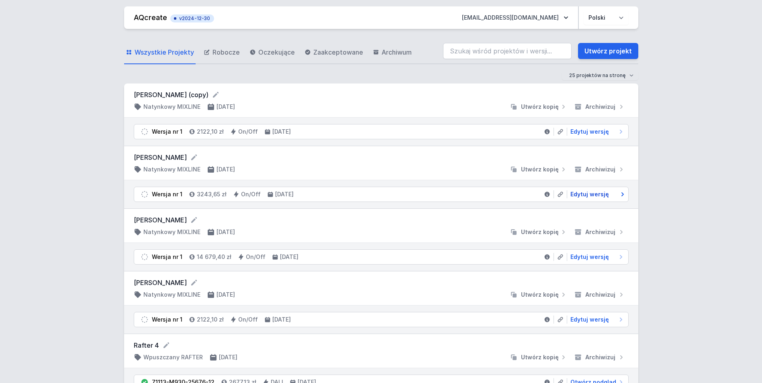
click at [602, 194] on span "Edytuj wersję" at bounding box center [590, 194] width 39 height 8
click at [607, 47] on link "Utwórz projekt" at bounding box center [608, 51] width 60 height 16
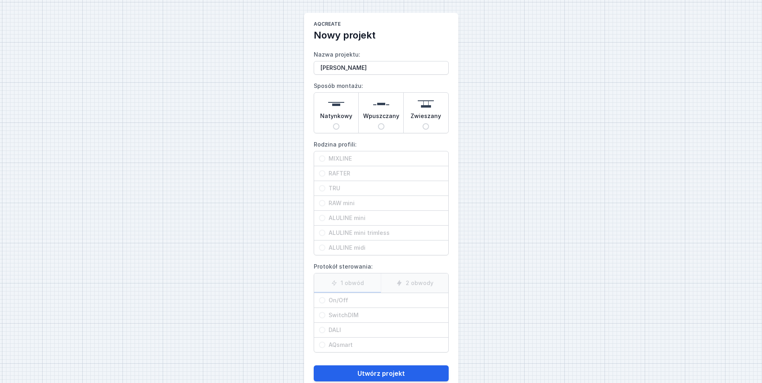
click at [348, 67] on input "Kataryzna Sekuła" at bounding box center [381, 68] width 135 height 14
type input "[PERSON_NAME]"
click at [380, 126] on input "Wpuszczany" at bounding box center [381, 126] width 6 height 6
radio input "true"
click at [322, 159] on input "MIXLINE" at bounding box center [322, 159] width 6 height 6
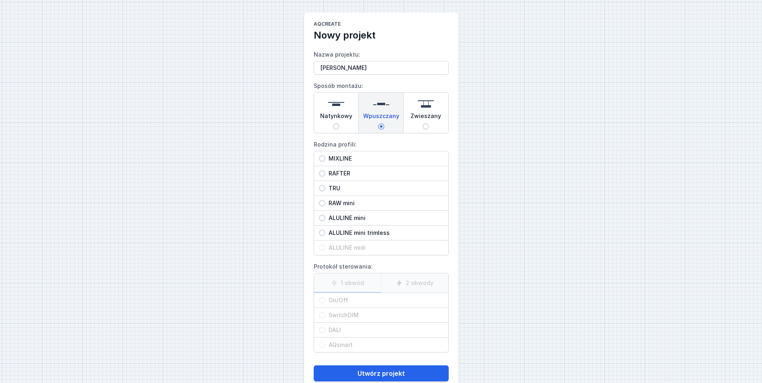
radio input "true"
click at [332, 301] on span "On/Off" at bounding box center [385, 301] width 118 height 8
click at [326, 301] on input "On/Off" at bounding box center [322, 300] width 6 height 6
radio input "true"
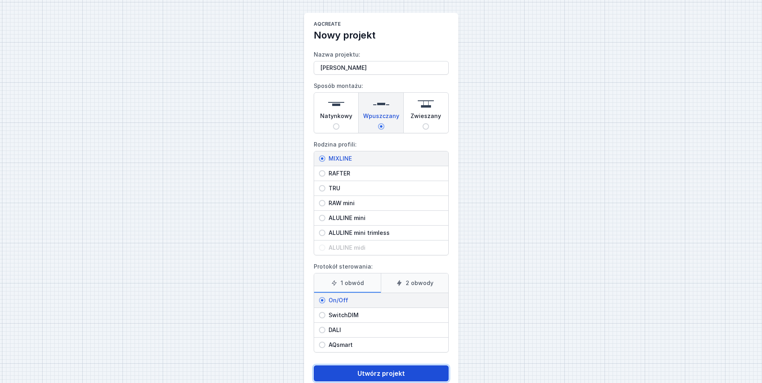
click at [366, 371] on button "Utwórz projekt" at bounding box center [381, 374] width 135 height 16
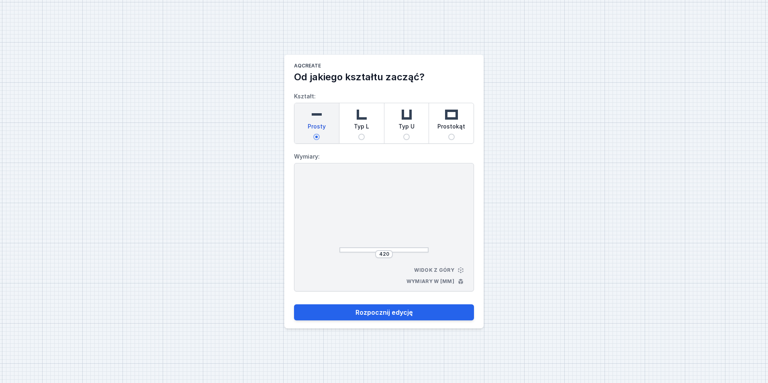
click at [362, 116] on img at bounding box center [362, 115] width 16 height 16
click at [362, 134] on input "Typ L" at bounding box center [361, 137] width 6 height 6
radio input "true"
click at [356, 213] on input "440" at bounding box center [350, 214] width 13 height 6
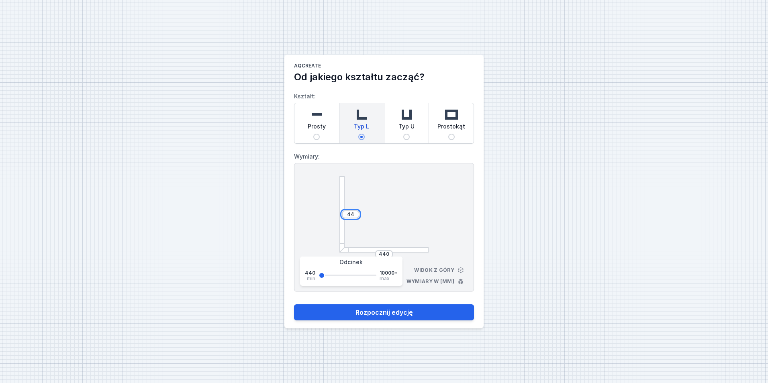
type input "4"
type input "1880"
click at [390, 254] on input "440" at bounding box center [384, 254] width 13 height 6
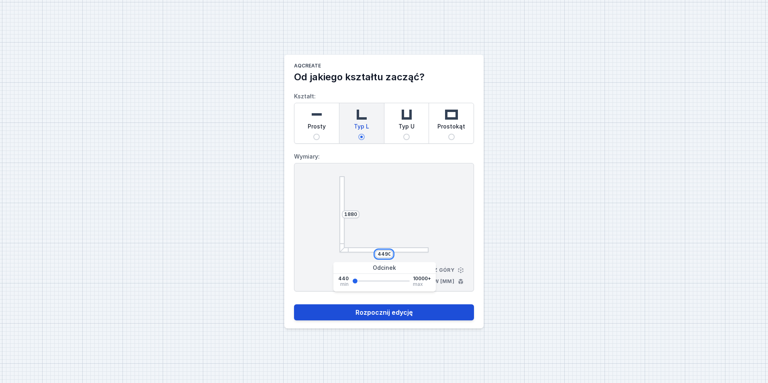
type input "4490"
click at [399, 314] on button "Rozpocznij edycję" at bounding box center [384, 313] width 180 height 16
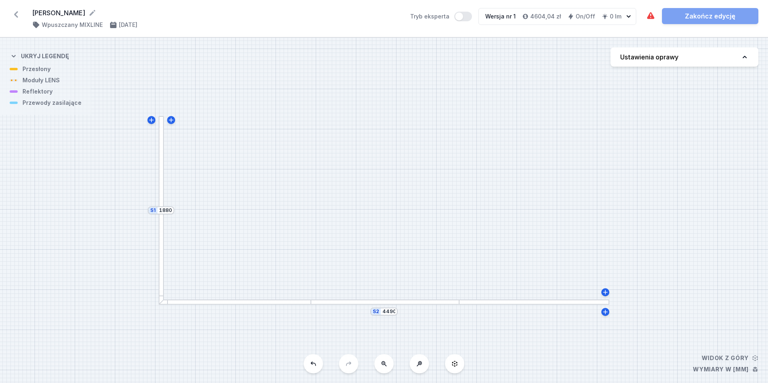
click at [743, 58] on icon at bounding box center [745, 57] width 8 height 8
select select "3000"
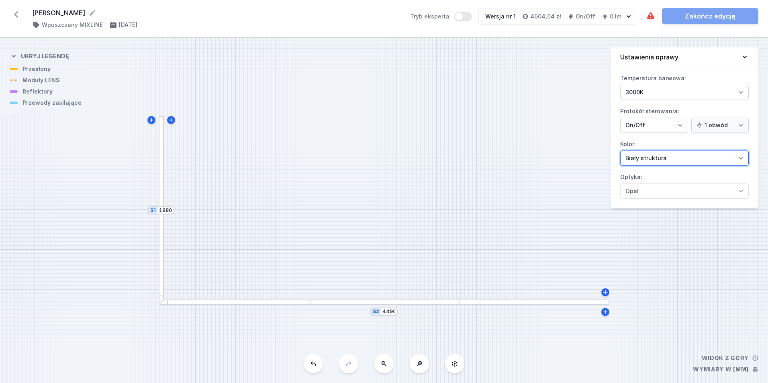
click at [742, 158] on select "[PERSON_NAME] struktura [PERSON_NAME] struktura Złoty struktura Miedziany [PERS…" at bounding box center [685, 158] width 129 height 15
select select "2"
click at [621, 151] on select "[PERSON_NAME] struktura [PERSON_NAME] struktura Złoty struktura Miedziany [PERS…" at bounding box center [685, 158] width 129 height 15
drag, startPoint x: 550, startPoint y: 52, endPoint x: 547, endPoint y: 49, distance: 4.3
click at [549, 52] on div "S2 4490 S1 1880" at bounding box center [384, 211] width 768 height 346
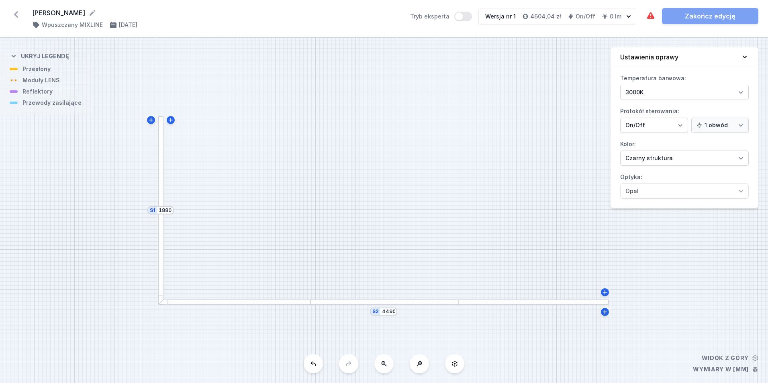
click at [161, 154] on div at bounding box center [160, 210] width 5 height 189
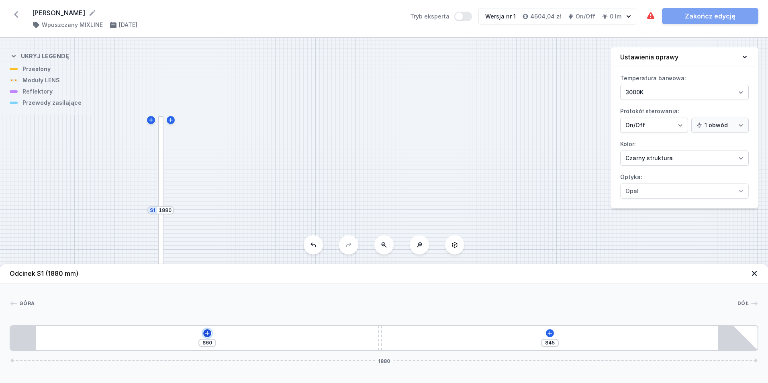
click at [206, 333] on icon at bounding box center [207, 333] width 6 height 6
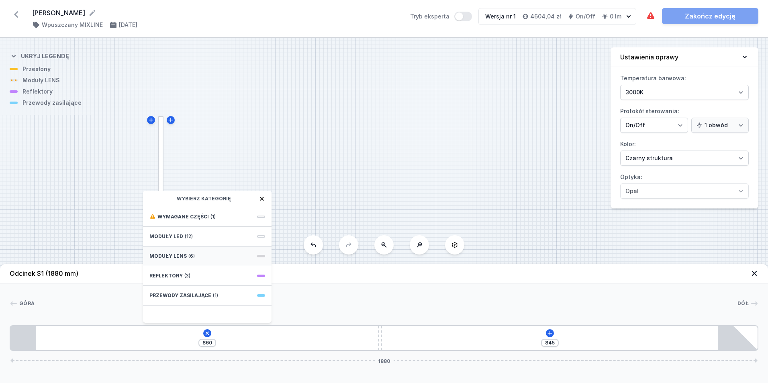
click at [261, 255] on span at bounding box center [261, 256] width 8 height 2
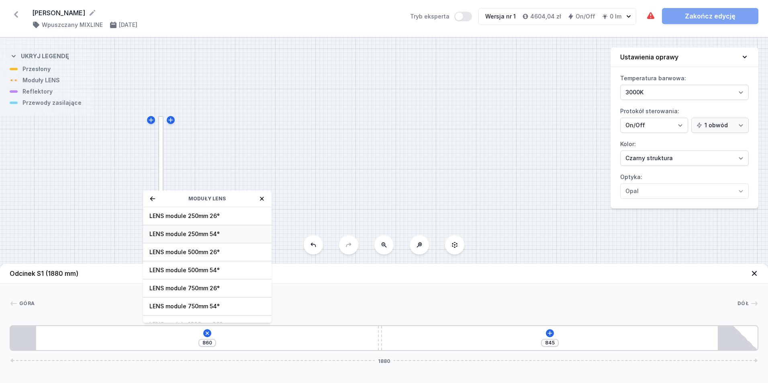
click at [181, 234] on span "LENS module 250mm 54°" at bounding box center [208, 234] width 116 height 8
type input "610"
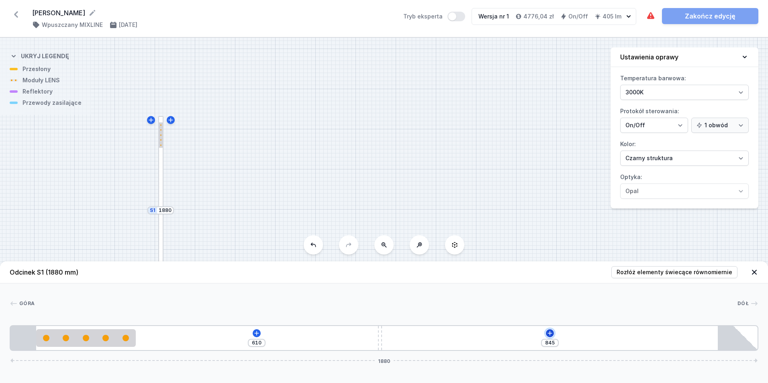
click at [551, 332] on icon at bounding box center [550, 333] width 6 height 6
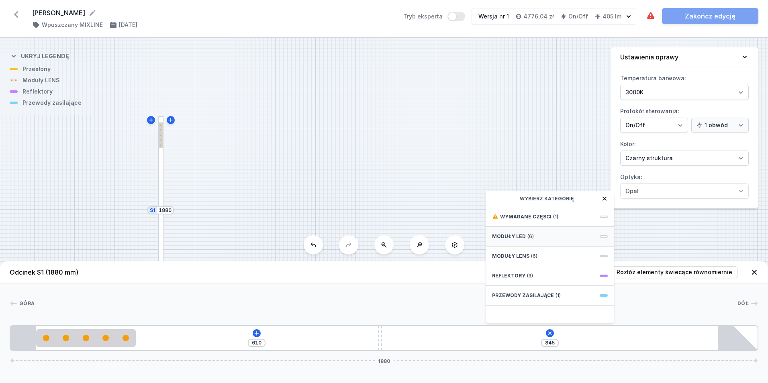
click at [602, 239] on div "Moduły LED (6)" at bounding box center [550, 237] width 129 height 20
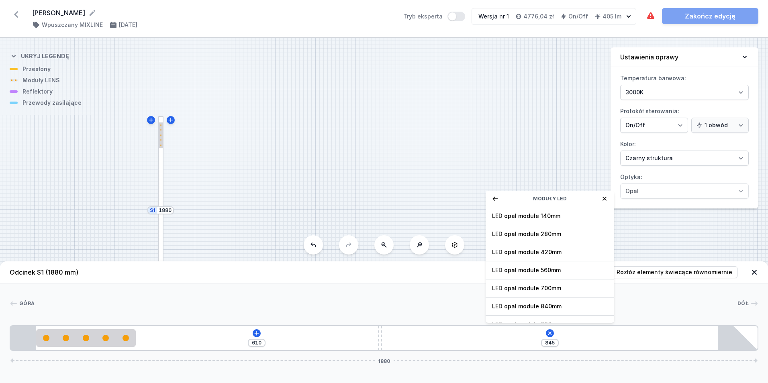
click at [604, 195] on div "Moduły LED" at bounding box center [550, 199] width 129 height 16
click at [603, 199] on icon at bounding box center [605, 199] width 6 height 6
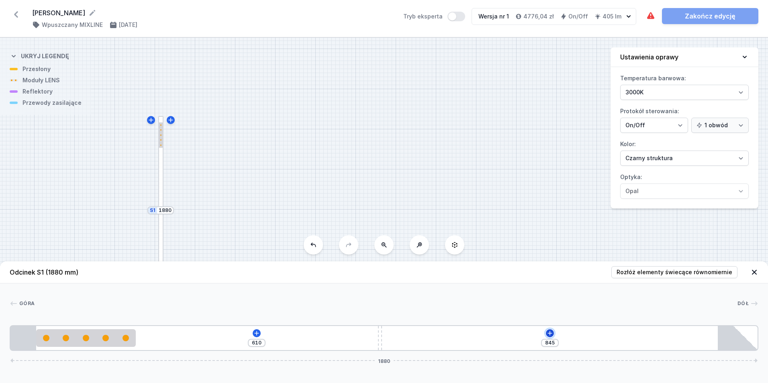
click at [549, 333] on icon at bounding box center [550, 333] width 6 height 6
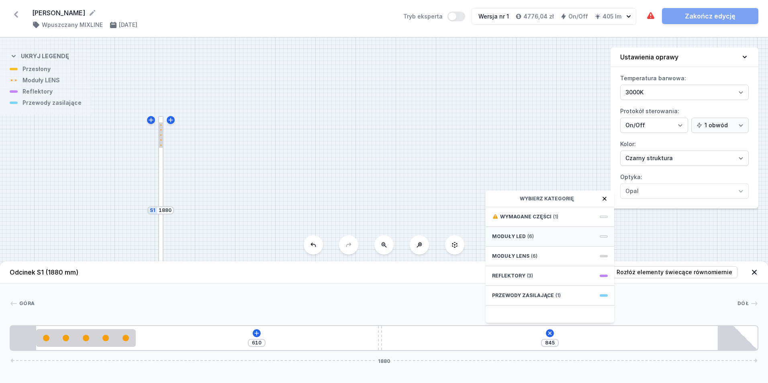
click at [528, 235] on span "(6)" at bounding box center [531, 237] width 6 height 6
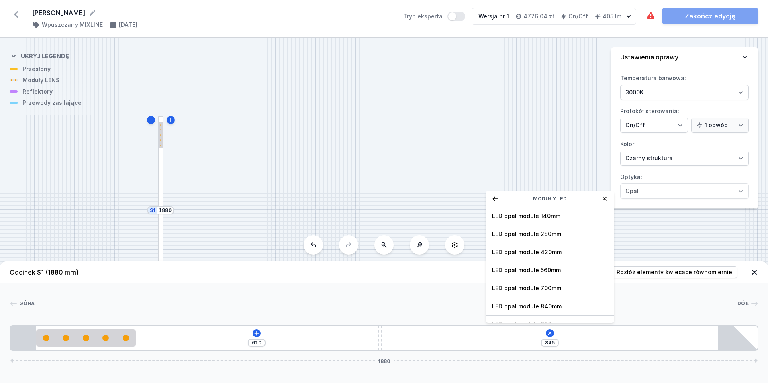
click at [604, 198] on icon at bounding box center [605, 199] width 4 height 4
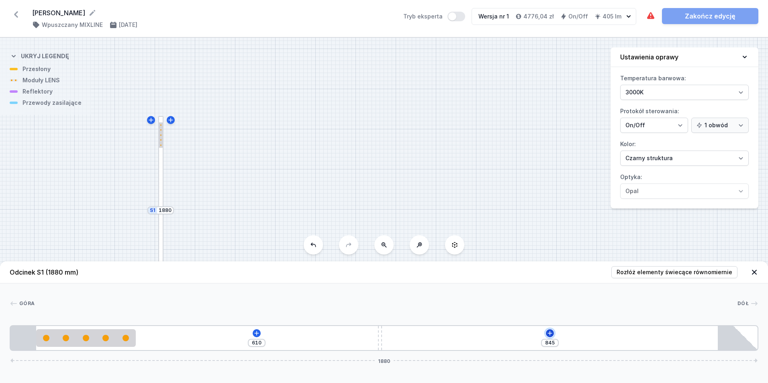
click at [549, 334] on icon at bounding box center [550, 333] width 4 height 4
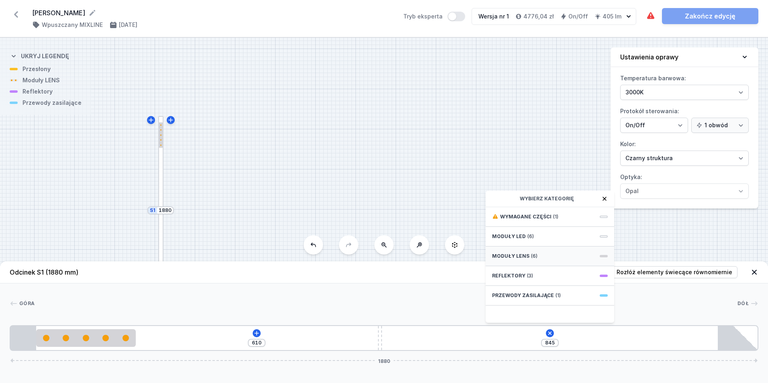
click at [525, 256] on span "Moduły LENS" at bounding box center [510, 256] width 37 height 6
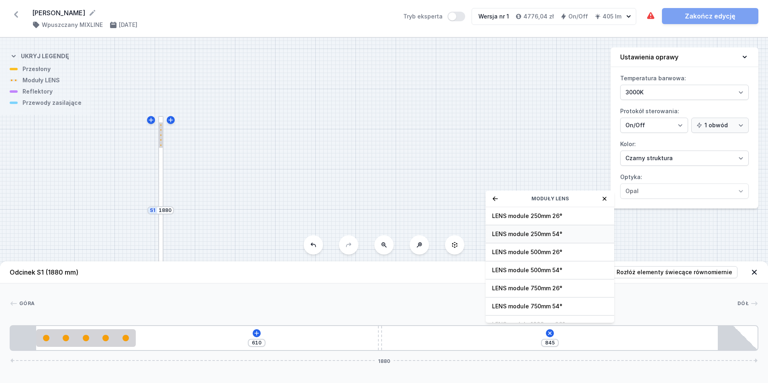
click at [545, 232] on span "LENS module 250mm 54°" at bounding box center [550, 234] width 116 height 8
type input "595"
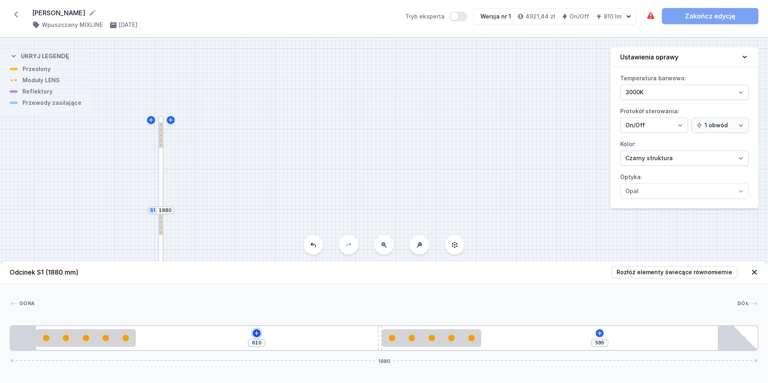
click at [256, 334] on icon at bounding box center [257, 333] width 6 height 6
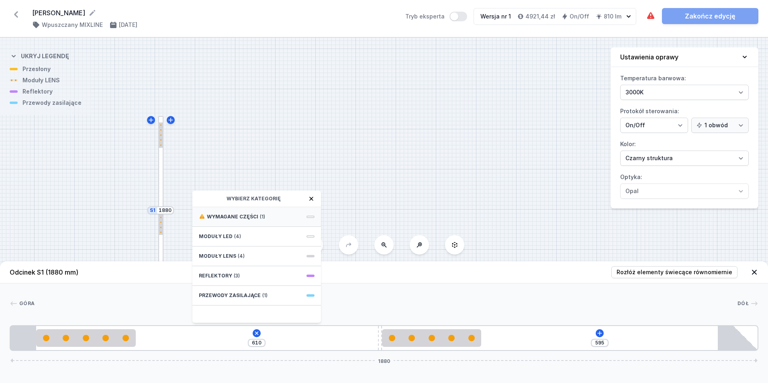
click at [261, 214] on span "(1)" at bounding box center [262, 217] width 5 height 6
click at [261, 213] on span "Hole for power supply cable" at bounding box center [257, 216] width 116 height 8
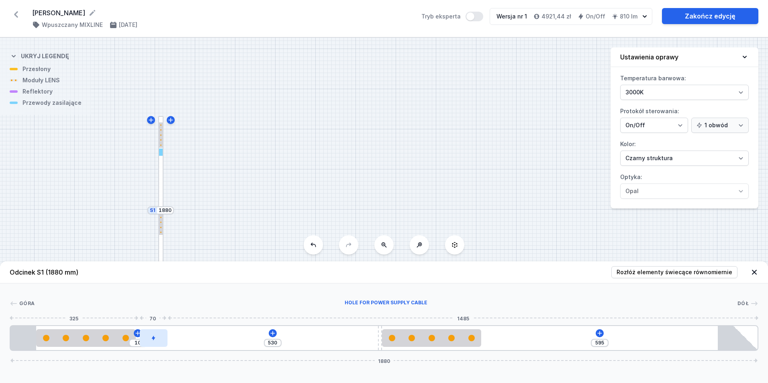
type input "456"
type input "84"
type input "448"
type input "92"
type input "442"
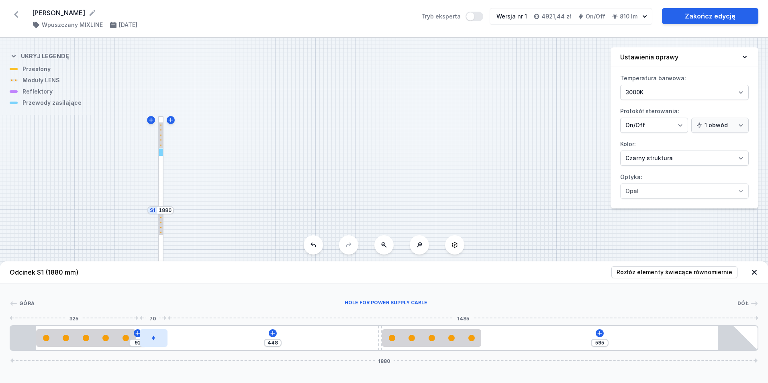
type input "98"
type input "437"
type input "103"
type input "432"
type input "108"
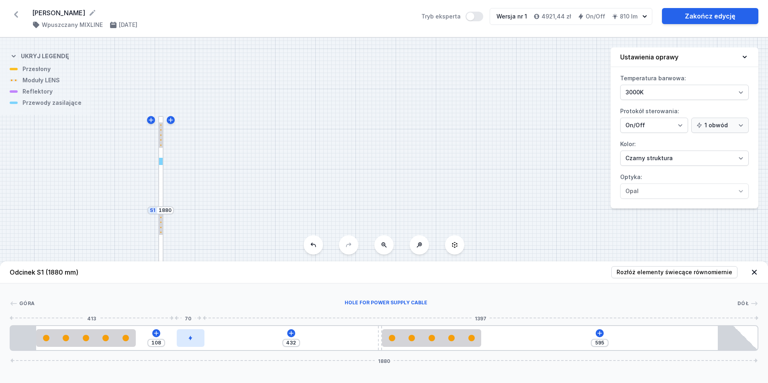
type input "425"
type input "115"
type input "414"
type input "126"
type input "402"
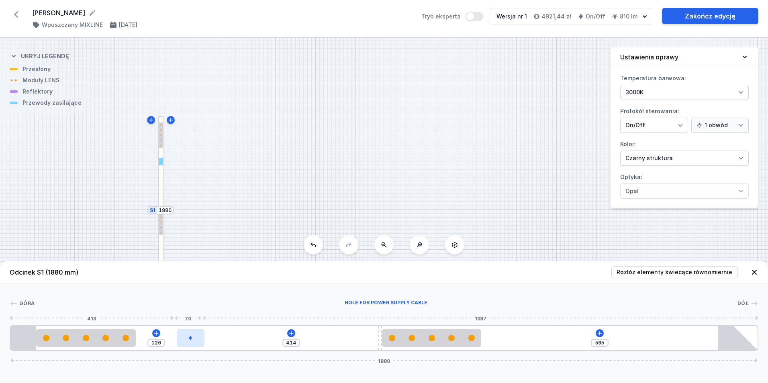
type input "138"
type input "387"
type input "153"
type input "369"
type input "171"
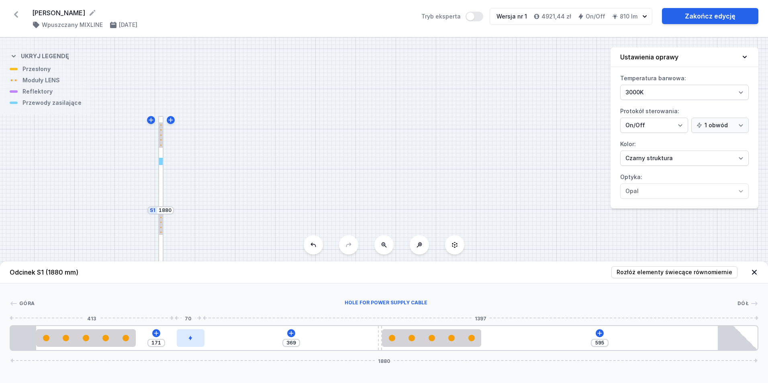
type input "358"
type input "182"
type input "347"
type input "193"
type input "332"
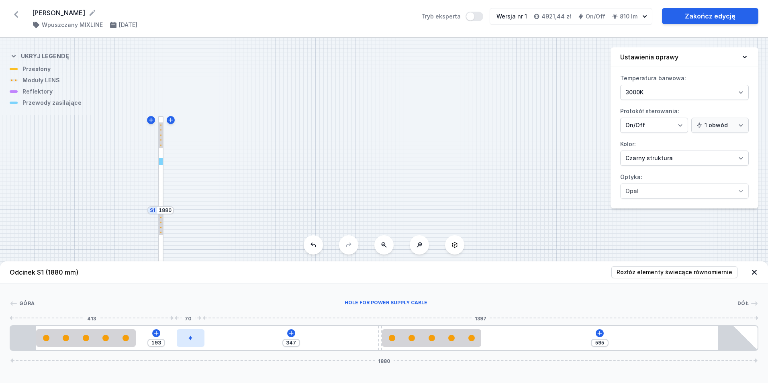
type input "208"
type input "313"
type input "227"
type input "296"
type input "244"
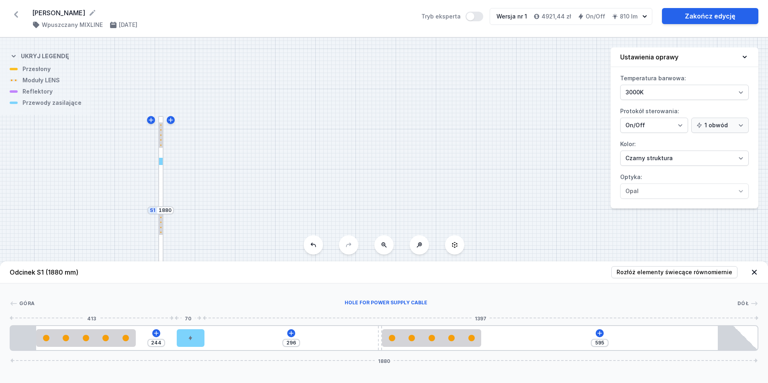
type input "274"
type input "266"
type input "248"
type input "292"
type input "207"
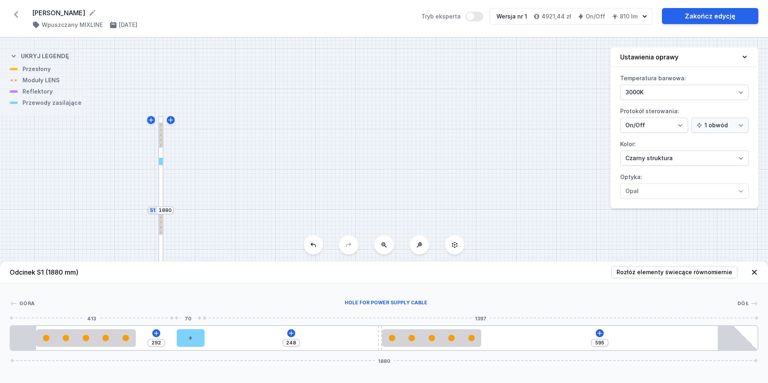
type input "333"
type input "157"
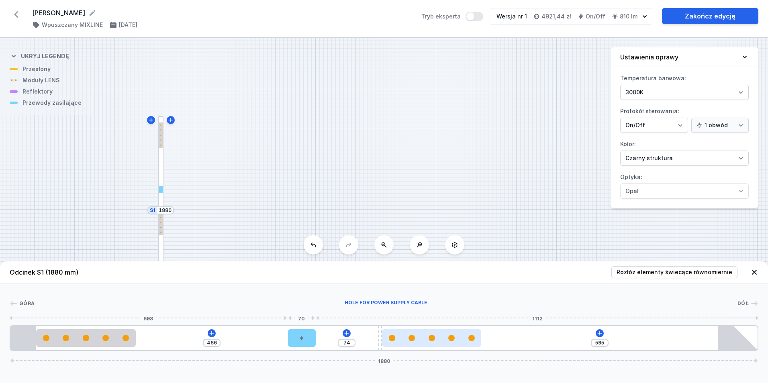
type input "540"
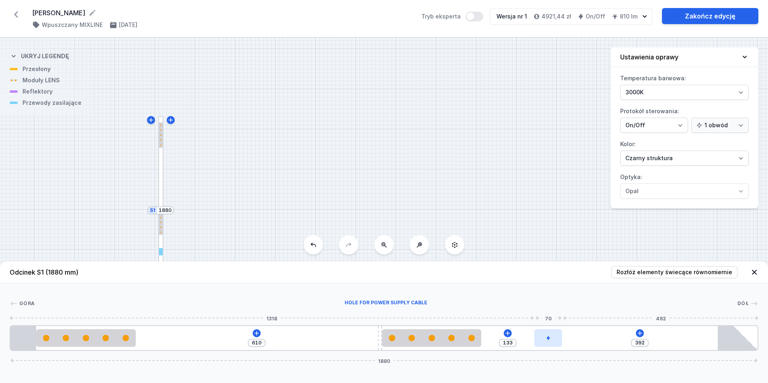
type input "377"
type input "148"
type input "373"
type input "152"
type input "366"
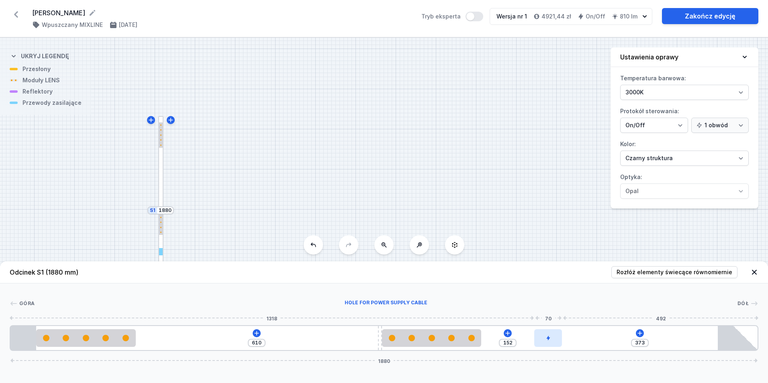
type input "159"
type input "363"
type input "162"
type input "362"
type input "163"
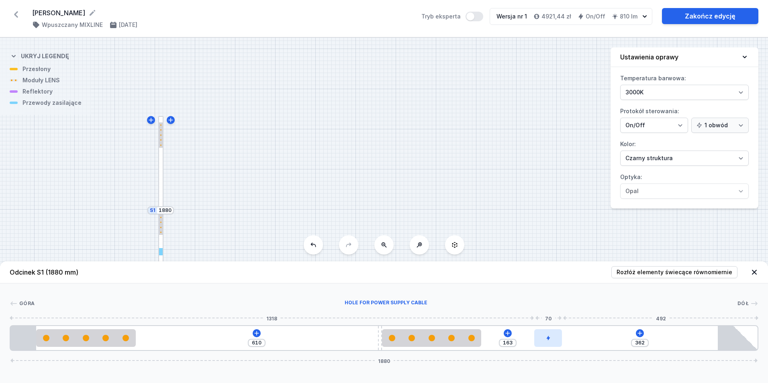
type input "361"
type input "164"
type input "360"
type input "165"
type input "359"
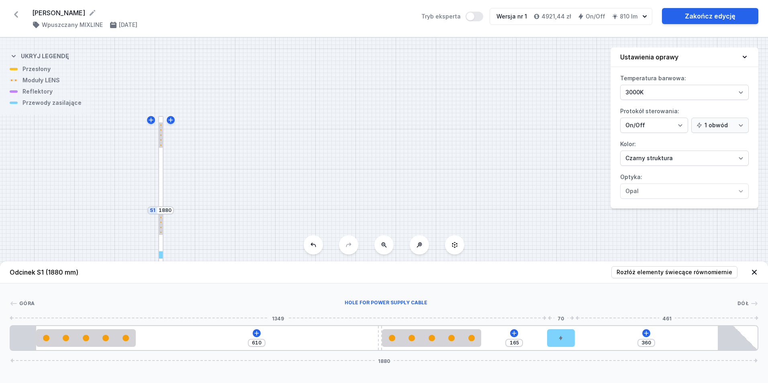
type input "166"
type input "283"
type input "242"
type input "227"
type input "298"
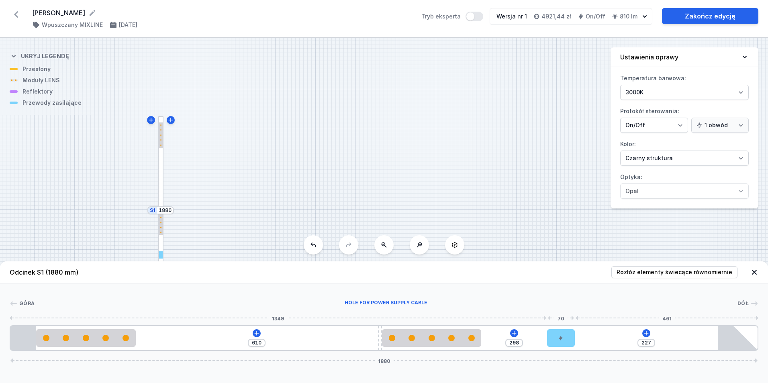
type input "218"
type input "307"
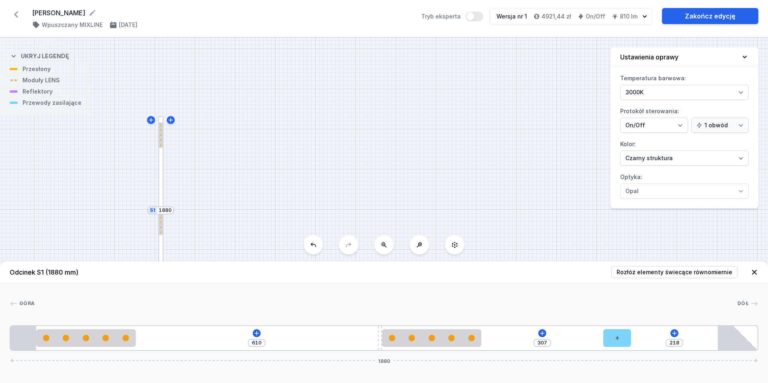
type input "211"
type input "314"
type input "206"
type input "319"
type input "200"
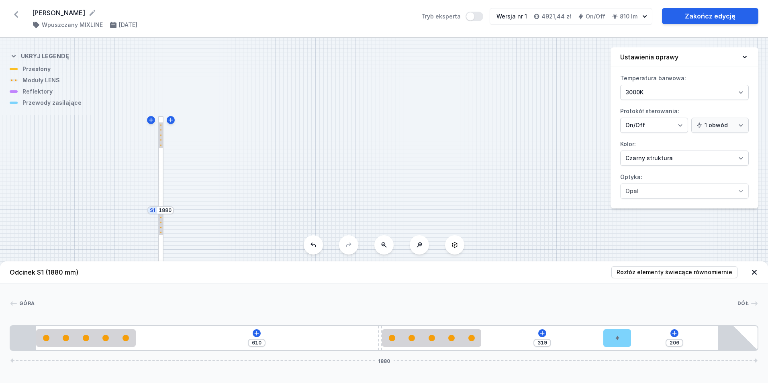
type input "325"
type input "189"
type input "336"
type input "177"
type input "348"
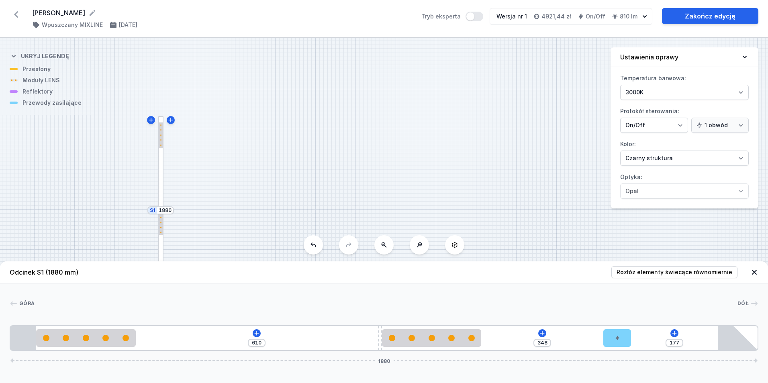
type input "163"
type input "362"
type input "151"
type input "374"
type input "129"
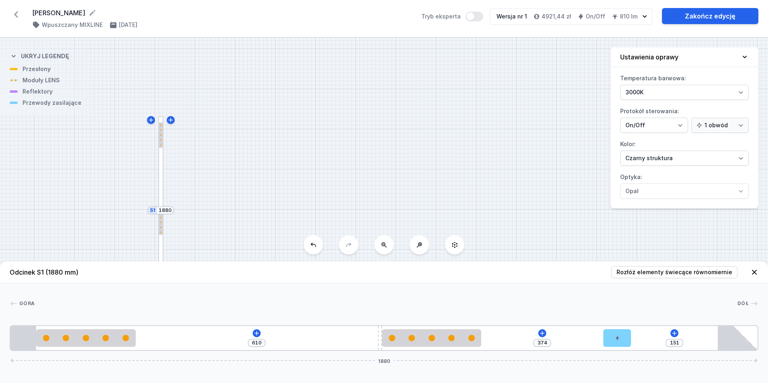
type input "396"
type input "118"
type input "407"
type input "108"
type input "417"
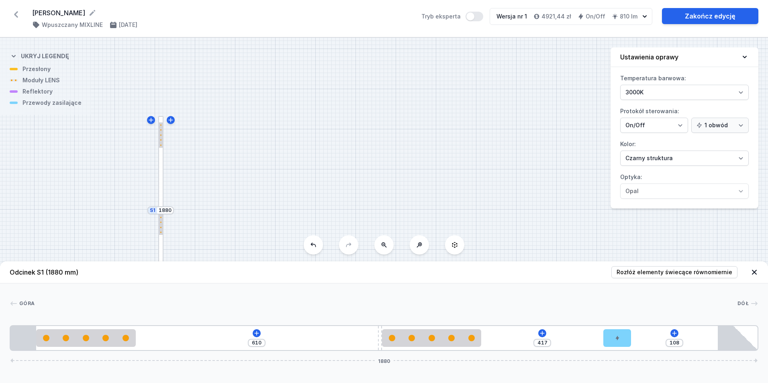
type input "101"
type input "424"
type input "95"
type input "430"
type input "90"
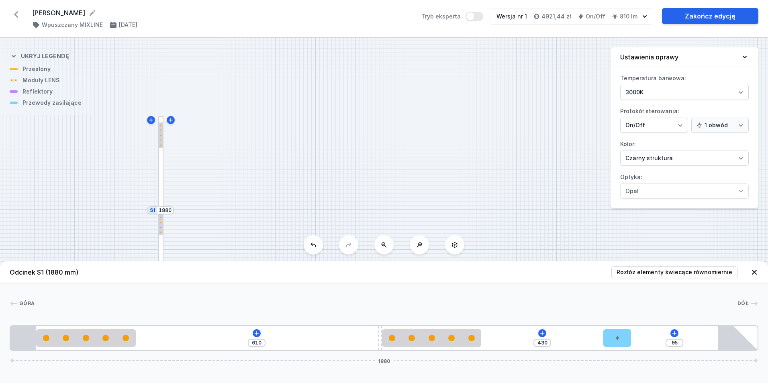
type input "435"
type input "83"
type input "442"
type input "73"
type input "452"
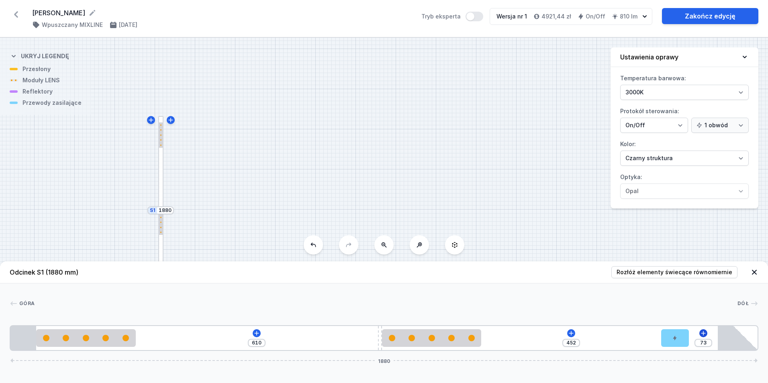
type input "61"
type input "464"
type input "42"
type input "483"
type input "32"
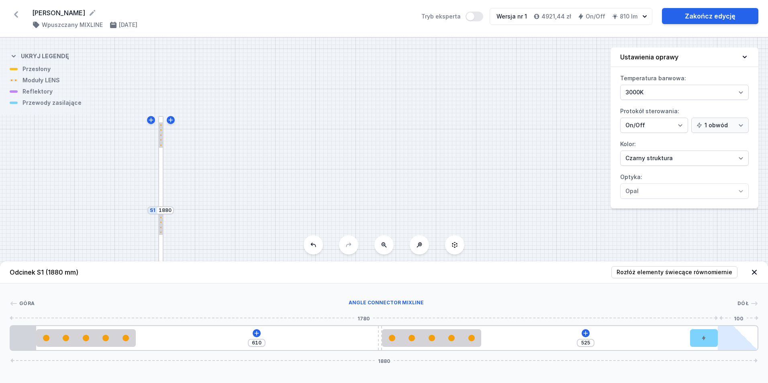
drag, startPoint x: 156, startPoint y: 341, endPoint x: 755, endPoint y: 333, distance: 599.7
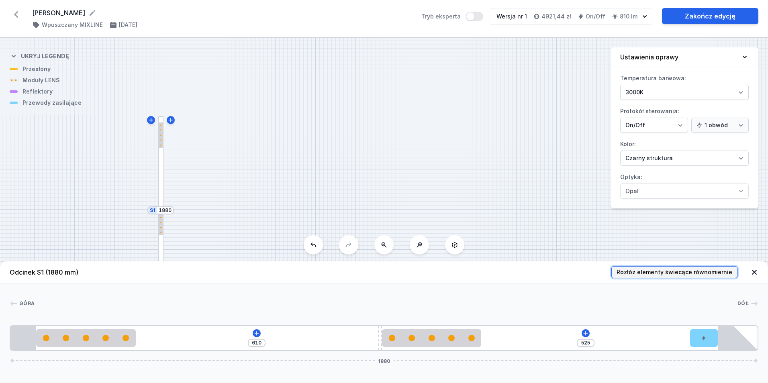
click at [684, 270] on span "Rozłóż elementy świecące równomiernie" at bounding box center [675, 272] width 116 height 8
type input "290"
type input "215"
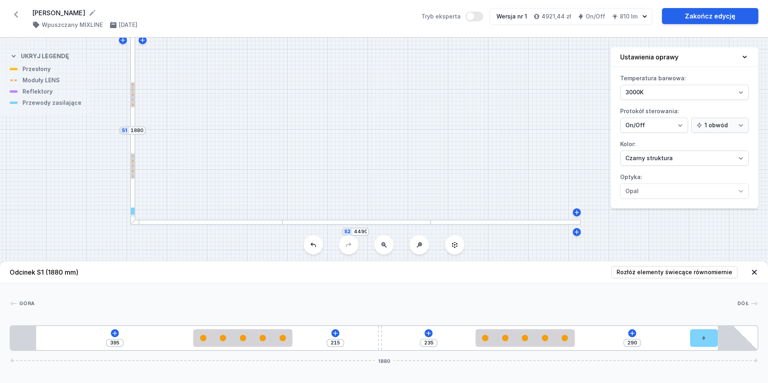
drag, startPoint x: 367, startPoint y: 208, endPoint x: 338, endPoint y: 128, distance: 84.8
click at [338, 128] on div "S2 4490 S1 1880" at bounding box center [384, 211] width 768 height 346
click at [236, 223] on div at bounding box center [206, 222] width 152 height 5
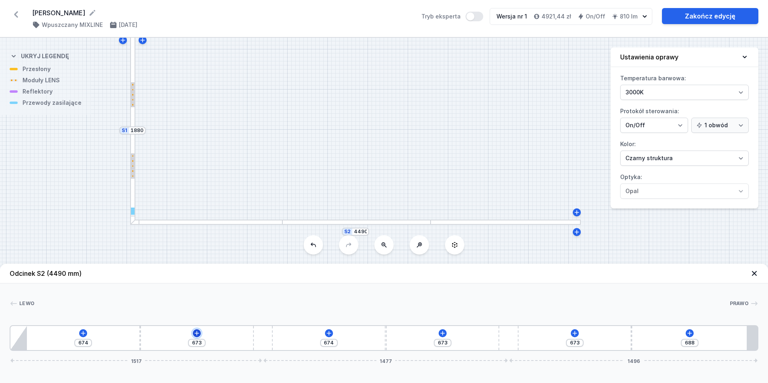
click at [197, 333] on icon at bounding box center [197, 333] width 6 height 6
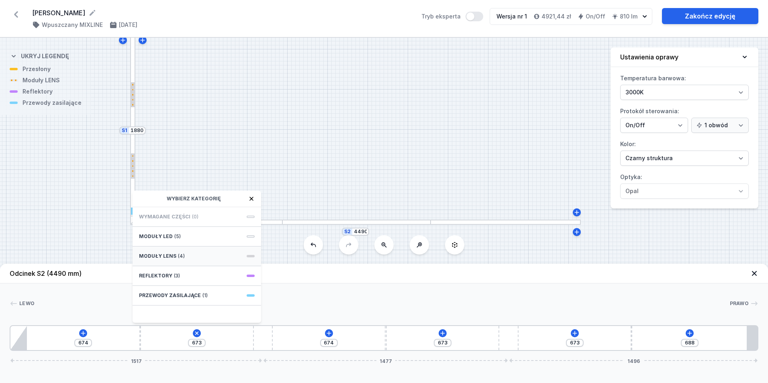
click at [249, 255] on div "Moduły LENS (4)" at bounding box center [197, 257] width 129 height 20
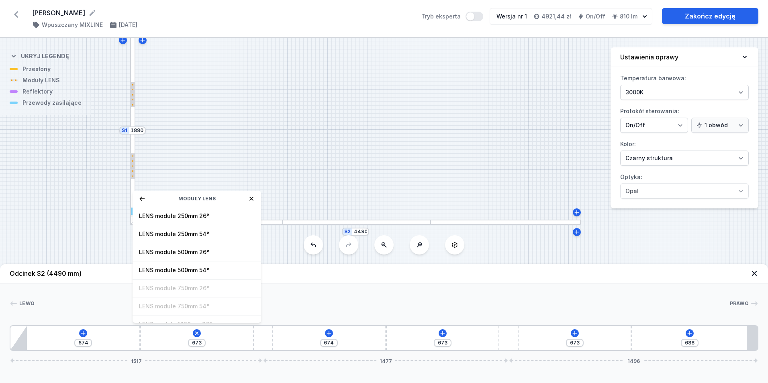
click at [252, 197] on icon at bounding box center [251, 199] width 6 height 6
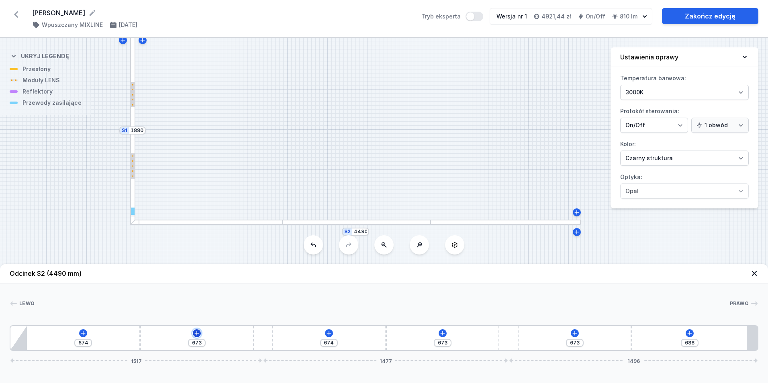
click at [198, 333] on icon at bounding box center [197, 333] width 6 height 6
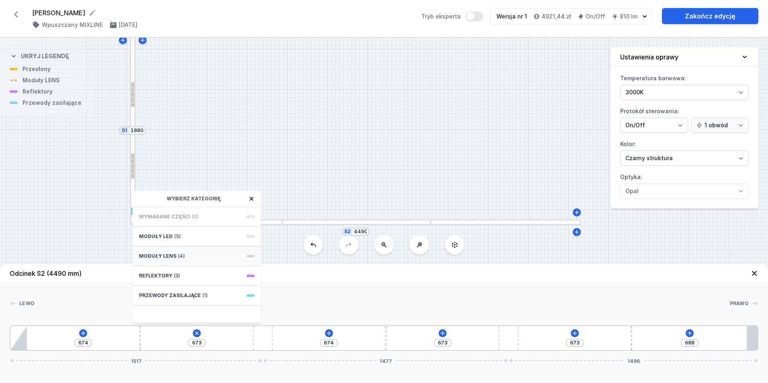
click at [249, 256] on span at bounding box center [251, 256] width 8 height 2
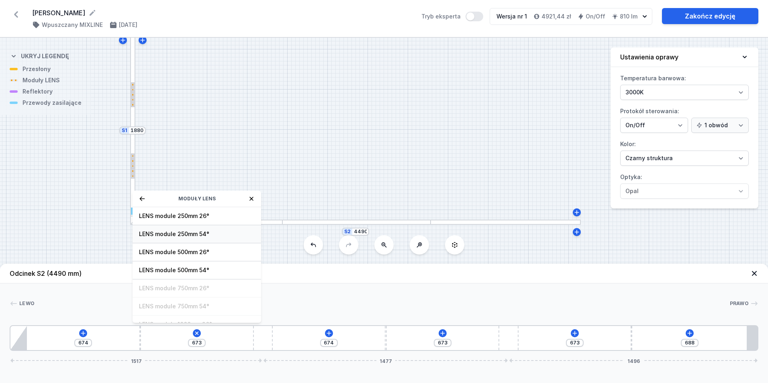
click at [195, 233] on span "LENS module 250mm 54°" at bounding box center [197, 234] width 116 height 8
type input "423"
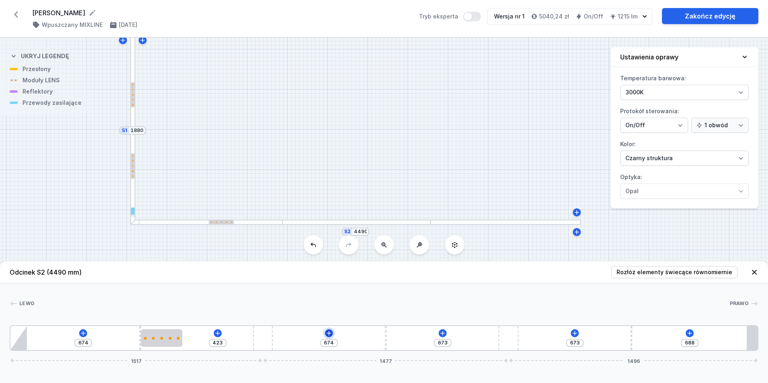
click at [329, 334] on icon at bounding box center [329, 333] width 4 height 4
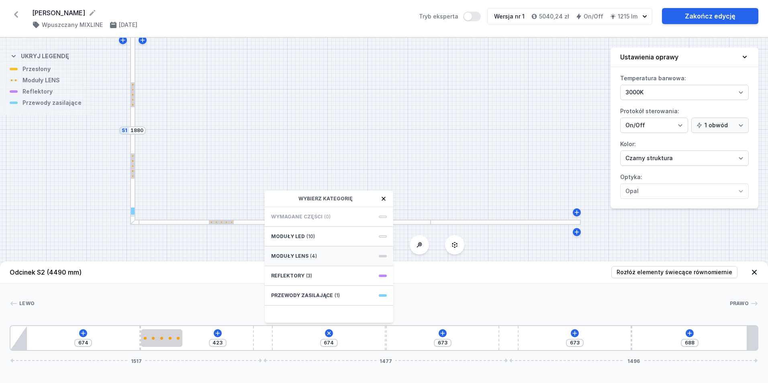
click at [385, 254] on div "Moduły LENS (4)" at bounding box center [329, 257] width 129 height 20
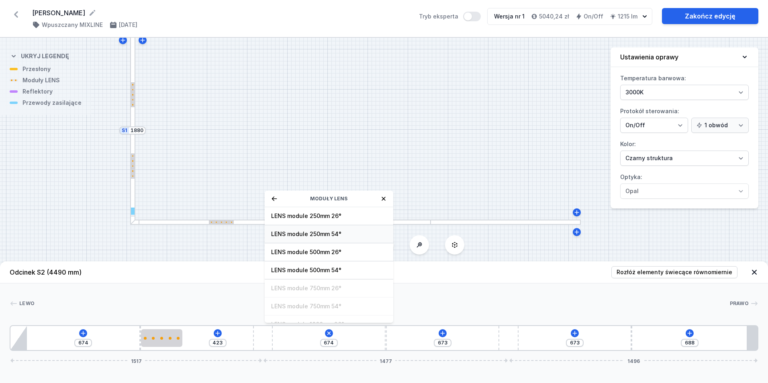
click at [334, 231] on span "LENS module 250mm 54°" at bounding box center [329, 234] width 116 height 8
type input "424"
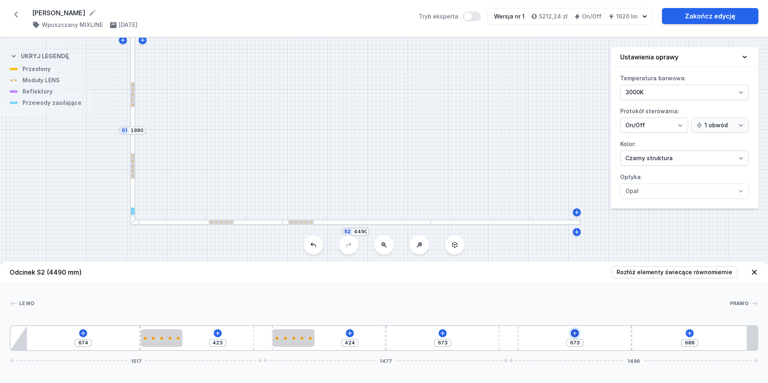
click at [574, 333] on icon at bounding box center [575, 333] width 6 height 6
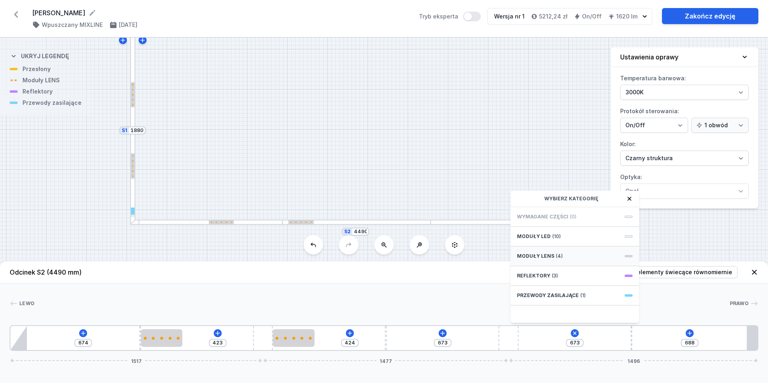
click at [627, 254] on div "Moduły LENS (4)" at bounding box center [575, 257] width 129 height 20
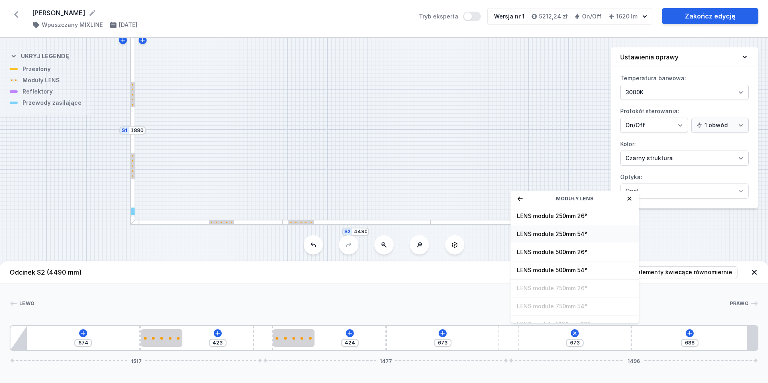
click at [563, 234] on span "LENS module 250mm 54°" at bounding box center [575, 234] width 116 height 8
type input "423"
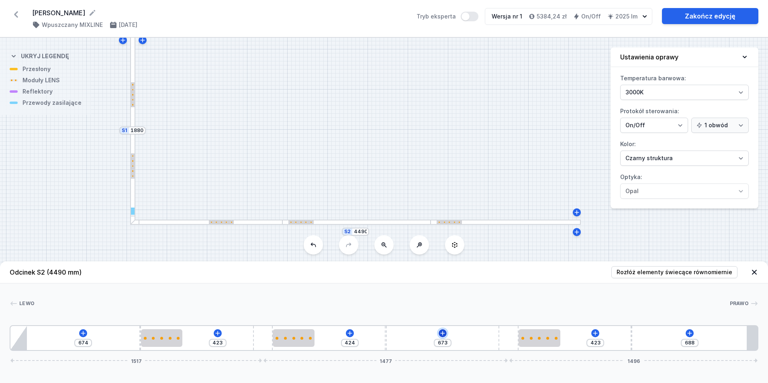
click at [441, 334] on icon at bounding box center [442, 333] width 4 height 4
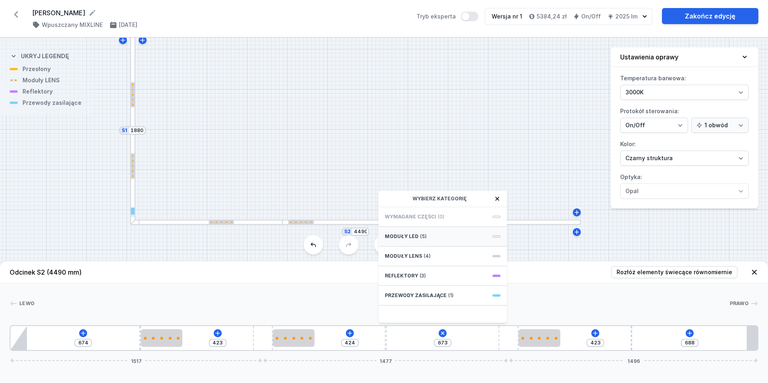
click at [496, 235] on div "Moduły LED (5)" at bounding box center [443, 237] width 129 height 20
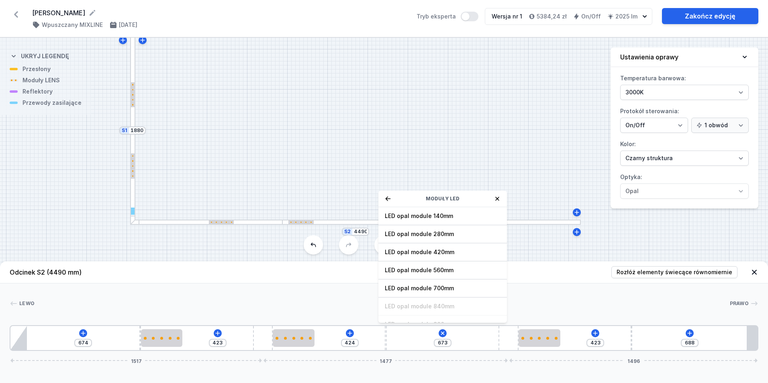
click at [498, 197] on icon at bounding box center [497, 199] width 6 height 6
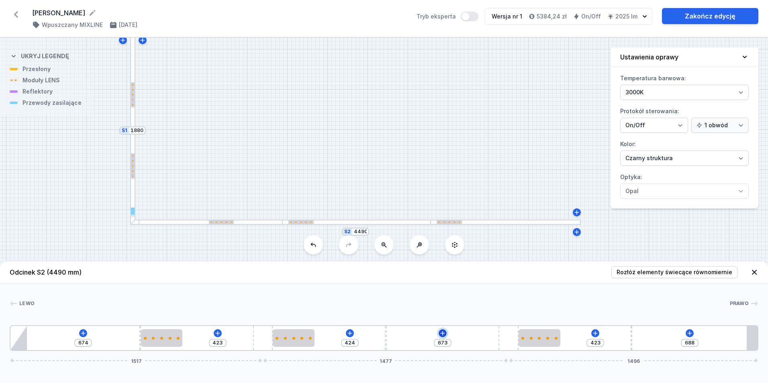
click at [442, 333] on icon at bounding box center [443, 333] width 6 height 6
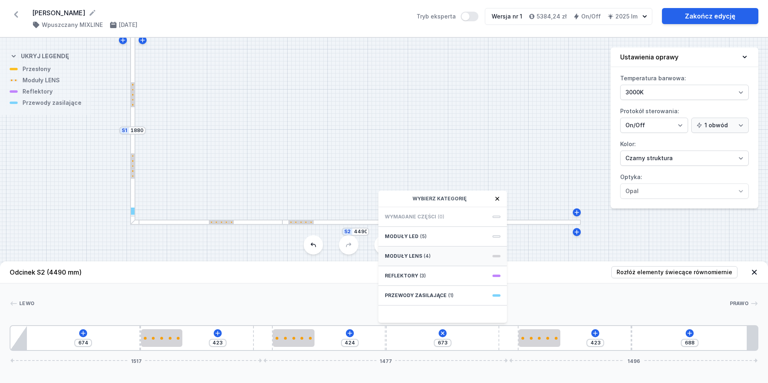
click at [497, 254] on div "Moduły LENS (4)" at bounding box center [443, 257] width 129 height 20
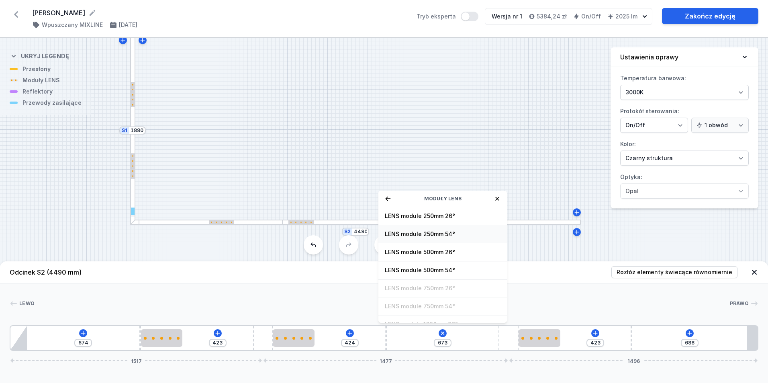
click at [432, 234] on span "LENS module 250mm 54°" at bounding box center [443, 234] width 116 height 8
type input "423"
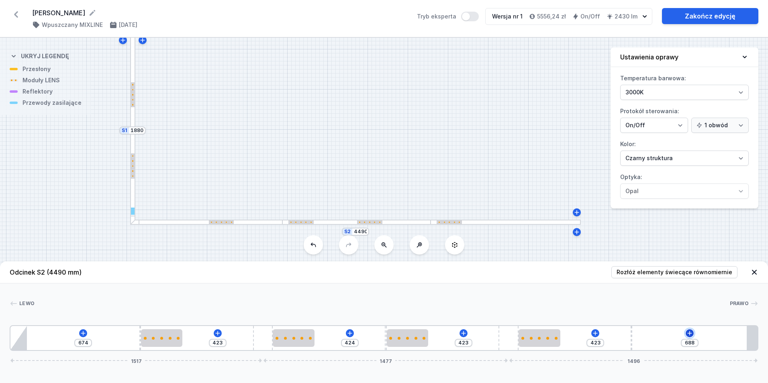
click at [690, 332] on icon at bounding box center [690, 333] width 4 height 4
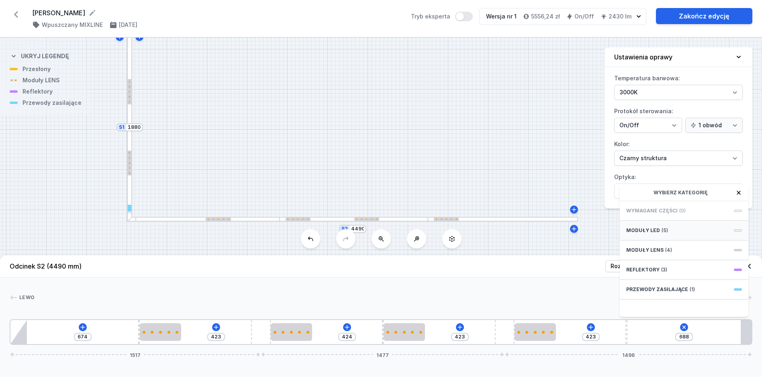
click at [656, 234] on span "Moduły LED" at bounding box center [644, 230] width 34 height 6
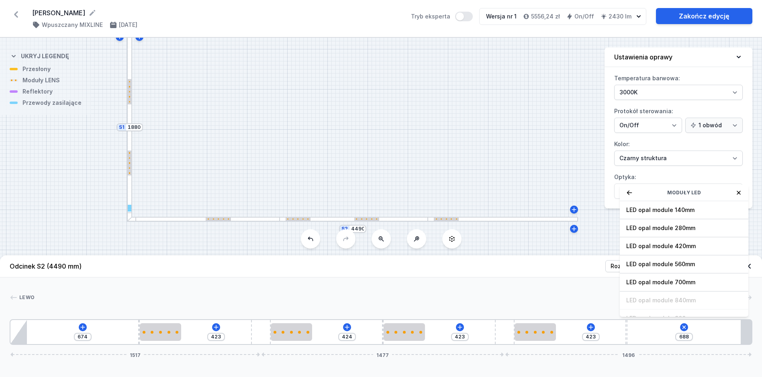
click at [738, 195] on icon at bounding box center [739, 193] width 4 height 4
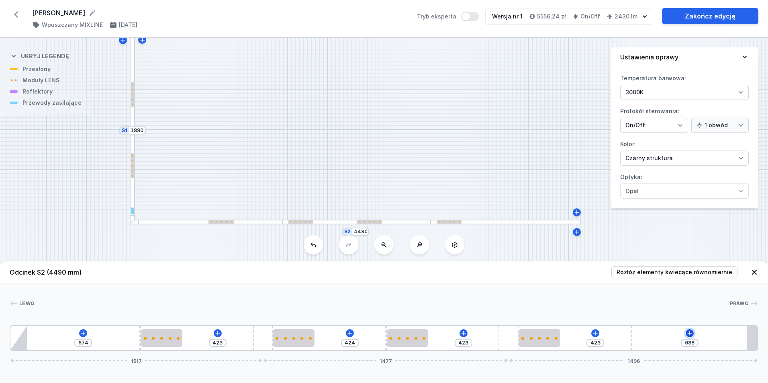
click at [690, 333] on icon at bounding box center [690, 333] width 6 height 6
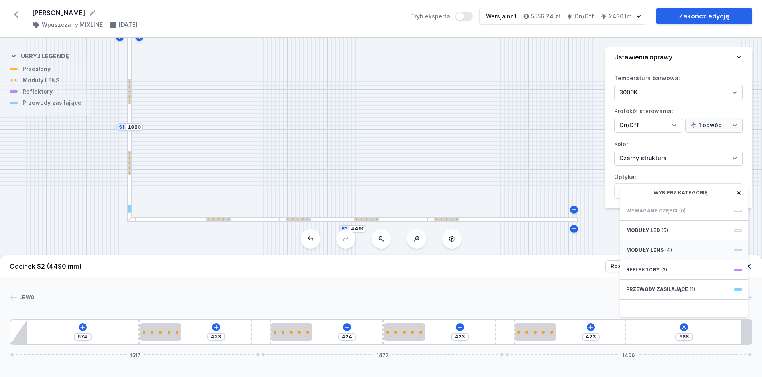
click at [667, 253] on span "(4)" at bounding box center [669, 250] width 7 height 6
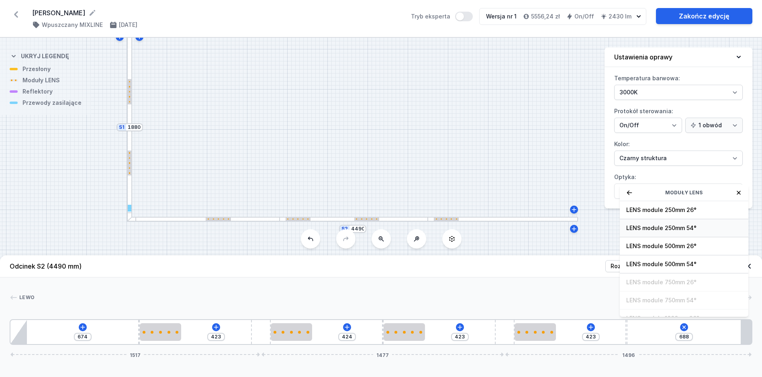
click at [685, 232] on span "LENS module 250mm 54°" at bounding box center [685, 228] width 116 height 8
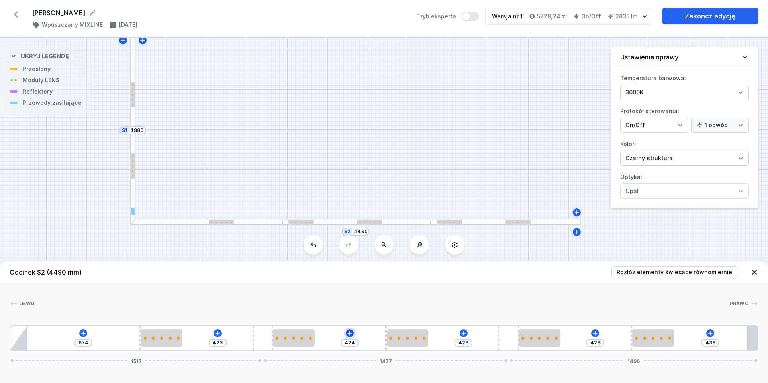
click at [350, 330] on icon at bounding box center [350, 333] width 6 height 6
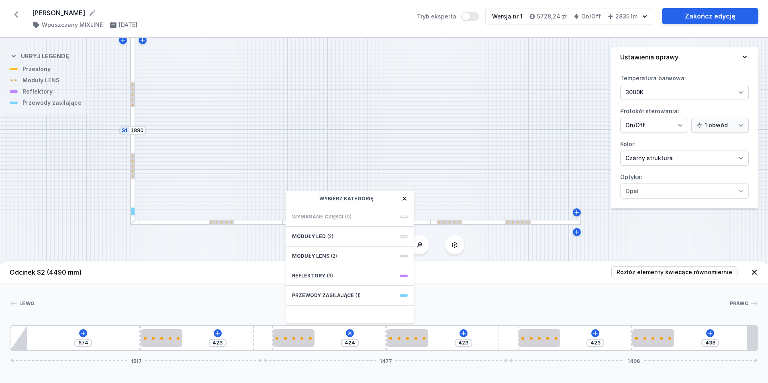
click at [559, 255] on div "S2 4490 S1 1880" at bounding box center [384, 211] width 768 height 346
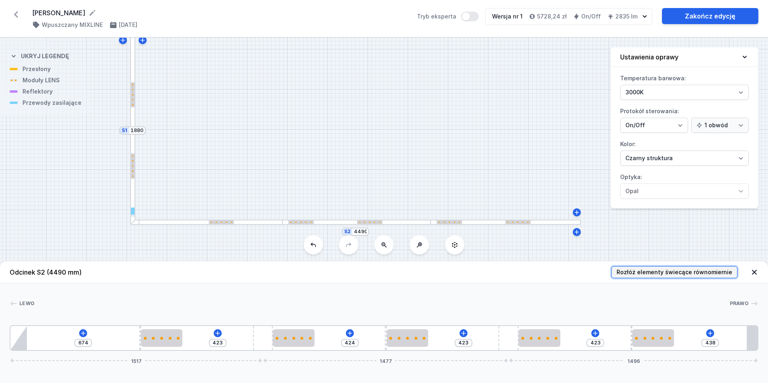
click at [695, 272] on span "Rozłóż elementy świecące równomiernie" at bounding box center [675, 272] width 116 height 8
type input "475"
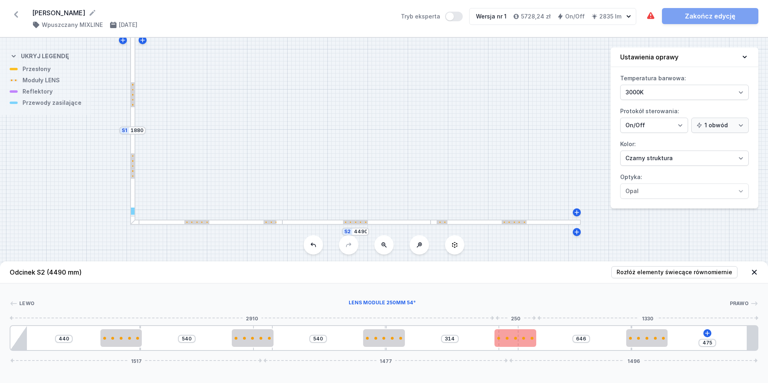
type input "396"
drag, startPoint x: 526, startPoint y: 337, endPoint x: 552, endPoint y: 337, distance: 25.7
type input "510"
type input "594"
type input "529"
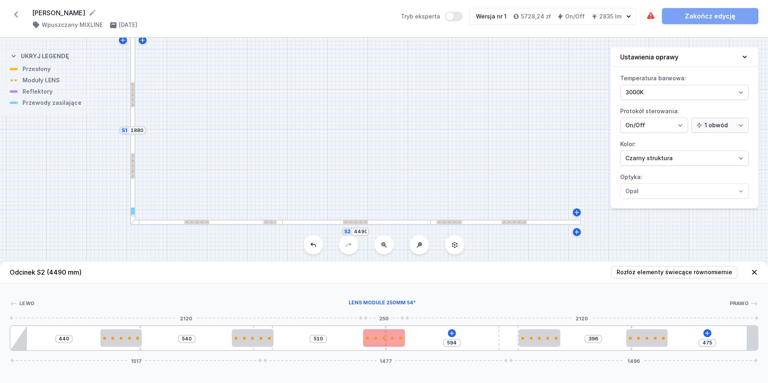
type input "575"
type input "590"
type input "423"
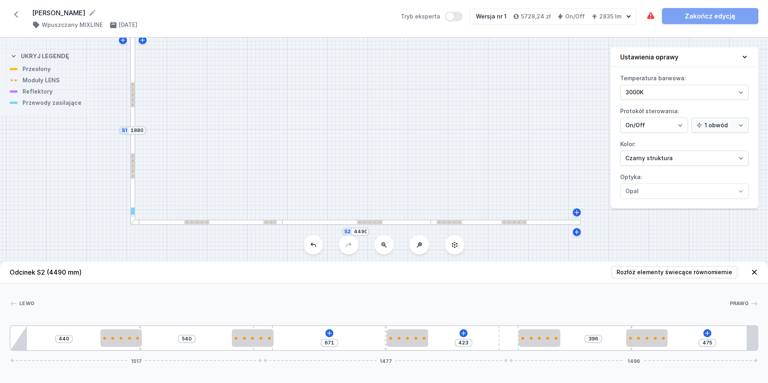
drag, startPoint x: 397, startPoint y: 338, endPoint x: 432, endPoint y: 341, distance: 35.1
click at [432, 341] on div "440 540 671 423 396 475 1517 1477 1496" at bounding box center [384, 339] width 749 height 26
type input "417"
type input "424"
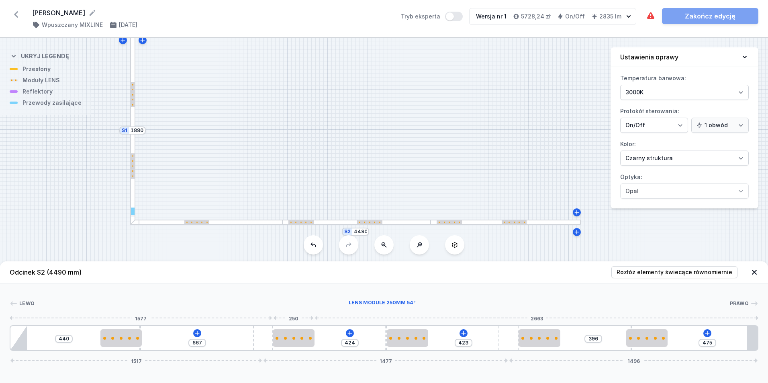
drag, startPoint x: 262, startPoint y: 340, endPoint x: 295, endPoint y: 340, distance: 33.0
type input "474"
type input "633"
type input "476"
type input "631"
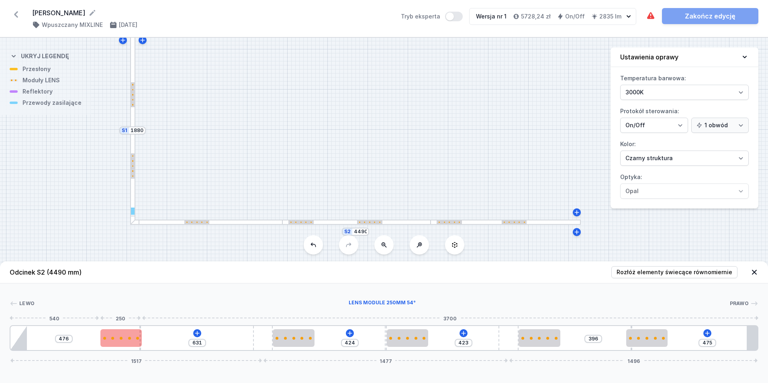
type input "479"
type input "628"
type input "481"
type input "626"
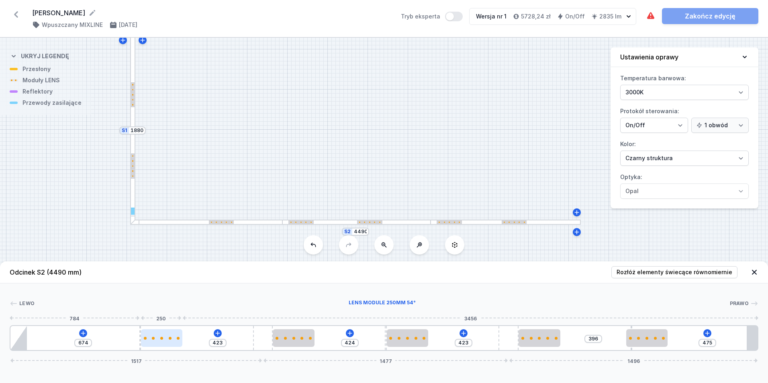
drag, startPoint x: 148, startPoint y: 341, endPoint x: 171, endPoint y: 344, distance: 23.5
click at [171, 344] on div at bounding box center [162, 339] width 42 height 18
drag, startPoint x: 660, startPoint y: 343, endPoint x: 674, endPoint y: 342, distance: 14.1
click at [674, 342] on div "674 423 424 423 423 438 1517 1477 1496" at bounding box center [384, 339] width 749 height 26
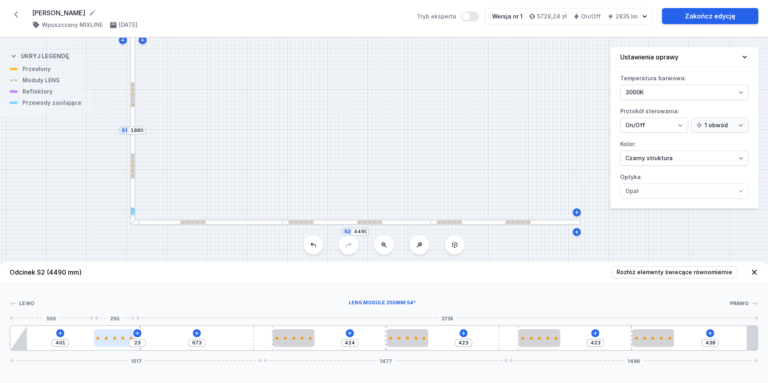
drag, startPoint x: 168, startPoint y: 340, endPoint x: 117, endPoint y: 340, distance: 51.4
click at [116, 341] on div at bounding box center [115, 339] width 42 height 18
drag, startPoint x: 302, startPoint y: 221, endPoint x: 291, endPoint y: 222, distance: 11.7
click at [291, 222] on div at bounding box center [301, 223] width 25 height 4
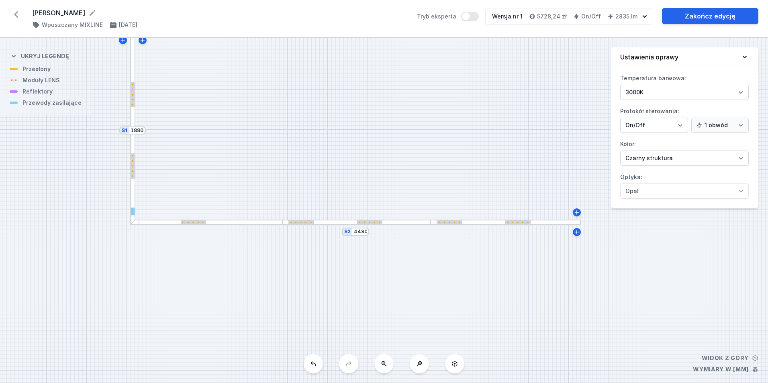
click at [305, 223] on div at bounding box center [305, 222] width 1 height 1
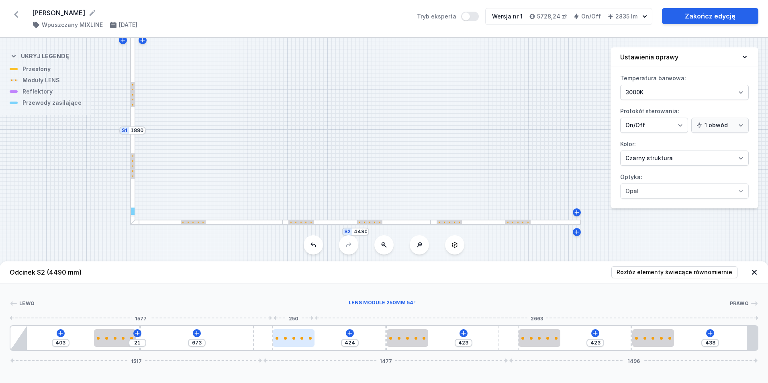
click at [292, 344] on div at bounding box center [294, 339] width 42 height 18
drag, startPoint x: 451, startPoint y: 221, endPoint x: 443, endPoint y: 223, distance: 7.9
click at [443, 223] on div at bounding box center [449, 223] width 25 height 4
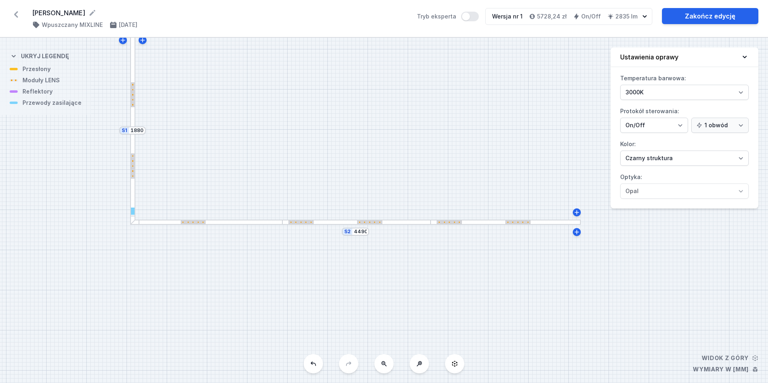
click at [461, 248] on div "S2 4490 S1 1880" at bounding box center [384, 211] width 768 height 346
click at [373, 223] on div at bounding box center [369, 223] width 25 height 4
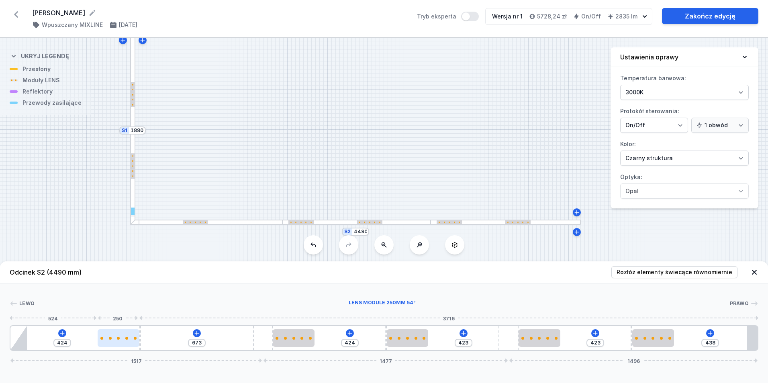
drag, startPoint x: 111, startPoint y: 334, endPoint x: 107, endPoint y: 344, distance: 11.1
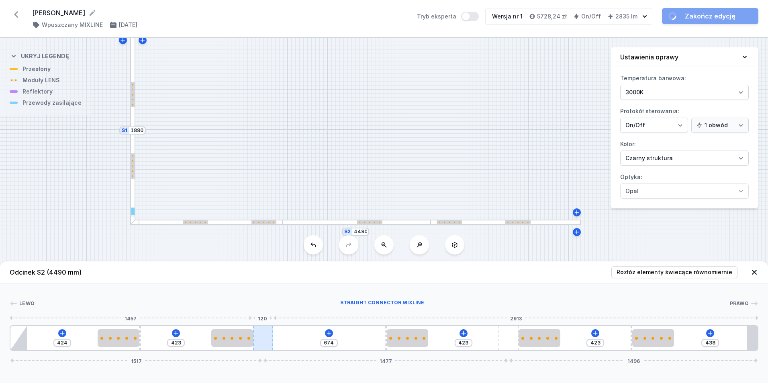
drag, startPoint x: 292, startPoint y: 338, endPoint x: 256, endPoint y: 339, distance: 36.2
click at [256, 339] on div "424 423 674 423 423 438 1517 1477 1496" at bounding box center [384, 339] width 749 height 26
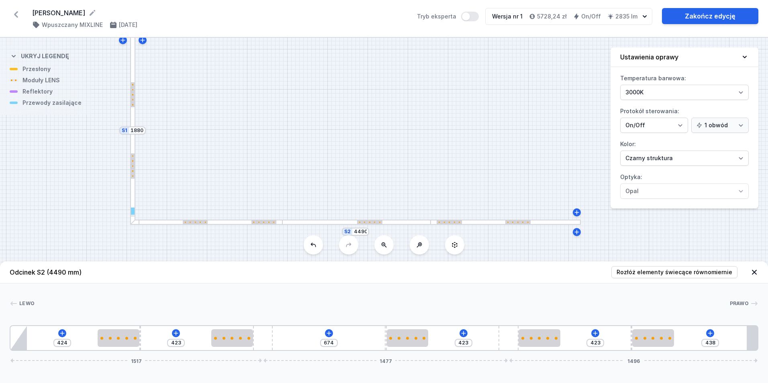
drag, startPoint x: 371, startPoint y: 223, endPoint x: 345, endPoint y: 223, distance: 26.5
click at [345, 223] on div at bounding box center [357, 222] width 148 height 5
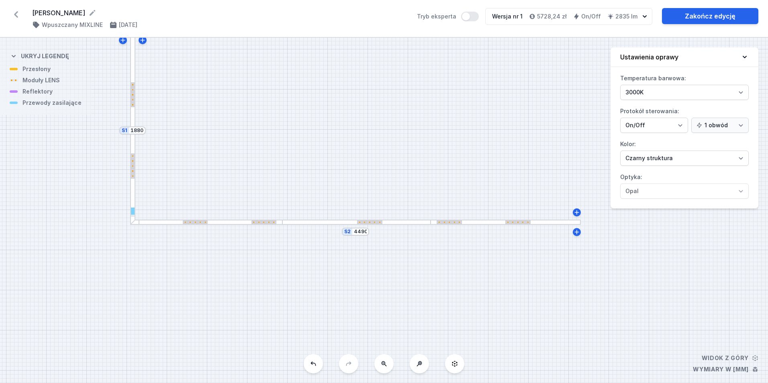
click at [367, 227] on div "S2 4490 S1 1880" at bounding box center [384, 211] width 768 height 346
click at [373, 222] on div at bounding box center [369, 223] width 25 height 4
click at [372, 221] on div at bounding box center [369, 223] width 25 height 4
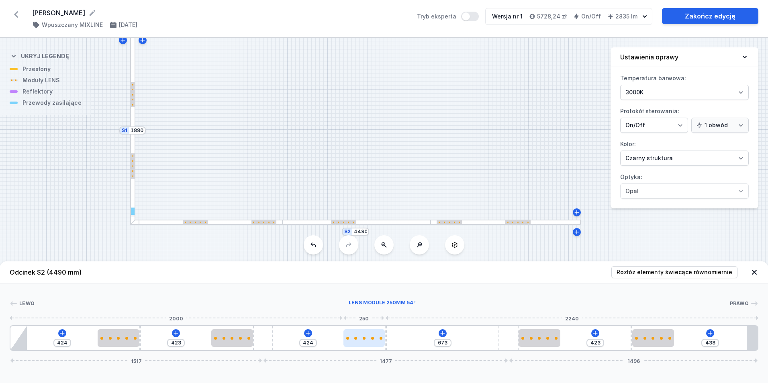
drag, startPoint x: 403, startPoint y: 341, endPoint x: 364, endPoint y: 346, distance: 38.9
click at [364, 346] on div at bounding box center [365, 339] width 42 height 18
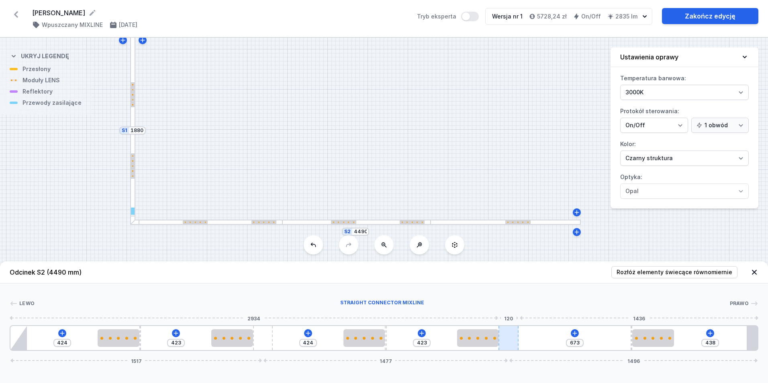
drag, startPoint x: 541, startPoint y: 344, endPoint x: 500, endPoint y: 347, distance: 41.9
click at [500, 347] on div "424 423 424 423 673 438 1517 1477 1496" at bounding box center [384, 339] width 749 height 26
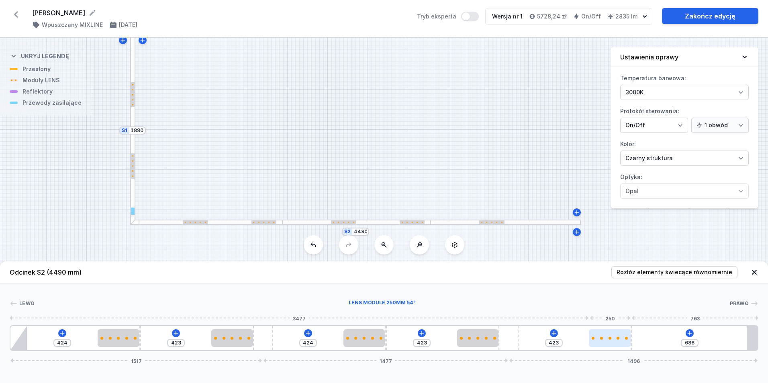
drag, startPoint x: 652, startPoint y: 337, endPoint x: 615, endPoint y: 345, distance: 38.3
click at [615, 345] on div at bounding box center [610, 339] width 42 height 18
click at [690, 332] on icon at bounding box center [690, 333] width 4 height 4
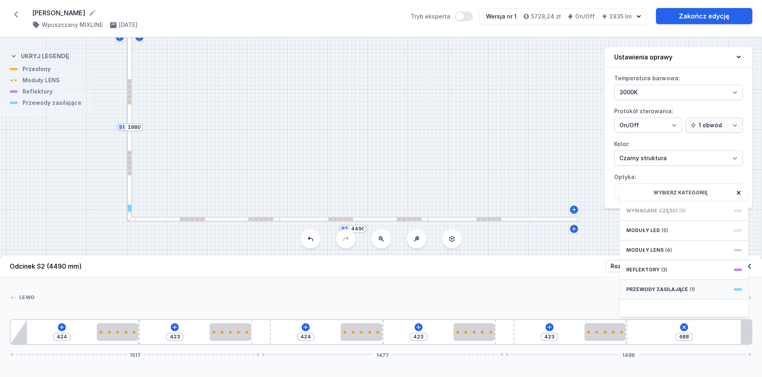
click at [690, 293] on span "(1)" at bounding box center [692, 290] width 5 height 6
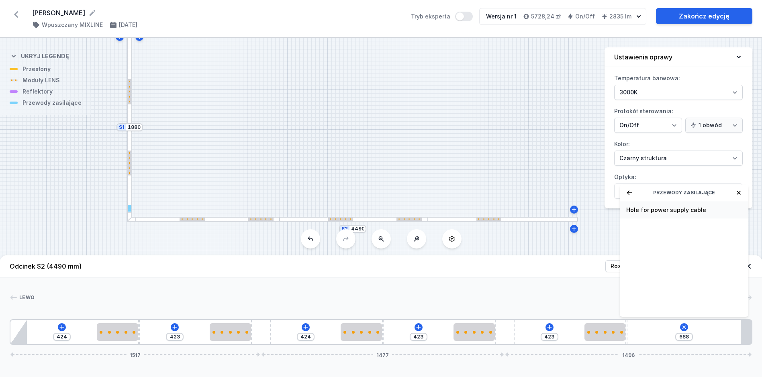
click at [664, 214] on span "Hole for power supply cable" at bounding box center [685, 210] width 116 height 8
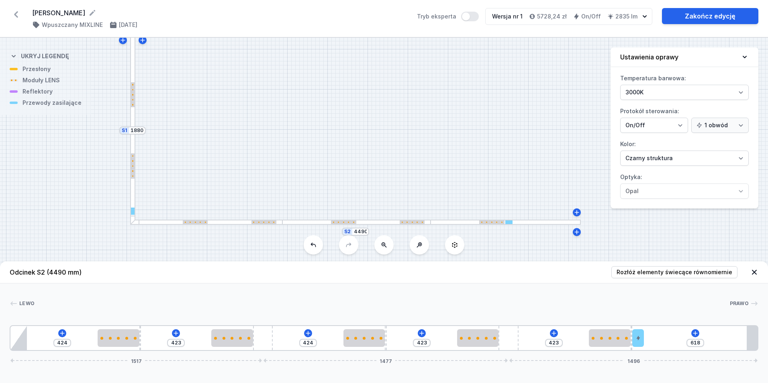
click at [652, 242] on div "S2 4490 S1 1880" at bounding box center [384, 211] width 768 height 346
drag, startPoint x: 123, startPoint y: 41, endPoint x: 117, endPoint y: 249, distance: 208.2
click at [117, 249] on div "S2 4490 S1 1880" at bounding box center [384, 211] width 768 height 346
click at [258, 121] on div "S2 4490 S1 1880" at bounding box center [384, 211] width 768 height 346
click at [745, 56] on icon at bounding box center [745, 57] width 8 height 8
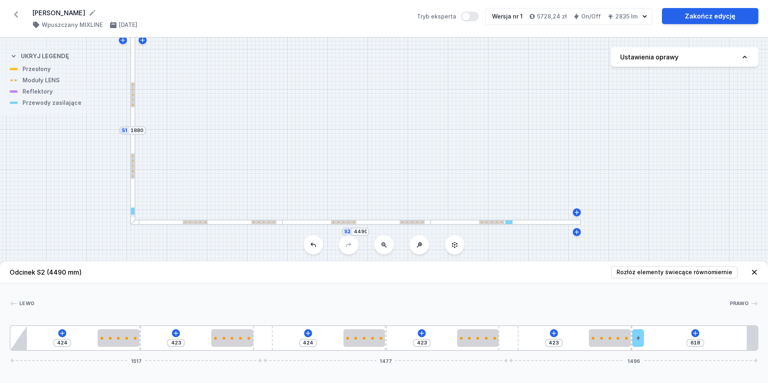
click at [381, 245] on icon at bounding box center [384, 245] width 6 height 6
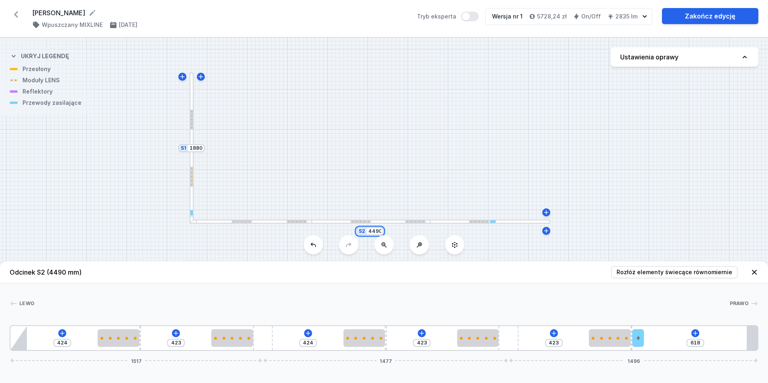
click at [381, 231] on input "4490" at bounding box center [375, 231] width 13 height 6
click at [203, 150] on div "S2 1880 S1 1880" at bounding box center [384, 211] width 768 height 346
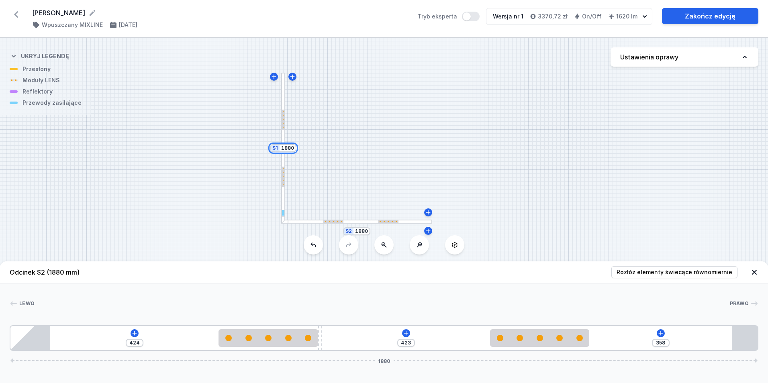
click at [293, 147] on input "1880" at bounding box center [287, 148] width 13 height 6
click at [480, 147] on div "S2 1880 S1 4490" at bounding box center [384, 211] width 768 height 346
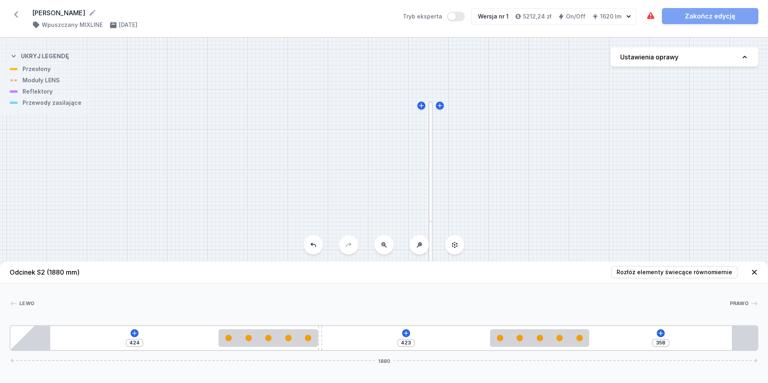
click at [756, 274] on icon at bounding box center [754, 272] width 5 height 5
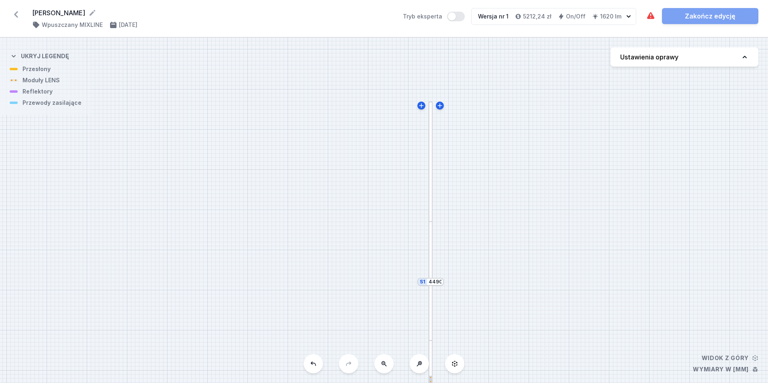
click at [420, 367] on icon at bounding box center [419, 364] width 6 height 6
click at [385, 363] on icon at bounding box center [384, 364] width 5 height 5
click at [385, 363] on div "S2 1880 S1 4490" at bounding box center [384, 211] width 768 height 346
click at [384, 363] on div "S2 1880 S1 4490" at bounding box center [384, 211] width 768 height 346
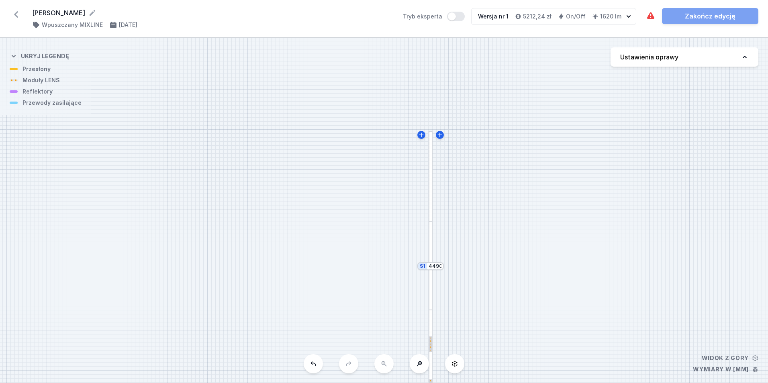
click at [421, 364] on icon at bounding box center [419, 364] width 6 height 6
click at [383, 361] on icon at bounding box center [384, 364] width 6 height 6
click at [293, 201] on div at bounding box center [292, 178] width 4 height 89
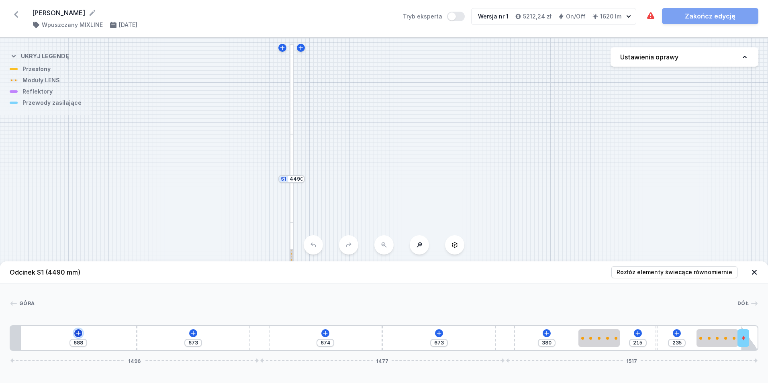
click at [77, 333] on icon at bounding box center [78, 333] width 6 height 6
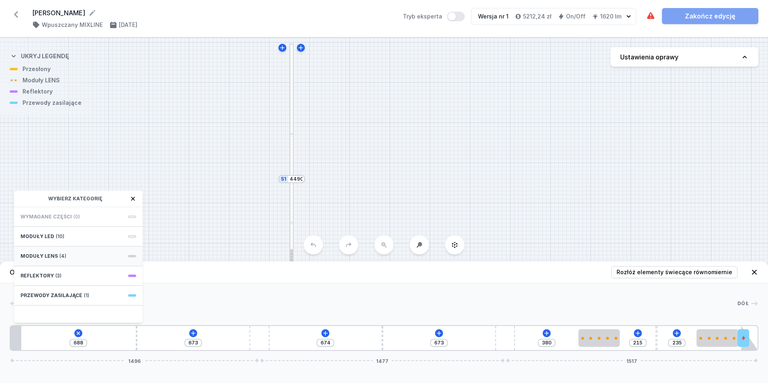
click at [130, 257] on span at bounding box center [132, 256] width 8 height 2
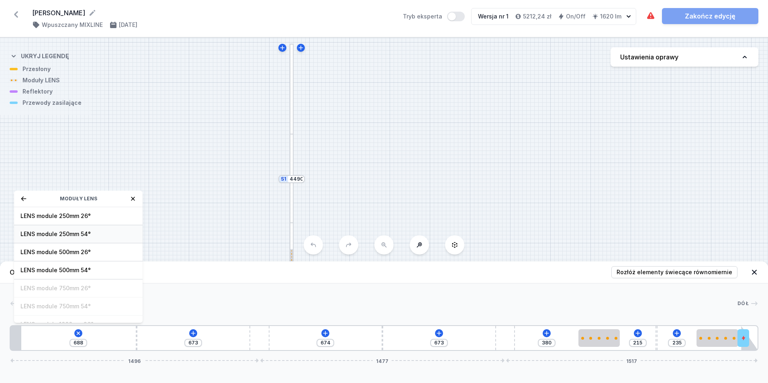
click at [74, 232] on span "LENS module 250mm 54°" at bounding box center [78, 234] width 116 height 8
type input "438"
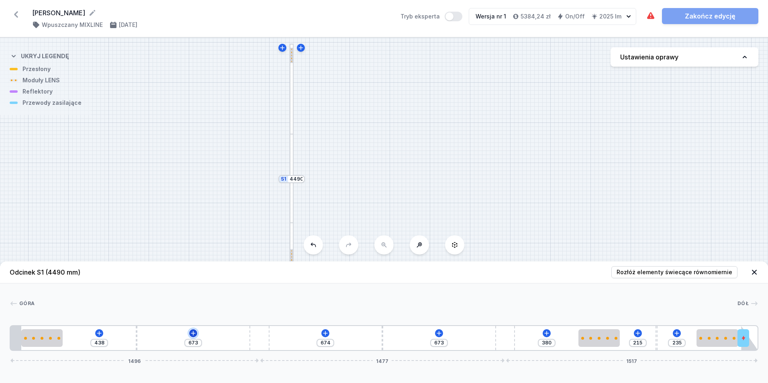
click at [192, 333] on icon at bounding box center [193, 333] width 6 height 6
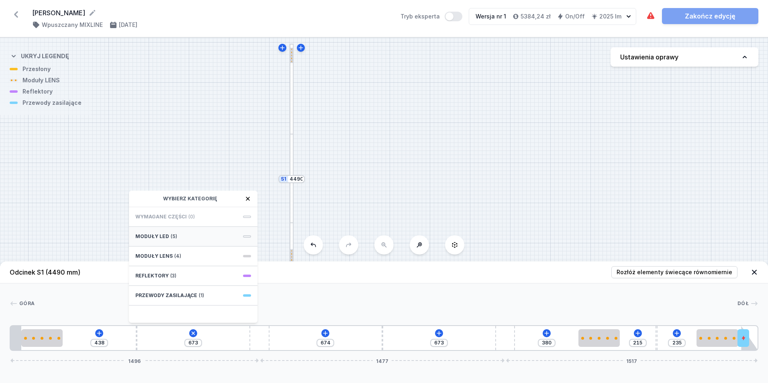
click at [247, 237] on span at bounding box center [247, 237] width 8 height 2
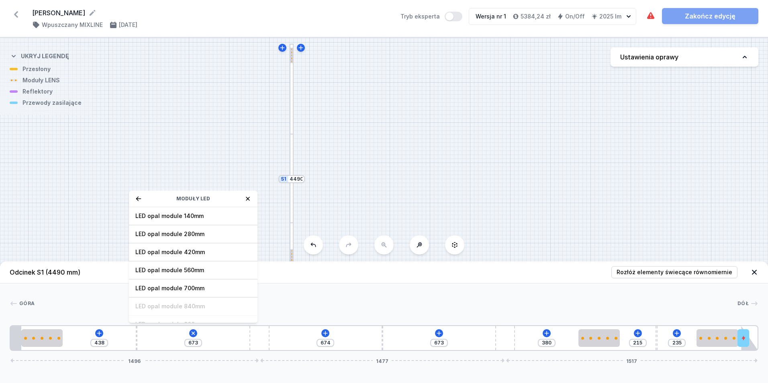
click at [249, 199] on icon at bounding box center [248, 199] width 6 height 6
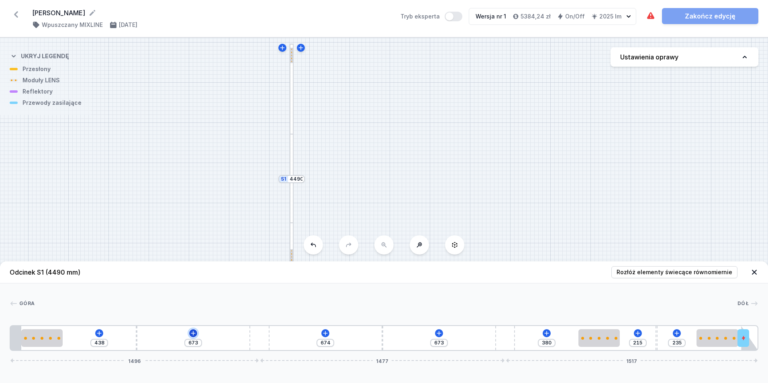
click at [193, 334] on icon at bounding box center [193, 333] width 4 height 4
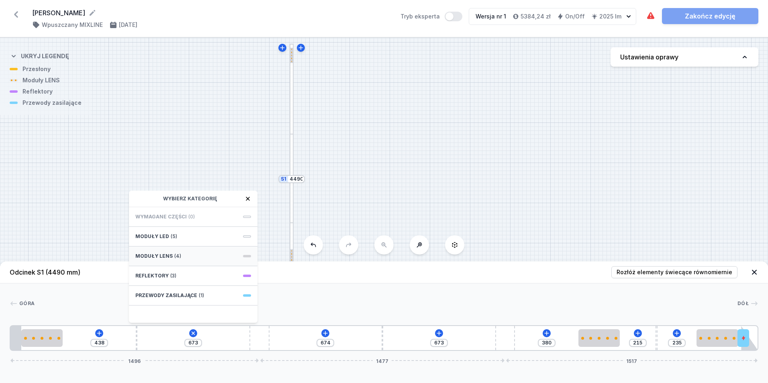
click at [168, 254] on span "Moduły LENS" at bounding box center [153, 256] width 37 height 6
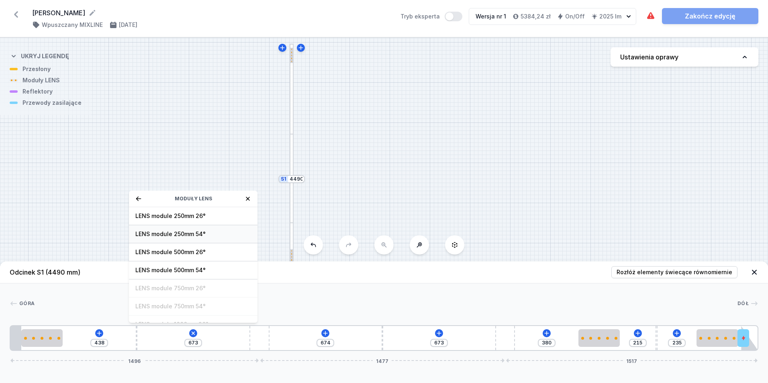
click at [190, 233] on span "LENS module 250mm 54°" at bounding box center [193, 234] width 116 height 8
type input "423"
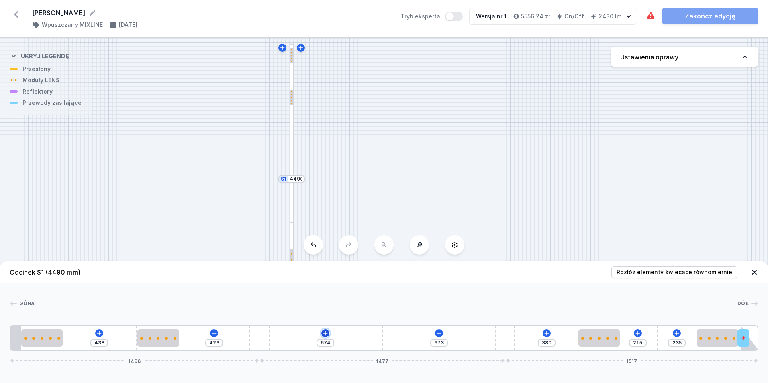
click at [327, 333] on icon at bounding box center [325, 333] width 6 height 6
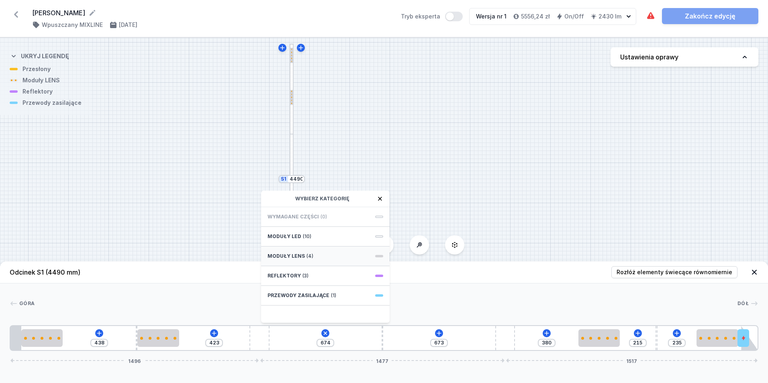
click at [307, 254] on span "(4)" at bounding box center [310, 256] width 7 height 6
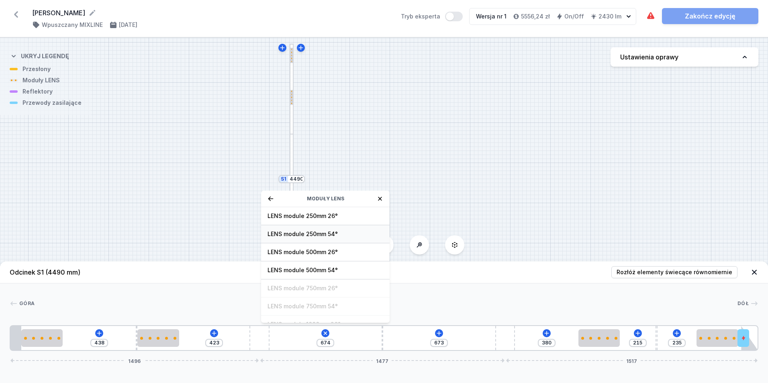
click at [325, 234] on span "LENS module 250mm 54°" at bounding box center [326, 234] width 116 height 8
type input "424"
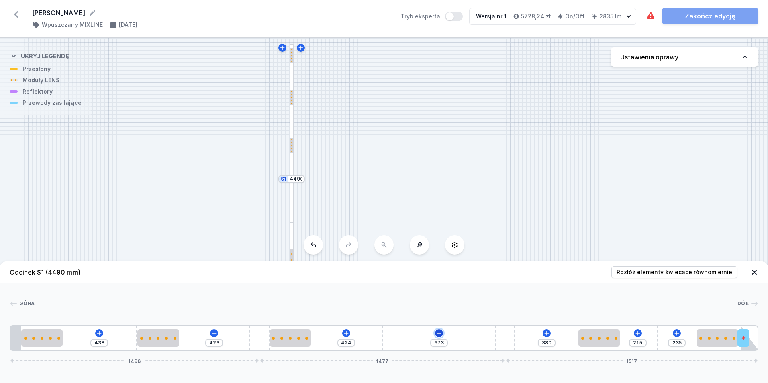
click at [440, 334] on icon at bounding box center [439, 333] width 6 height 6
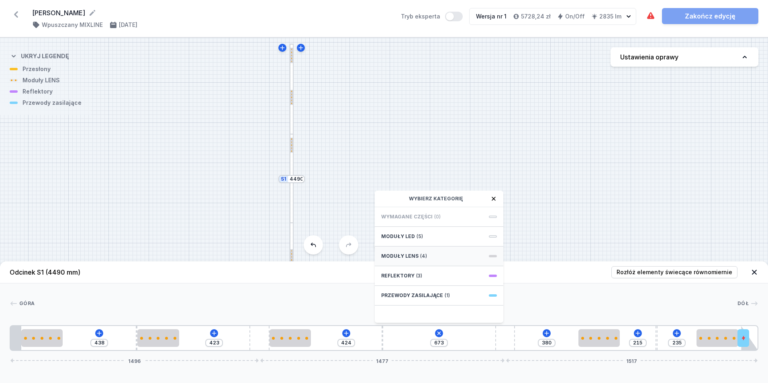
click at [420, 254] on span "(4)" at bounding box center [423, 256] width 7 height 6
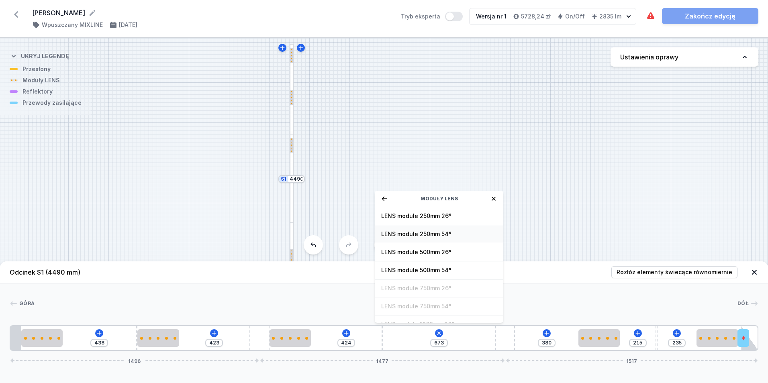
click at [447, 232] on span "LENS module 250mm 54°" at bounding box center [439, 234] width 116 height 8
type input "423"
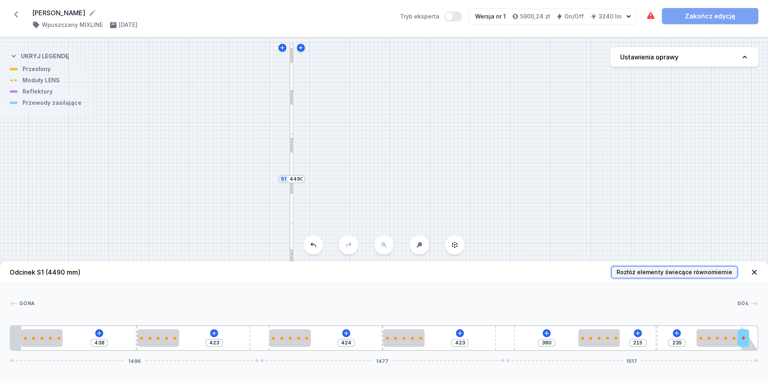
click at [715, 272] on span "Rozłóż elementy świecące równomiernie" at bounding box center [675, 272] width 116 height 8
type input "76"
type input "82"
type input "199"
type input "205"
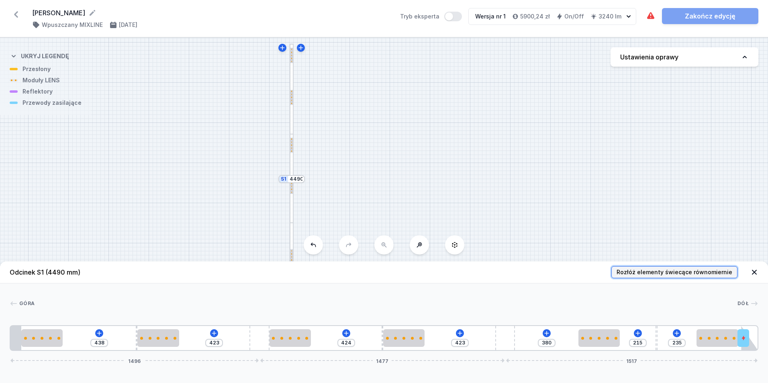
type input "102"
type input "427"
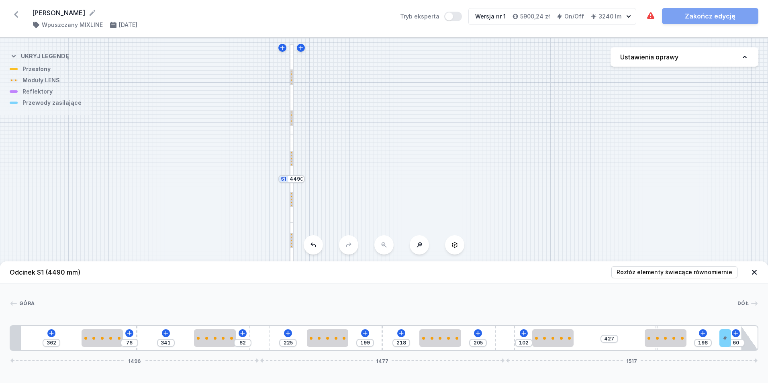
type input "195"
type input "63"
drag, startPoint x: 744, startPoint y: 335, endPoint x: 737, endPoint y: 338, distance: 8.3
click at [737, 338] on div "362 76 341 82 225 199 218 205 102 427 195 63 1496 1477 1517" at bounding box center [384, 339] width 749 height 26
click at [631, 176] on div "S2 1880 S1 4490" at bounding box center [384, 211] width 768 height 346
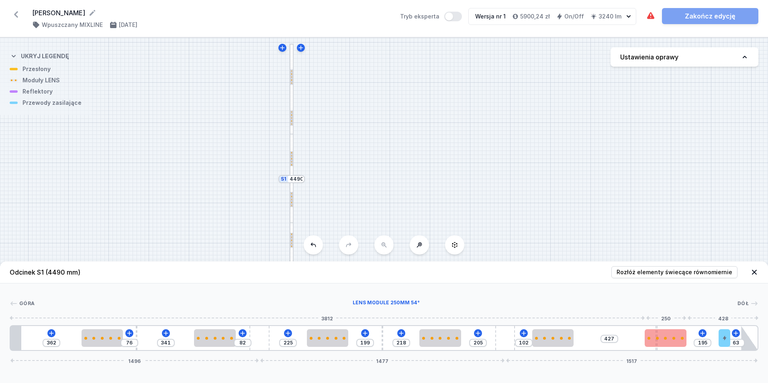
type input "368"
type input "254"
type input "370"
type input "252"
type input "375"
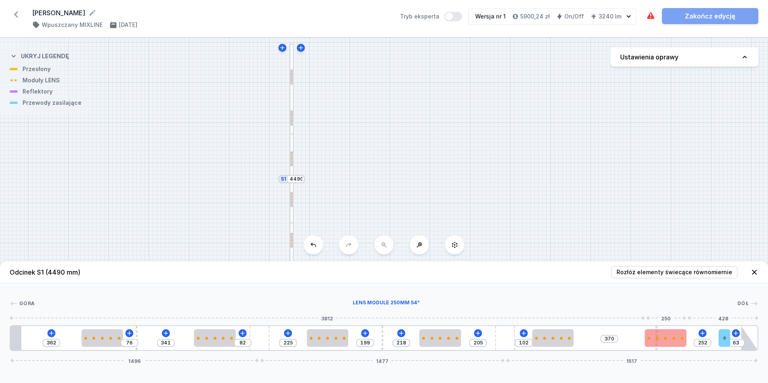
type input "247"
type input "377"
type input "245"
type input "392"
type input "230"
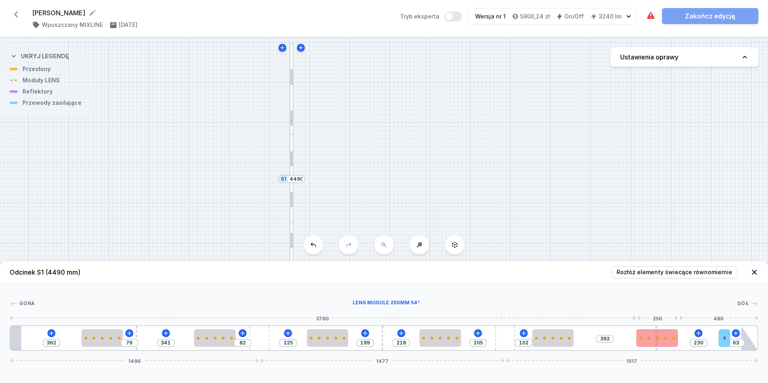
type input "406"
type input "216"
type input "411"
type input "211"
type input "425"
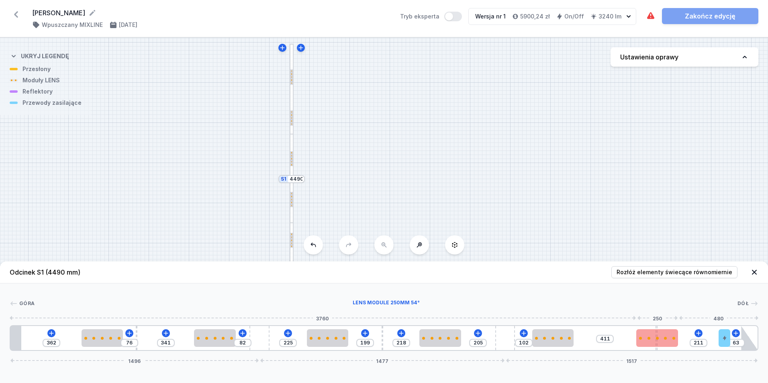
type input "197"
type input "432"
type input "190"
type input "439"
type input "183"
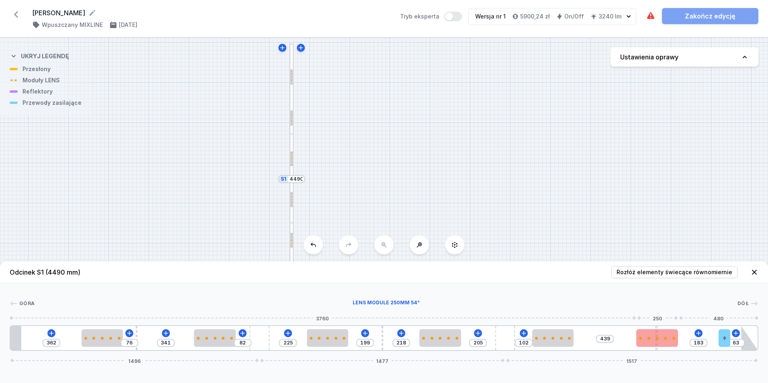
type input "444"
type input "119"
drag, startPoint x: 663, startPoint y: 344, endPoint x: 686, endPoint y: 342, distance: 23.4
click at [686, 342] on div at bounding box center [679, 339] width 42 height 18
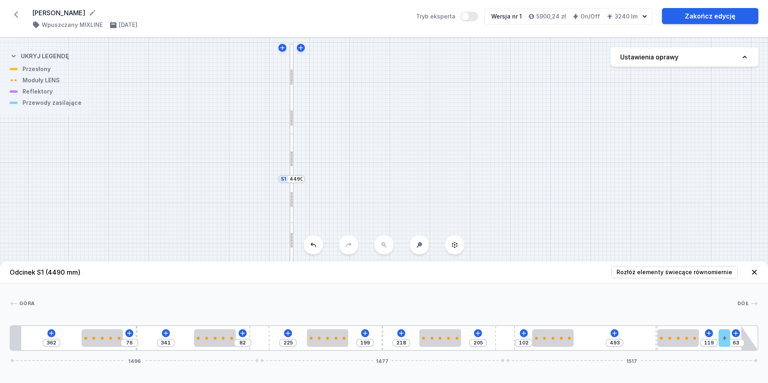
click at [616, 244] on div "S2 1880 S1 4490" at bounding box center [384, 211] width 768 height 346
click at [677, 337] on div at bounding box center [679, 338] width 42 height 3
select select "1604"
click at [698, 313] on icon at bounding box center [698, 315] width 4 height 5
type input "369"
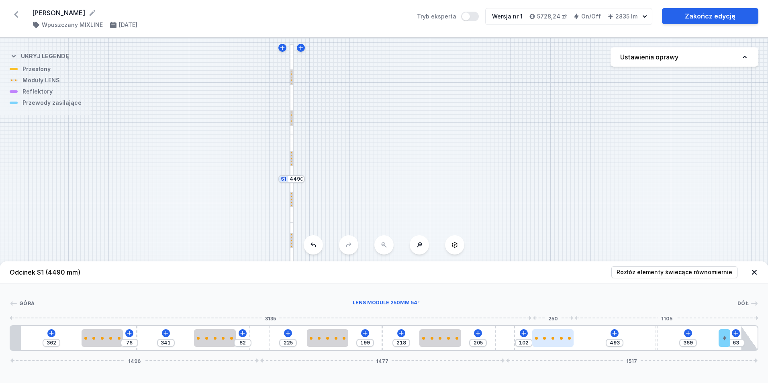
type input "53"
type input "542"
type input "56"
type input "539"
type input "72"
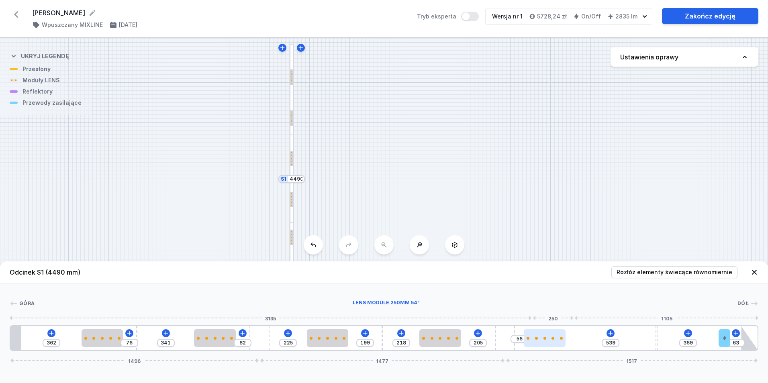
type input "523"
type input "168"
type input "427"
type input "175"
type input "420"
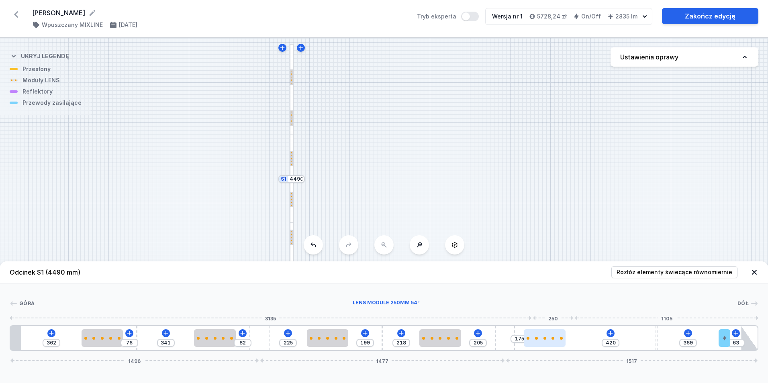
type input "187"
type input "408"
type input "196"
type input "399"
type input "206"
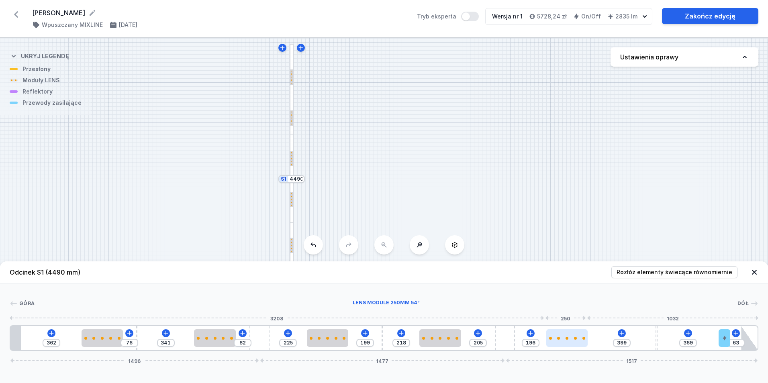
type input "389"
type input "213"
type input "382"
type input "217"
type input "378"
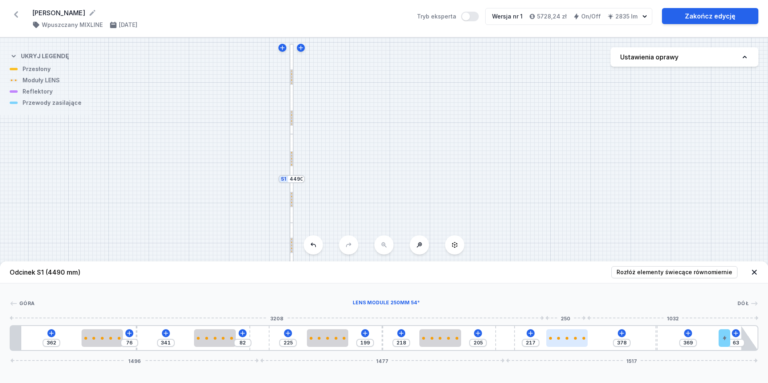
type input "239"
type input "356"
type input "253"
type input "342"
type input "265"
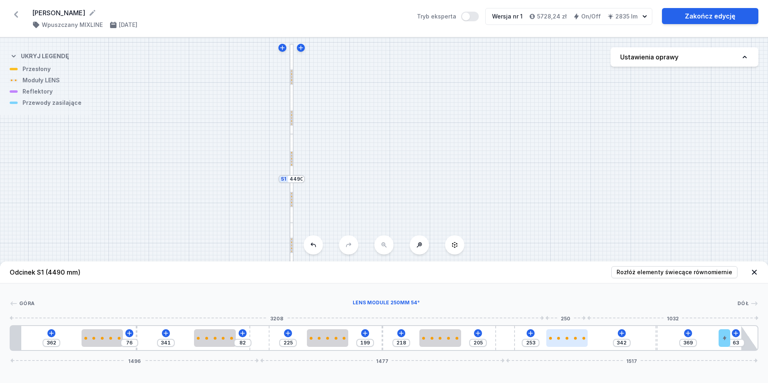
type input "330"
type input "272"
type input "323"
type input "282"
type input "313"
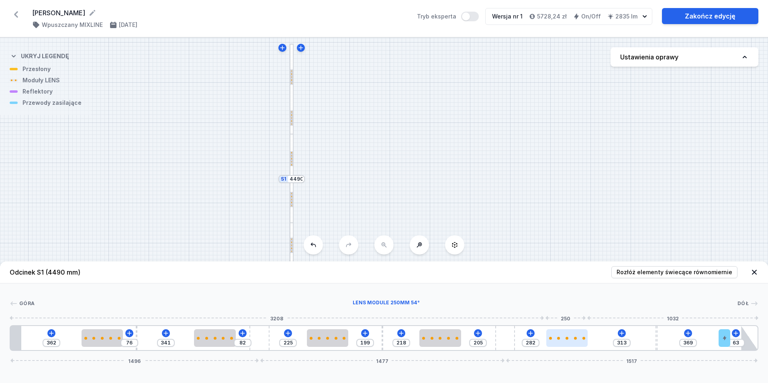
type input "286"
type input "309"
type input "293"
type input "302"
type input "303"
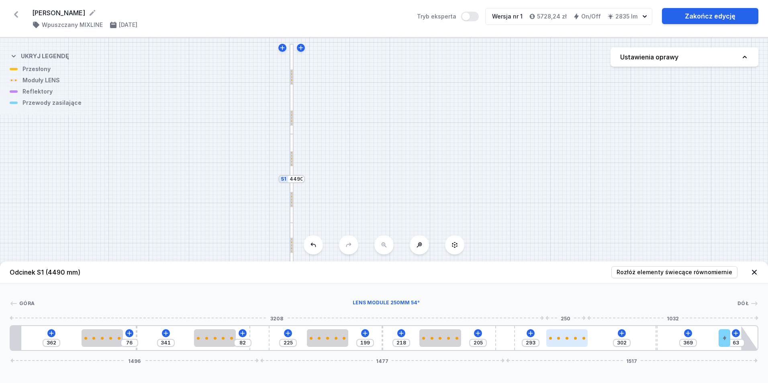
type input "292"
type input "312"
type input "283"
type input "331"
type input "264"
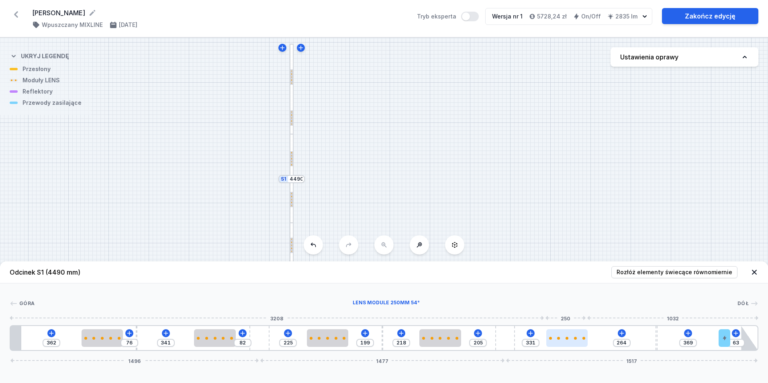
type input "348"
type input "247"
type input "370"
type input "225"
type input "393"
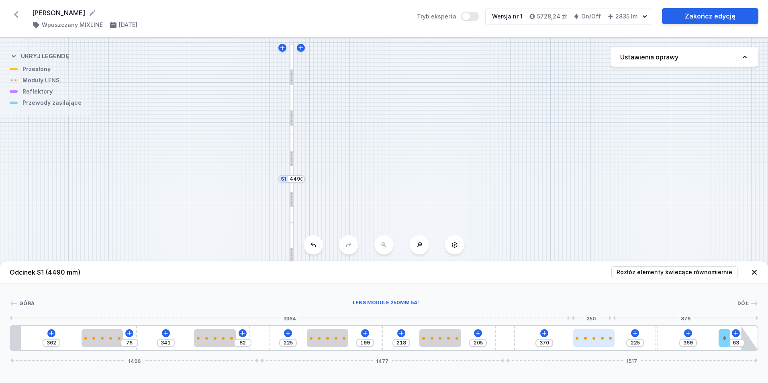
type input "202"
type input "412"
type input "183"
type input "427"
type input "168"
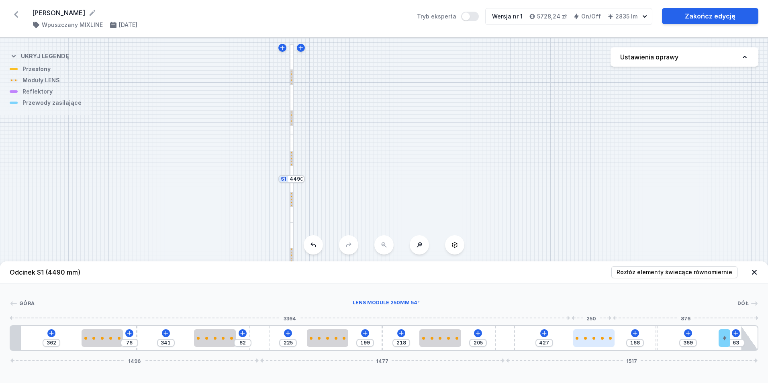
type input "436"
type input "159"
type input "446"
type input "149"
type input "450"
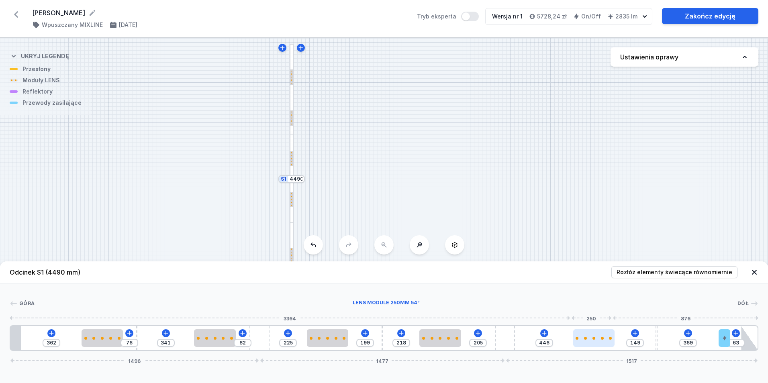
type input "145"
type input "453"
type input "142"
type input "455"
type input "140"
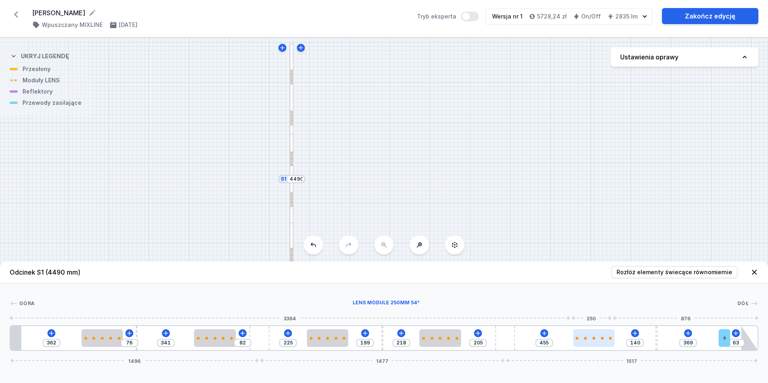
type input "460"
type input "135"
type input "465"
type input "130"
type input "472"
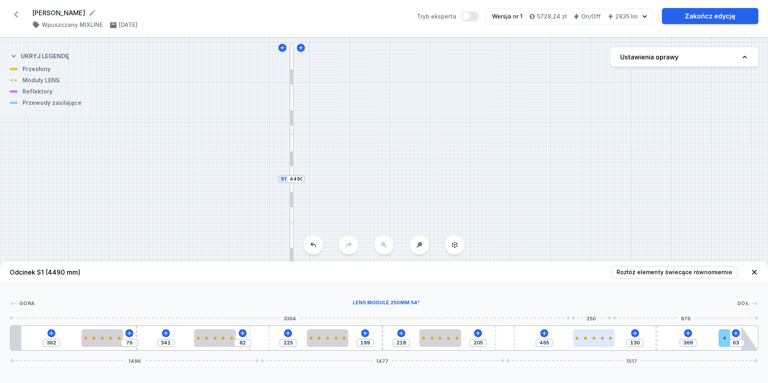
type input "123"
type input "484"
type input "111"
type input "495"
type input "100"
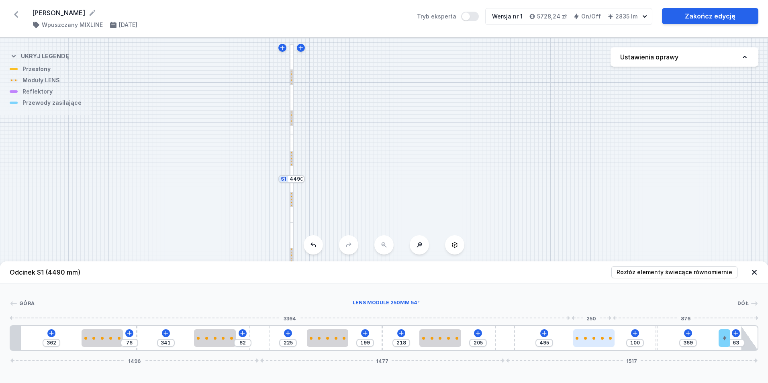
type input "505"
type input "90"
type input "514"
type input "81"
type input "519"
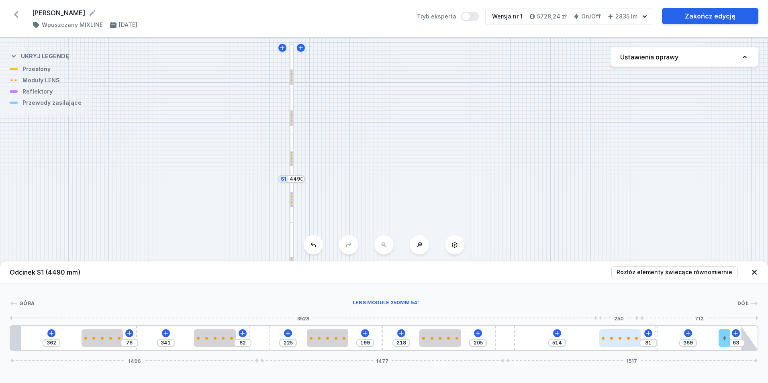
type input "76"
type input "524"
type input "71"
type input "526"
type input "69"
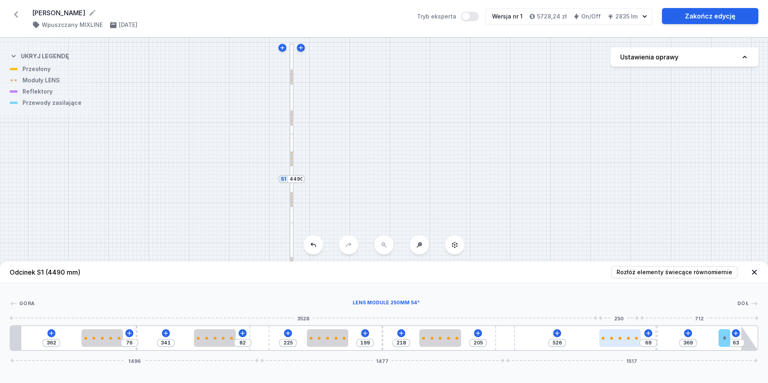
type input "529"
type input "66"
type input "531"
type input "64"
type input "536"
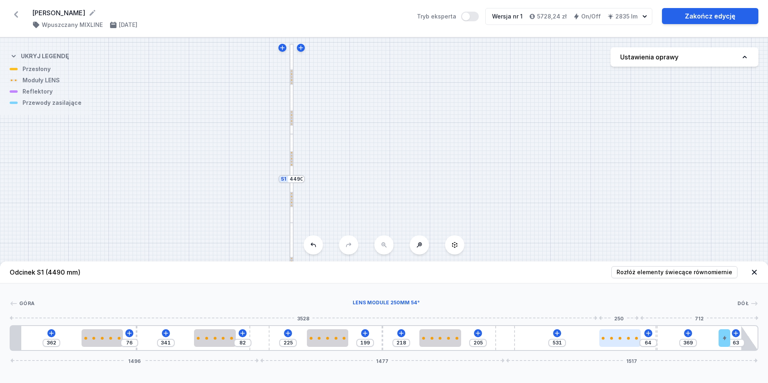
type input "59"
type input "538"
type input "57"
type input "541"
type input "54"
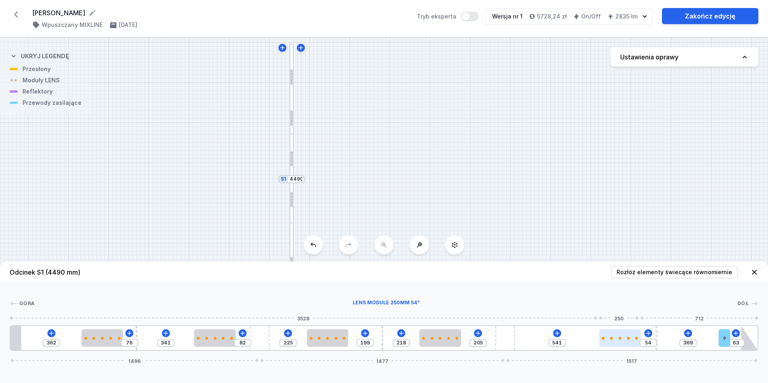
type input "543"
type input "52"
type input "541"
type input "54"
type input "538"
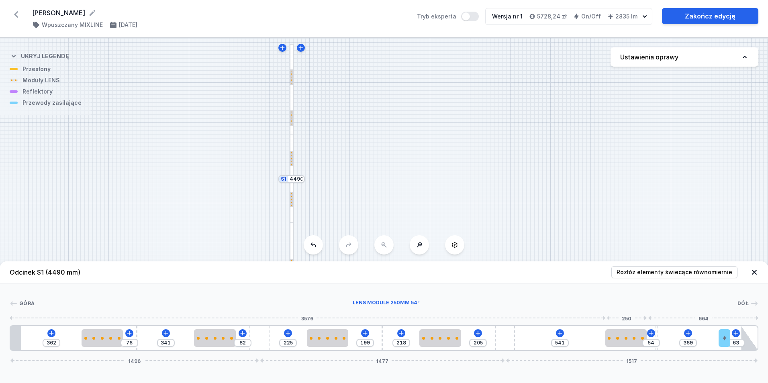
type input "57"
type input "536"
type input "59"
type input "498"
type input "97"
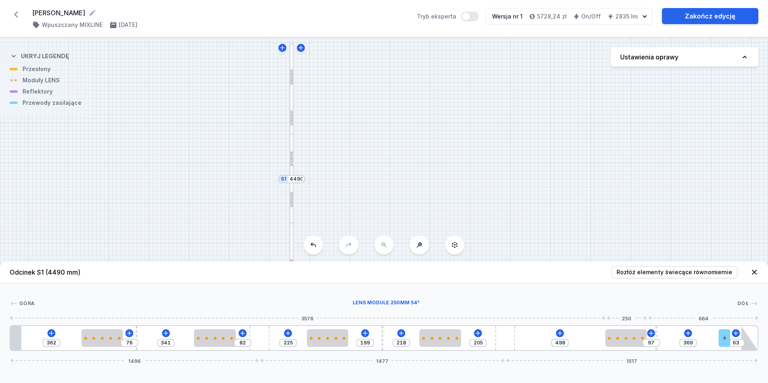
type input "469"
type input "126"
type input "467"
type input "128"
type input "462"
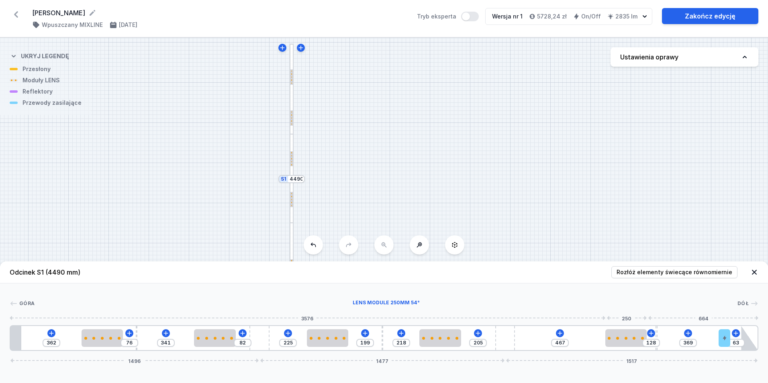
type input "133"
type input "460"
type input "135"
type input "455"
type input "140"
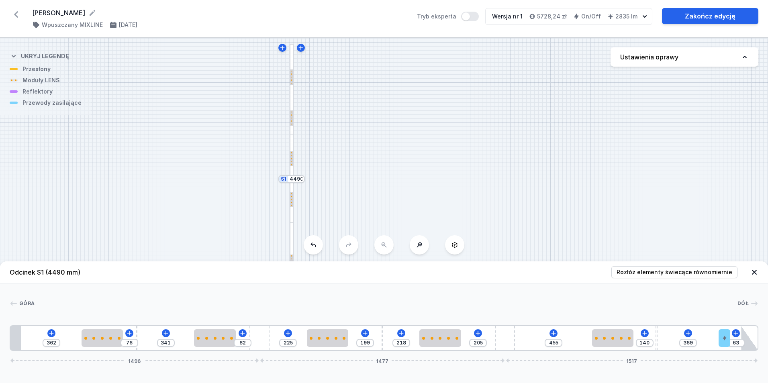
type input "450"
type input "145"
type input "441"
type input "154"
type input "429"
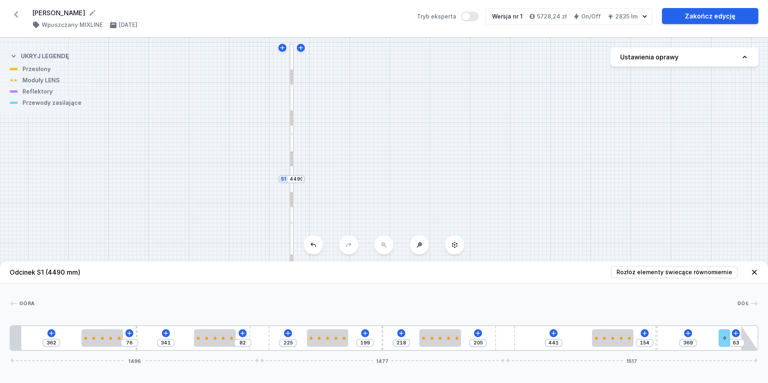
type input "166"
type input "417"
type input "178"
type input "408"
type input "187"
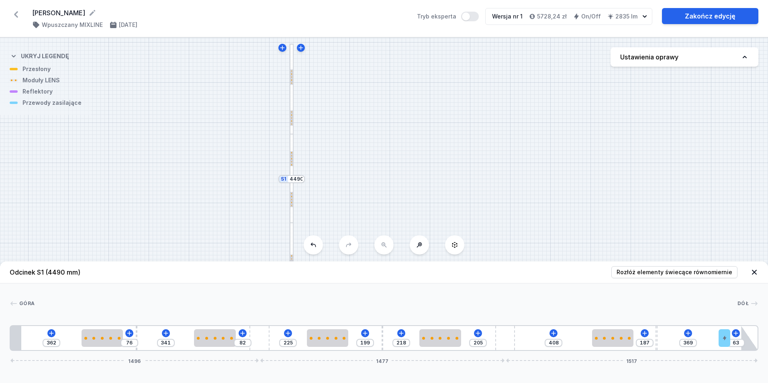
type input "403"
type input "192"
type input "400"
type input "195"
type input "360"
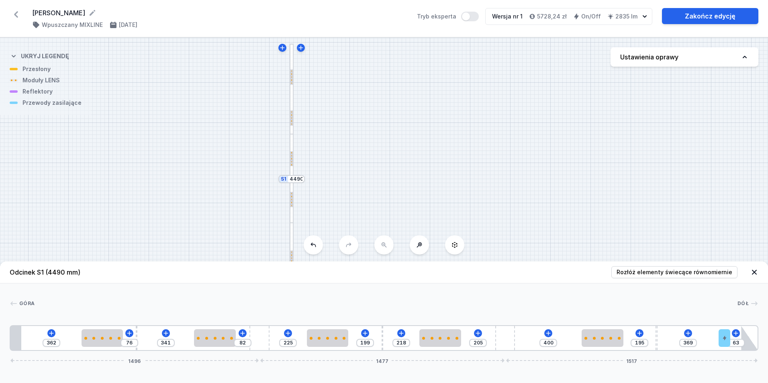
type input "235"
type input "320"
type input "275"
type input "315"
type input "280"
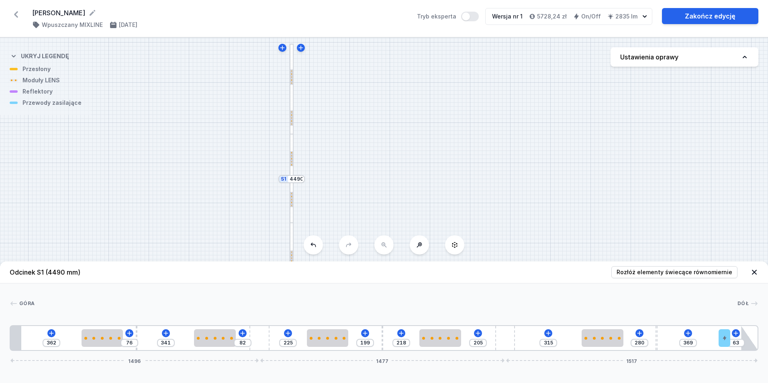
type input "310"
type input "285"
type input "312"
type input "283"
type input "315"
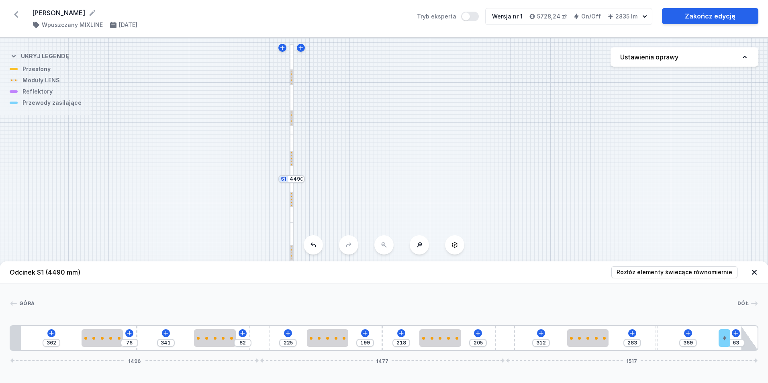
type input "280"
drag, startPoint x: 555, startPoint y: 342, endPoint x: 599, endPoint y: 352, distance: 45.4
click at [599, 352] on div "Odcinek S1 (4490 mm) Rozłóż elementy świecące równomiernie Góra Dół 1 2 3 2 4 2…" at bounding box center [384, 323] width 768 height 122
type input "243"
type input "180"
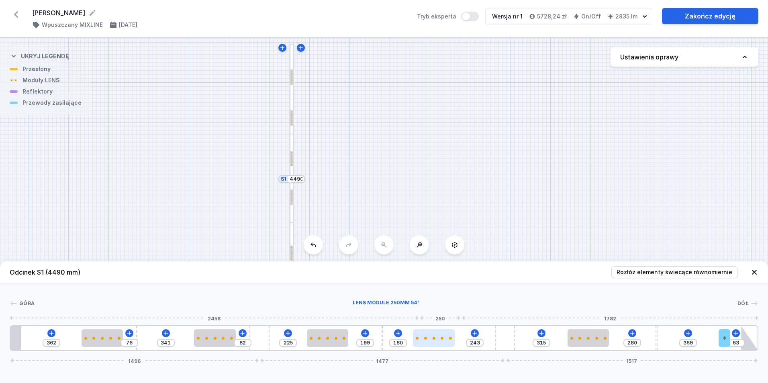
type input "241"
type input "182"
type input "238"
type input "185"
type input "236"
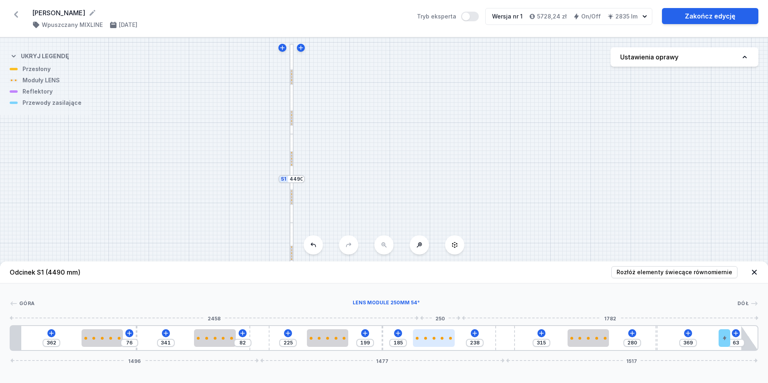
type input "187"
type input "234"
type input "189"
type input "231"
type input "192"
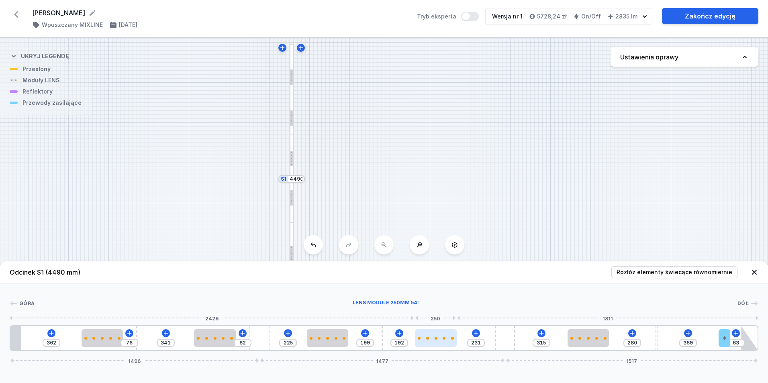
type input "229"
type input "194"
type input "226"
type input "197"
type input "219"
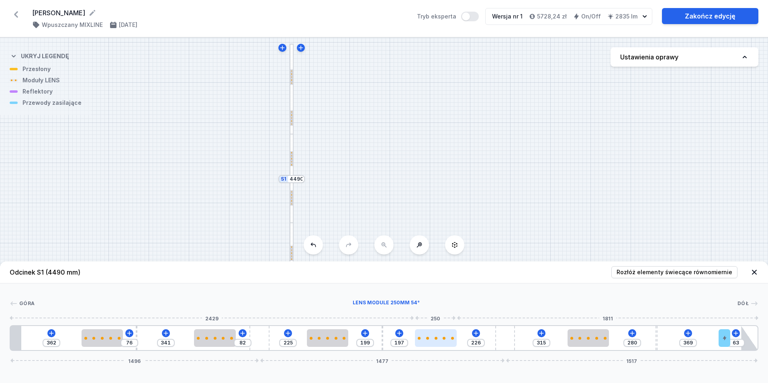
type input "204"
type input "217"
type input "206"
type input "215"
type input "208"
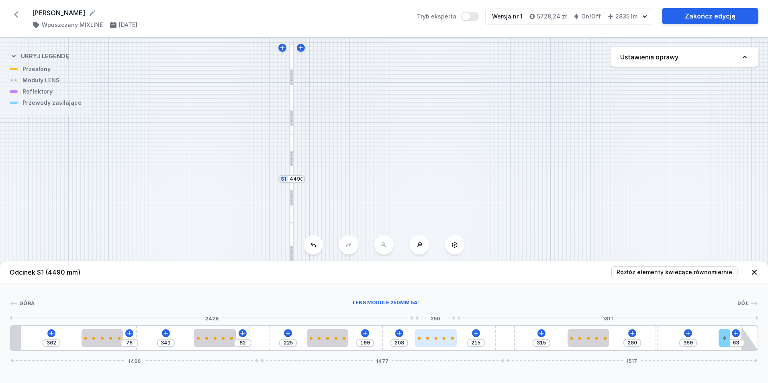
type input "212"
type input "211"
type input "210"
type input "213"
type input "207"
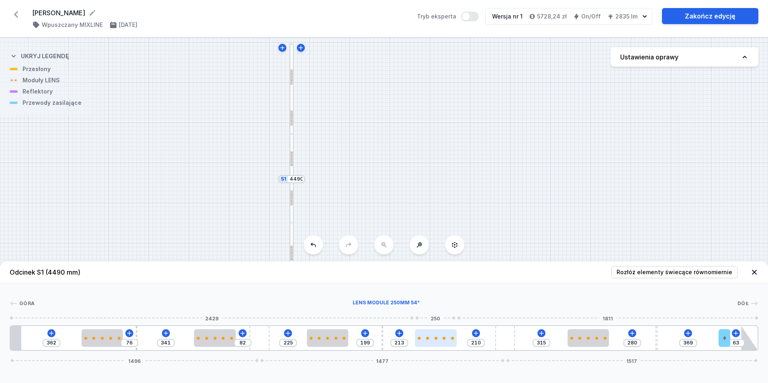
type input "216"
drag, startPoint x: 441, startPoint y: 343, endPoint x: 449, endPoint y: 342, distance: 7.6
click at [449, 342] on div at bounding box center [442, 339] width 42 height 18
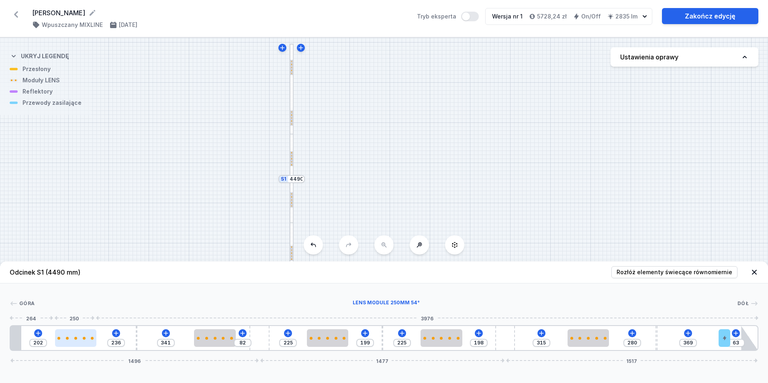
drag, startPoint x: 101, startPoint y: 339, endPoint x: 72, endPoint y: 341, distance: 29.4
click at [72, 341] on div at bounding box center [76, 339] width 42 height 18
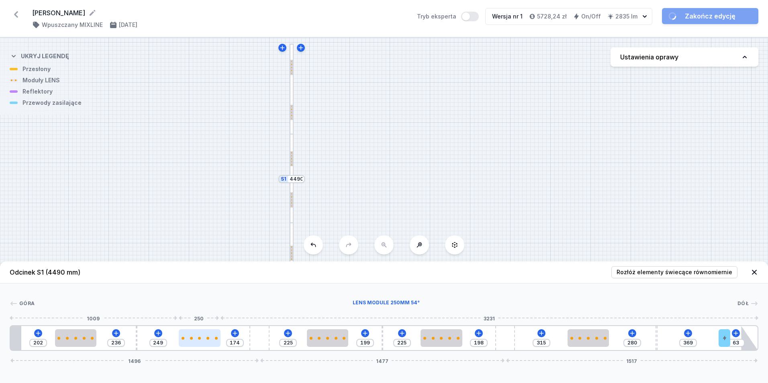
drag, startPoint x: 222, startPoint y: 341, endPoint x: 206, endPoint y: 344, distance: 16.4
click at [206, 344] on div at bounding box center [200, 339] width 42 height 18
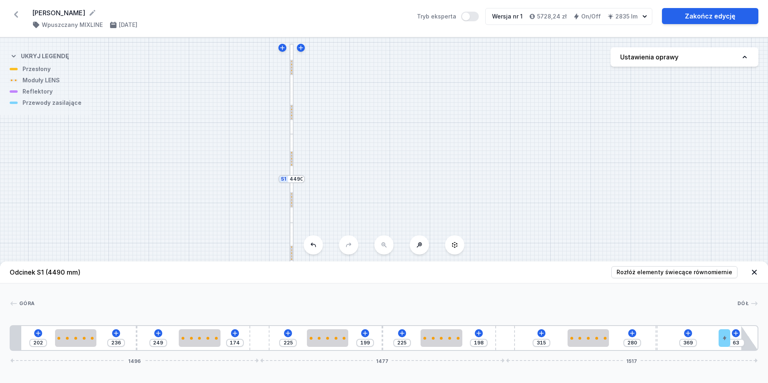
drag, startPoint x: 328, startPoint y: 347, endPoint x: 313, endPoint y: 347, distance: 14.9
click at [313, 347] on div "202 236 249 174 225 199 225 198 315 280 369 63 1496 1477 1517" at bounding box center [384, 339] width 749 height 26
click at [334, 340] on div at bounding box center [323, 339] width 42 height 18
click at [534, 144] on div "S2 1880 S1 4490" at bounding box center [384, 211] width 768 height 346
click at [421, 246] on icon at bounding box center [419, 245] width 5 height 5
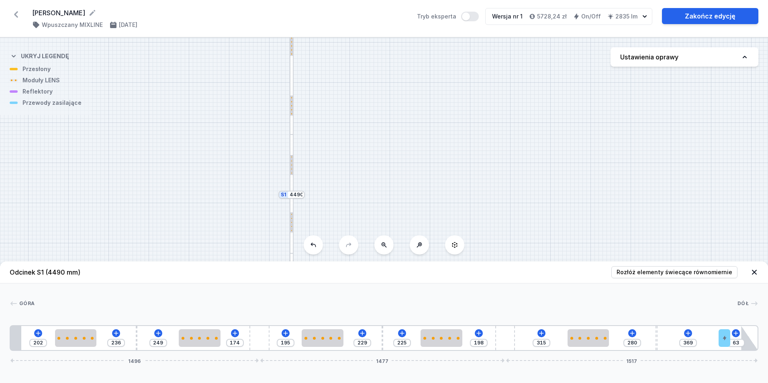
click at [421, 246] on icon at bounding box center [419, 245] width 5 height 5
click at [421, 245] on icon at bounding box center [419, 245] width 6 height 6
click at [384, 245] on icon at bounding box center [384, 245] width 6 height 6
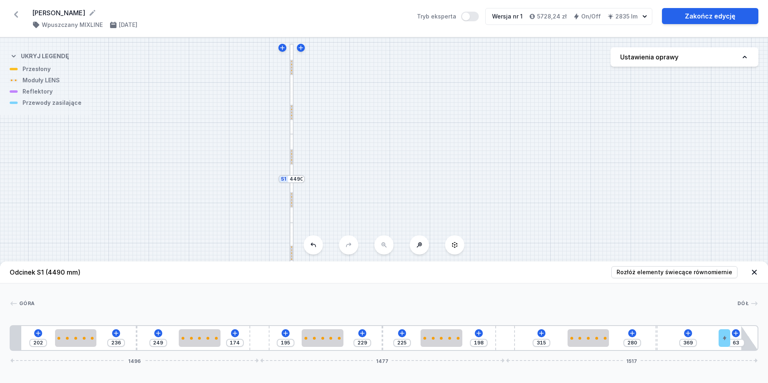
click at [384, 245] on div "S2 1880 S1 4490" at bounding box center [384, 211] width 768 height 346
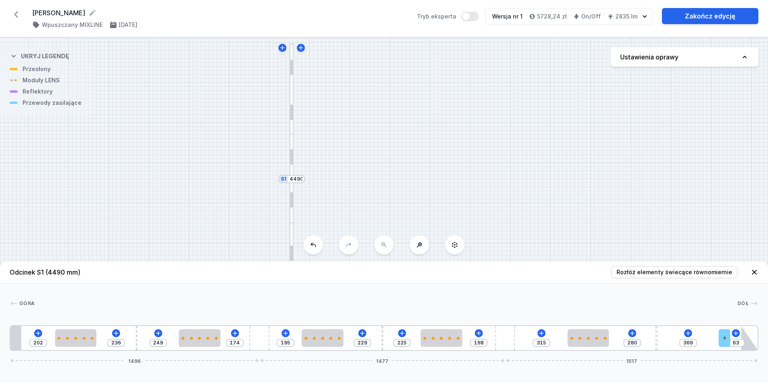
click at [384, 245] on div "S2 1880 S1 4490" at bounding box center [384, 211] width 768 height 346
click at [754, 272] on icon at bounding box center [754, 272] width 5 height 5
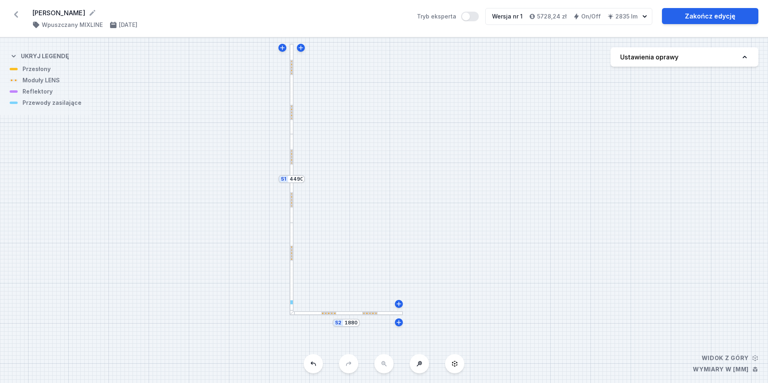
click at [14, 14] on icon at bounding box center [16, 14] width 13 height 13
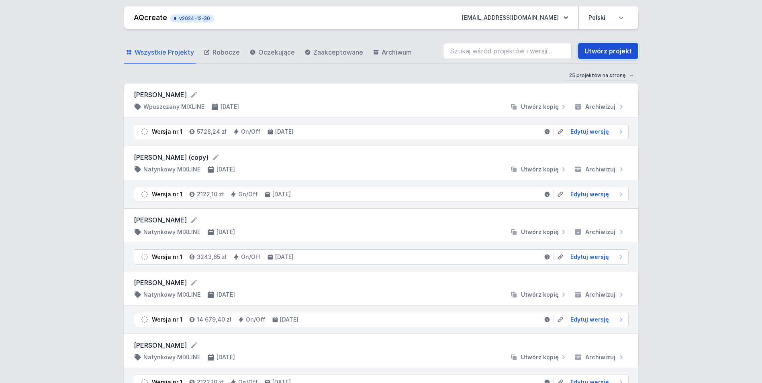
click at [609, 52] on link "Utwórz projekt" at bounding box center [608, 51] width 60 height 16
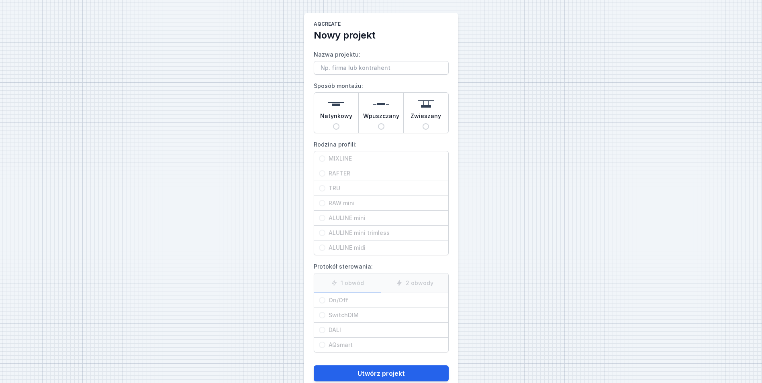
click at [362, 68] on input "Nazwa projektu:" at bounding box center [381, 68] width 135 height 14
click at [348, 67] on input "[PERSON_NAME]" at bounding box center [381, 68] width 135 height 14
click at [382, 123] on span "Wpuszczany" at bounding box center [381, 117] width 36 height 11
click at [382, 123] on input "Wpuszczany" at bounding box center [381, 126] width 6 height 6
click at [321, 158] on input "MIXLINE" at bounding box center [322, 159] width 6 height 6
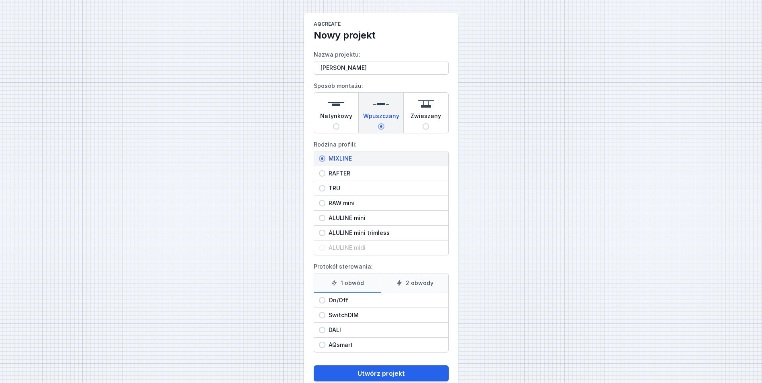
click at [322, 302] on input "On/Off" at bounding box center [322, 300] width 6 height 6
click at [381, 373] on button "Utwórz projekt" at bounding box center [381, 374] width 135 height 16
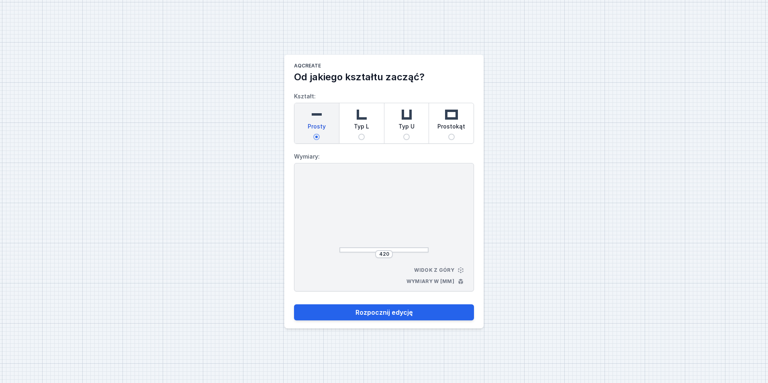
click at [364, 120] on img at bounding box center [362, 115] width 16 height 16
click at [364, 134] on input "Typ L" at bounding box center [361, 137] width 6 height 6
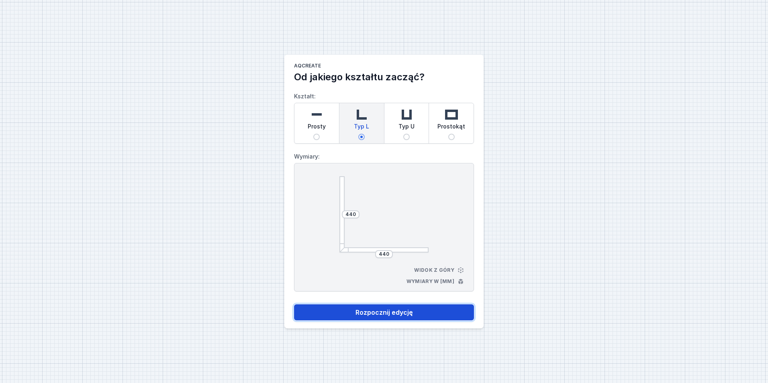
click at [391, 314] on button "Rozpocznij edycję" at bounding box center [384, 313] width 180 height 16
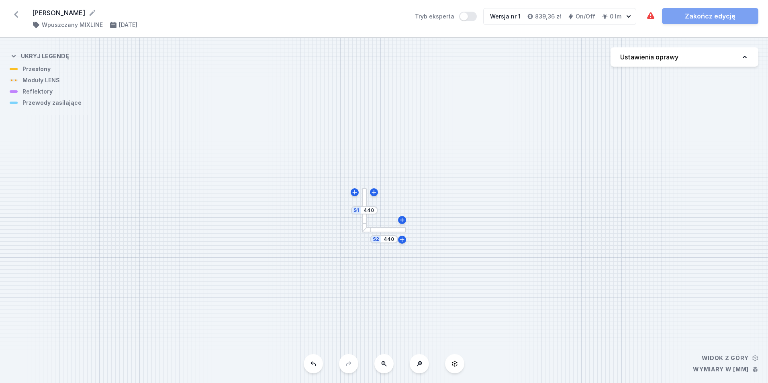
click at [396, 240] on div "S2 440" at bounding box center [384, 240] width 27 height 8
click at [389, 239] on input "440" at bounding box center [389, 239] width 13 height 6
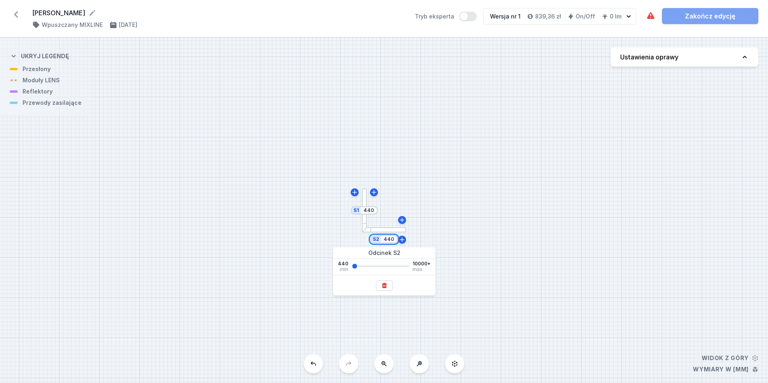
click at [393, 240] on input "440" at bounding box center [389, 239] width 13 height 6
click at [373, 210] on div "S2 1880 S1 440" at bounding box center [384, 211] width 768 height 346
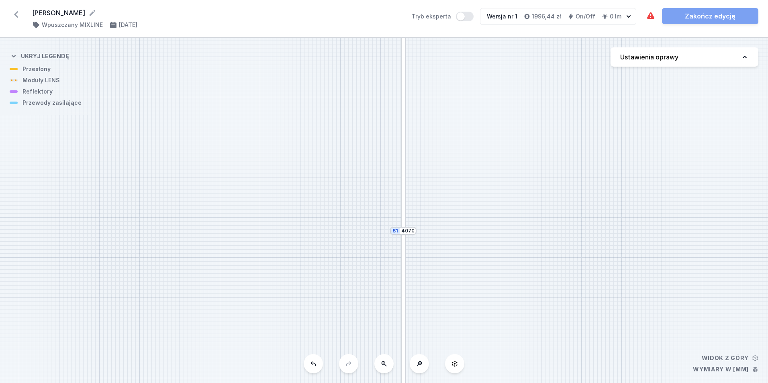
click at [518, 144] on div "S2 1880 S1 4070" at bounding box center [384, 211] width 768 height 346
click at [383, 365] on icon at bounding box center [384, 364] width 5 height 5
click at [383, 365] on div "S2 1880 S1 4070" at bounding box center [384, 211] width 768 height 346
click at [476, 354] on div "S2 1880 S1 4070" at bounding box center [384, 211] width 768 height 346
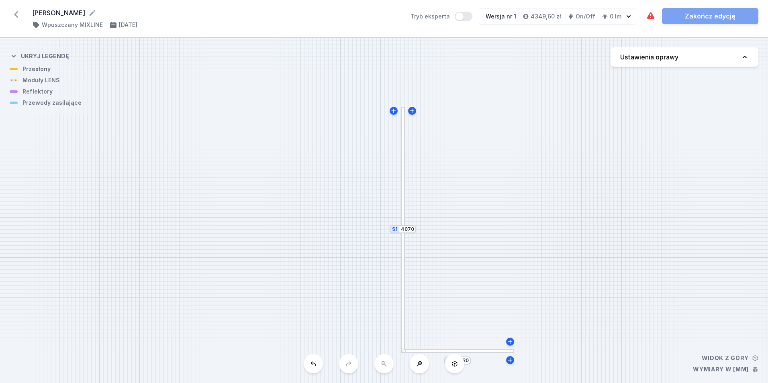
click at [476, 354] on div "S2 1880 S1 4070" at bounding box center [384, 211] width 768 height 346
click at [475, 353] on div "S2 1880 S1 4070" at bounding box center [384, 211] width 768 height 346
click at [460, 349] on div at bounding box center [457, 350] width 113 height 4
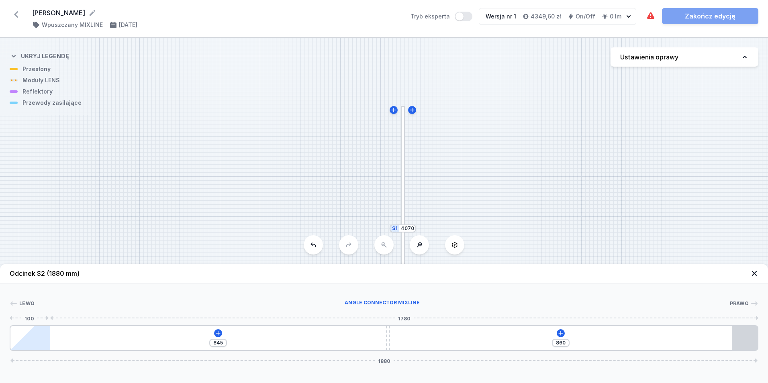
click at [31, 338] on div at bounding box center [22, 338] width 24 height 24
click at [744, 55] on icon at bounding box center [745, 57] width 8 height 8
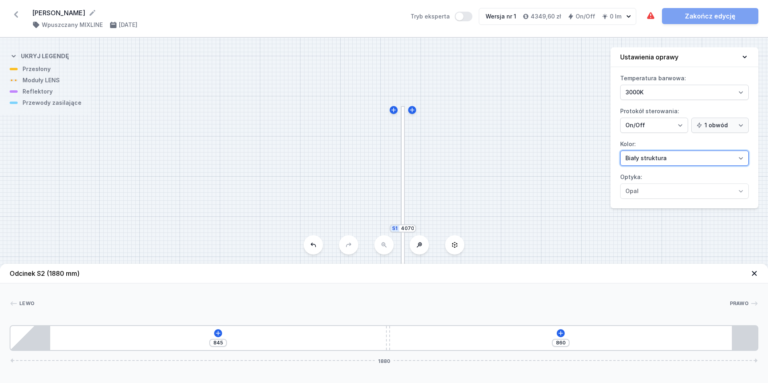
click at [740, 156] on select "Biały struktura Czarny struktura Złoty struktura Miedziany Szary Inny (z palety…" at bounding box center [685, 158] width 129 height 15
click at [621, 151] on select "Biały struktura Czarny struktura Złoty struktura Miedziany Szary Inny (z palety…" at bounding box center [685, 158] width 129 height 15
click at [528, 200] on div "S2 1880 S1 4070" at bounding box center [384, 211] width 768 height 346
click at [219, 331] on icon at bounding box center [218, 333] width 6 height 6
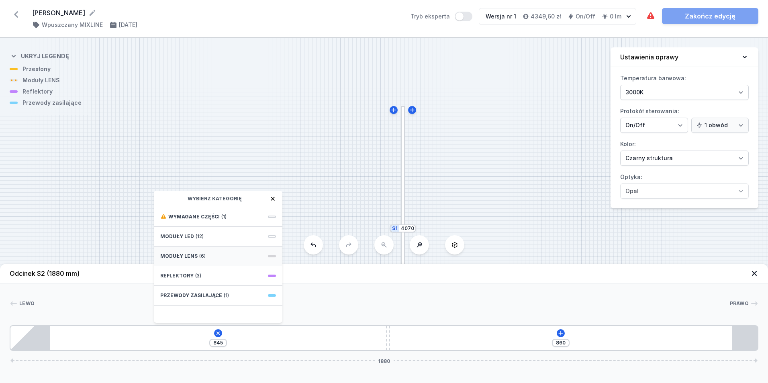
click at [195, 256] on span "Moduły LENS" at bounding box center [178, 256] width 37 height 6
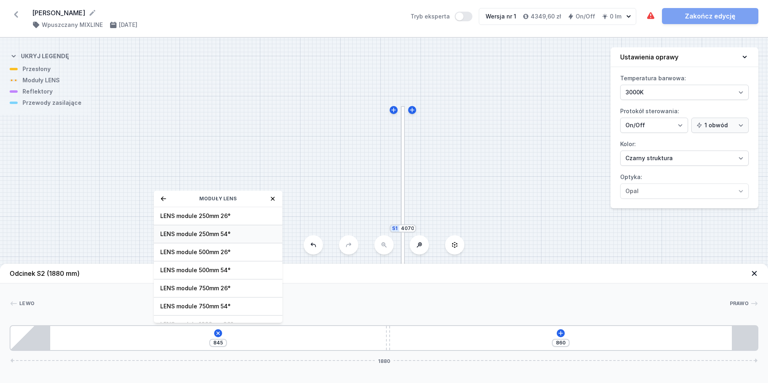
click at [217, 234] on span "LENS module 250mm 54°" at bounding box center [218, 234] width 116 height 8
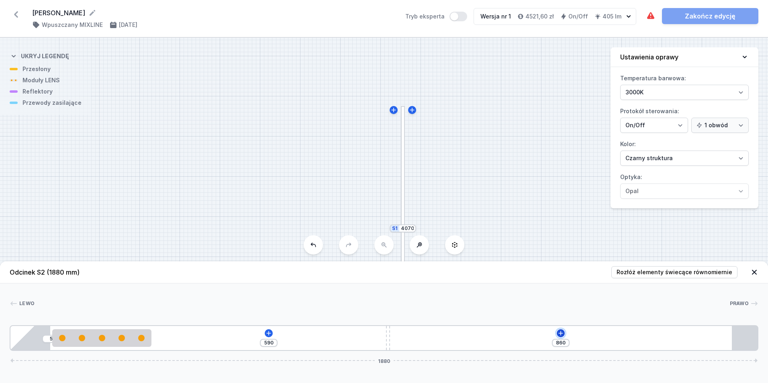
click at [561, 334] on icon at bounding box center [561, 333] width 4 height 4
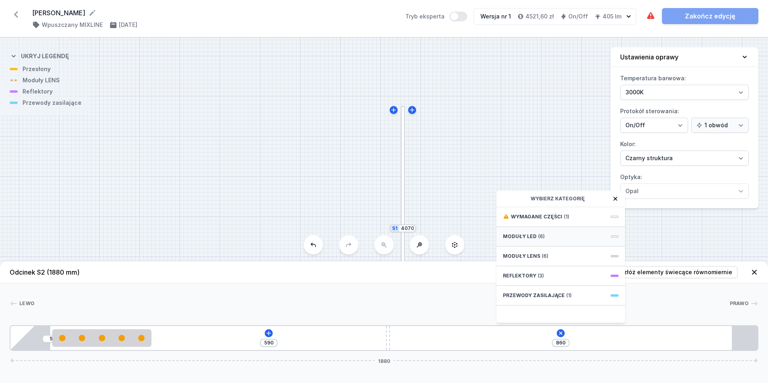
click at [535, 235] on div "Moduły LED (6)" at bounding box center [561, 237] width 129 height 20
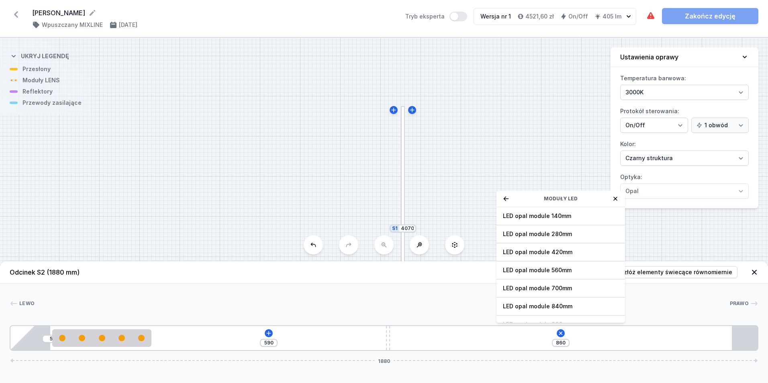
click at [616, 198] on icon at bounding box center [615, 199] width 6 height 6
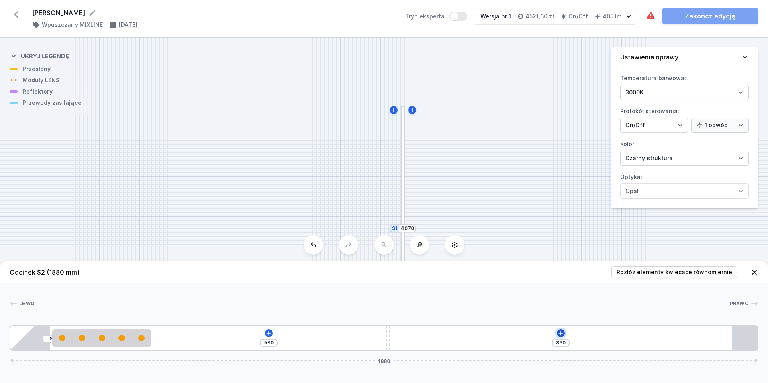
click at [561, 332] on icon at bounding box center [561, 333] width 4 height 4
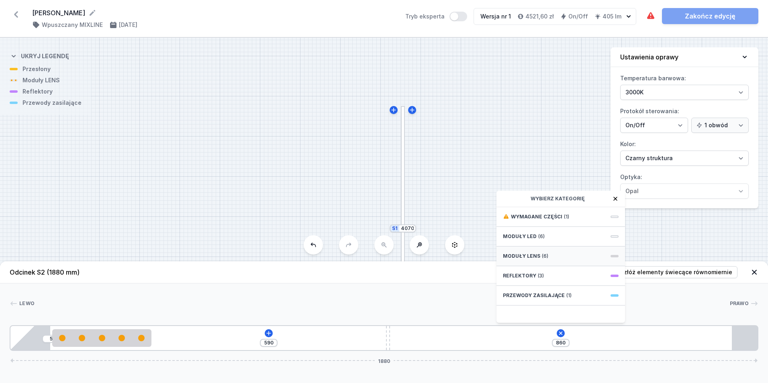
click at [532, 255] on span "Moduły LENS" at bounding box center [521, 256] width 37 height 6
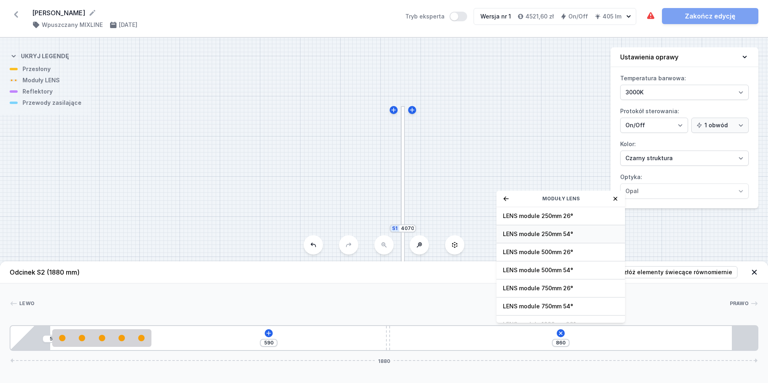
click at [565, 232] on span "LENS module 250mm 54°" at bounding box center [561, 234] width 116 height 8
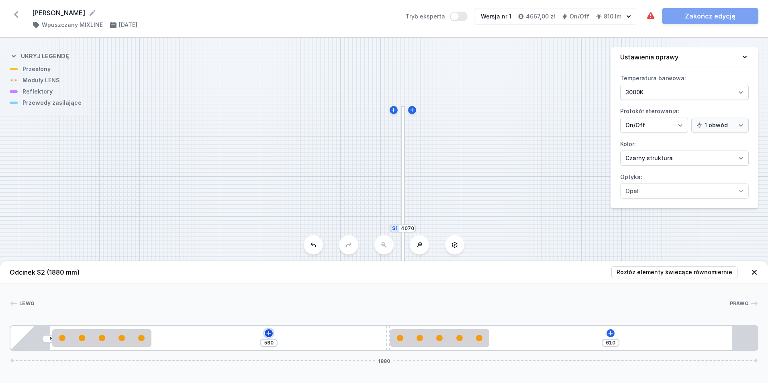
click at [269, 331] on icon at bounding box center [269, 333] width 6 height 6
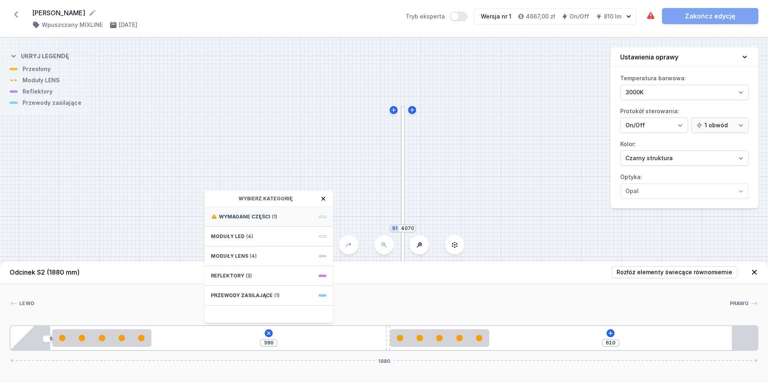
click at [250, 216] on span "Wymagane części" at bounding box center [244, 217] width 51 height 6
click at [250, 216] on span "Hole for power supply cable" at bounding box center [269, 216] width 116 height 8
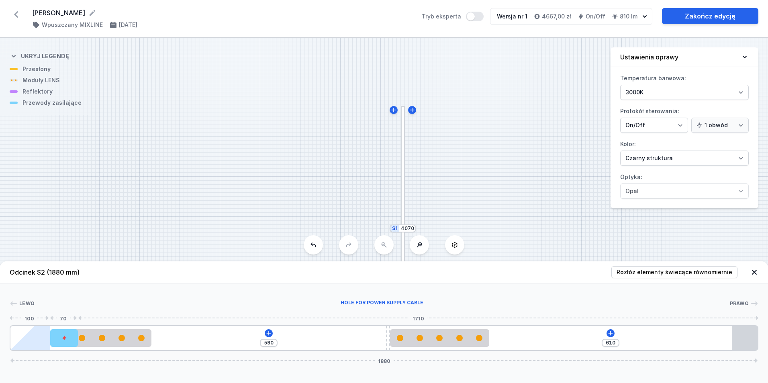
drag, startPoint x: 171, startPoint y: 340, endPoint x: 48, endPoint y: 338, distance: 123.4
click at [48, 338] on div "[PHONE_NUMBER]" at bounding box center [384, 339] width 749 height 26
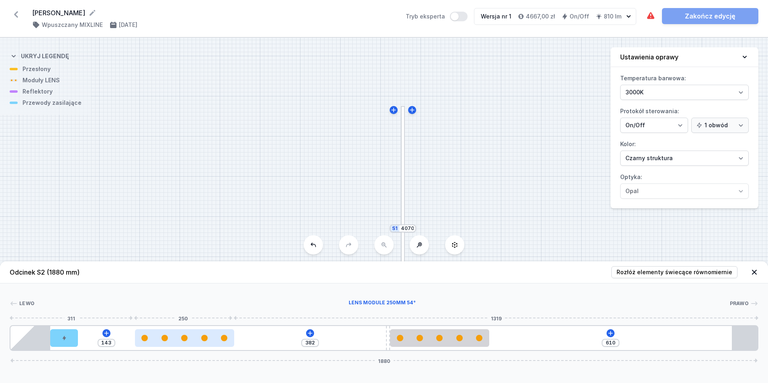
drag, startPoint x: 107, startPoint y: 340, endPoint x: 178, endPoint y: 340, distance: 70.7
click at [178, 340] on div at bounding box center [184, 338] width 99 height 6
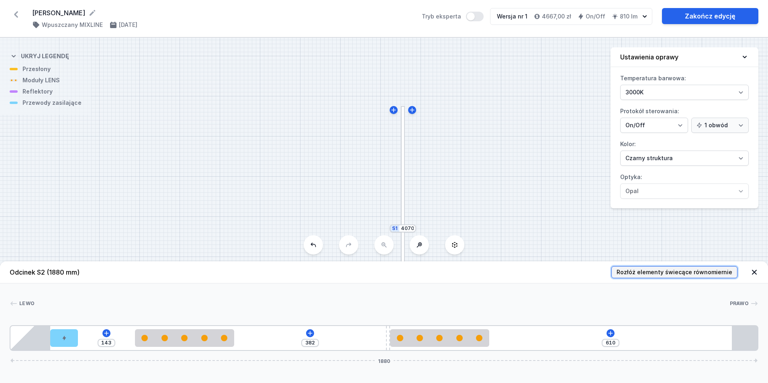
click at [688, 268] on button "Rozłóż elementy świecące równomiernie" at bounding box center [675, 272] width 126 height 12
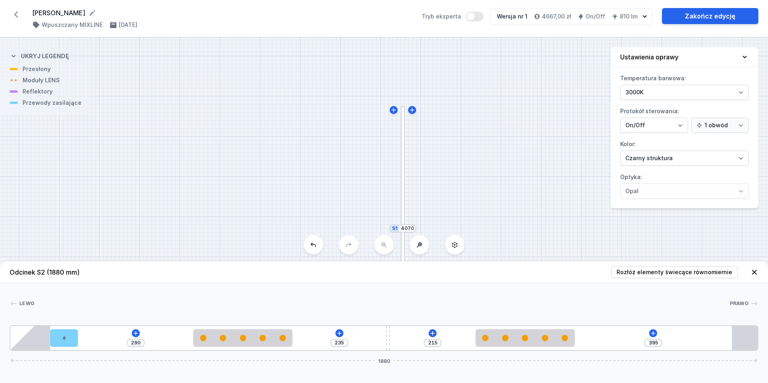
click at [403, 161] on div at bounding box center [403, 167] width 4 height 122
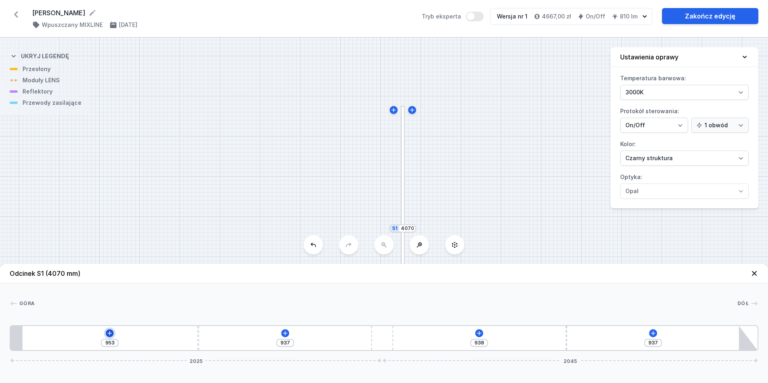
click at [109, 332] on icon at bounding box center [110, 333] width 6 height 6
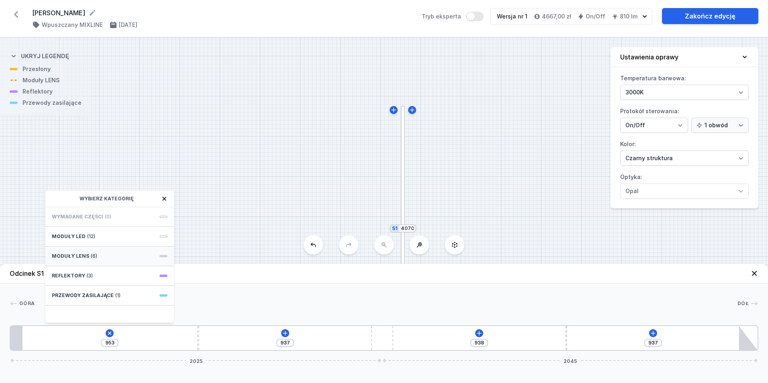
click at [162, 257] on span at bounding box center [164, 256] width 8 height 2
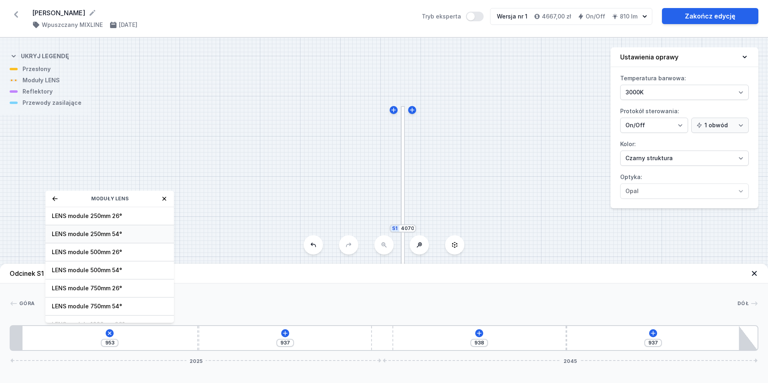
click at [98, 231] on span "LENS module 250mm 54°" at bounding box center [110, 234] width 116 height 8
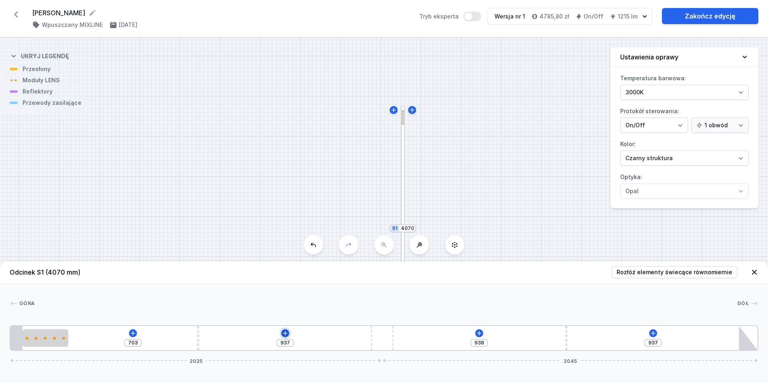
click at [285, 334] on icon at bounding box center [285, 333] width 4 height 4
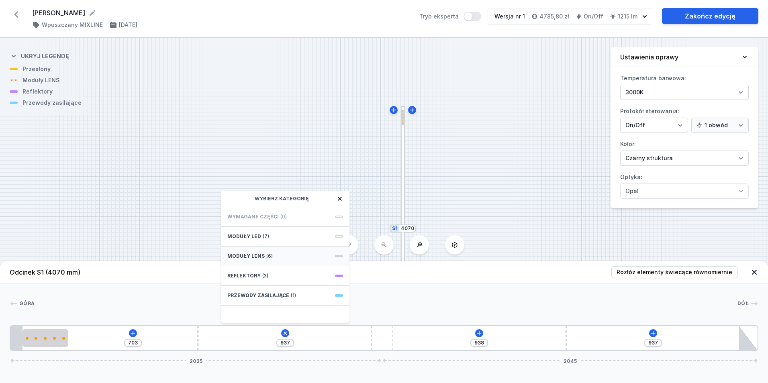
click at [262, 256] on span "Moduły LENS" at bounding box center [245, 256] width 37 height 6
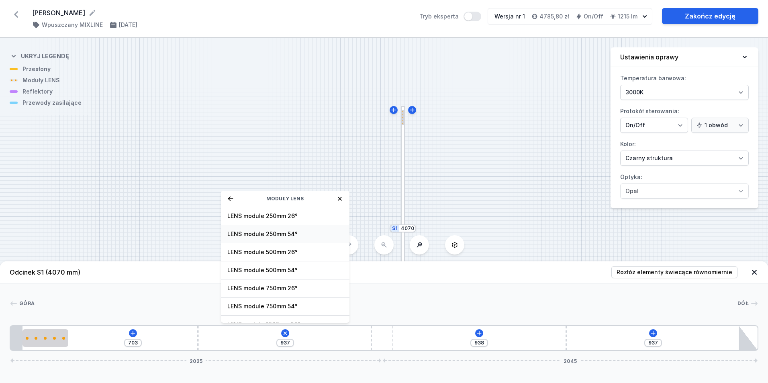
click at [275, 233] on span "LENS module 250mm 54°" at bounding box center [285, 234] width 116 height 8
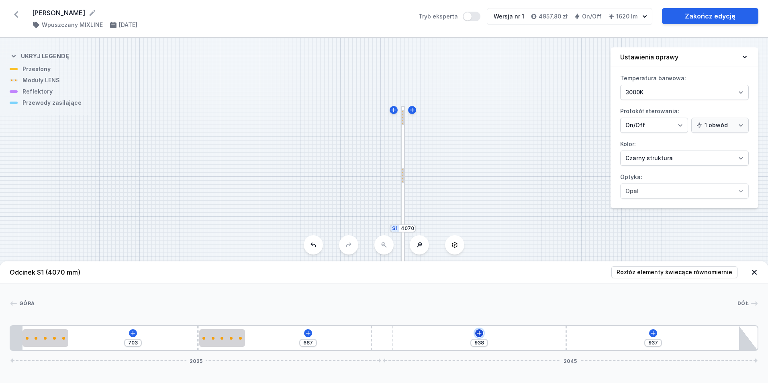
click at [478, 332] on icon at bounding box center [479, 333] width 6 height 6
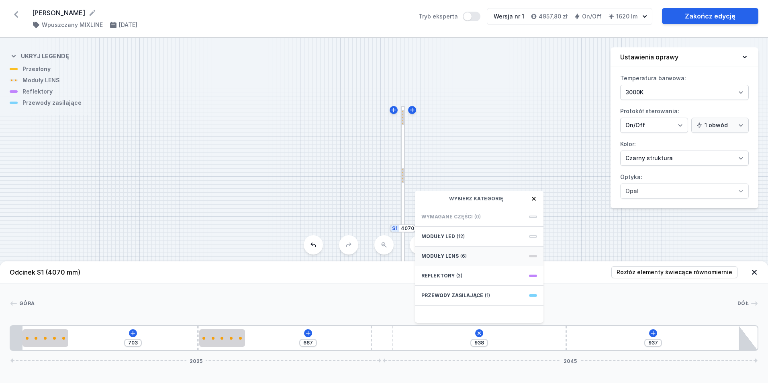
click at [448, 255] on span "Moduły LENS" at bounding box center [440, 256] width 37 height 6
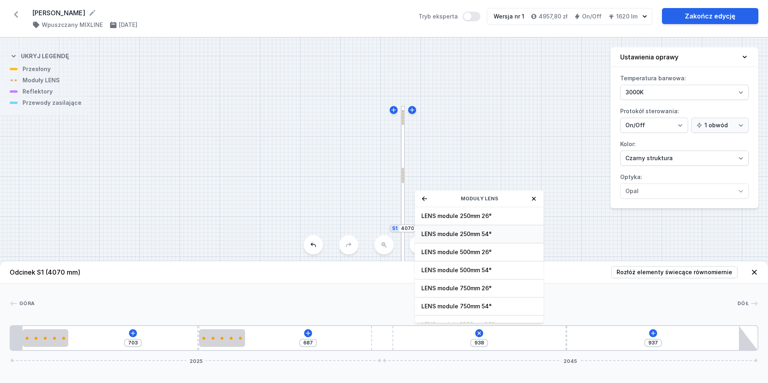
click at [465, 233] on span "LENS module 250mm 54°" at bounding box center [480, 234] width 116 height 8
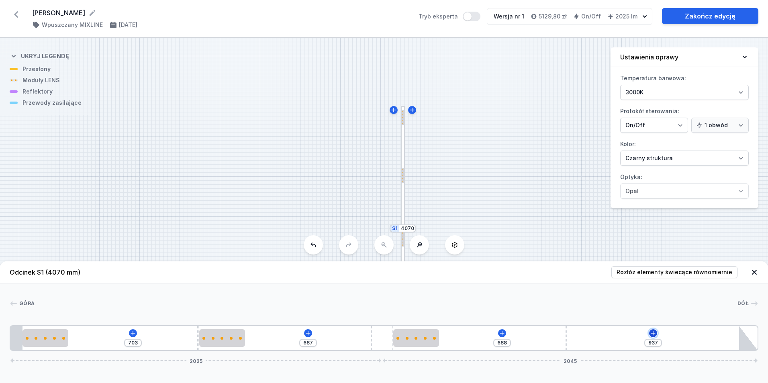
click at [654, 333] on icon at bounding box center [653, 333] width 6 height 6
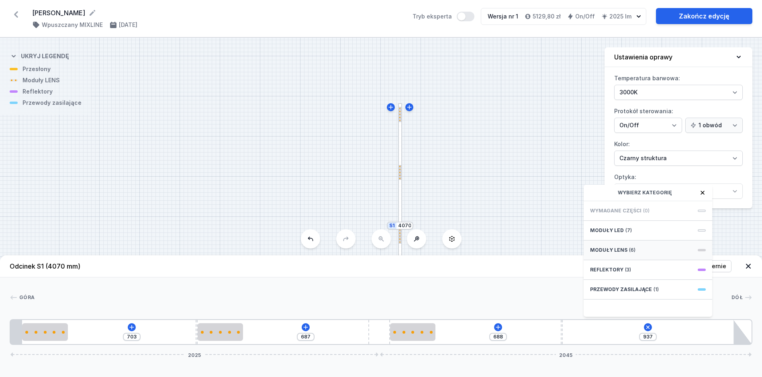
click at [619, 254] on span "Moduły LENS" at bounding box center [608, 250] width 37 height 6
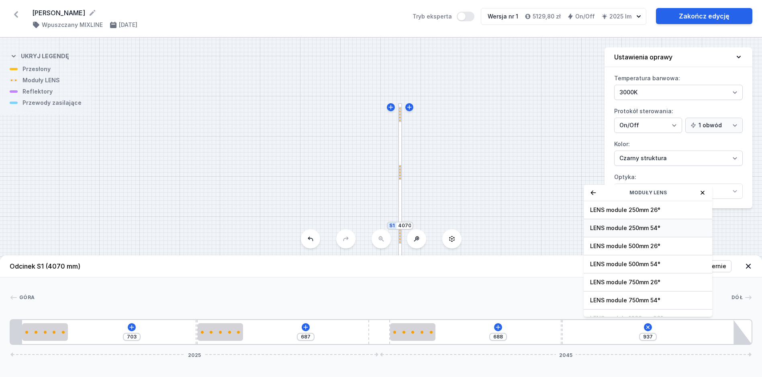
click at [647, 232] on span "LENS module 250mm 54°" at bounding box center [648, 228] width 116 height 8
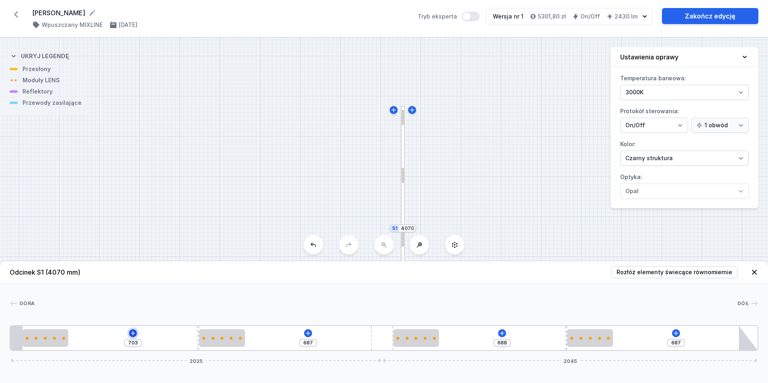
click at [134, 334] on icon at bounding box center [133, 333] width 4 height 4
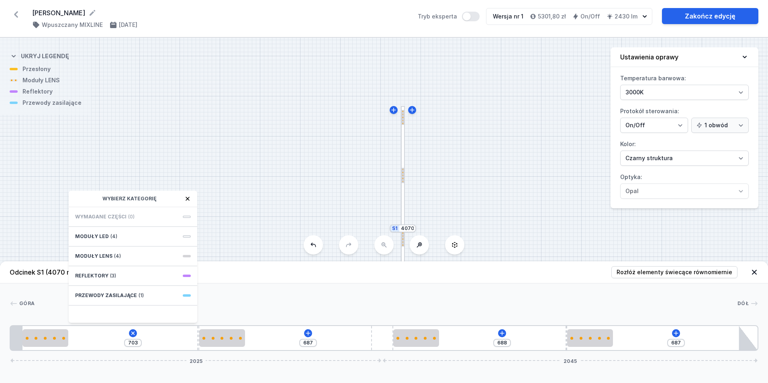
click at [520, 233] on div "S2 1880 S1 4070" at bounding box center [384, 211] width 768 height 346
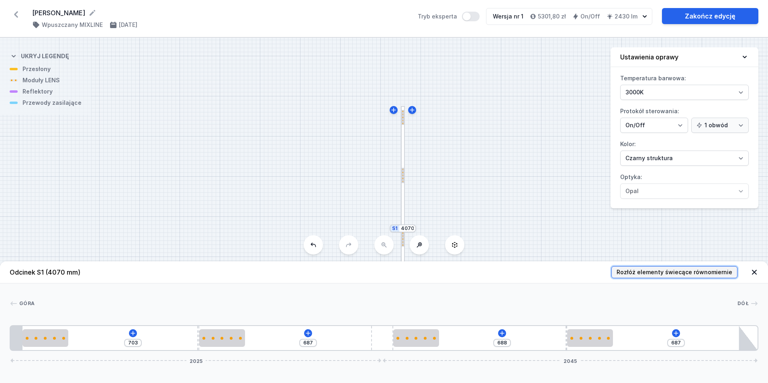
click at [670, 270] on span "Rozłóż elementy świecące równomiernie" at bounding box center [675, 272] width 116 height 8
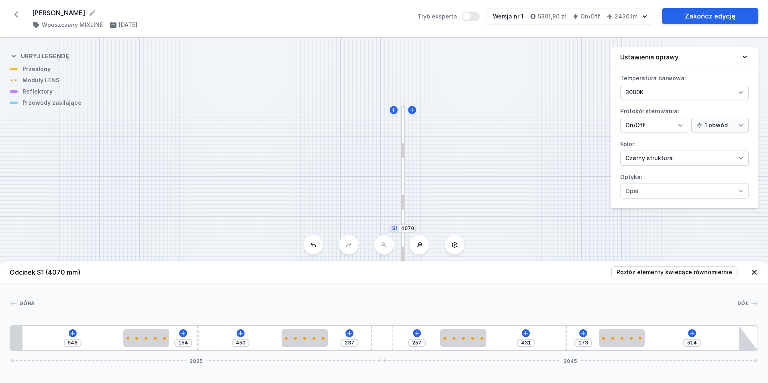
click at [485, 198] on div "S2 1880 S1 4070" at bounding box center [384, 211] width 768 height 346
click at [385, 247] on div "S2 1880 S1 4070" at bounding box center [384, 211] width 768 height 346
drag, startPoint x: 528, startPoint y: 186, endPoint x: 482, endPoint y: 126, distance: 75.6
click at [489, 133] on div "S2 1880 S1 4070" at bounding box center [384, 211] width 768 height 346
drag, startPoint x: 453, startPoint y: 178, endPoint x: 452, endPoint y: 89, distance: 88.8
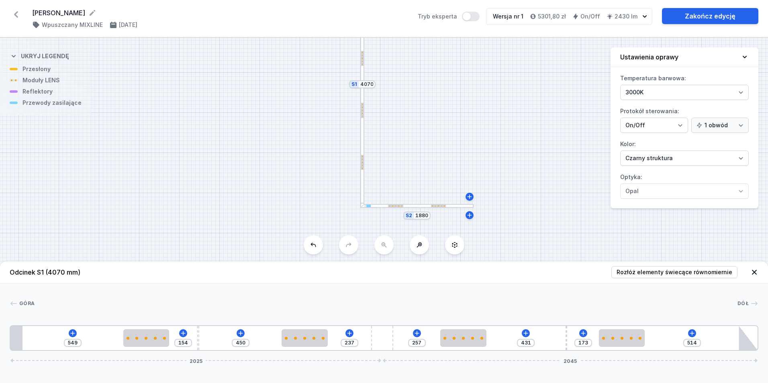
click at [452, 89] on div "S2 1880 S1 4070" at bounding box center [384, 211] width 768 height 346
drag, startPoint x: 505, startPoint y: 116, endPoint x: 490, endPoint y: 133, distance: 23.1
click at [490, 133] on div "S2 1880 S1 4070" at bounding box center [384, 211] width 768 height 346
drag, startPoint x: 502, startPoint y: 185, endPoint x: 511, endPoint y: 182, distance: 10.2
click at [511, 182] on div "S2 1880 S1 4070" at bounding box center [384, 211] width 768 height 346
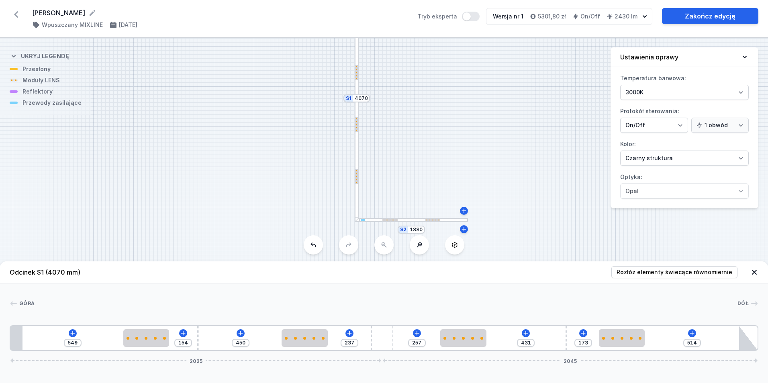
click at [758, 270] on icon at bounding box center [755, 272] width 8 height 8
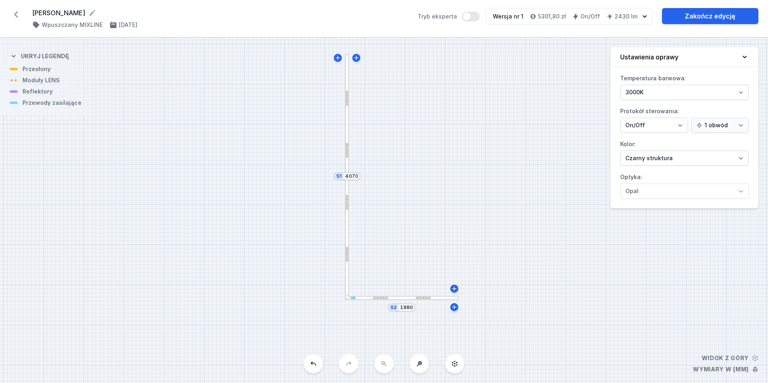
drag, startPoint x: 579, startPoint y: 174, endPoint x: 569, endPoint y: 252, distance: 78.6
click at [569, 252] on div "S2 1880 S1 4070" at bounding box center [384, 211] width 768 height 346
